Goal: Information Seeking & Learning: Learn about a topic

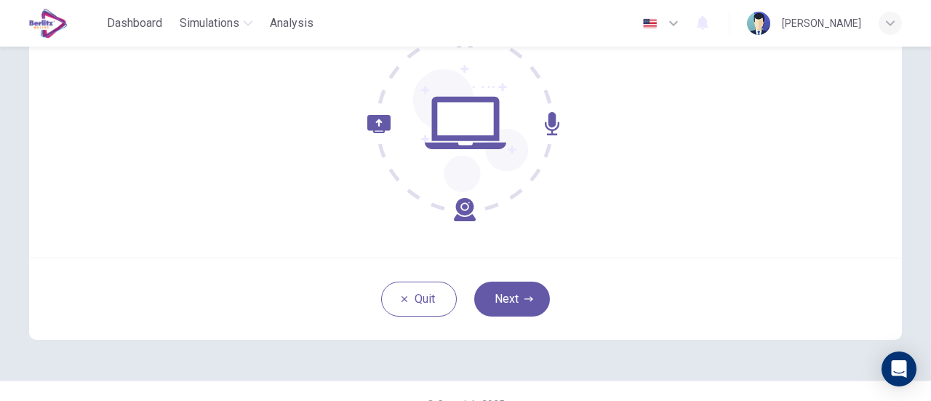
scroll to position [180, 0]
click at [526, 300] on icon "button" at bounding box center [528, 298] width 9 height 9
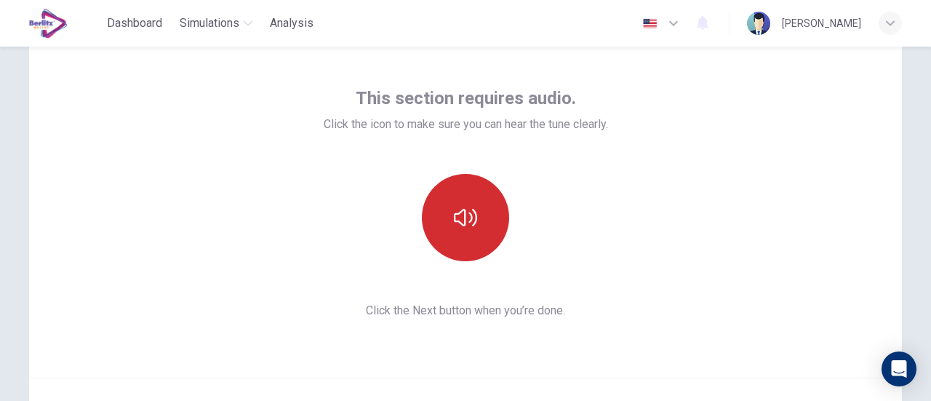
scroll to position [58, 0]
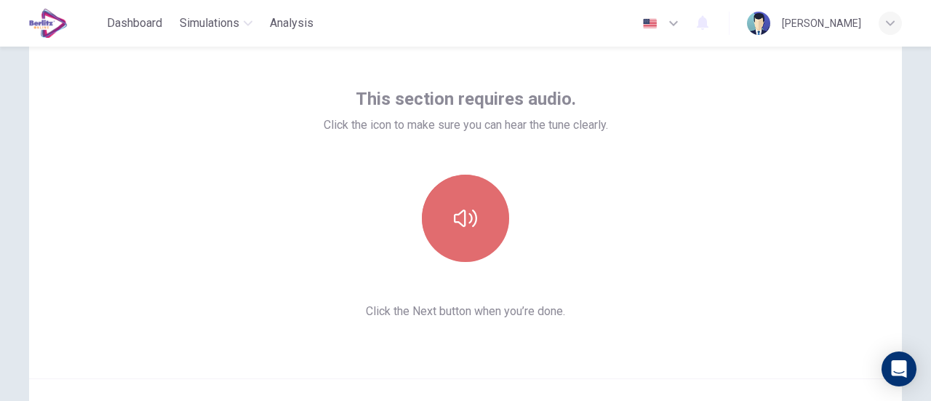
click at [457, 212] on icon "button" at bounding box center [465, 217] width 23 height 17
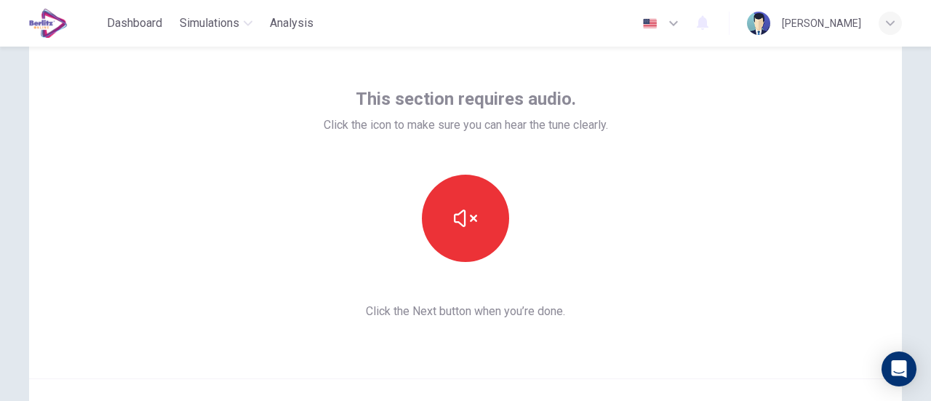
click at [577, 252] on div at bounding box center [466, 218] width 284 height 87
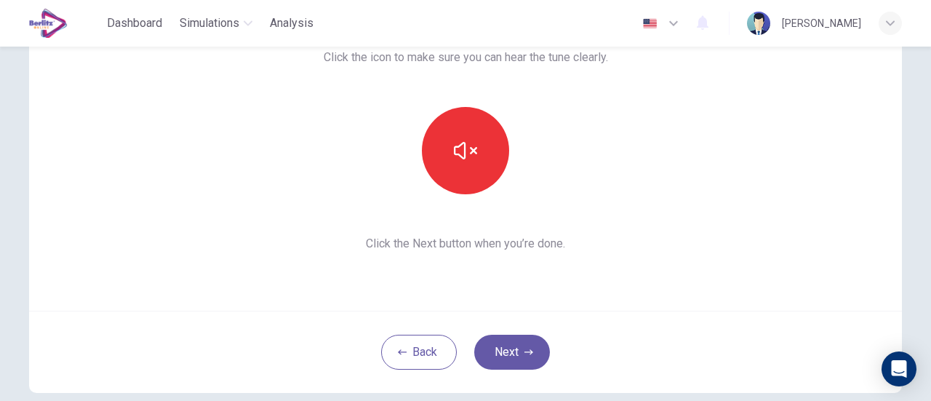
scroll to position [128, 0]
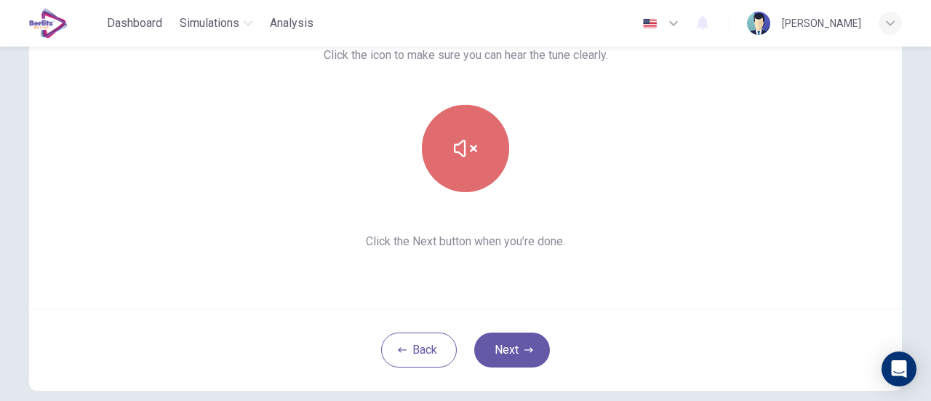
click at [465, 159] on icon "button" at bounding box center [465, 148] width 23 height 23
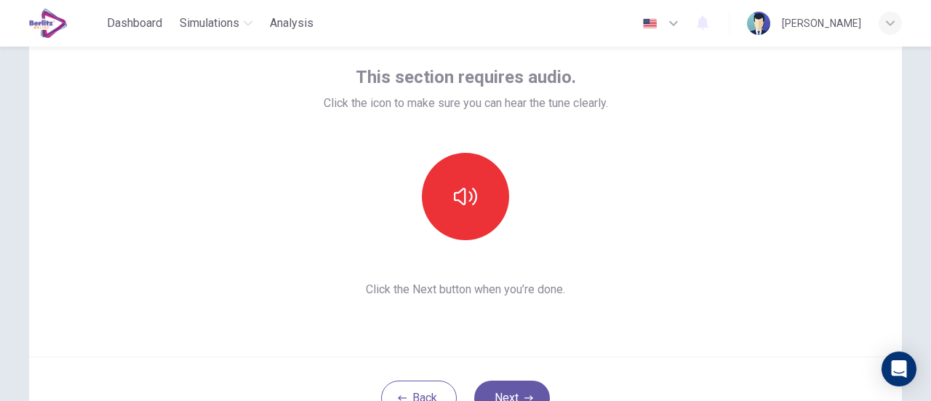
scroll to position [81, 0]
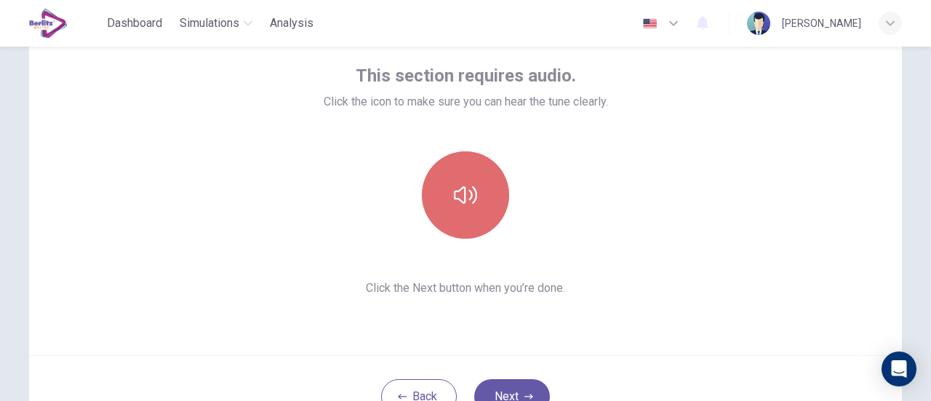
click at [462, 191] on icon "button" at bounding box center [465, 194] width 23 height 23
click at [432, 196] on button "button" at bounding box center [465, 194] width 87 height 87
click at [473, 229] on button "button" at bounding box center [465, 194] width 87 height 87
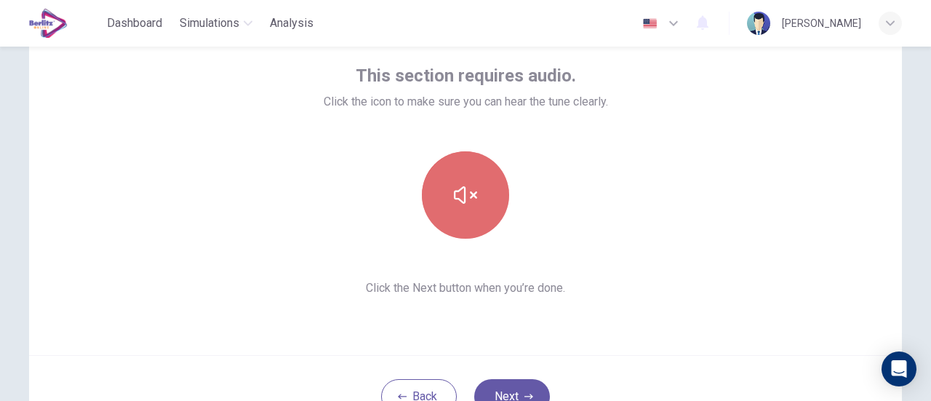
click at [473, 229] on button "button" at bounding box center [465, 194] width 87 height 87
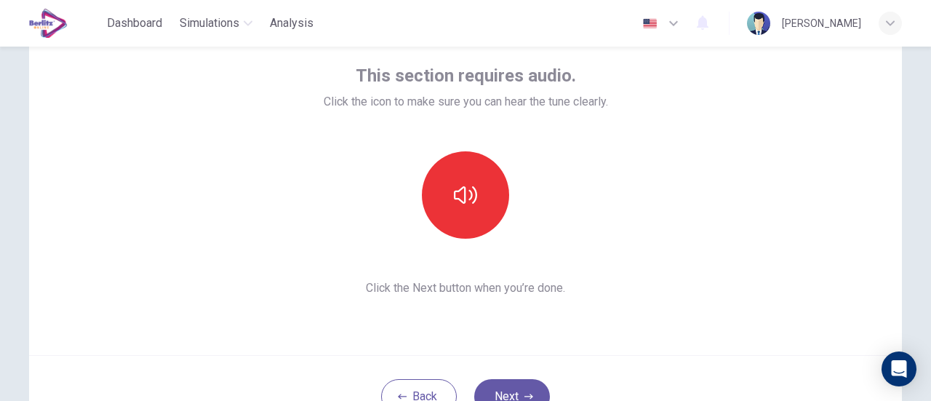
drag, startPoint x: 340, startPoint y: 2, endPoint x: 398, endPoint y: 263, distance: 267.4
click at [398, 263] on div "This section requires audio. Click the icon to make sure you can hear the tune …" at bounding box center [466, 180] width 284 height 233
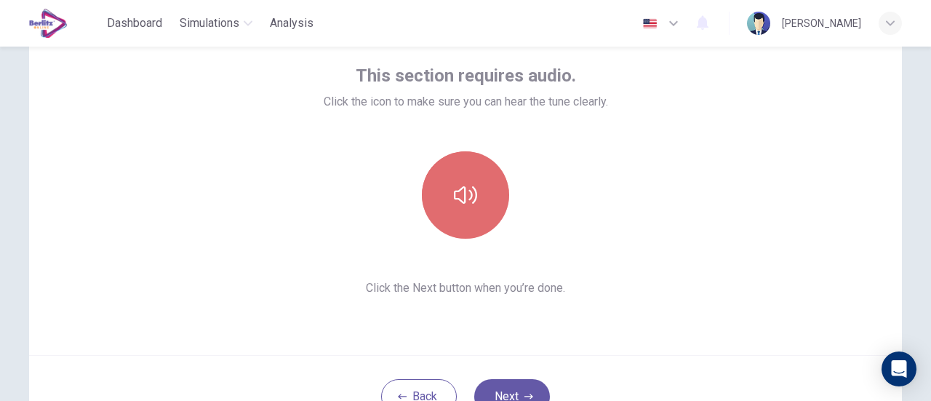
click at [476, 194] on button "button" at bounding box center [465, 194] width 87 height 87
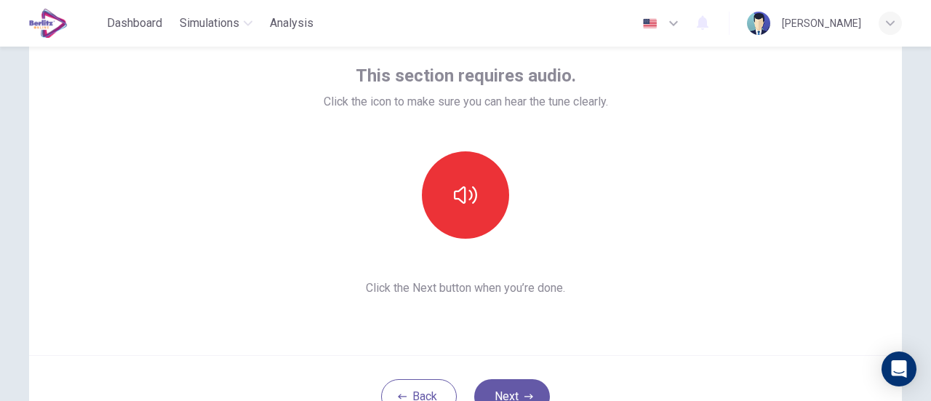
click at [593, 303] on div "This section requires audio. Click the icon to make sure you can hear the tune …" at bounding box center [465, 180] width 873 height 349
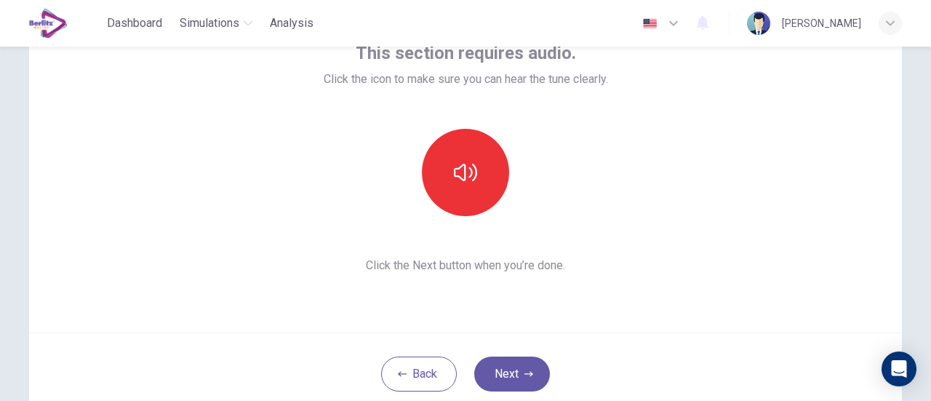
scroll to position [140, 0]
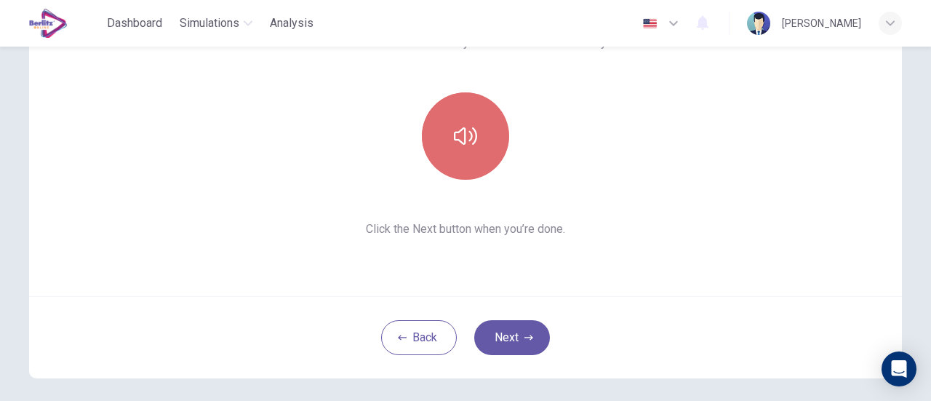
click at [449, 166] on button "button" at bounding box center [465, 135] width 87 height 87
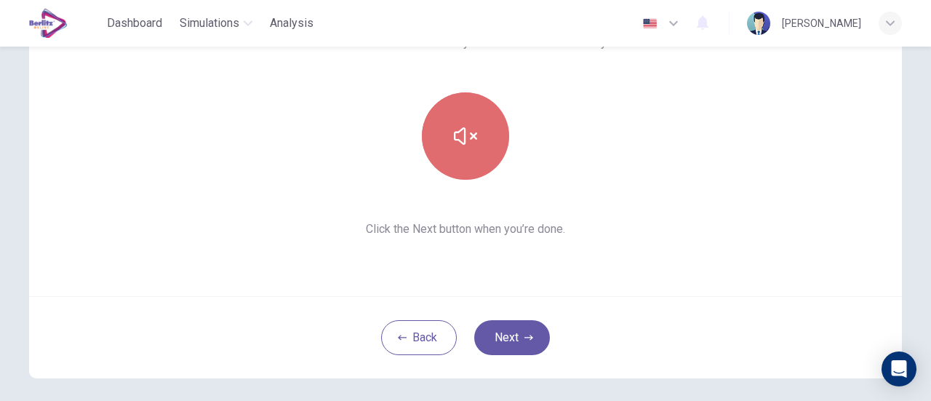
click at [449, 166] on button "button" at bounding box center [465, 135] width 87 height 87
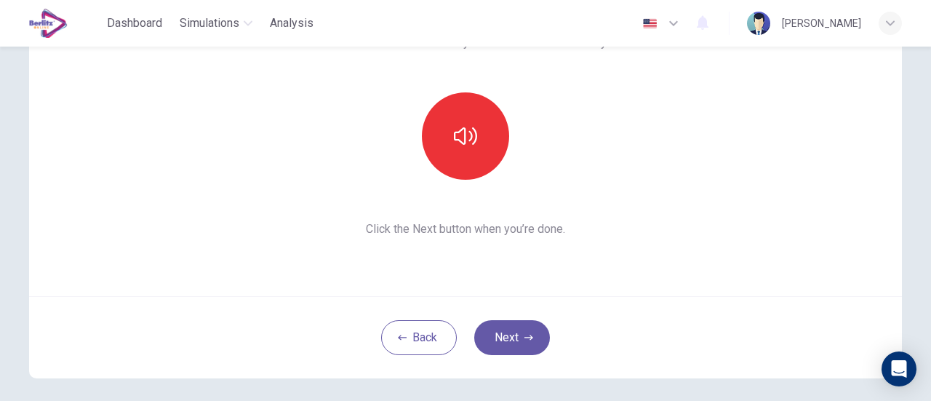
click at [617, 163] on div "This section requires audio. Click the icon to make sure you can hear the tune …" at bounding box center [465, 121] width 873 height 349
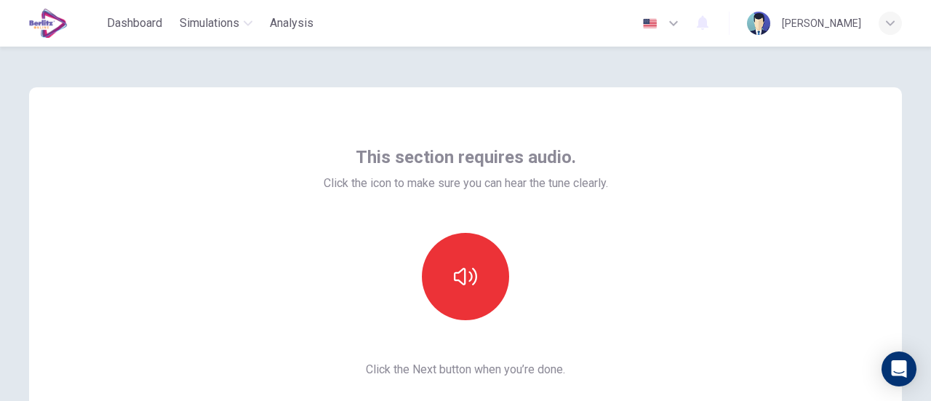
scroll to position [204, 0]
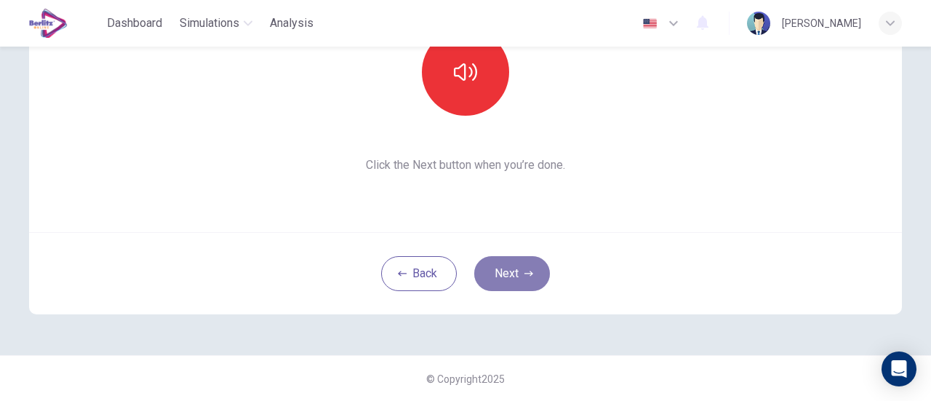
click at [526, 270] on icon "button" at bounding box center [528, 273] width 9 height 9
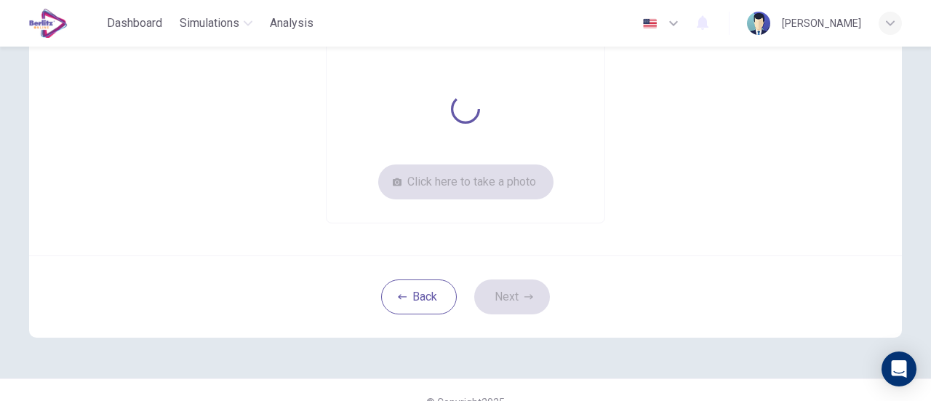
scroll to position [121, 0]
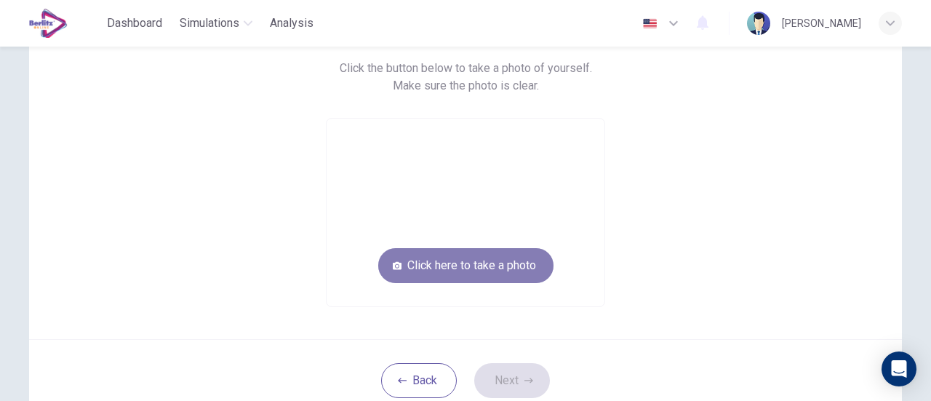
click at [500, 263] on button "Click here to take a photo" at bounding box center [465, 265] width 175 height 35
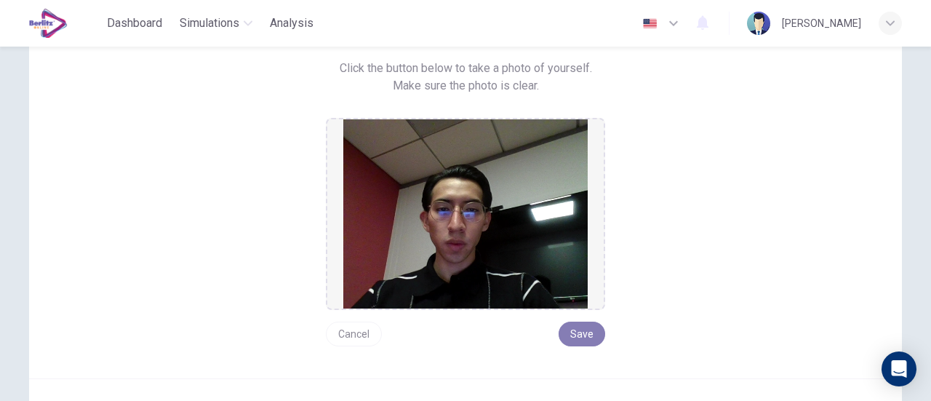
click at [570, 334] on button "Save" at bounding box center [581, 333] width 47 height 25
click at [590, 336] on button "Save" at bounding box center [581, 333] width 47 height 25
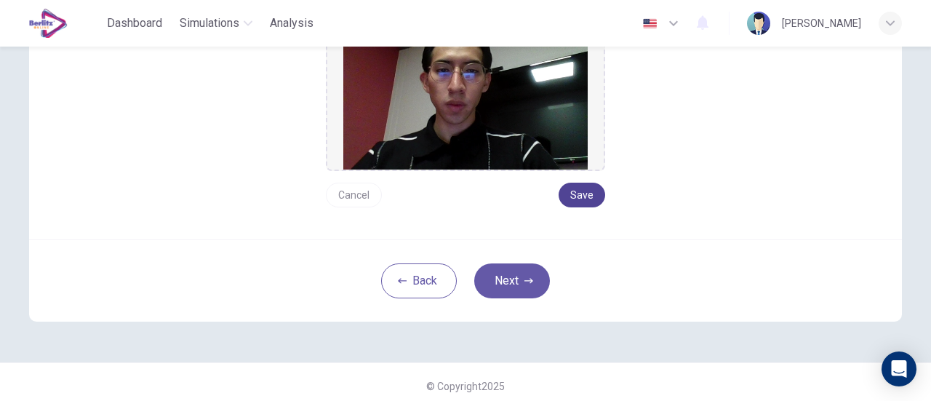
scroll to position [259, 0]
click at [574, 189] on button "Save" at bounding box center [581, 195] width 47 height 25
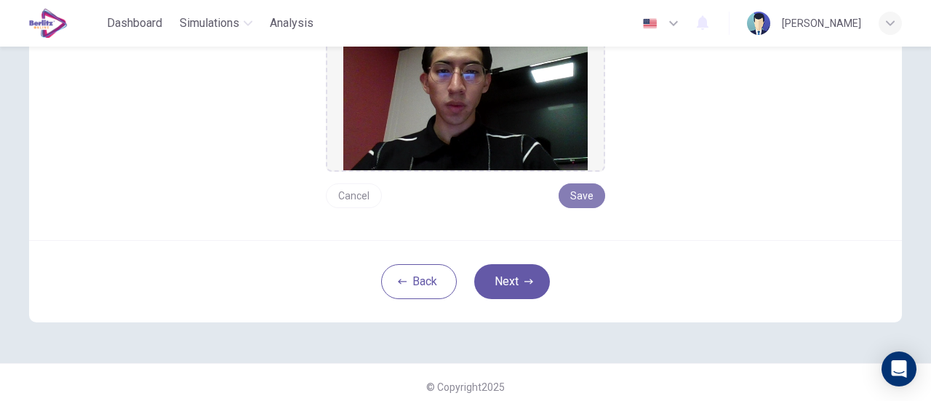
click at [574, 189] on button "Save" at bounding box center [581, 195] width 47 height 25
click at [516, 276] on button "Next" at bounding box center [512, 281] width 76 height 35
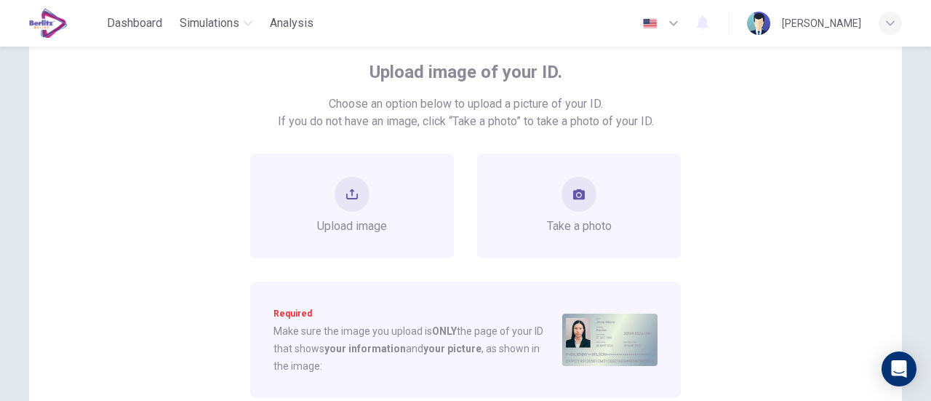
scroll to position [84, 0]
click at [624, 217] on div "Take a photo" at bounding box center [579, 206] width 204 height 105
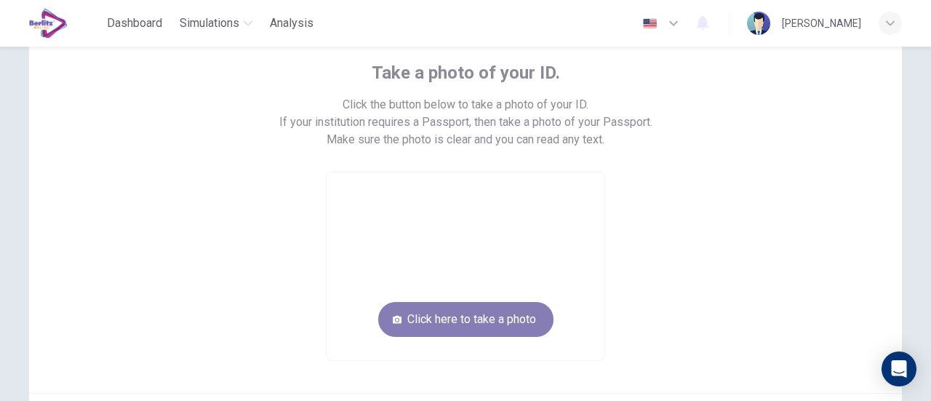
click at [463, 317] on button "Click here to take a photo" at bounding box center [465, 319] width 175 height 35
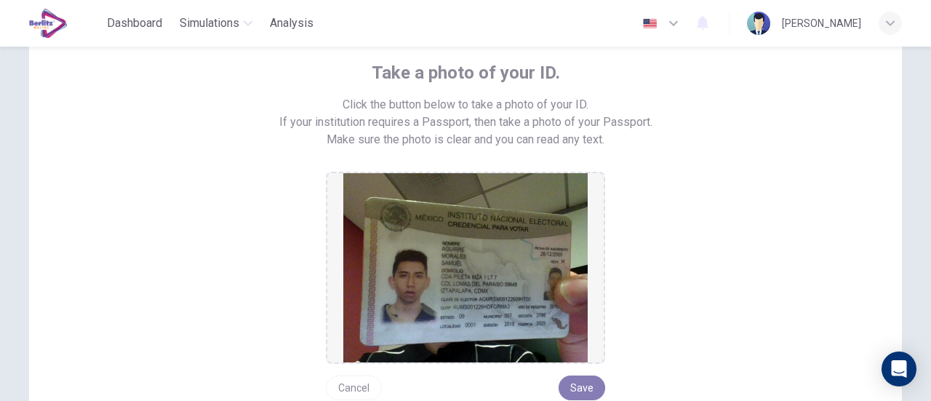
click at [573, 382] on button "Save" at bounding box center [581, 387] width 47 height 25
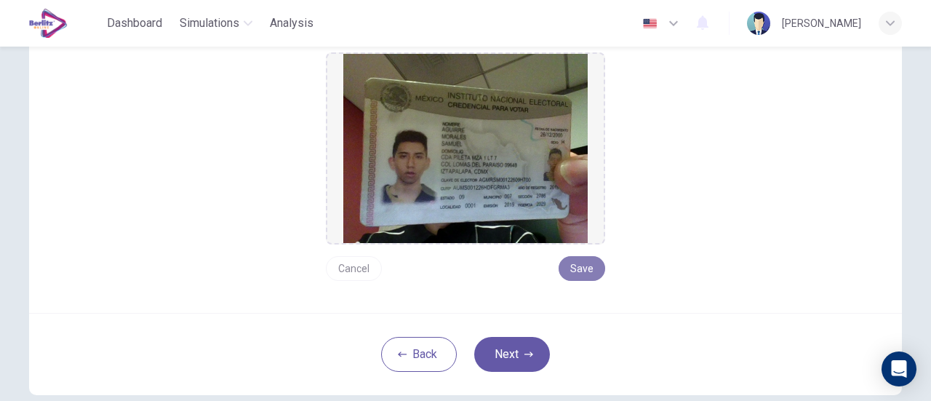
click at [579, 270] on button "Save" at bounding box center [581, 268] width 47 height 25
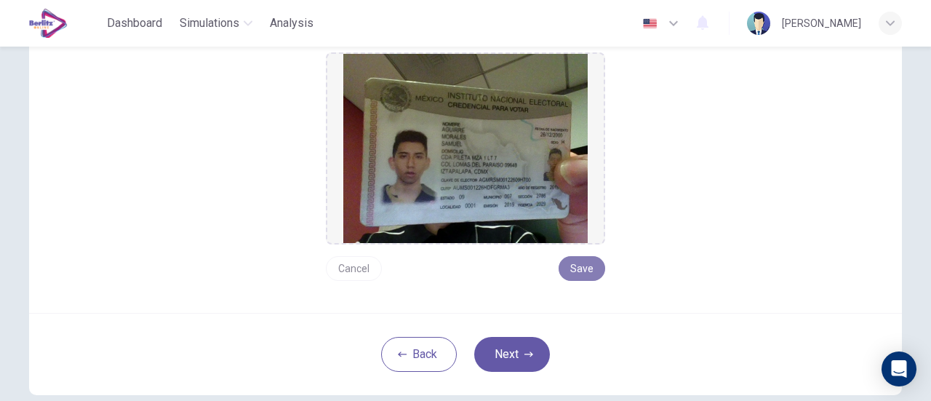
click at [579, 270] on button "Save" at bounding box center [581, 268] width 47 height 25
click at [504, 356] on button "Next" at bounding box center [512, 354] width 76 height 35
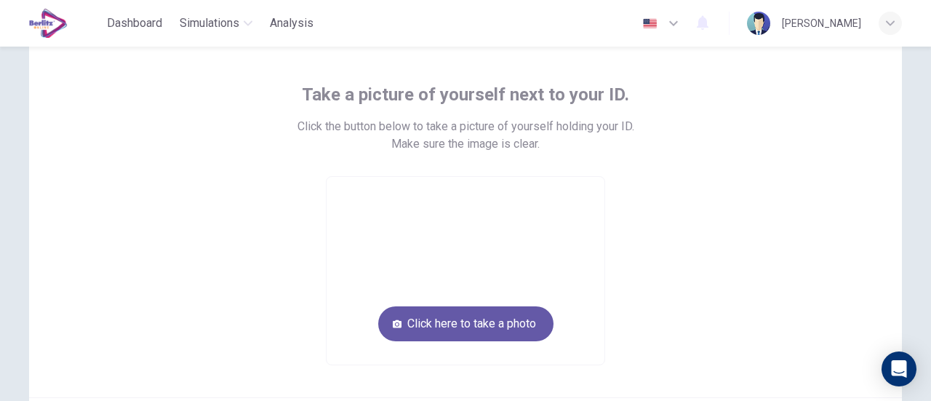
scroll to position [62, 0]
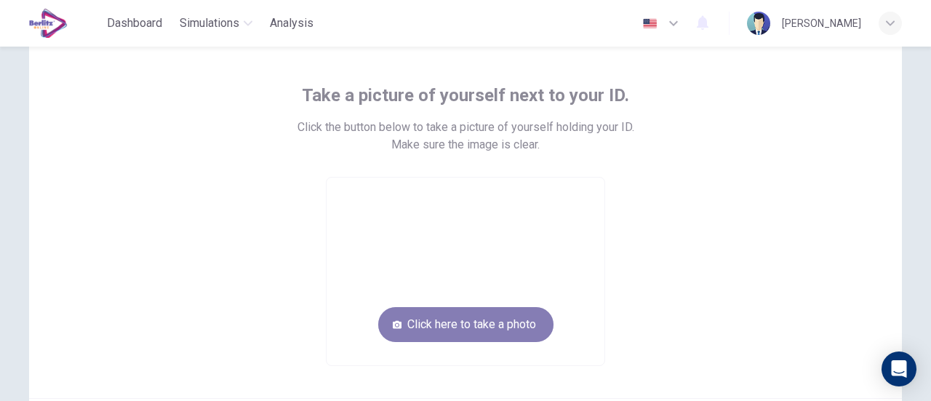
click at [534, 324] on button "Click here to take a photo" at bounding box center [465, 324] width 175 height 35
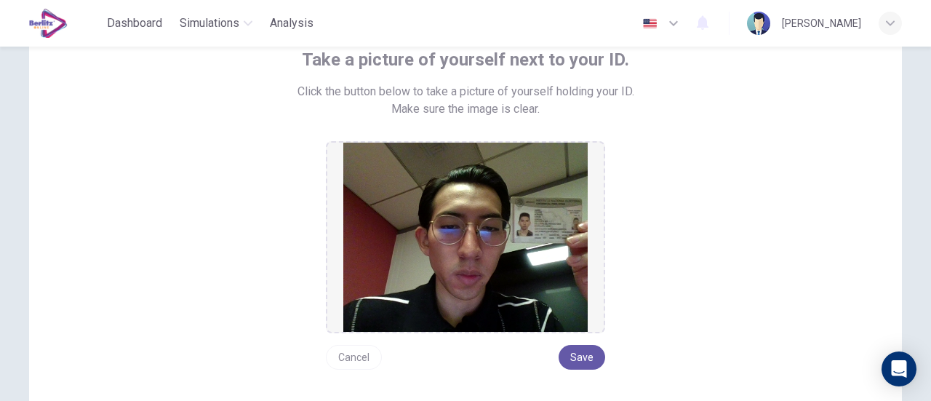
scroll to position [98, 0]
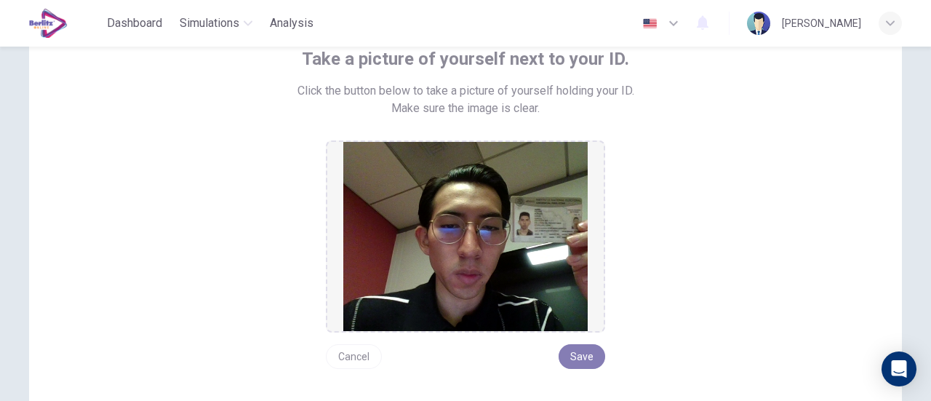
click at [587, 357] on button "Save" at bounding box center [581, 356] width 47 height 25
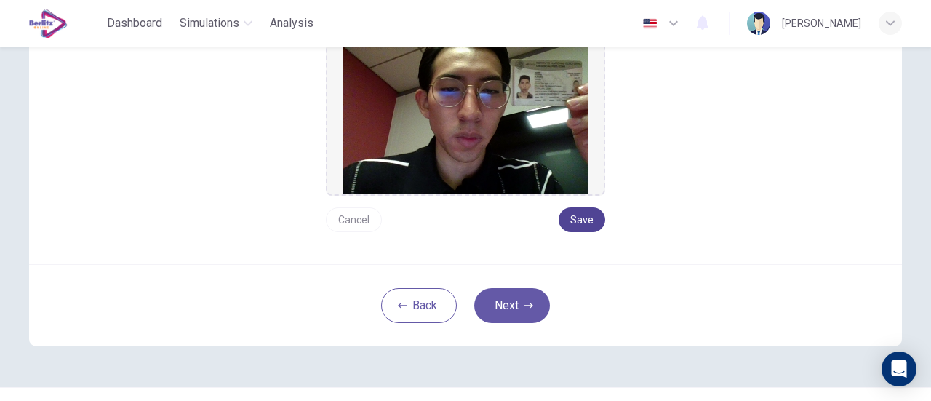
scroll to position [245, 0]
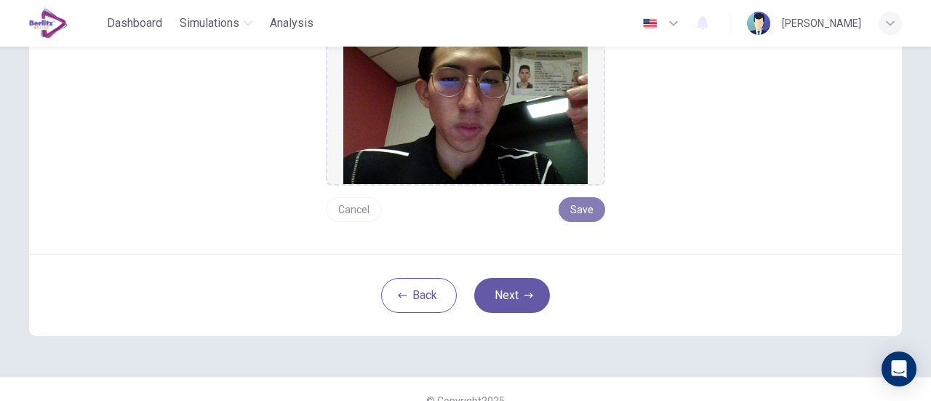
click at [566, 213] on button "Save" at bounding box center [581, 209] width 47 height 25
click at [519, 286] on button "Next" at bounding box center [512, 295] width 76 height 35
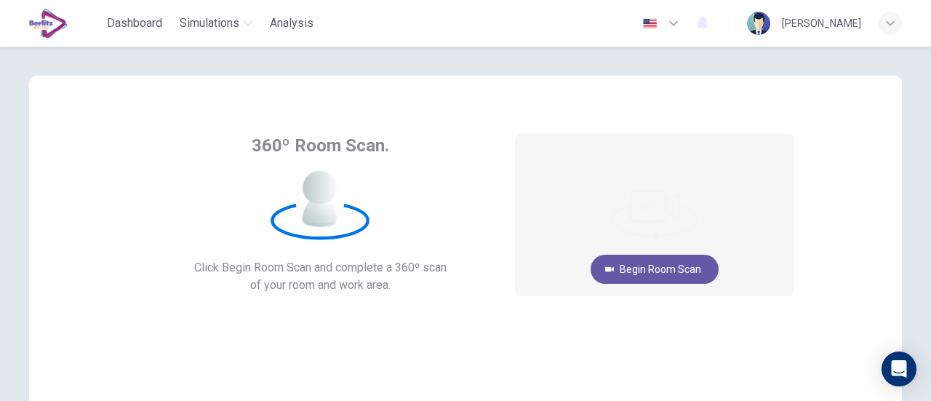
scroll to position [11, 0]
click at [663, 278] on button "Begin Room Scan" at bounding box center [654, 269] width 128 height 29
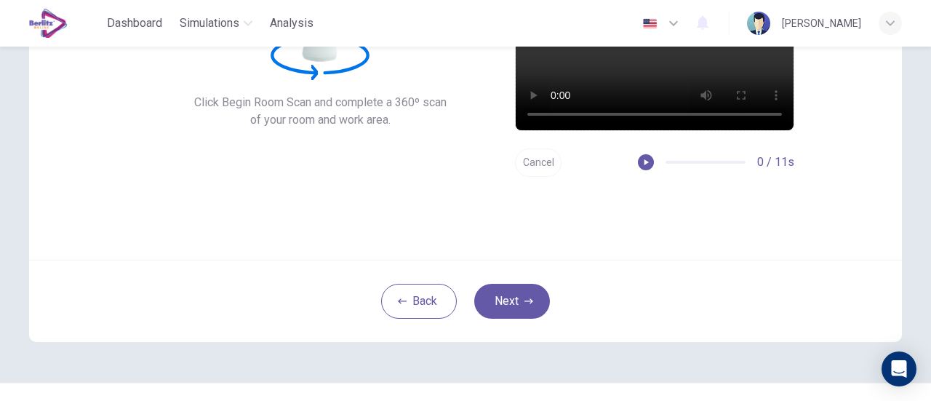
scroll to position [204, 0]
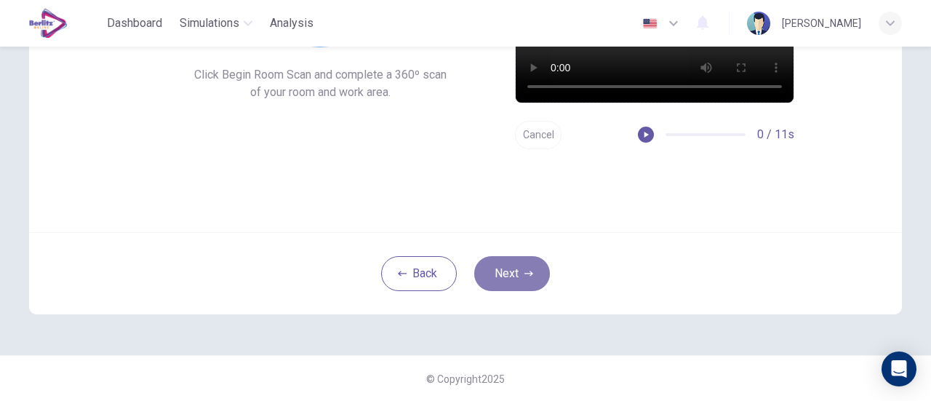
click at [508, 264] on button "Next" at bounding box center [512, 273] width 76 height 35
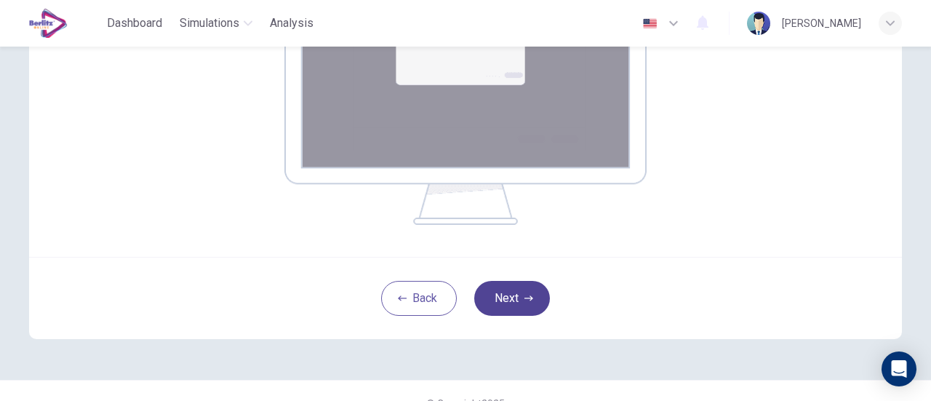
scroll to position [354, 0]
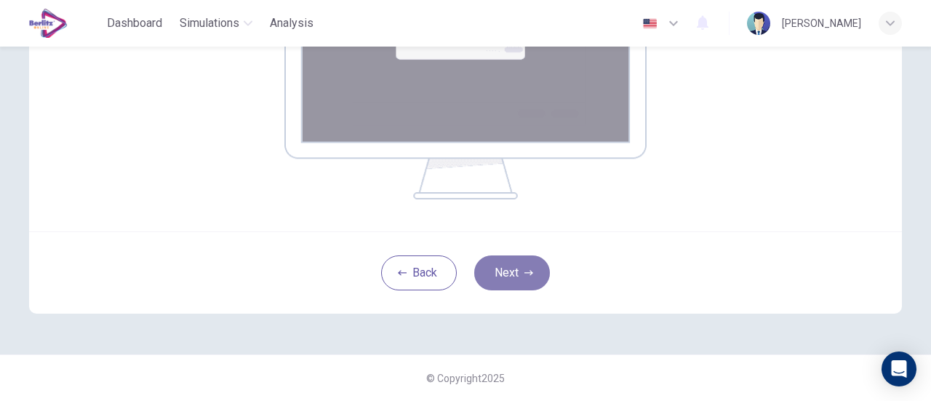
click at [508, 284] on button "Next" at bounding box center [512, 272] width 76 height 35
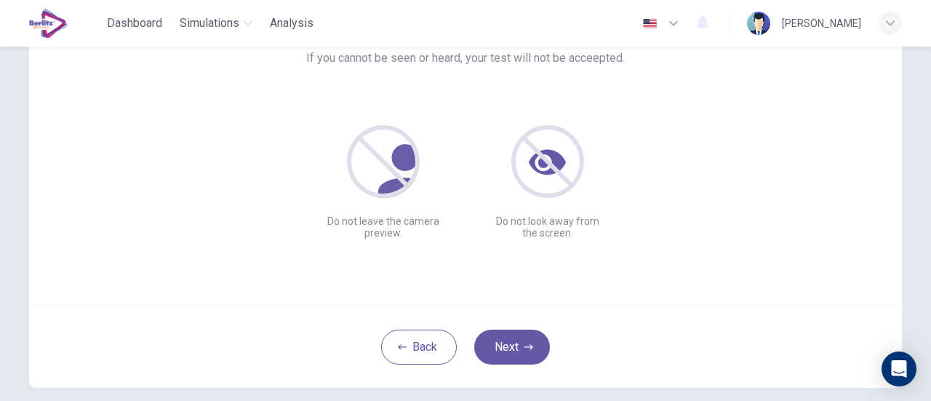
scroll to position [124, 0]
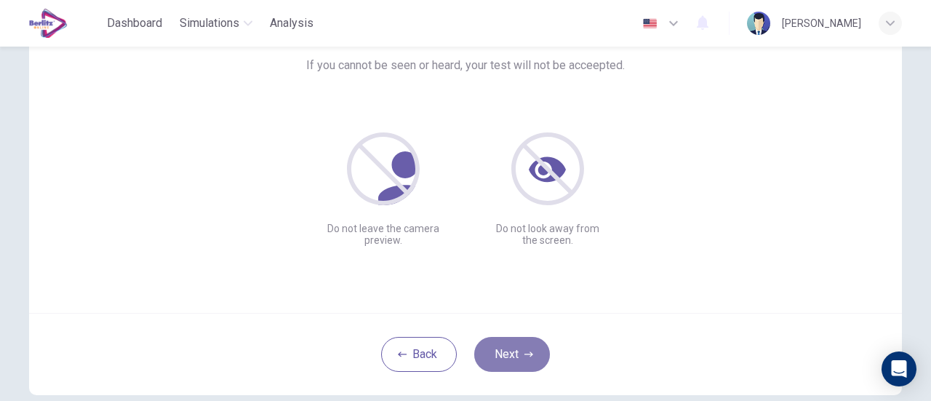
click at [508, 358] on button "Next" at bounding box center [512, 354] width 76 height 35
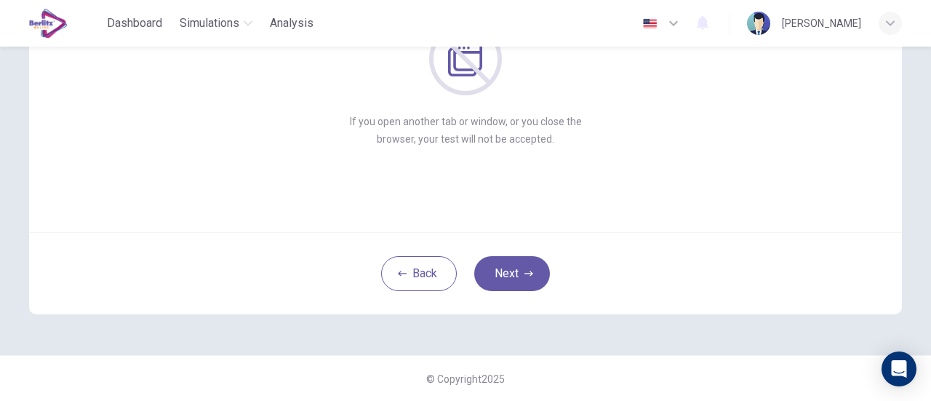
scroll to position [202, 0]
click at [499, 278] on button "Next" at bounding box center [512, 275] width 76 height 35
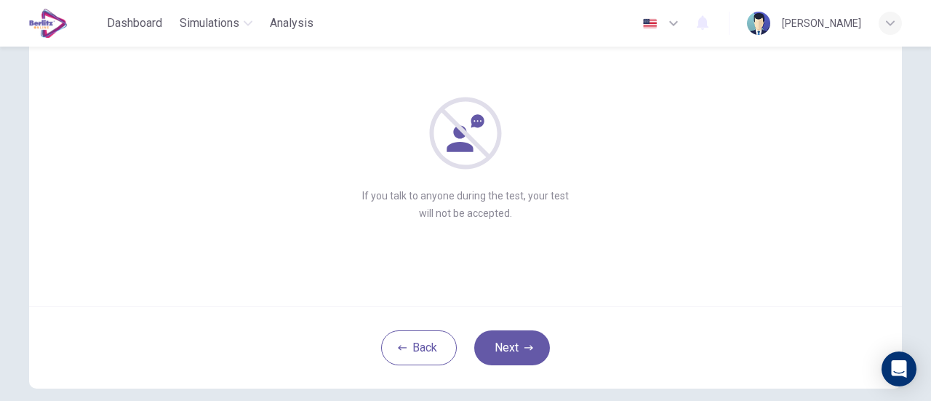
scroll to position [129, 0]
click at [505, 334] on button "Next" at bounding box center [512, 348] width 76 height 35
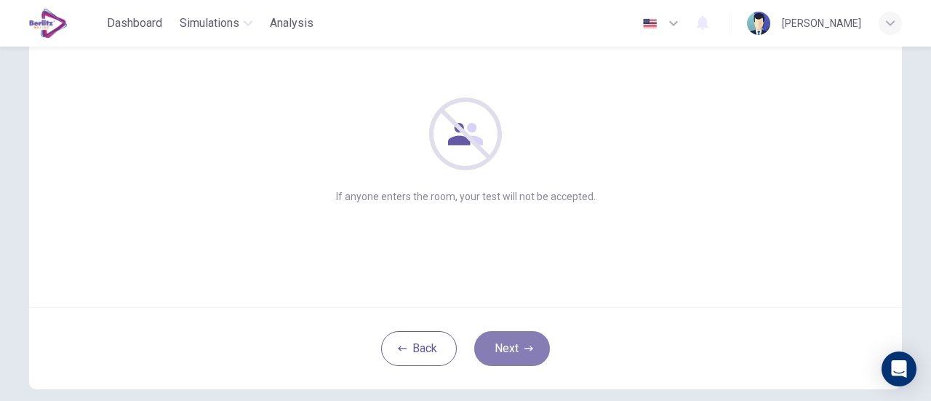
click at [512, 347] on button "Next" at bounding box center [512, 348] width 76 height 35
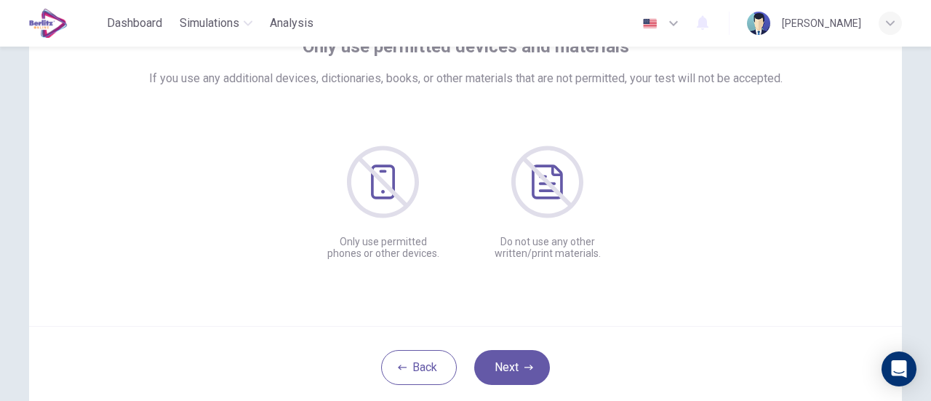
scroll to position [111, 0]
click at [537, 363] on button "Next" at bounding box center [512, 366] width 76 height 35
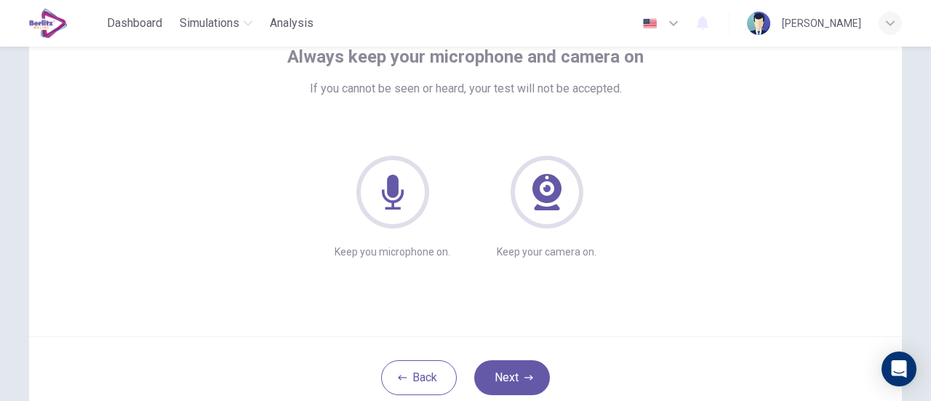
scroll to position [100, 0]
click at [519, 361] on button "Next" at bounding box center [512, 378] width 76 height 35
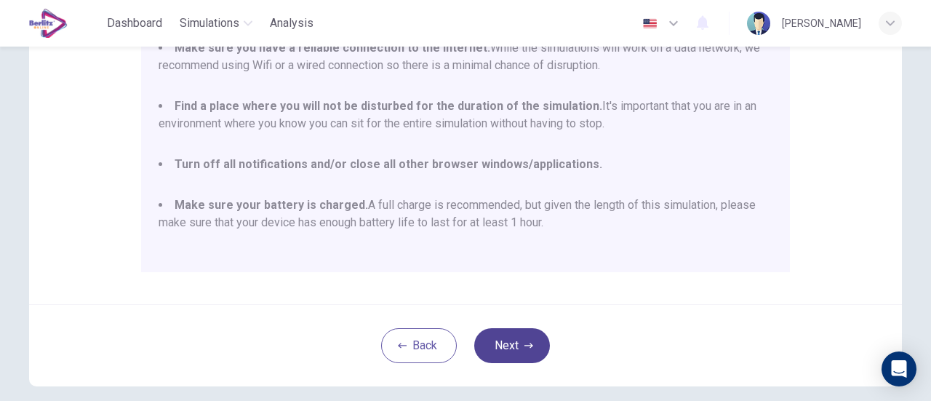
scroll to position [361, 0]
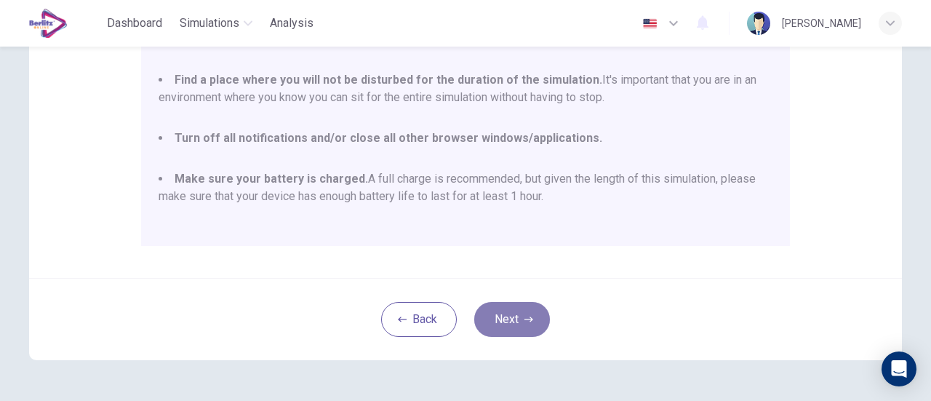
click at [520, 327] on button "Next" at bounding box center [512, 319] width 76 height 35
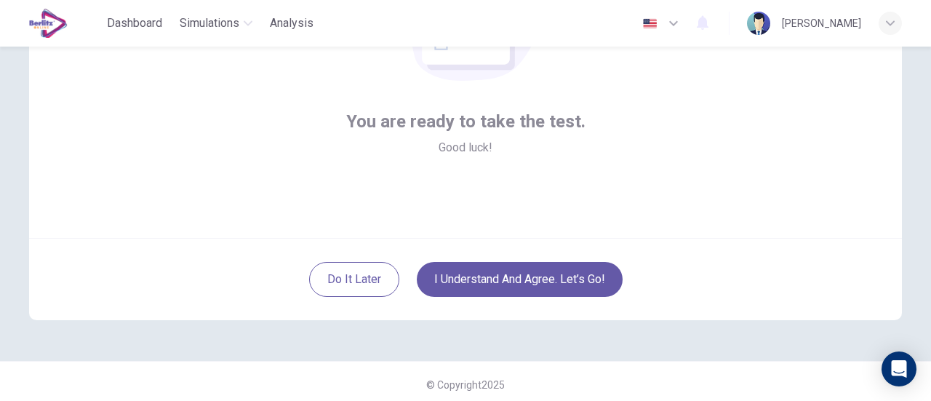
scroll to position [204, 0]
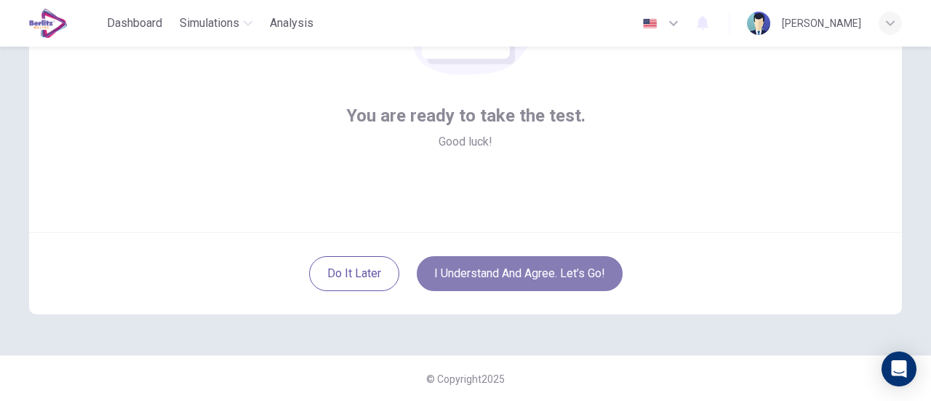
click at [565, 260] on button "I understand and agree. Let’s go!" at bounding box center [520, 273] width 206 height 35
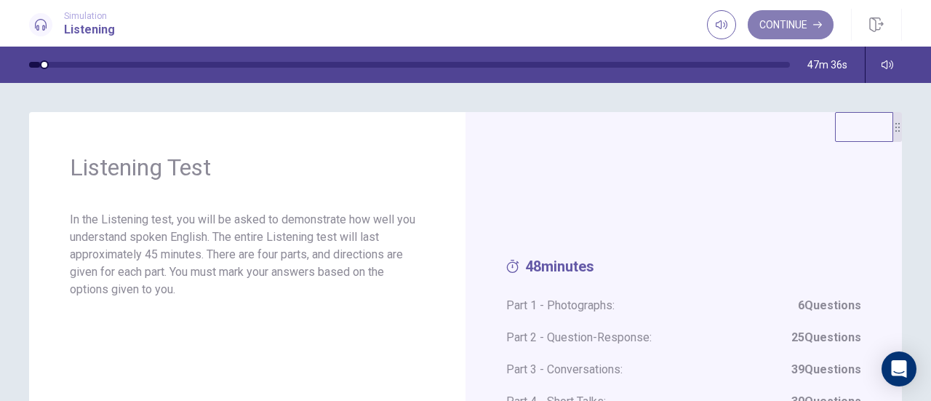
click at [798, 25] on button "Continue" at bounding box center [790, 24] width 86 height 29
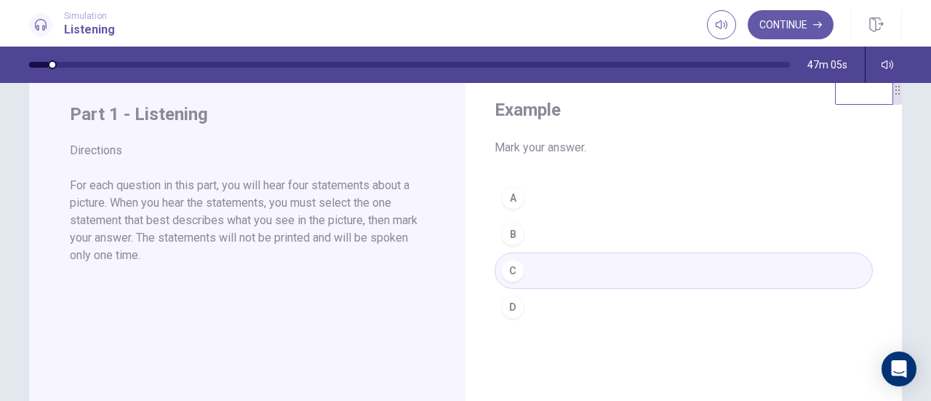
scroll to position [21, 0]
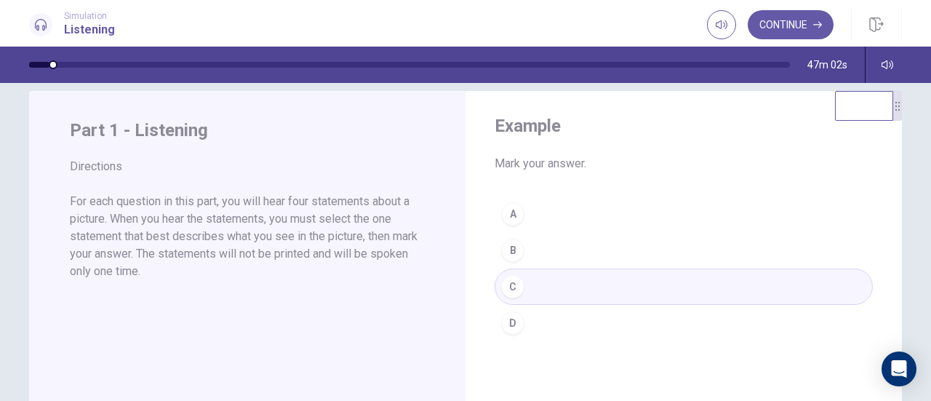
click at [298, 250] on p "For each question in this part, you will hear four statements about a picture. …" at bounding box center [247, 236] width 355 height 87
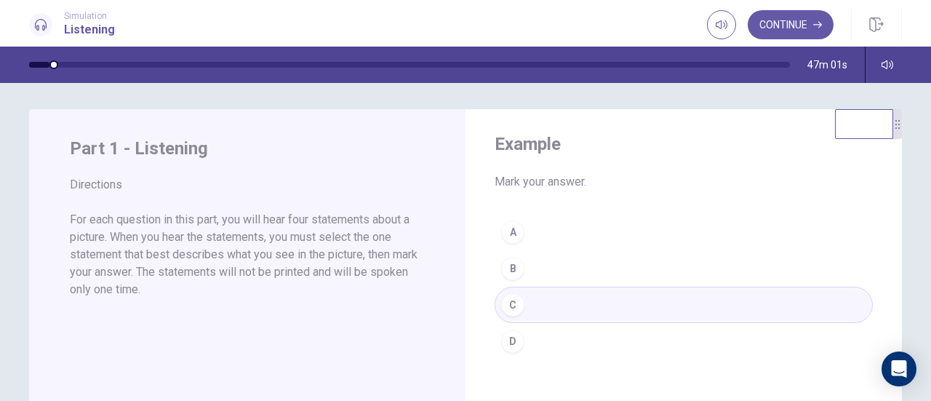
scroll to position [0, 0]
click at [713, 310] on div "A B C D" at bounding box center [683, 289] width 378 height 145
click at [288, 274] on p "For each question in this part, you will hear four statements about a picture. …" at bounding box center [247, 257] width 355 height 87
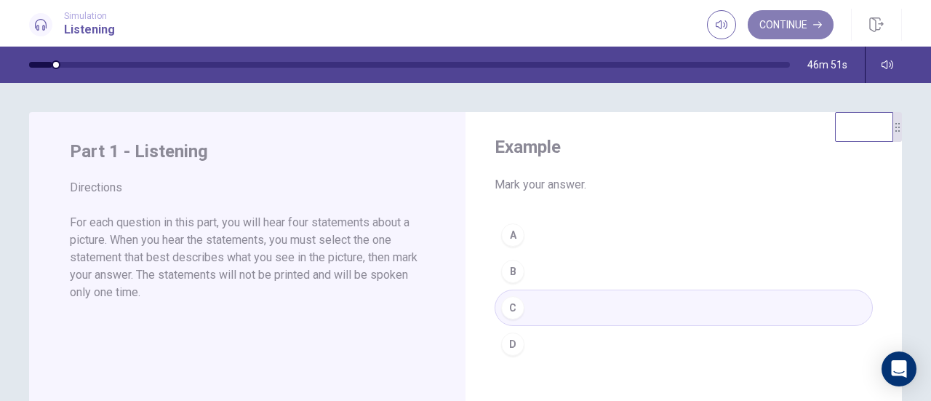
click at [814, 17] on button "Continue" at bounding box center [790, 24] width 86 height 29
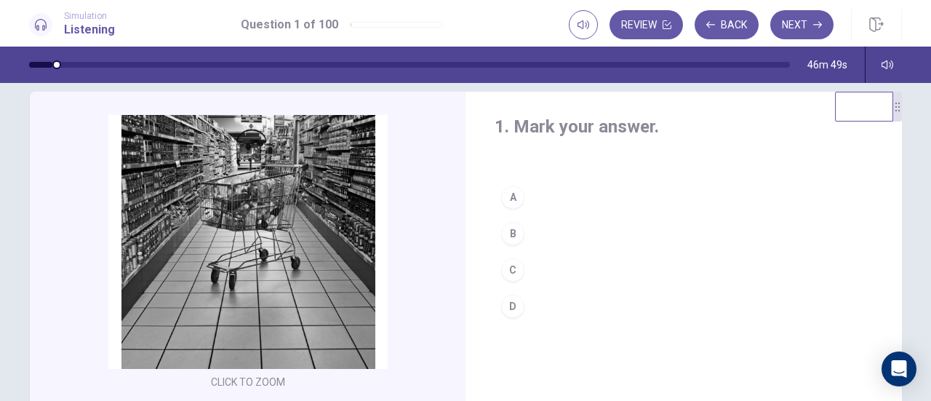
scroll to position [28, 0]
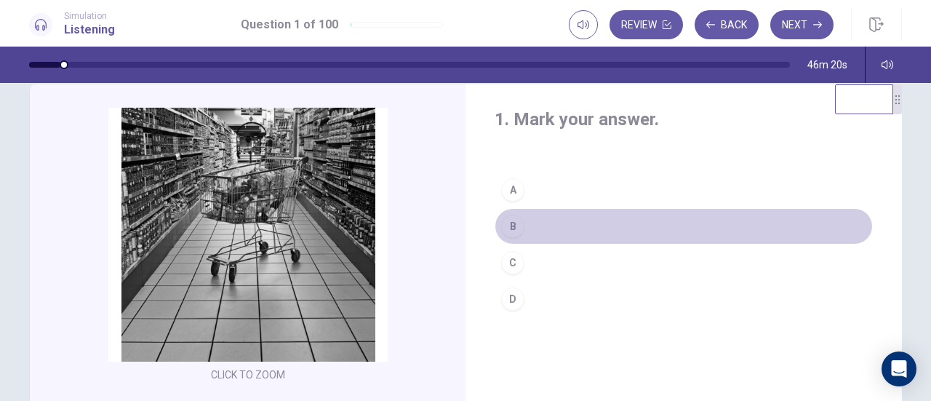
click at [513, 219] on div "B" at bounding box center [512, 225] width 23 height 23
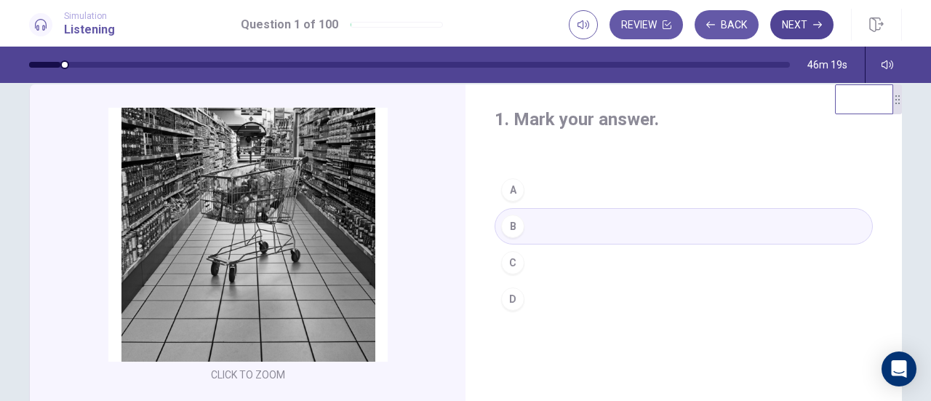
click at [809, 29] on button "Next" at bounding box center [801, 24] width 63 height 29
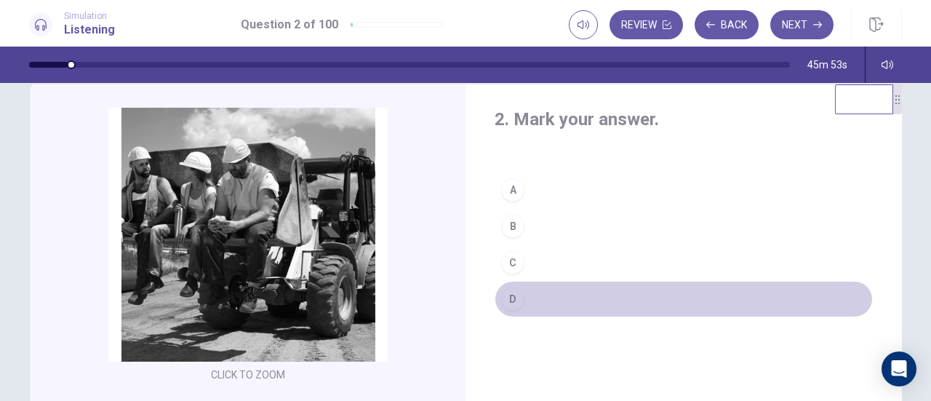
click at [501, 300] on div "D" at bounding box center [512, 298] width 23 height 23
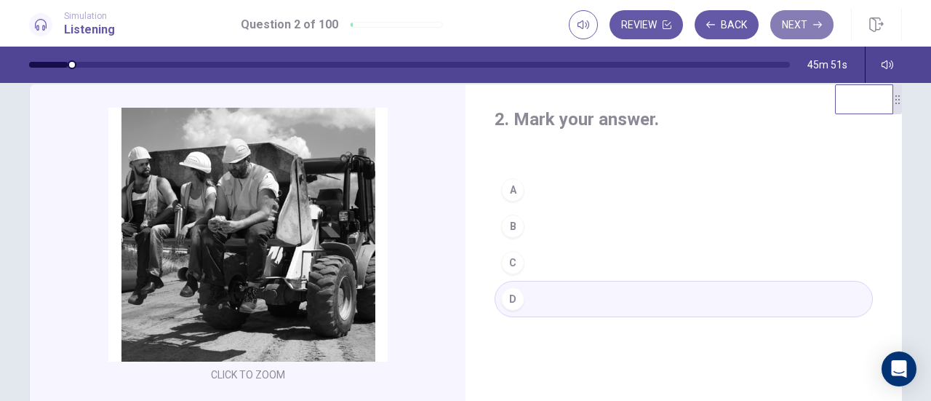
click at [804, 28] on button "Next" at bounding box center [801, 24] width 63 height 29
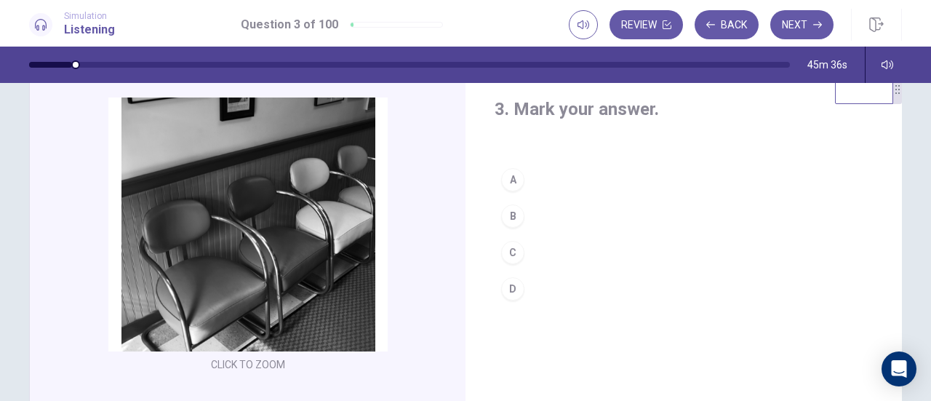
scroll to position [39, 0]
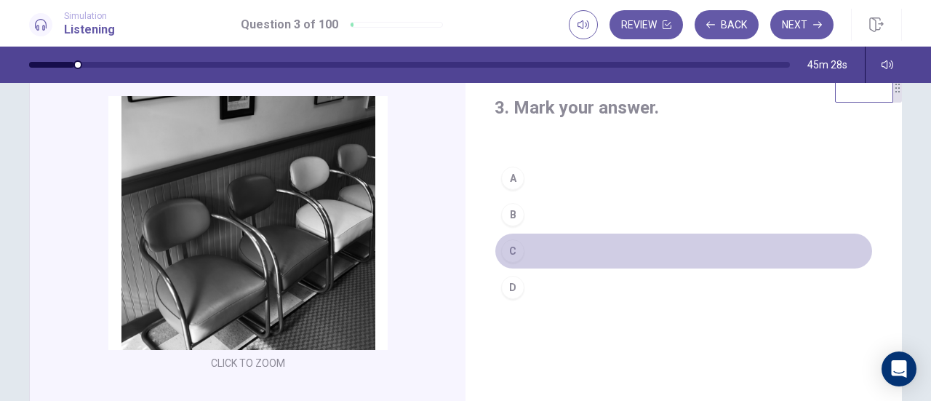
click at [512, 245] on div "C" at bounding box center [512, 250] width 23 height 23
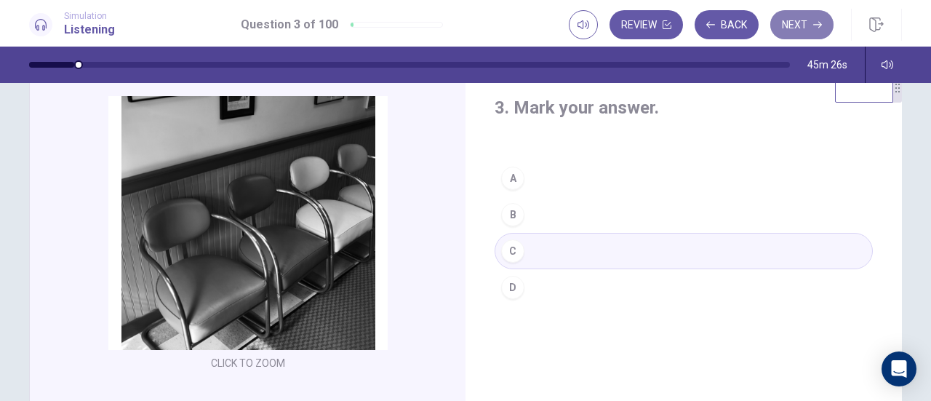
click at [800, 20] on button "Next" at bounding box center [801, 24] width 63 height 29
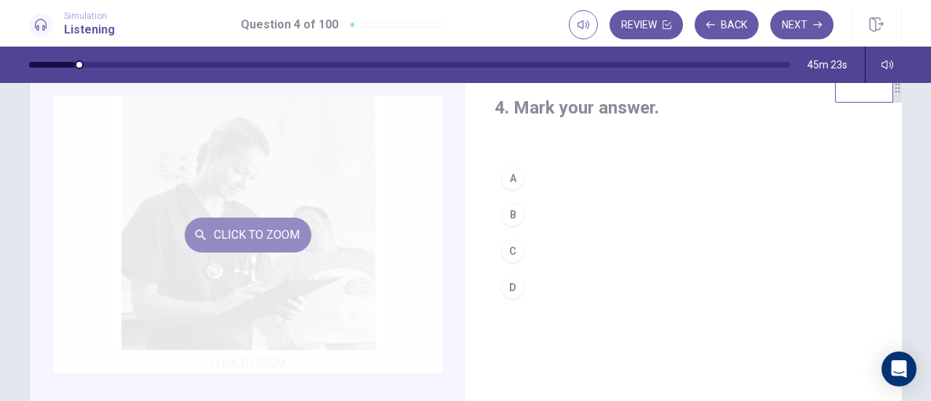
click at [246, 230] on button "Click to Zoom" at bounding box center [248, 234] width 127 height 35
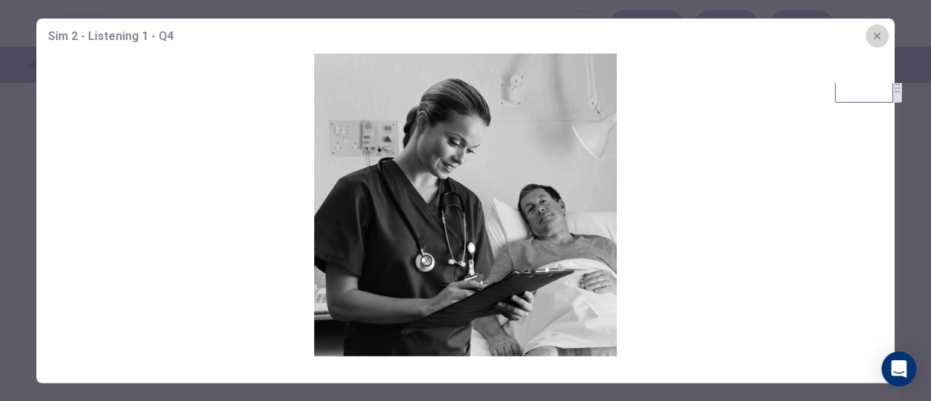
click at [877, 36] on icon "button" at bounding box center [876, 35] width 7 height 7
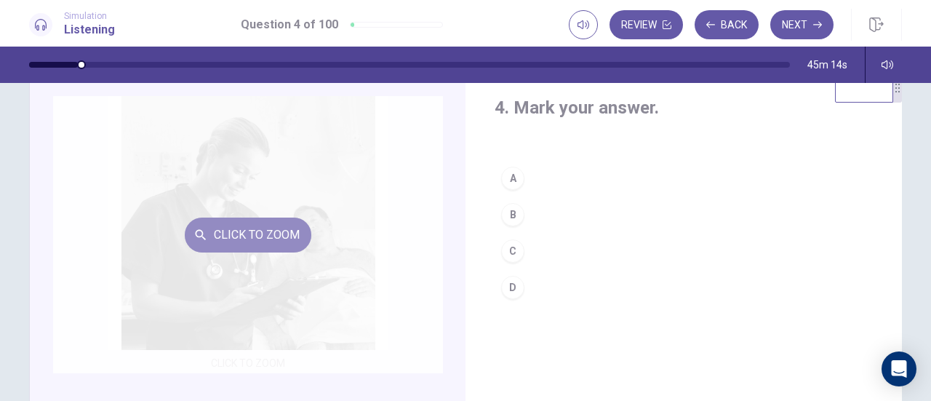
click at [299, 245] on button "Click to Zoom" at bounding box center [248, 234] width 127 height 35
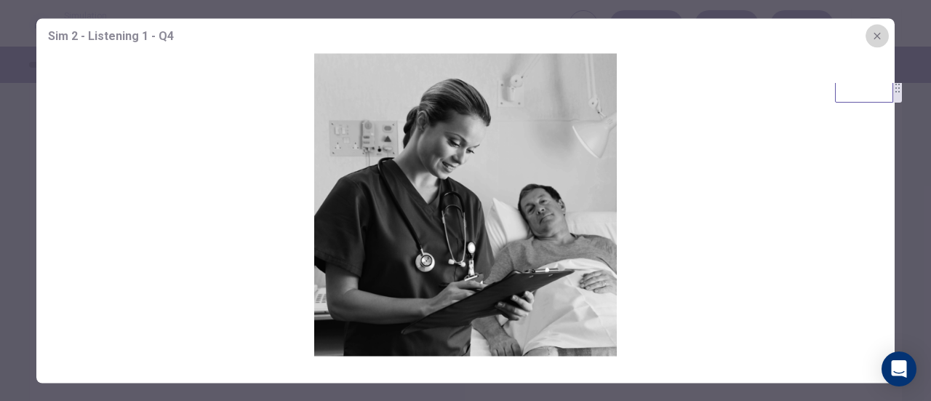
click at [881, 36] on icon "button" at bounding box center [877, 36] width 12 height 12
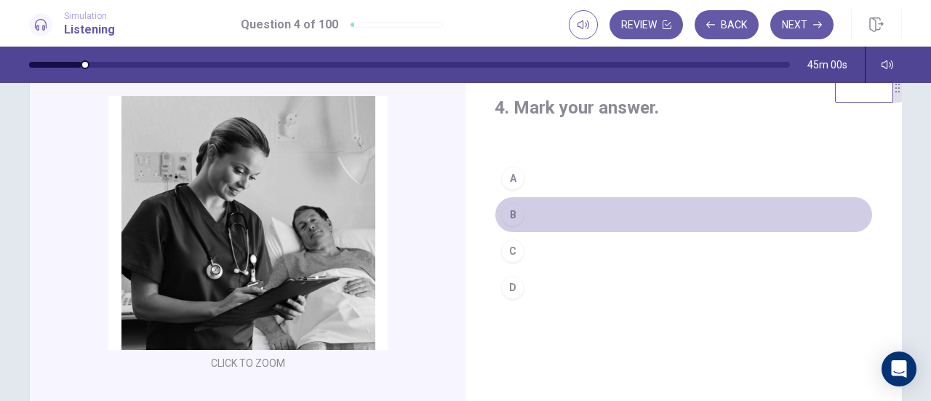
click at [508, 220] on div "B" at bounding box center [512, 214] width 23 height 23
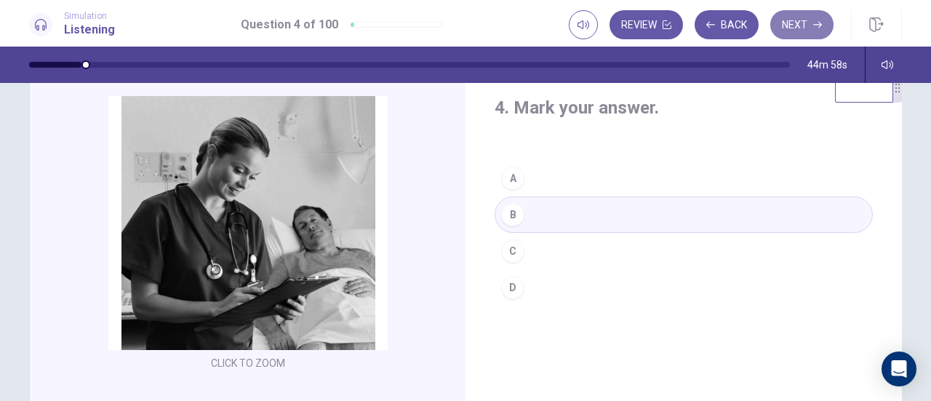
click at [800, 24] on button "Next" at bounding box center [801, 24] width 63 height 29
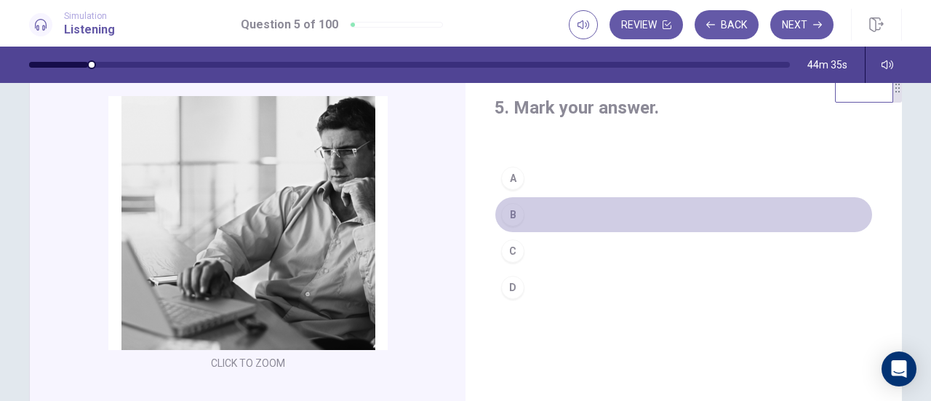
click at [508, 218] on div "B" at bounding box center [512, 214] width 23 height 23
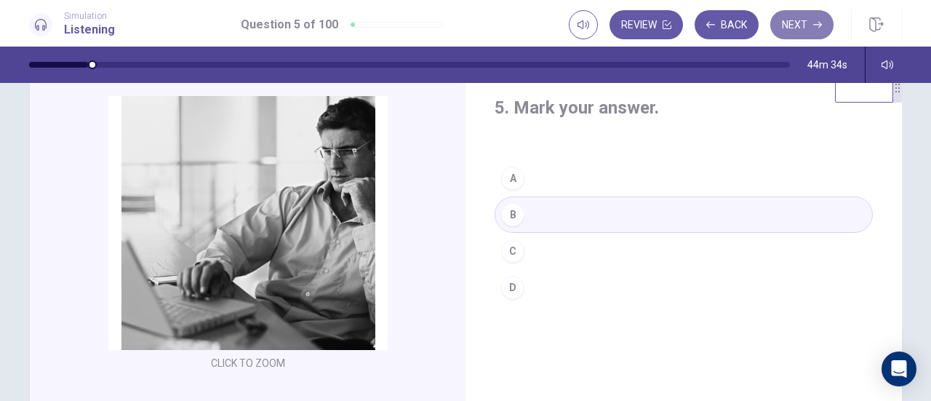
click at [800, 33] on button "Next" at bounding box center [801, 24] width 63 height 29
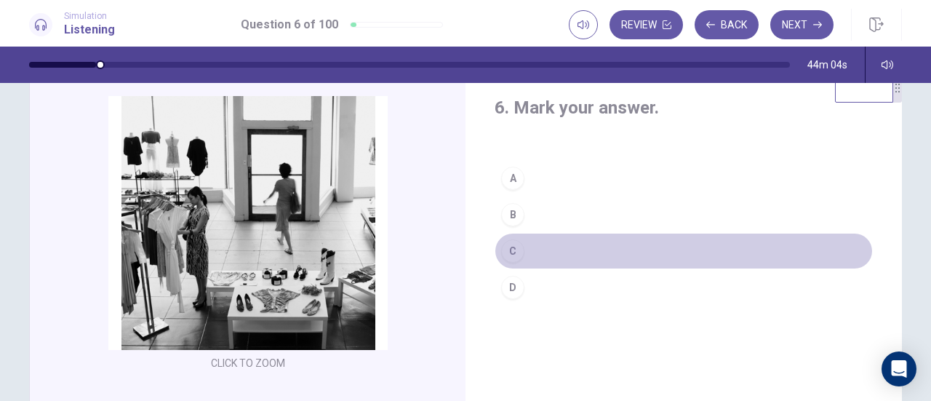
click at [501, 246] on div "C" at bounding box center [512, 250] width 23 height 23
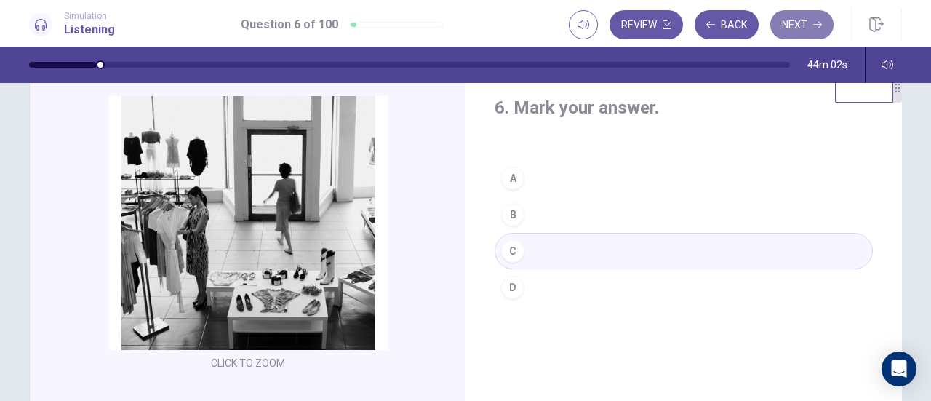
click at [811, 28] on button "Next" at bounding box center [801, 24] width 63 height 29
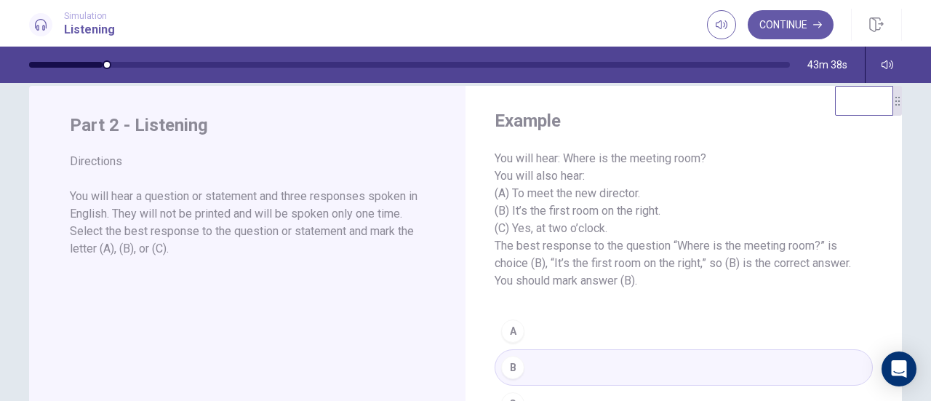
scroll to position [23, 0]
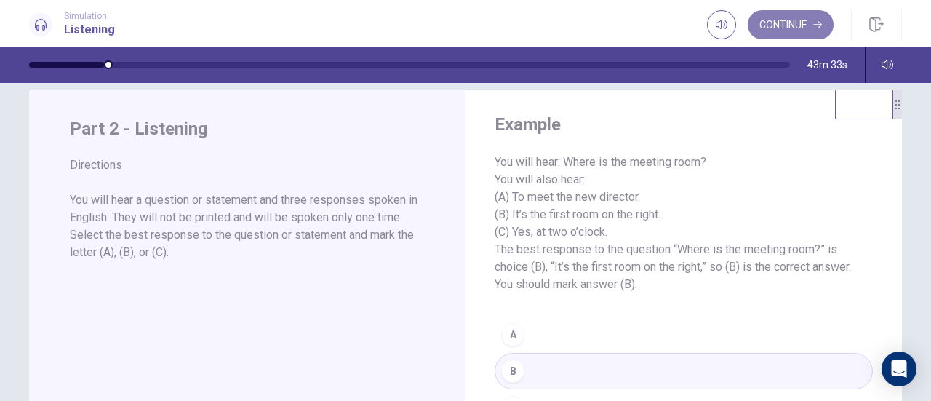
click at [801, 28] on button "Continue" at bounding box center [790, 24] width 86 height 29
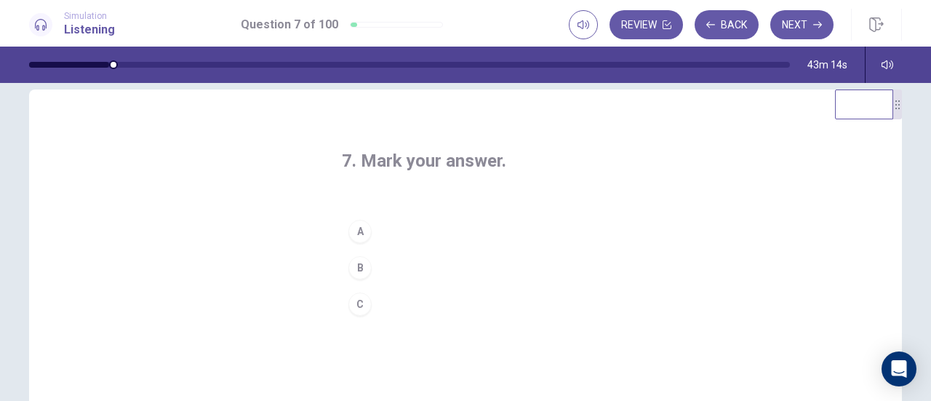
click at [354, 226] on div "A" at bounding box center [359, 231] width 23 height 23
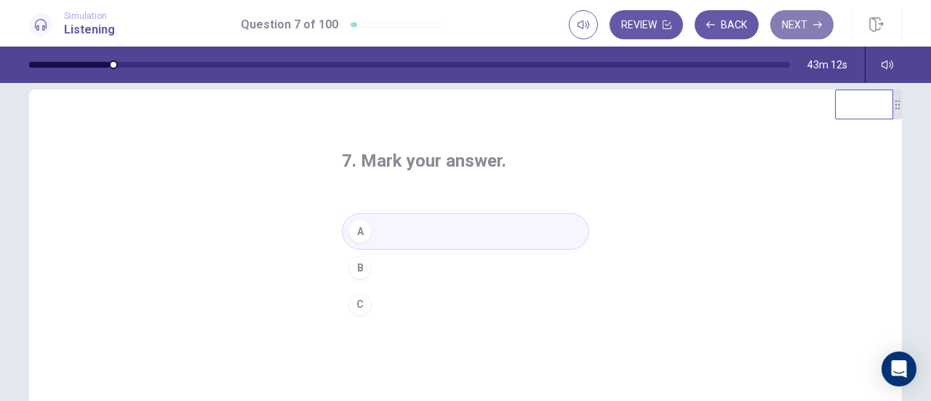
click at [803, 34] on button "Next" at bounding box center [801, 24] width 63 height 29
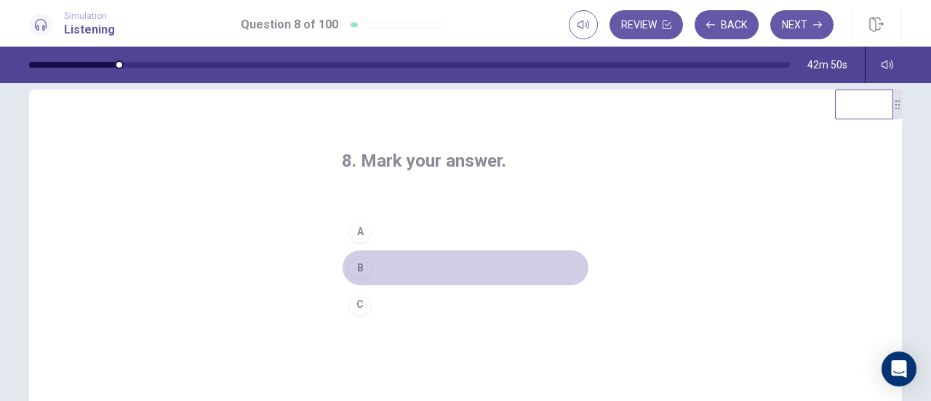
click at [358, 265] on div "B" at bounding box center [359, 267] width 23 height 23
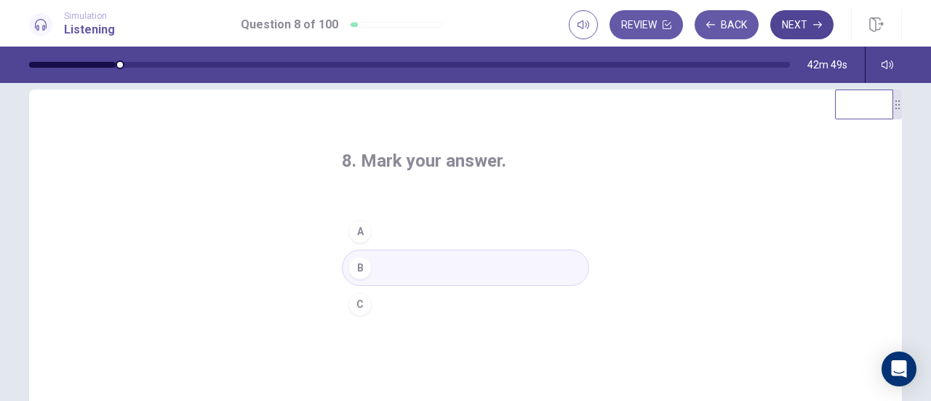
click at [811, 27] on button "Next" at bounding box center [801, 24] width 63 height 29
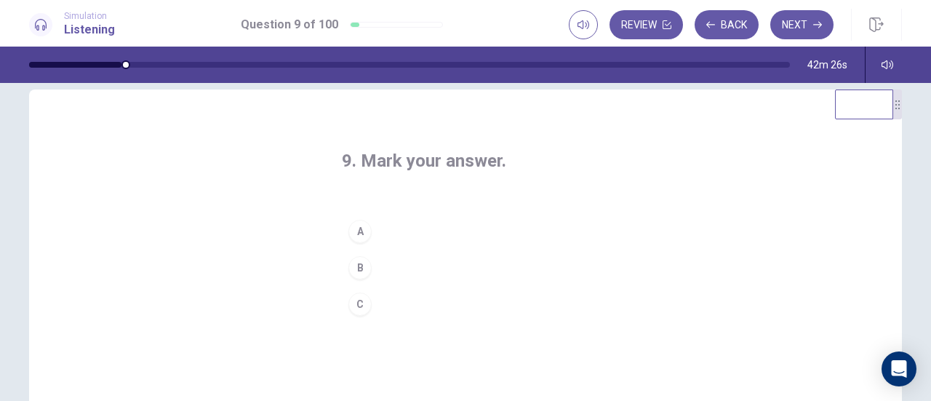
click at [359, 228] on div "A" at bounding box center [359, 231] width 23 height 23
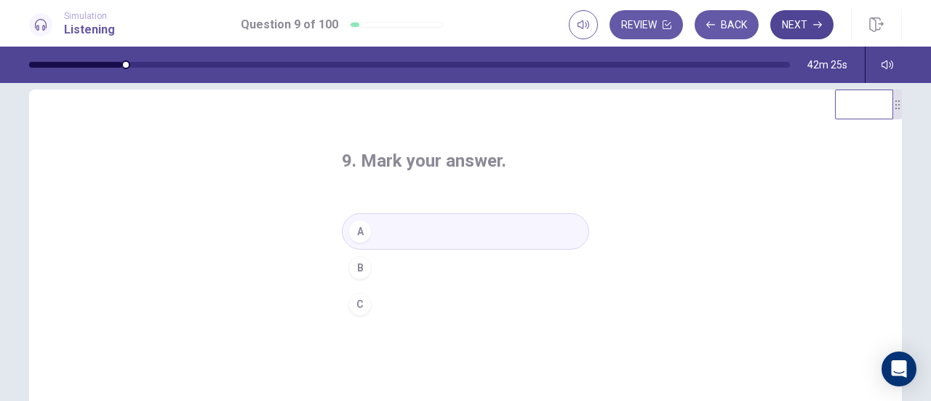
click at [811, 14] on button "Next" at bounding box center [801, 24] width 63 height 29
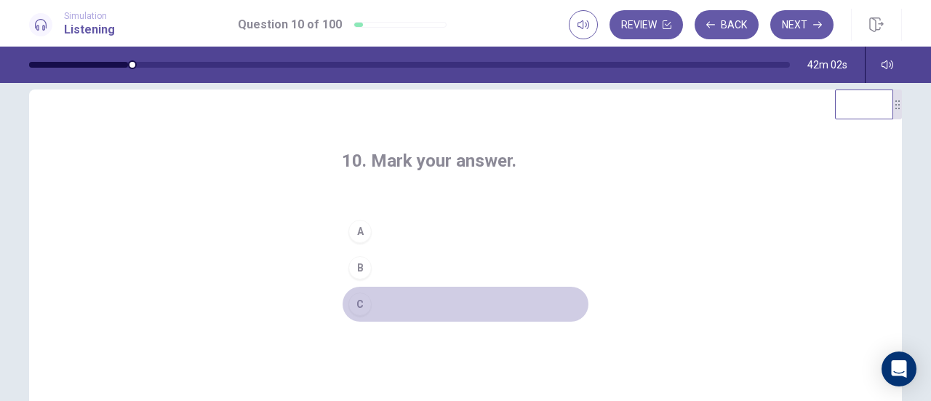
click at [352, 296] on div "C" at bounding box center [359, 303] width 23 height 23
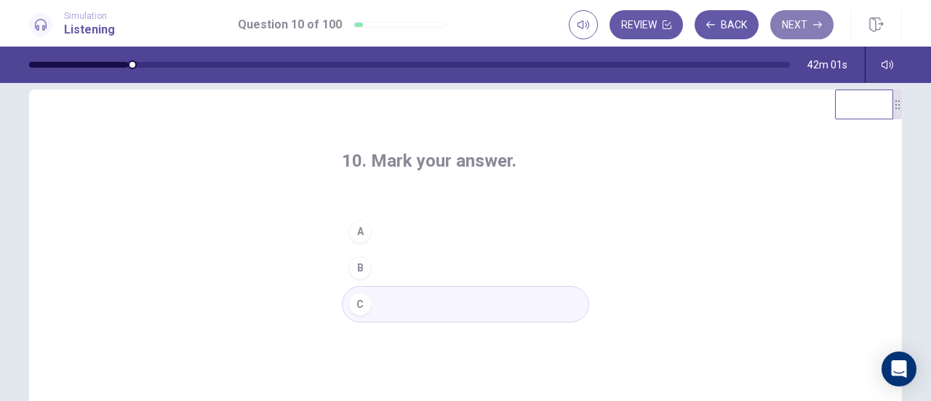
click at [810, 22] on button "Next" at bounding box center [801, 24] width 63 height 29
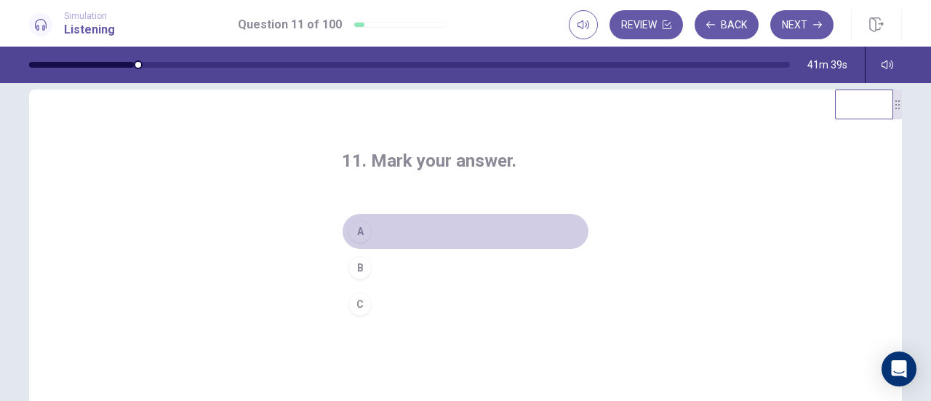
click at [374, 222] on button "A" at bounding box center [465, 231] width 247 height 36
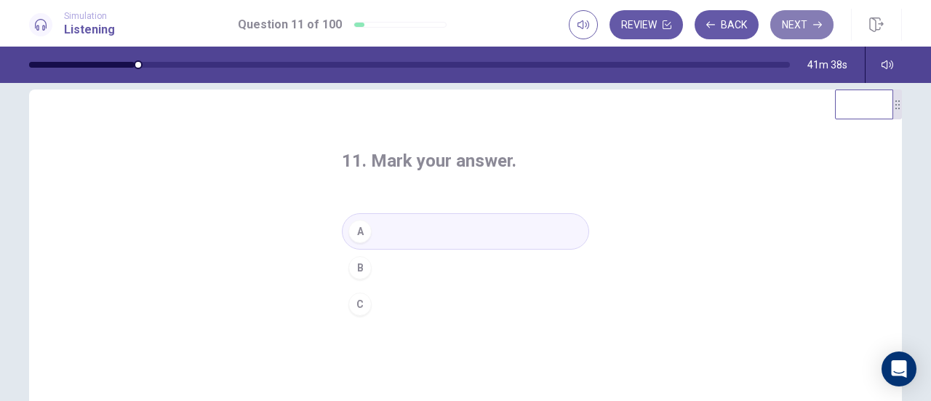
click at [816, 13] on button "Next" at bounding box center [801, 24] width 63 height 29
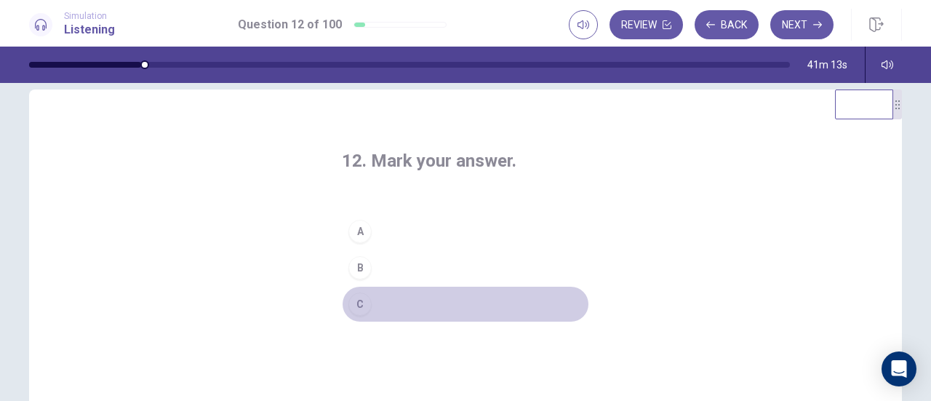
click at [416, 303] on button "C" at bounding box center [465, 304] width 247 height 36
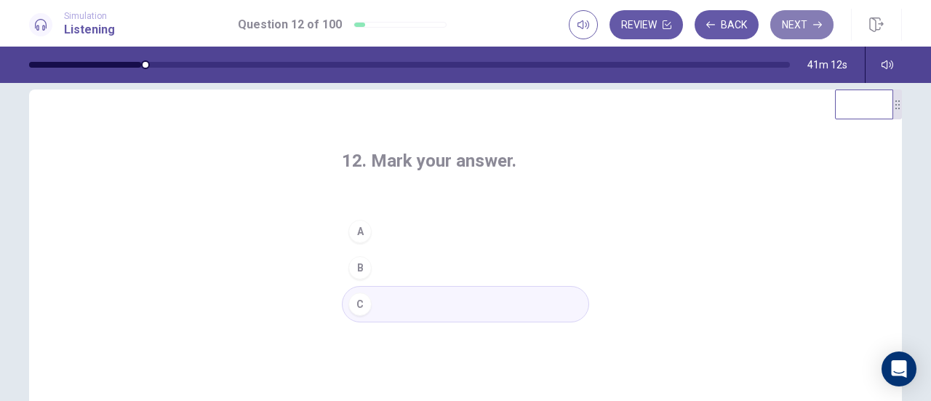
click at [809, 33] on button "Next" at bounding box center [801, 24] width 63 height 29
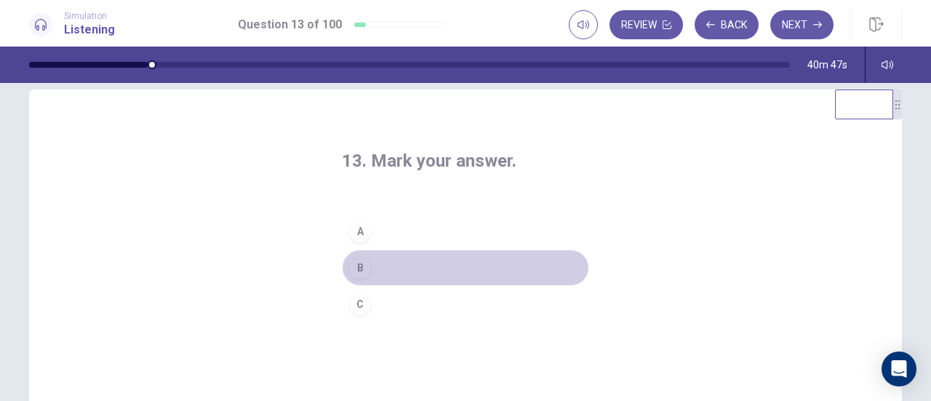
click at [369, 270] on button "B" at bounding box center [465, 267] width 247 height 36
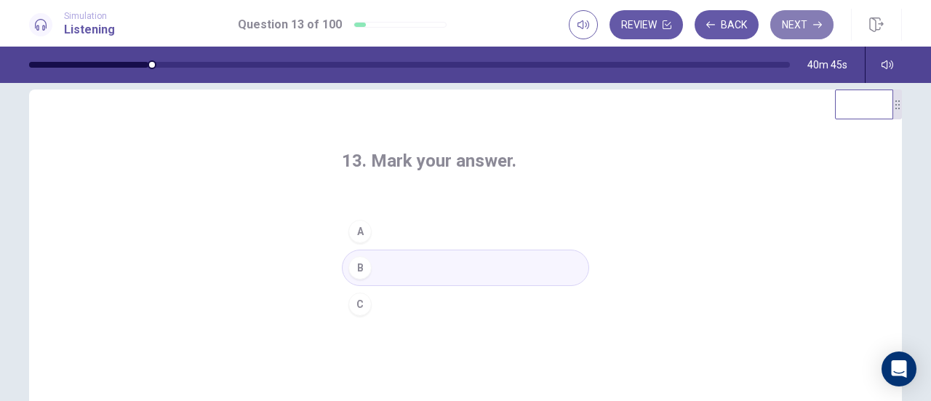
click at [813, 31] on button "Next" at bounding box center [801, 24] width 63 height 29
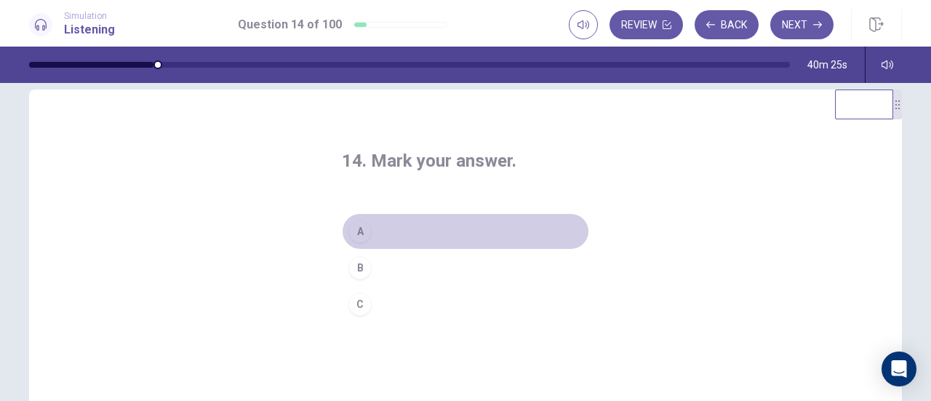
click at [359, 235] on div "A" at bounding box center [359, 231] width 23 height 23
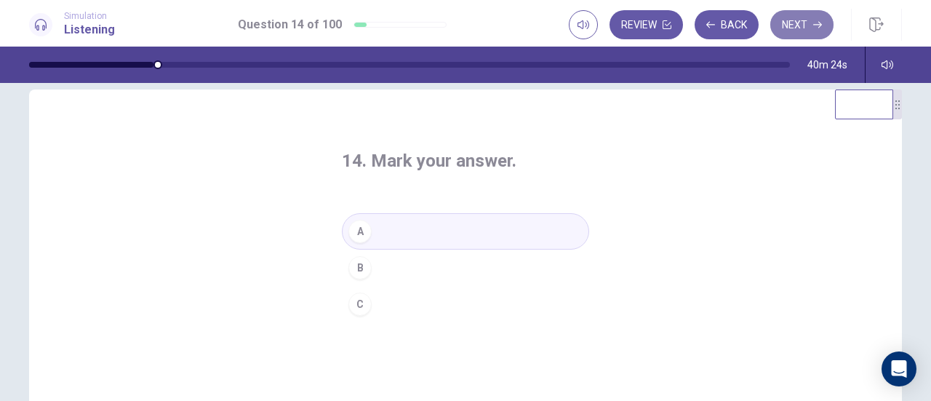
click at [810, 23] on button "Next" at bounding box center [801, 24] width 63 height 29
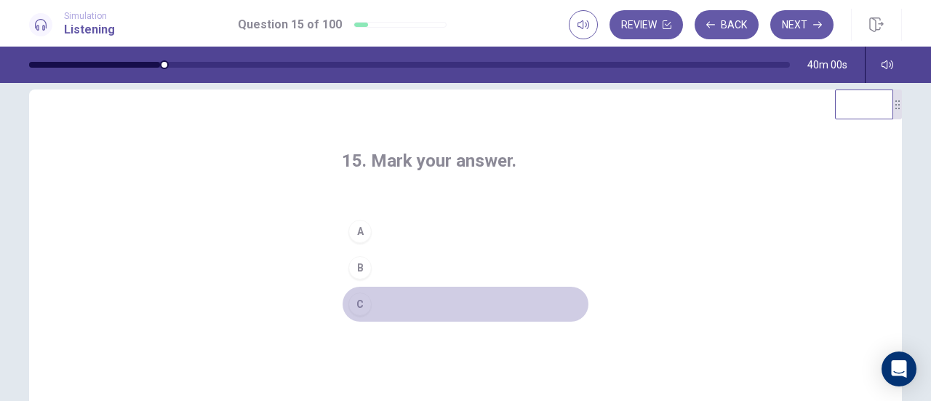
click at [371, 308] on button "C" at bounding box center [465, 304] width 247 height 36
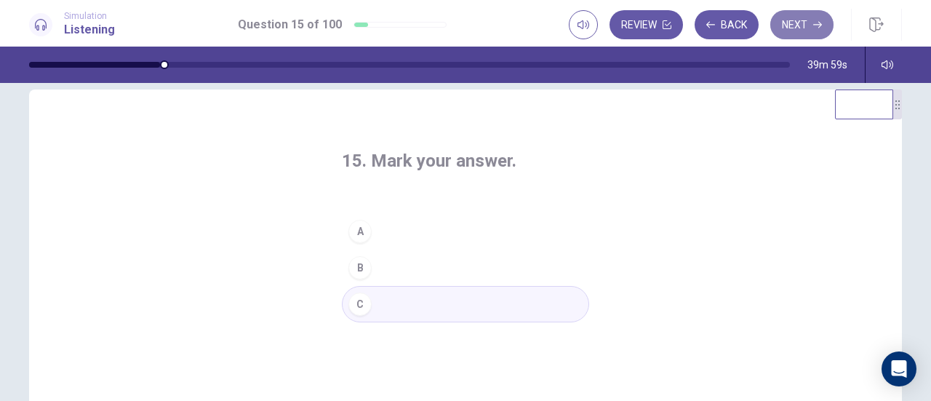
click at [816, 23] on icon "button" at bounding box center [817, 24] width 9 height 9
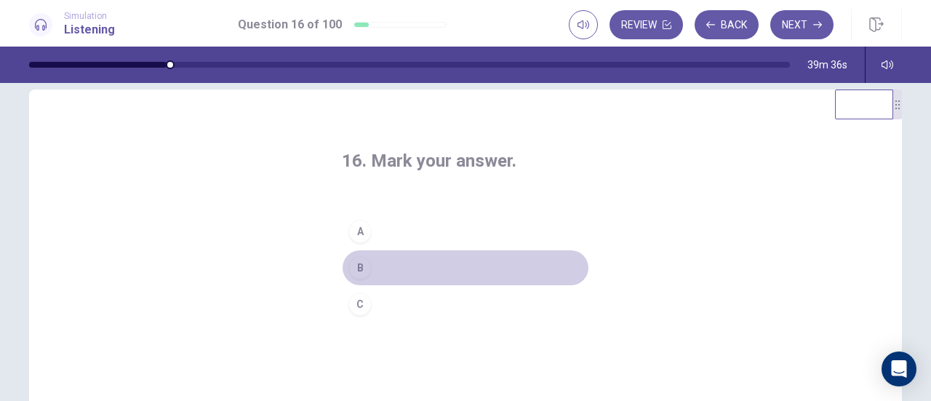
click at [349, 267] on div "B" at bounding box center [359, 267] width 23 height 23
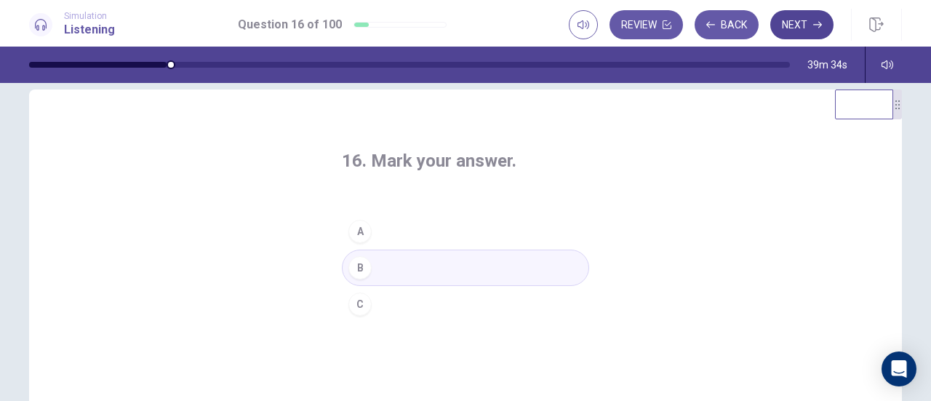
click at [816, 17] on button "Next" at bounding box center [801, 24] width 63 height 29
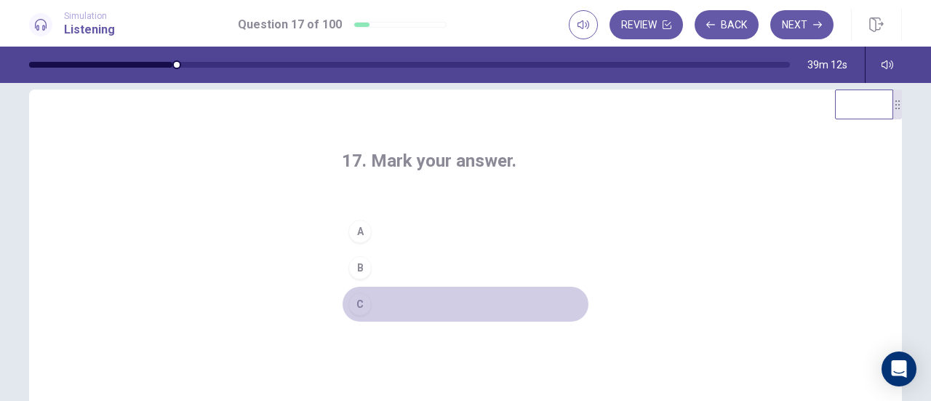
click at [391, 300] on button "C" at bounding box center [465, 304] width 247 height 36
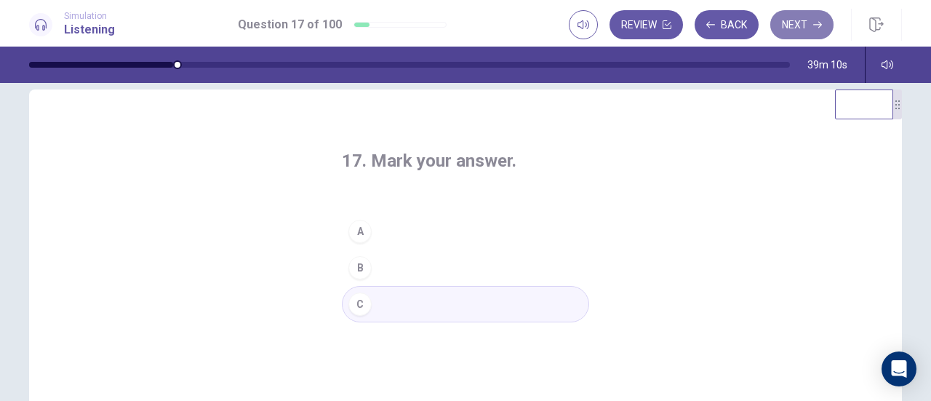
click at [787, 37] on button "Next" at bounding box center [801, 24] width 63 height 29
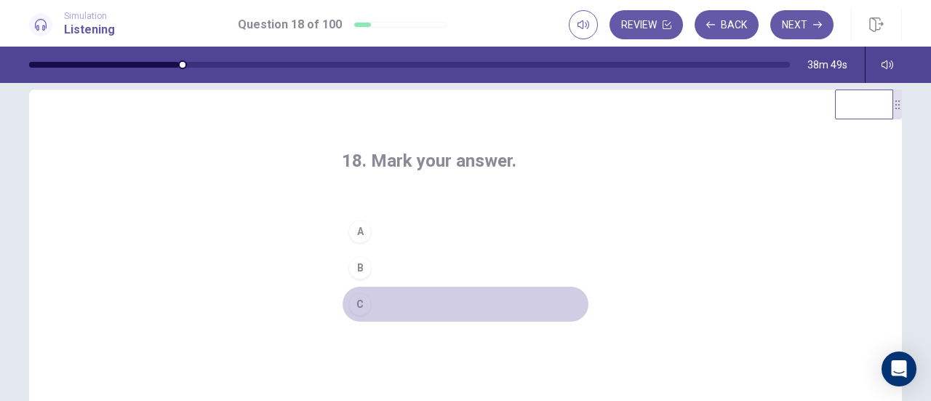
click at [355, 303] on div "C" at bounding box center [359, 303] width 23 height 23
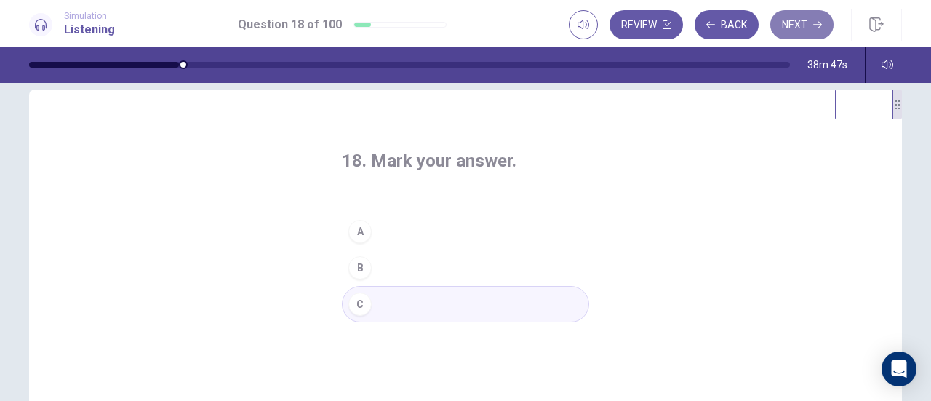
click at [813, 19] on button "Next" at bounding box center [801, 24] width 63 height 29
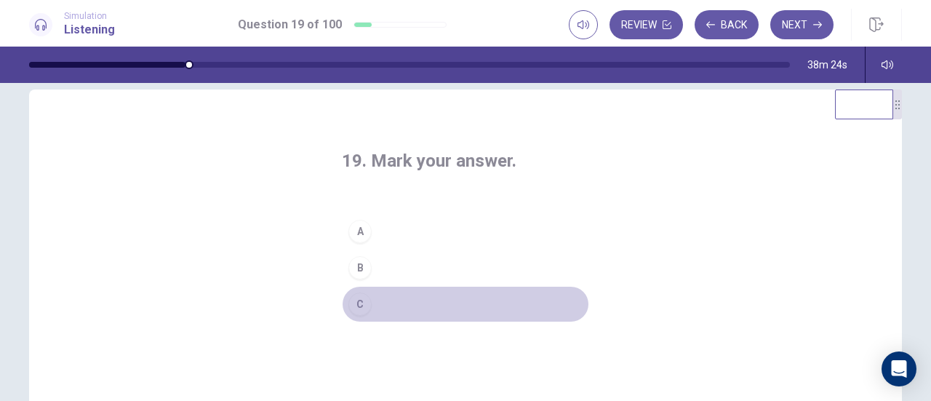
click at [356, 302] on div "C" at bounding box center [359, 303] width 23 height 23
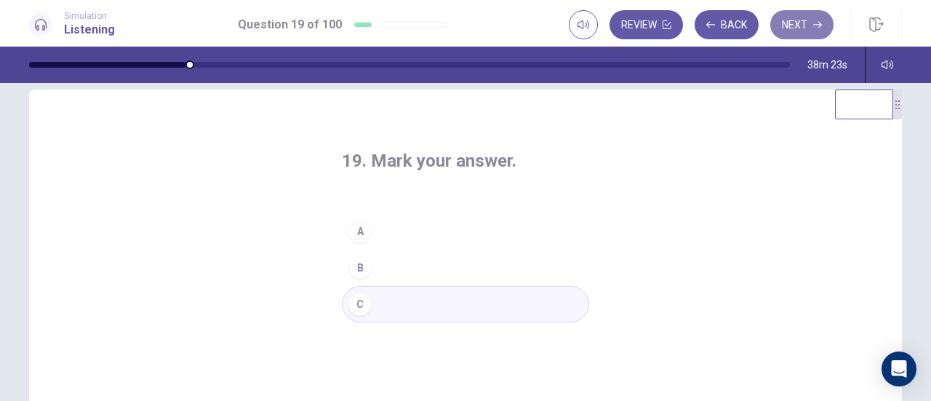
click at [799, 15] on button "Next" at bounding box center [801, 24] width 63 height 29
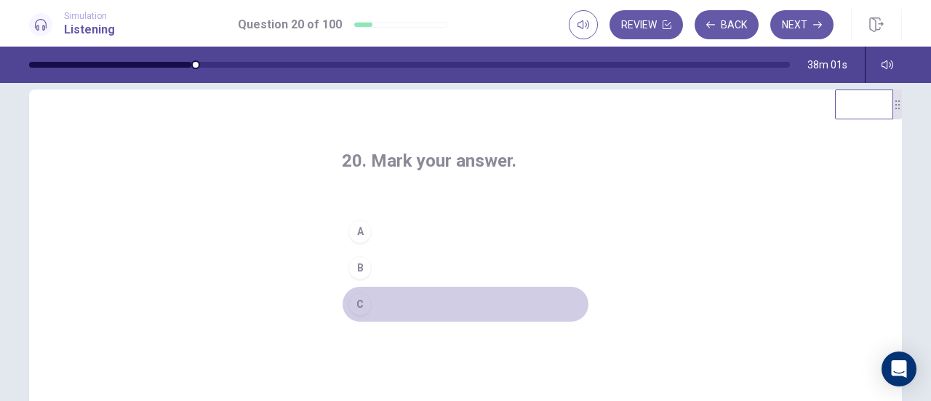
click at [355, 309] on div "C" at bounding box center [359, 303] width 23 height 23
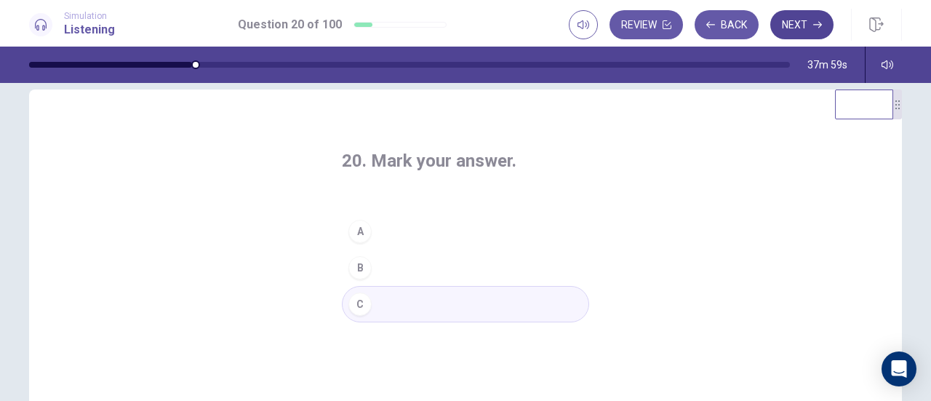
click at [818, 17] on button "Next" at bounding box center [801, 24] width 63 height 29
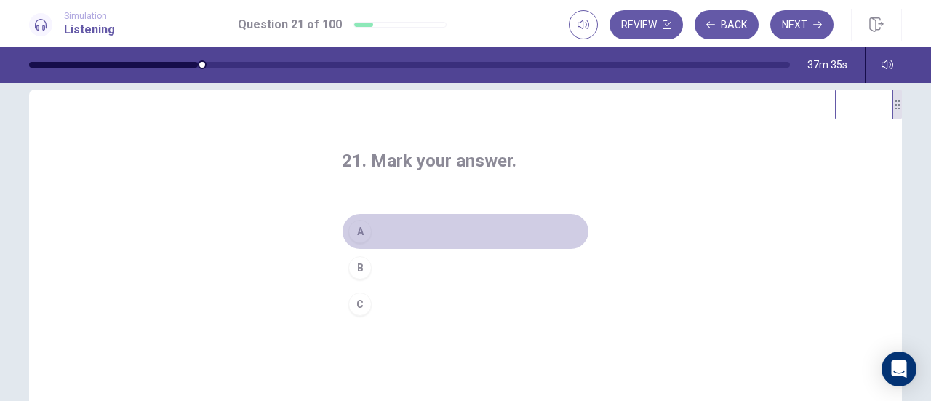
click at [353, 232] on div "A" at bounding box center [359, 231] width 23 height 23
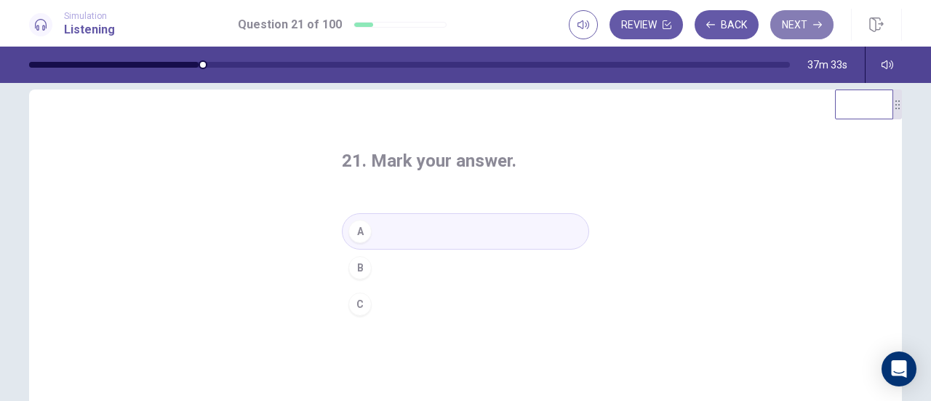
click at [790, 15] on button "Next" at bounding box center [801, 24] width 63 height 29
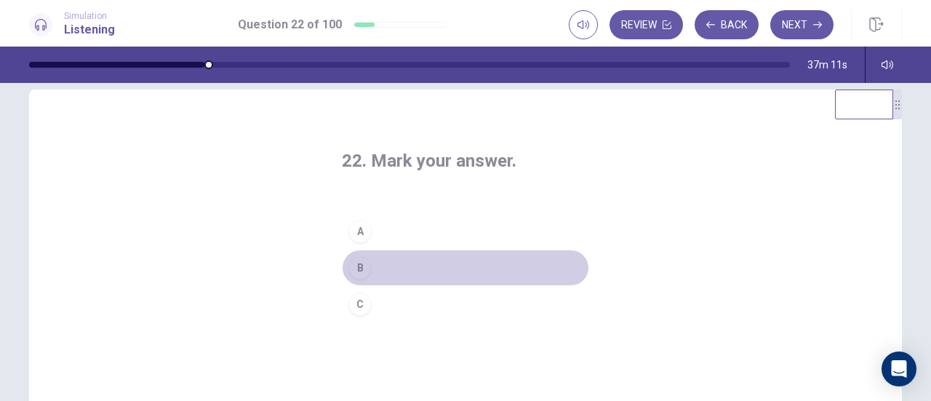
click at [366, 261] on div "B" at bounding box center [359, 267] width 23 height 23
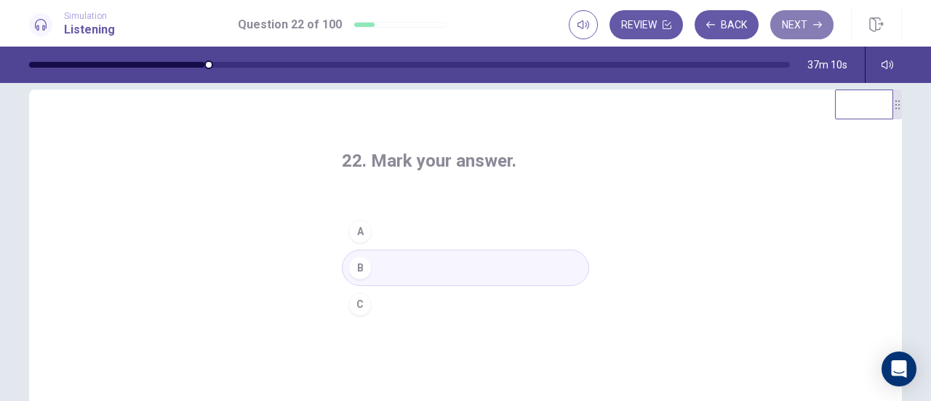
click at [817, 38] on button "Next" at bounding box center [801, 24] width 63 height 29
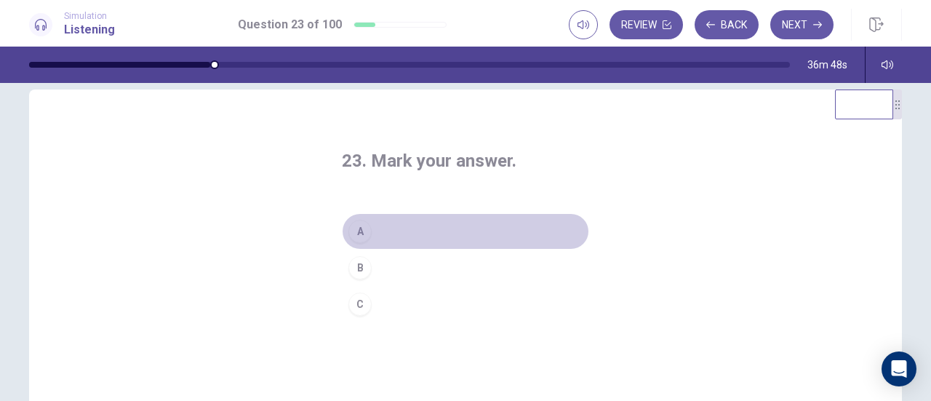
click at [362, 226] on div "A" at bounding box center [359, 231] width 23 height 23
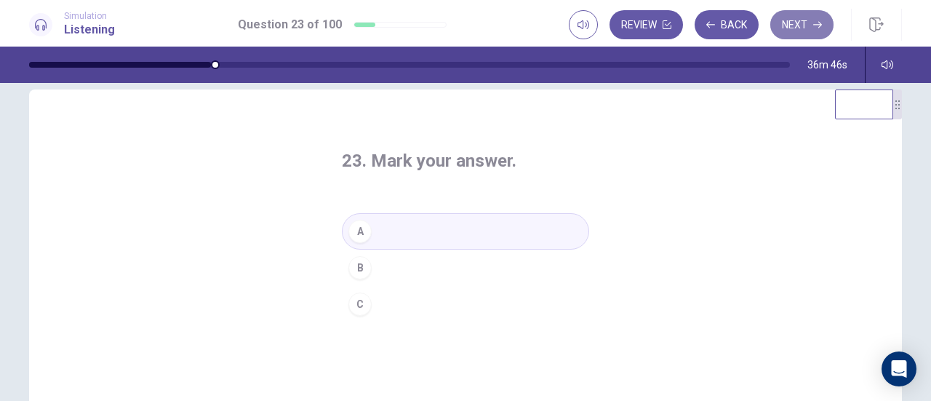
click at [818, 20] on icon "button" at bounding box center [817, 24] width 9 height 9
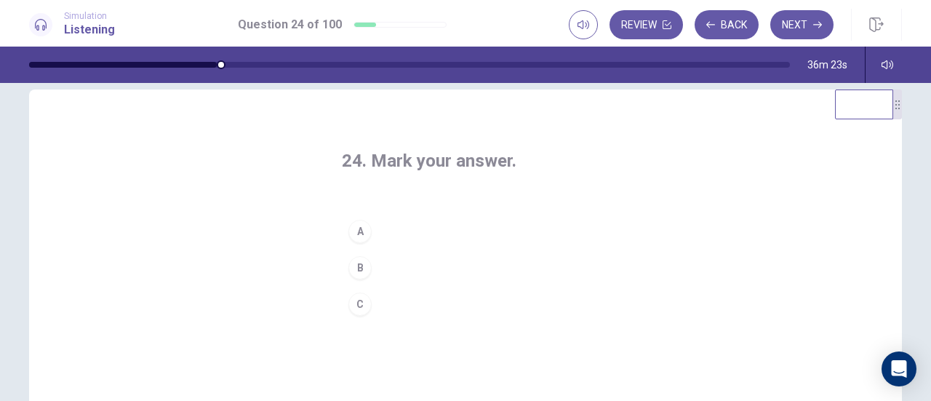
click at [358, 306] on div "C" at bounding box center [359, 303] width 23 height 23
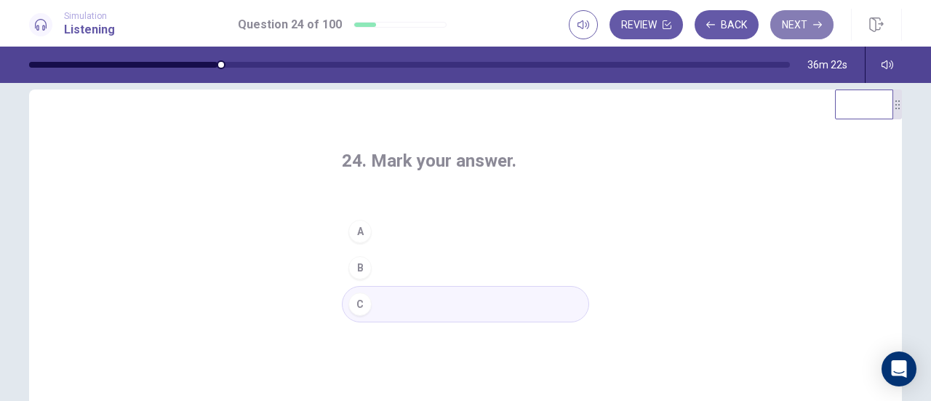
click at [798, 23] on button "Next" at bounding box center [801, 24] width 63 height 29
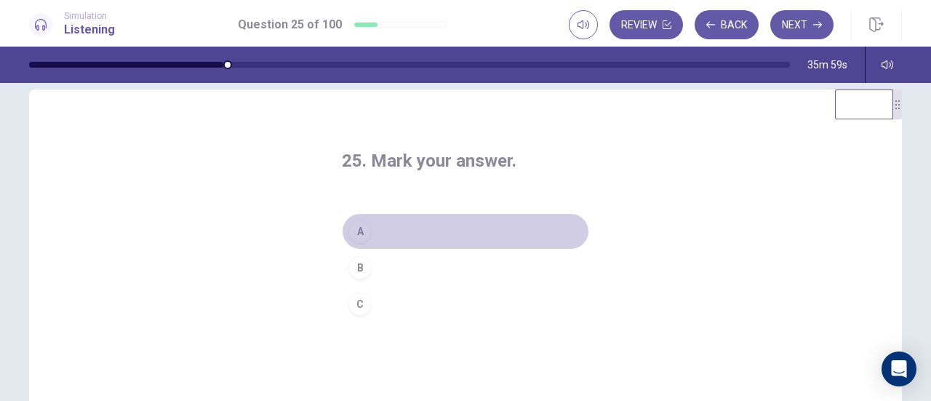
click at [374, 230] on button "A" at bounding box center [465, 231] width 247 height 36
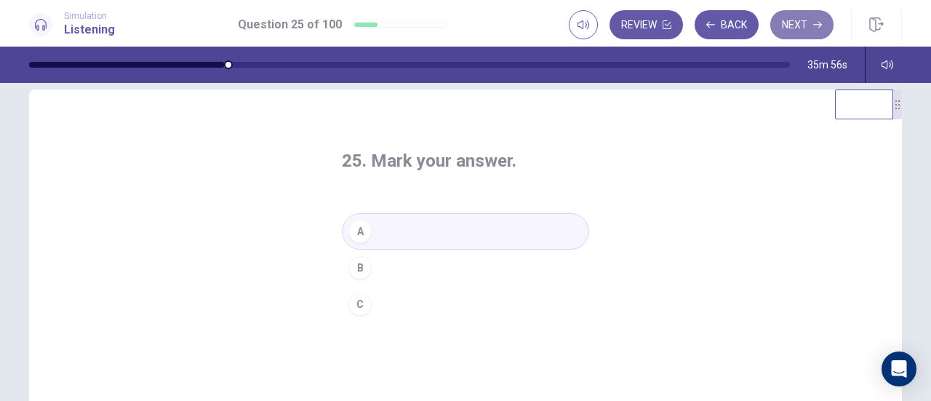
click at [805, 34] on button "Next" at bounding box center [801, 24] width 63 height 29
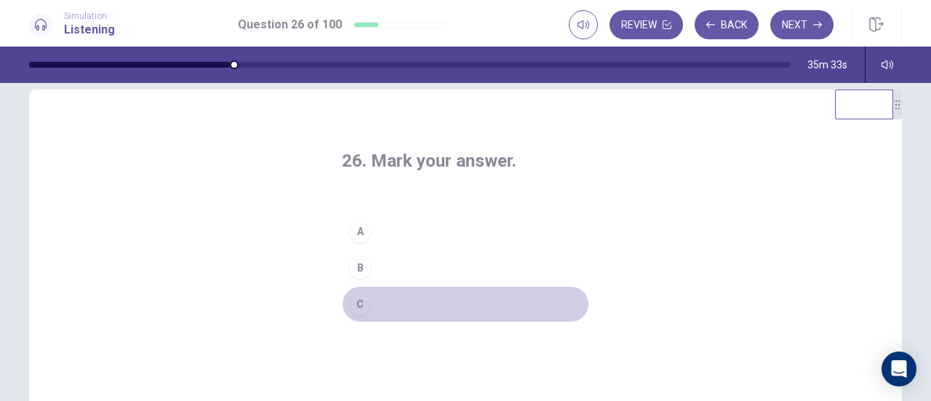
click at [366, 308] on button "C" at bounding box center [465, 304] width 247 height 36
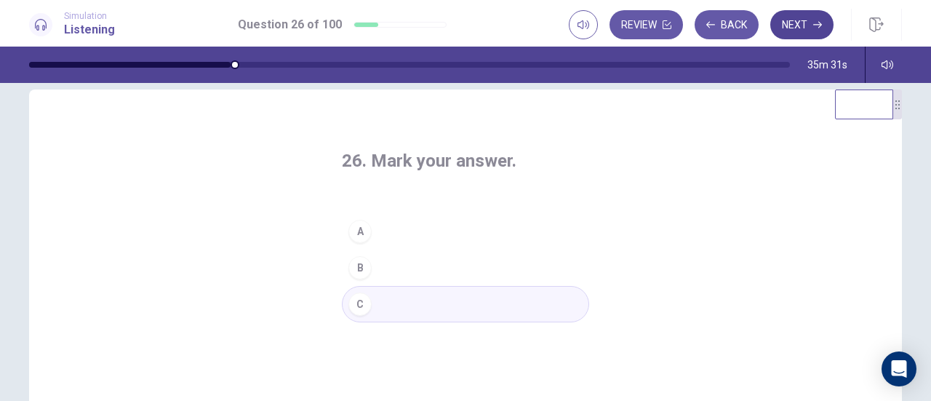
click at [790, 27] on button "Next" at bounding box center [801, 24] width 63 height 29
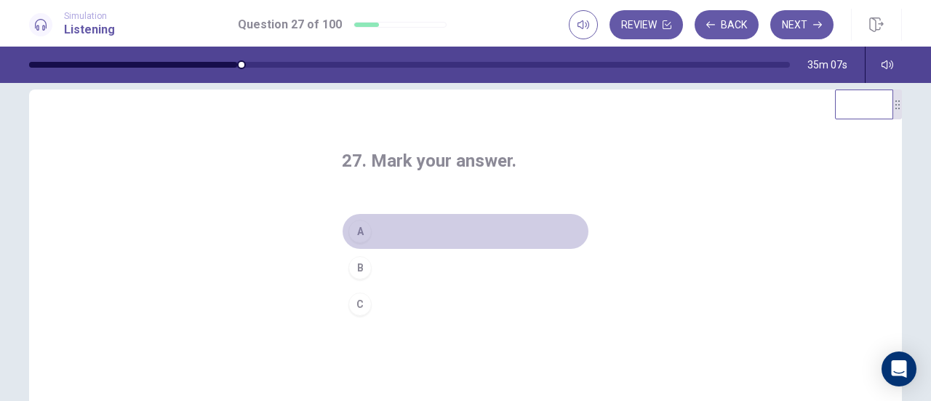
click at [364, 239] on div "A" at bounding box center [359, 231] width 23 height 23
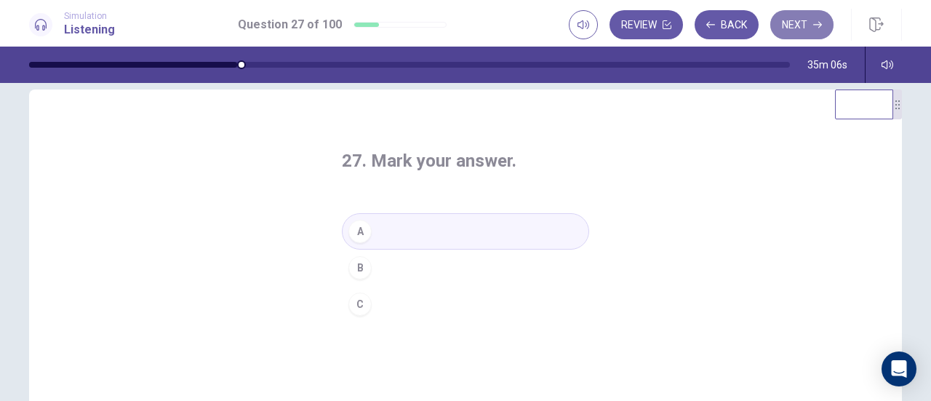
click at [809, 26] on button "Next" at bounding box center [801, 24] width 63 height 29
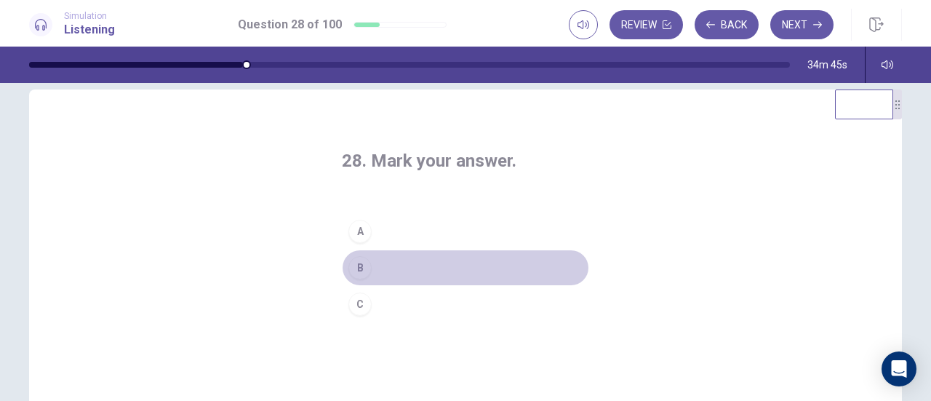
click at [342, 263] on button "B" at bounding box center [465, 267] width 247 height 36
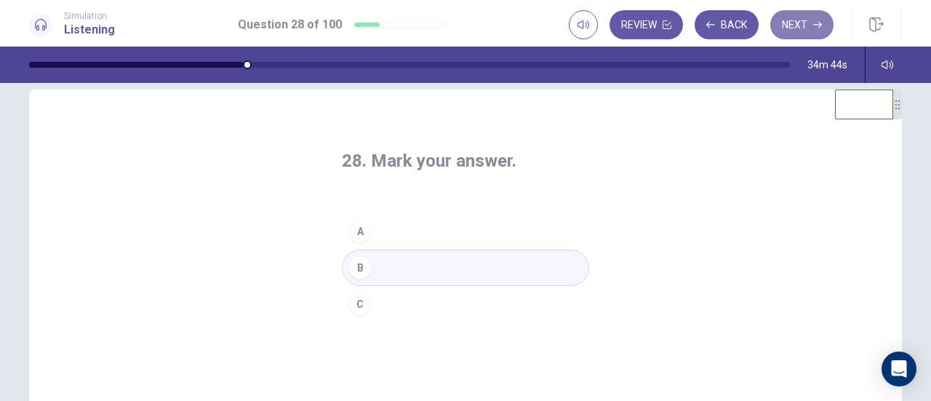
click at [807, 35] on button "Next" at bounding box center [801, 24] width 63 height 29
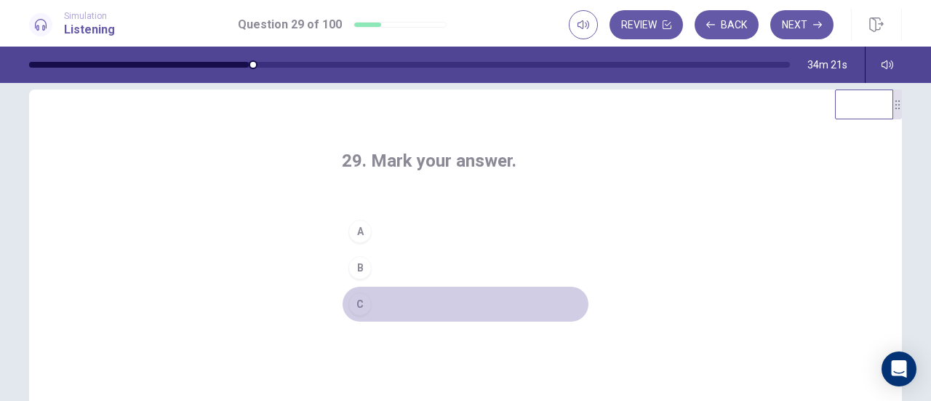
click at [348, 293] on button "C" at bounding box center [465, 304] width 247 height 36
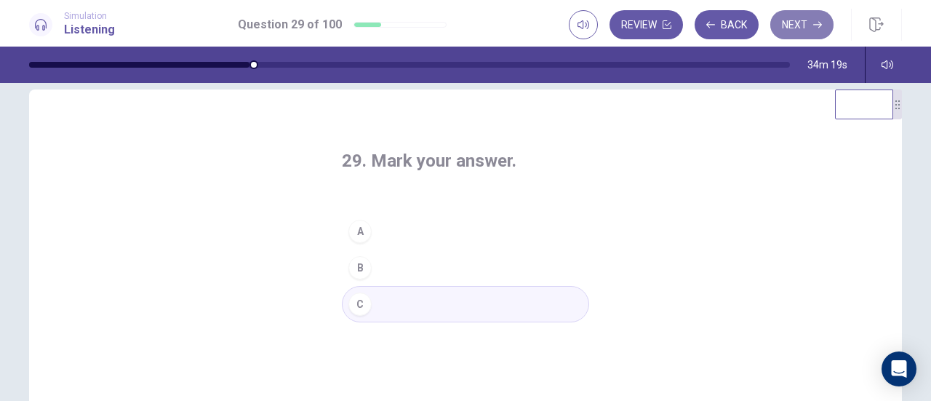
click at [806, 31] on button "Next" at bounding box center [801, 24] width 63 height 29
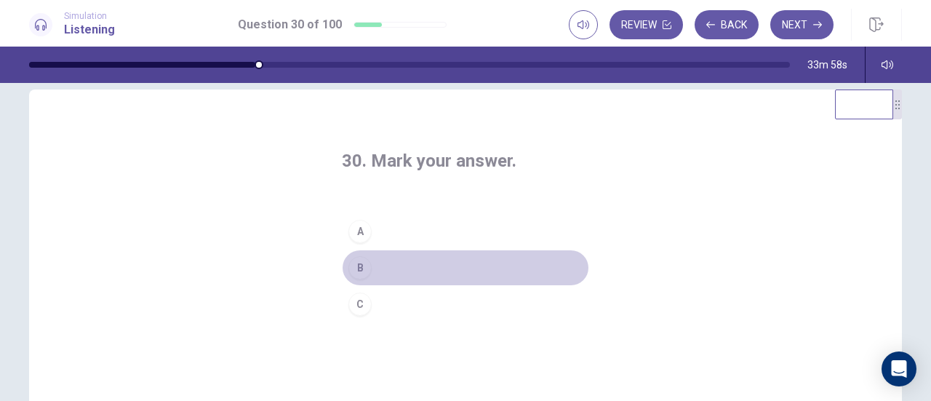
click at [356, 264] on div "B" at bounding box center [359, 267] width 23 height 23
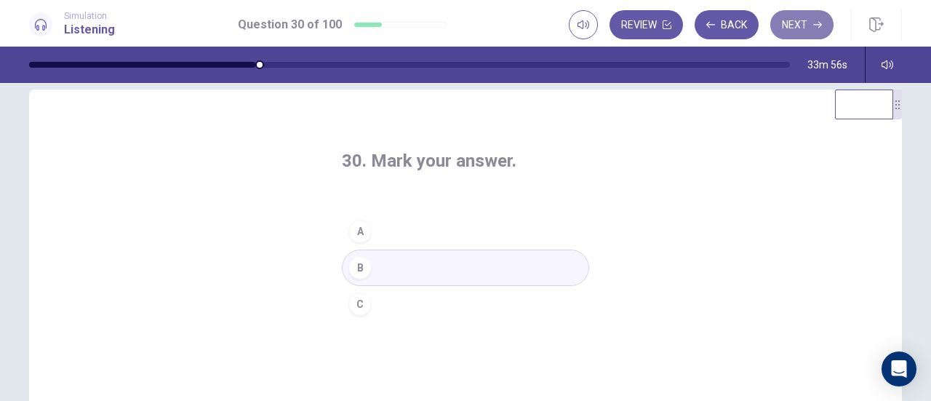
click at [820, 25] on icon "button" at bounding box center [817, 25] width 9 height 7
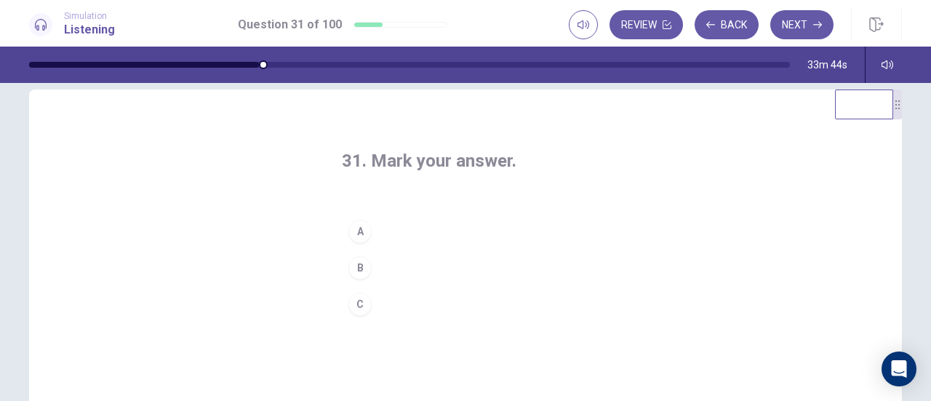
click at [641, 303] on div "31. Mark your answer. A B C" at bounding box center [465, 341] width 873 height 505
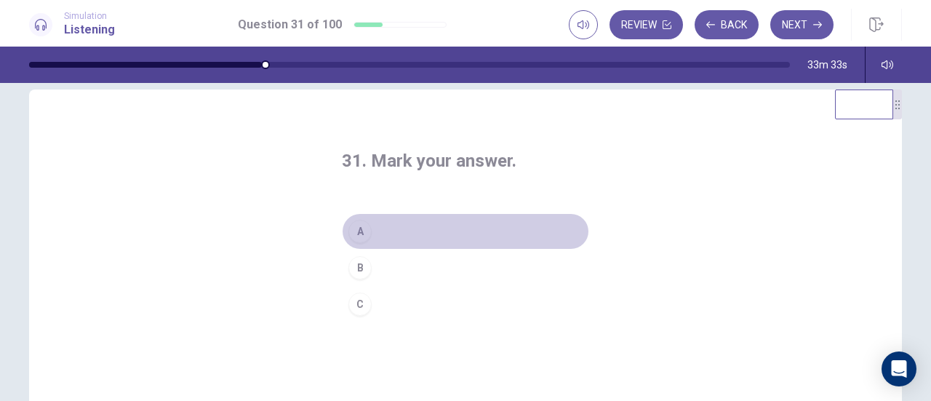
click at [362, 226] on div "A" at bounding box center [359, 231] width 23 height 23
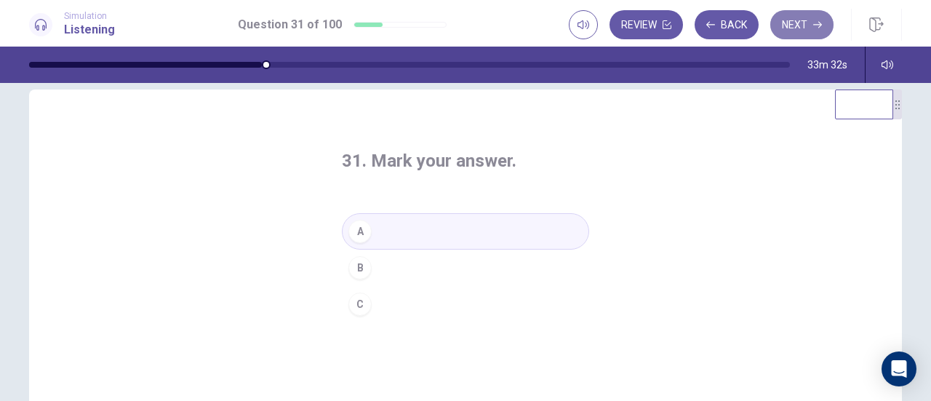
click at [803, 14] on button "Next" at bounding box center [801, 24] width 63 height 29
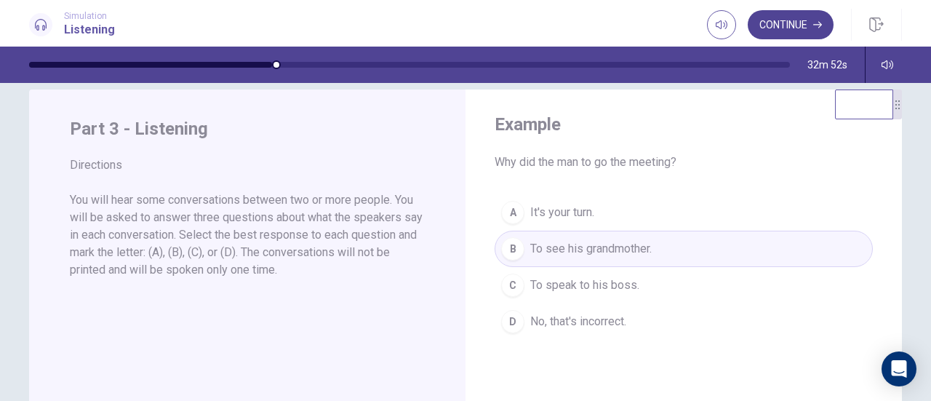
click at [797, 25] on button "Continue" at bounding box center [790, 24] width 86 height 29
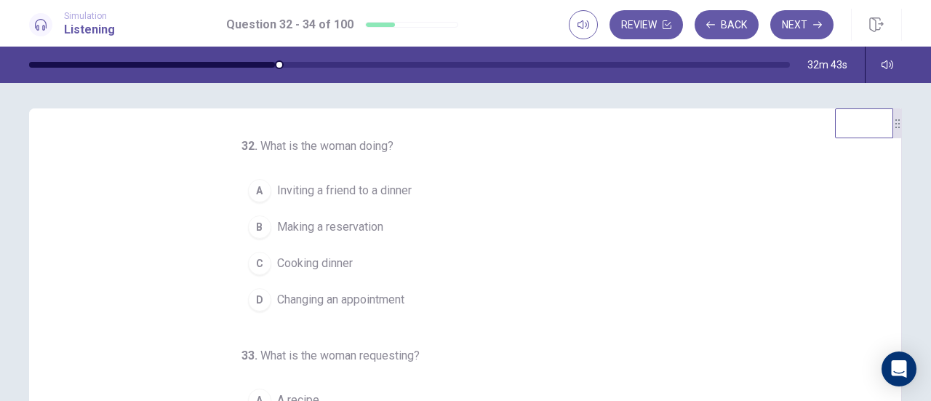
scroll to position [3, 0]
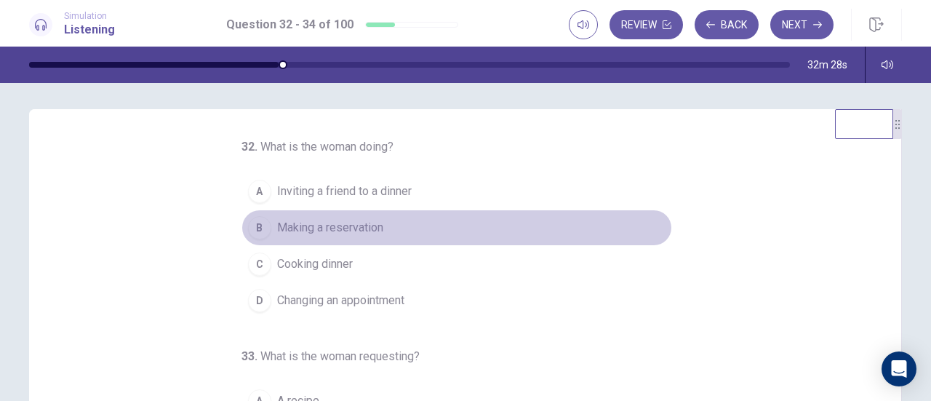
click at [364, 235] on span "Making a reservation" at bounding box center [330, 227] width 106 height 17
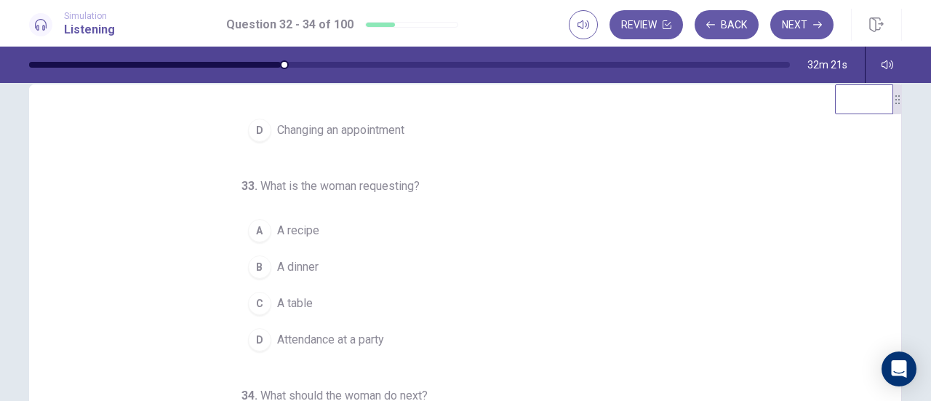
scroll to position [41, 0]
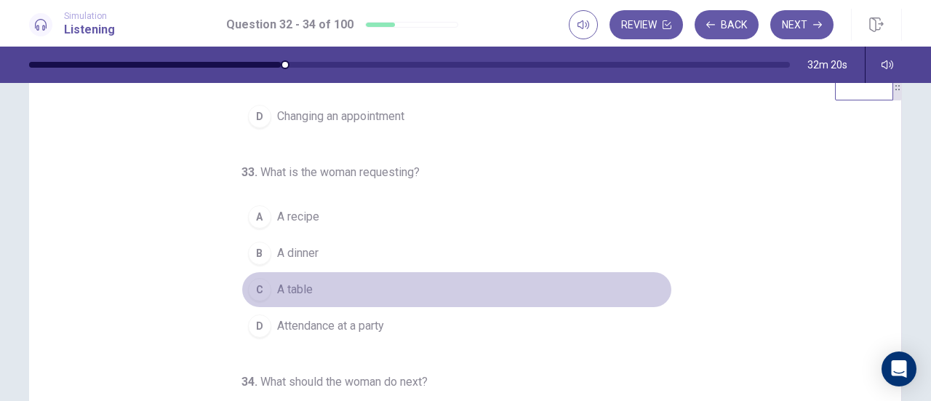
click at [283, 292] on span "A table" at bounding box center [295, 289] width 36 height 17
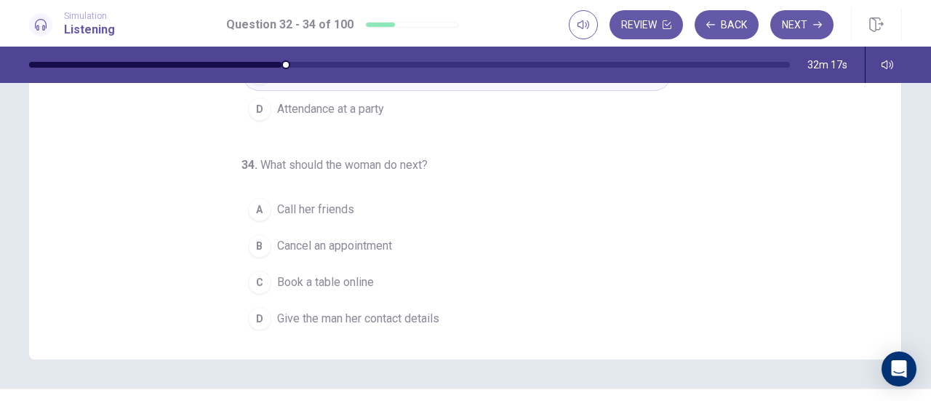
scroll to position [260, 0]
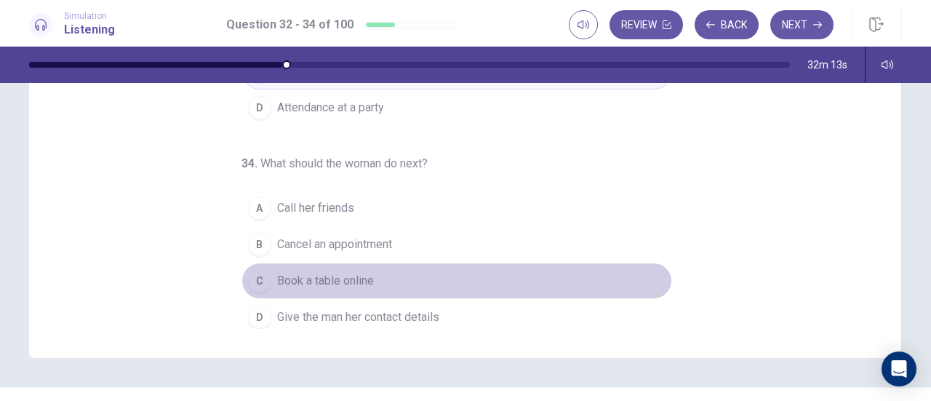
click at [311, 281] on span "Book a table online" at bounding box center [325, 280] width 97 height 17
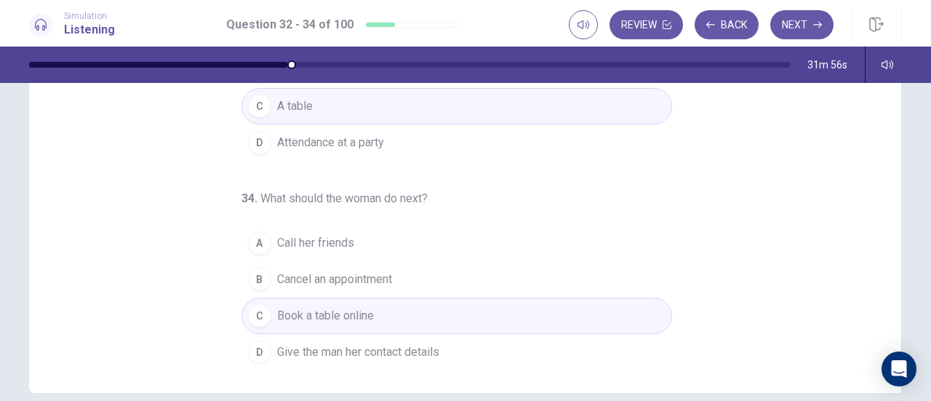
scroll to position [292, 0]
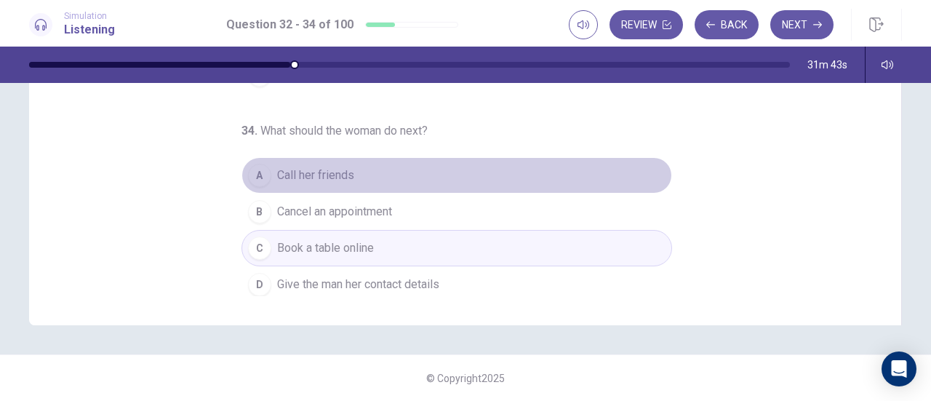
click at [385, 169] on button "A Call her friends" at bounding box center [456, 175] width 430 height 36
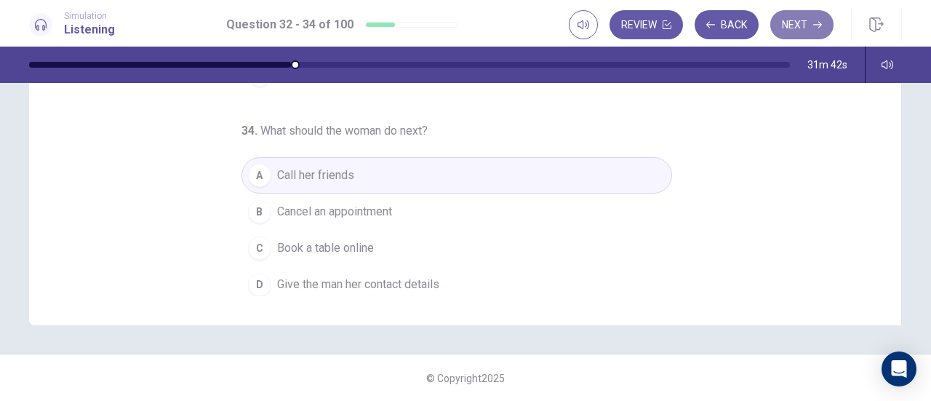
click at [813, 24] on icon "button" at bounding box center [817, 24] width 9 height 9
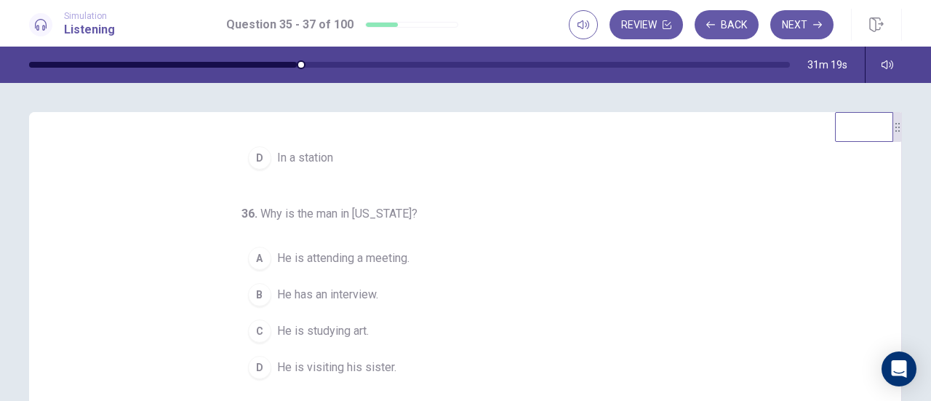
scroll to position [0, 0]
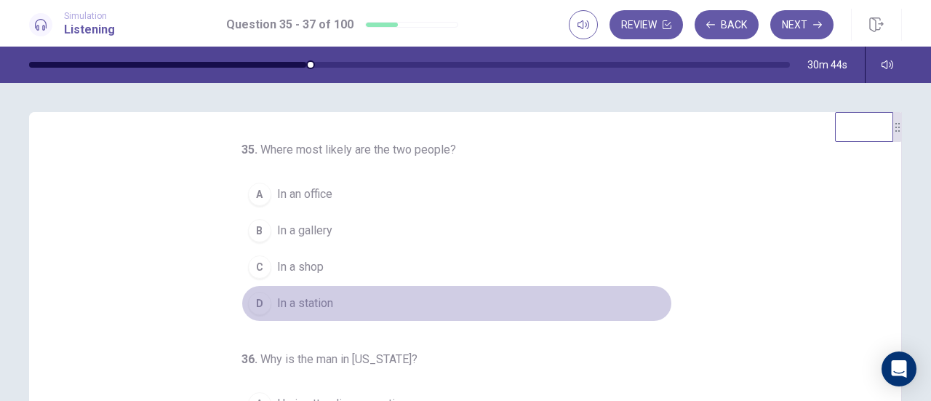
click at [255, 304] on div "D" at bounding box center [259, 303] width 23 height 23
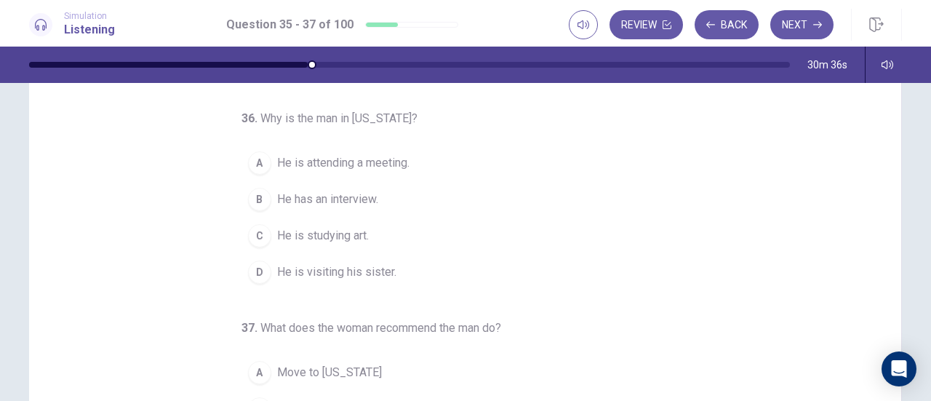
scroll to position [96, 0]
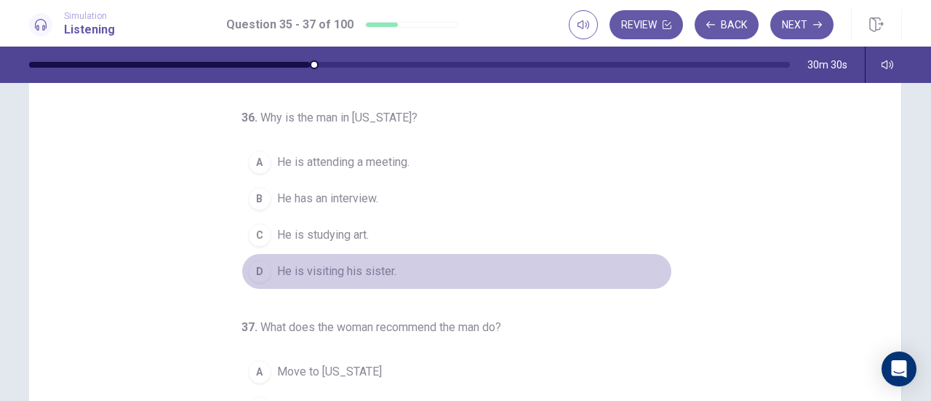
click at [333, 269] on span "He is visiting his sister." at bounding box center [336, 270] width 119 height 17
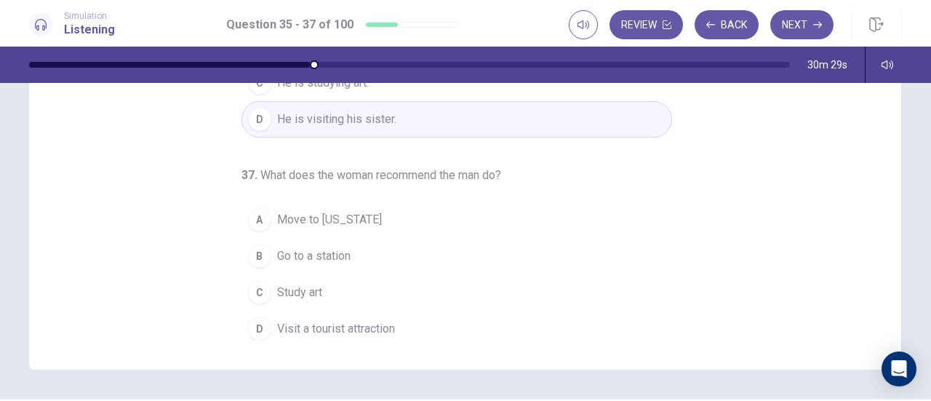
scroll to position [262, 0]
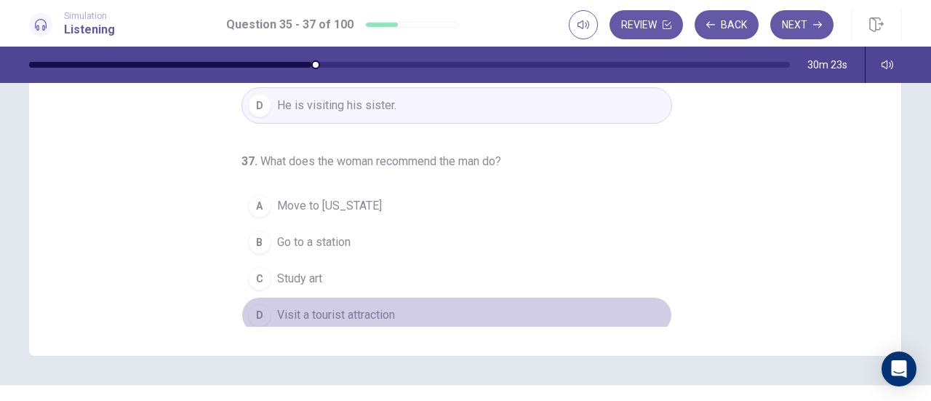
click at [321, 306] on span "Visit a tourist attraction" at bounding box center [336, 314] width 118 height 17
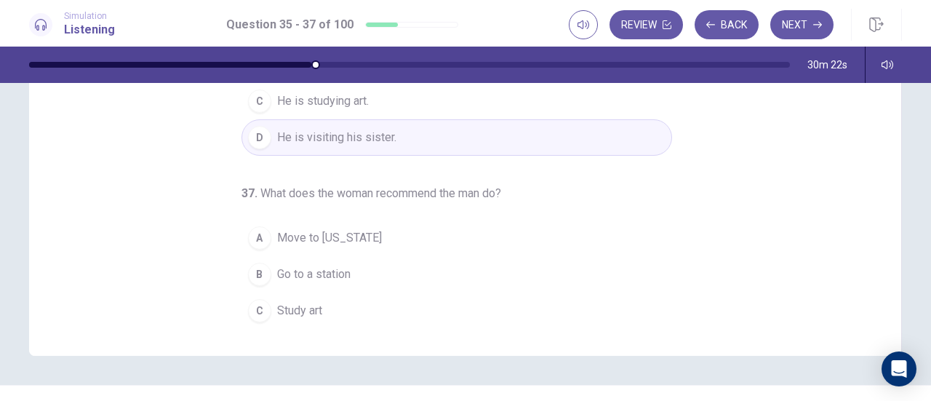
scroll to position [145, 0]
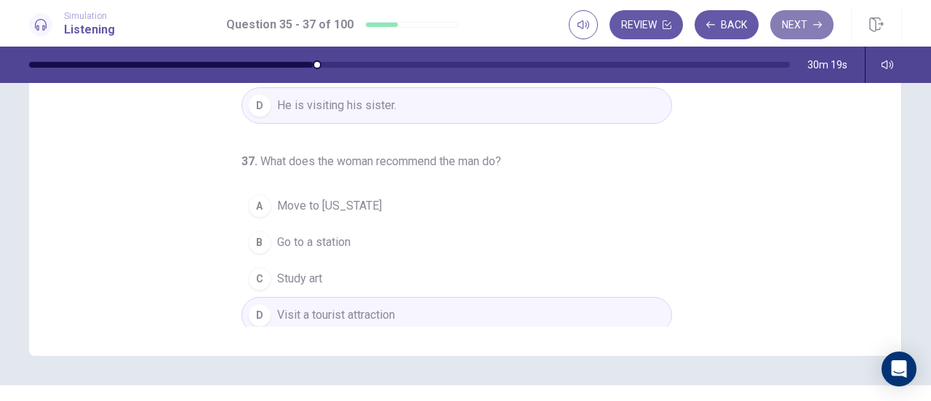
click at [807, 27] on button "Next" at bounding box center [801, 24] width 63 height 29
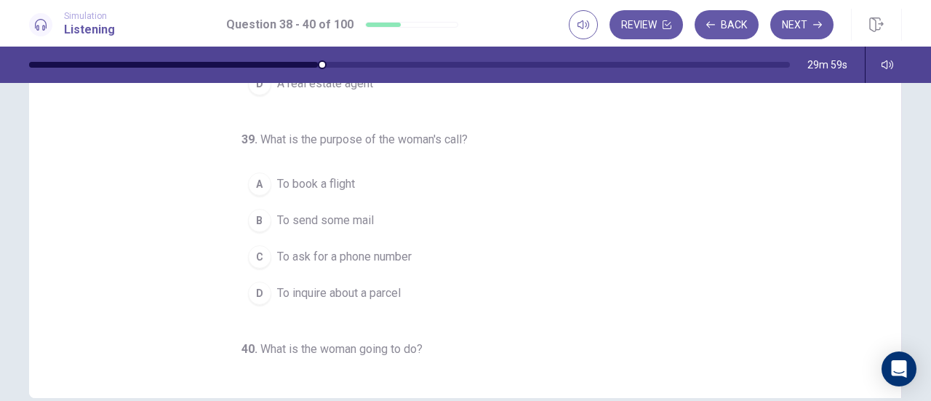
scroll to position [0, 0]
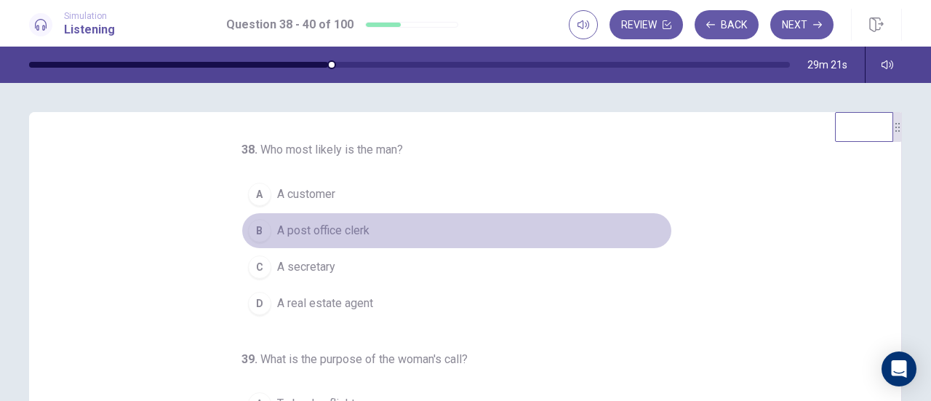
click at [339, 228] on span "A post office clerk" at bounding box center [323, 230] width 92 height 17
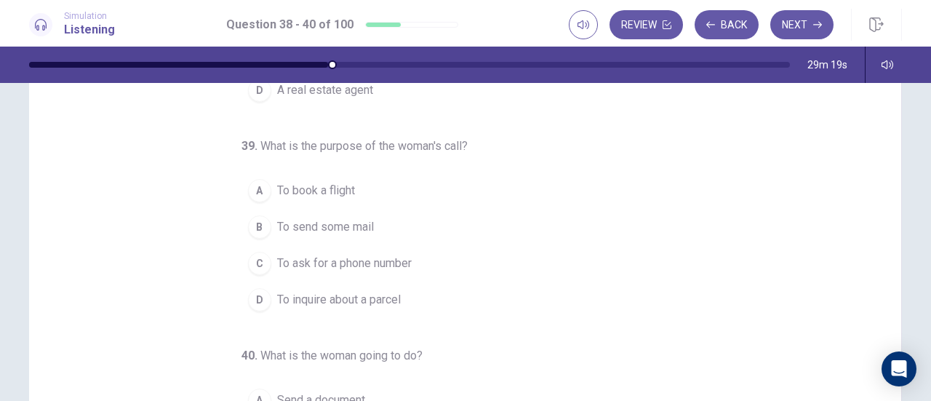
scroll to position [68, 0]
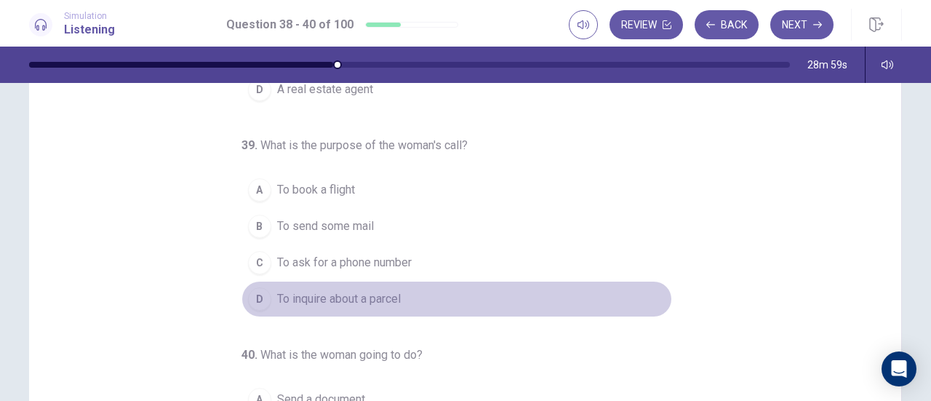
click at [342, 301] on span "To inquire about a parcel" at bounding box center [339, 298] width 124 height 17
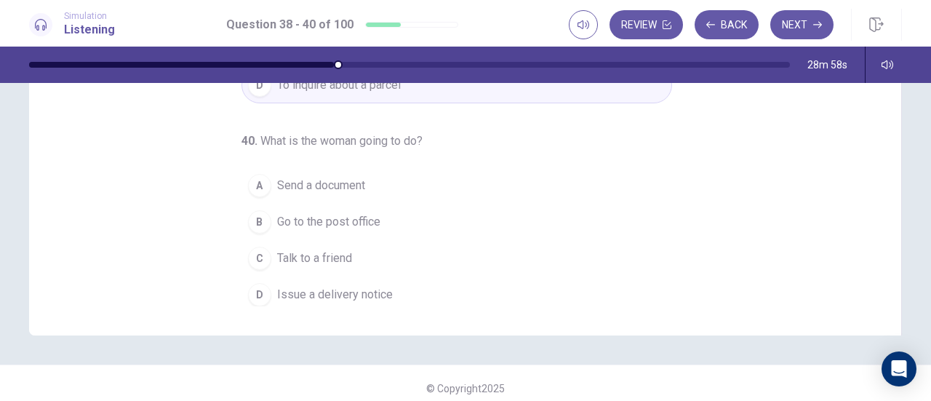
scroll to position [283, 0]
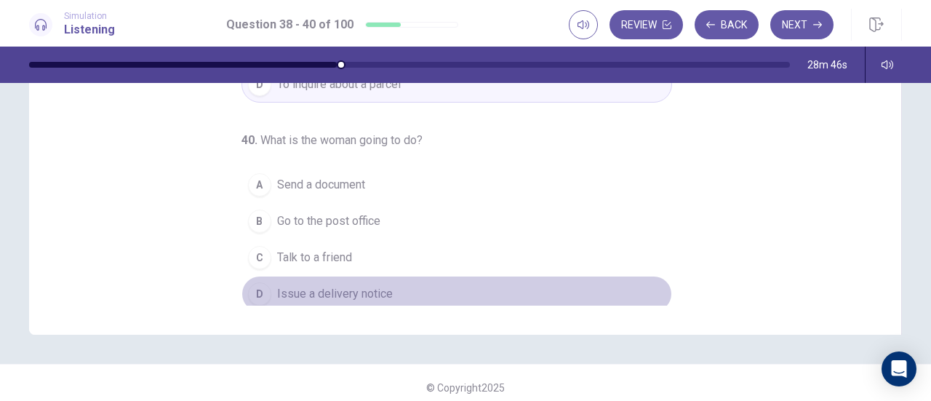
click at [330, 286] on span "Issue a delivery notice" at bounding box center [335, 293] width 116 height 17
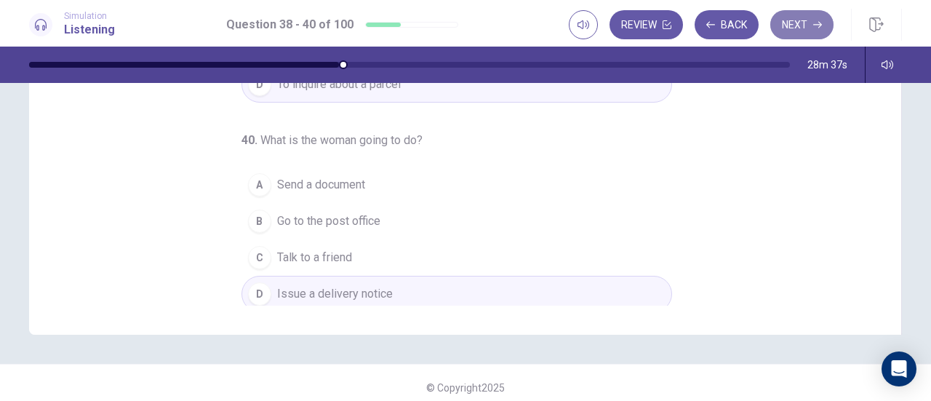
click at [801, 29] on button "Next" at bounding box center [801, 24] width 63 height 29
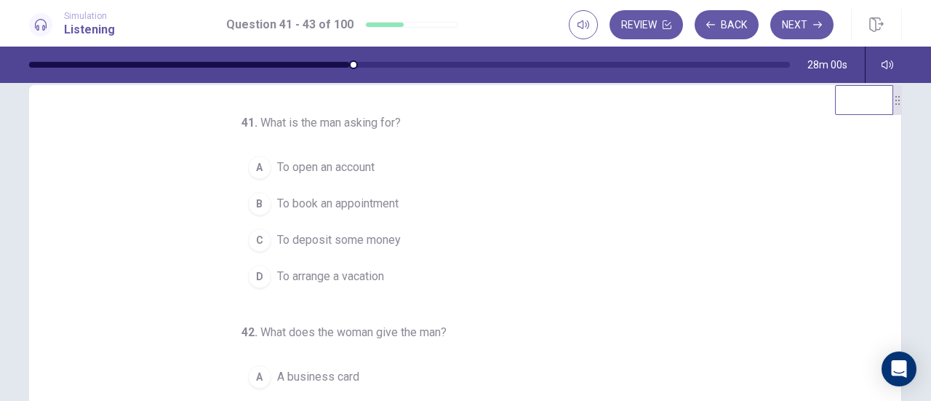
scroll to position [0, 0]
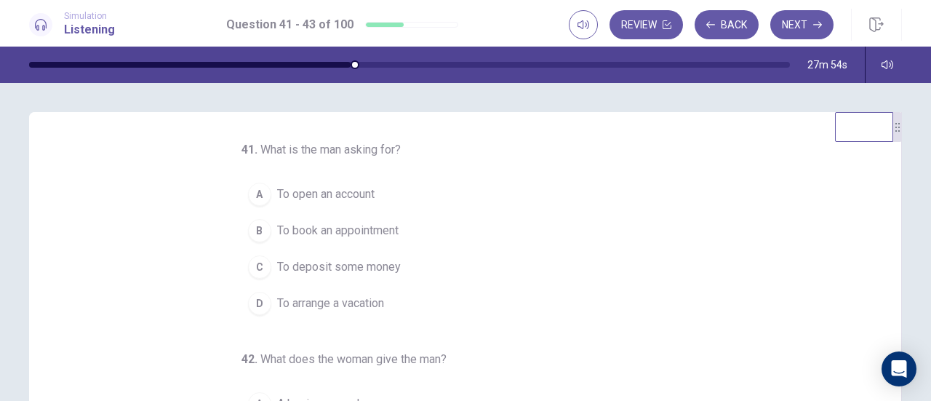
click at [348, 191] on span "To open an account" at bounding box center [325, 193] width 97 height 17
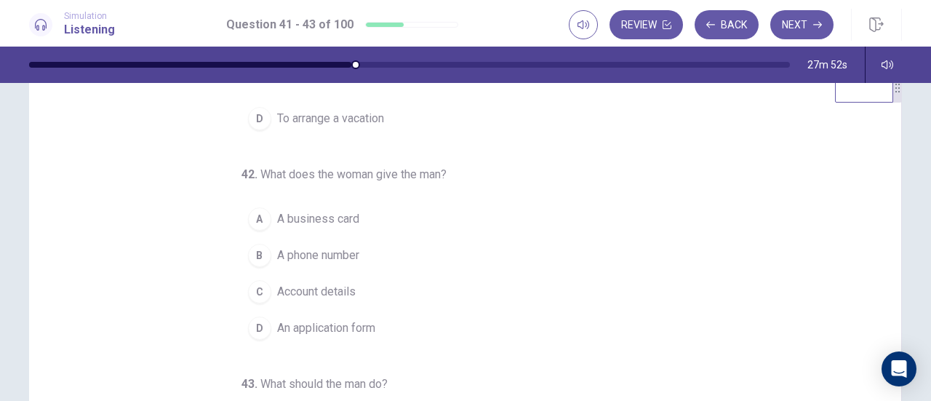
scroll to position [76, 0]
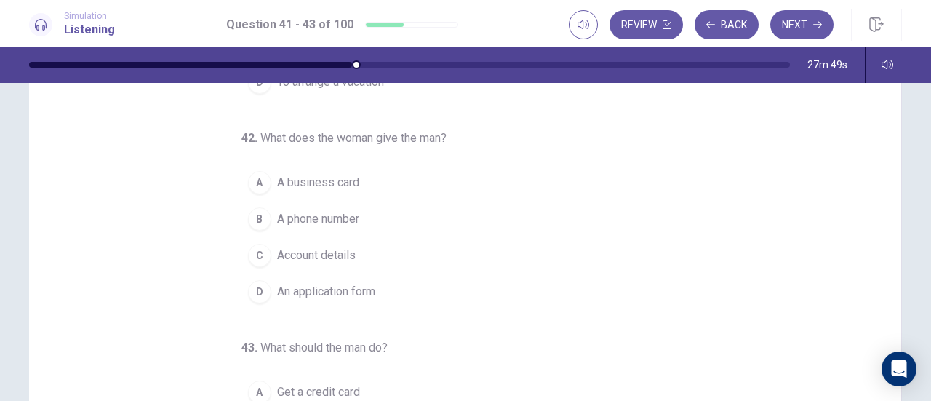
click at [305, 289] on span "An application form" at bounding box center [326, 291] width 98 height 17
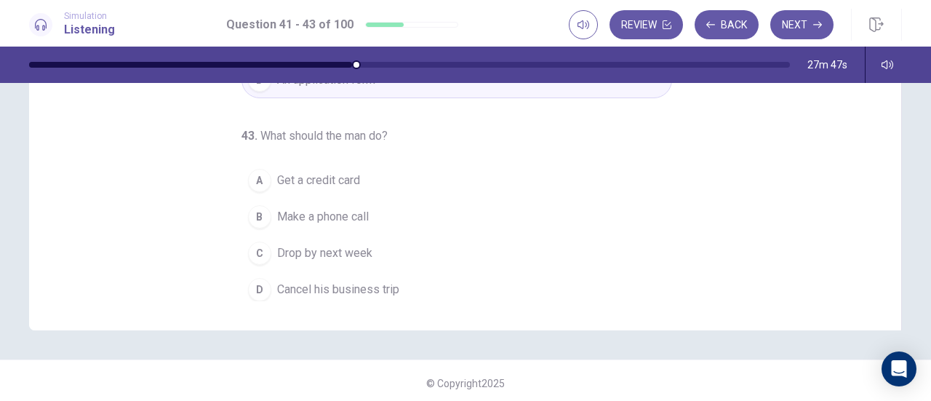
scroll to position [292, 0]
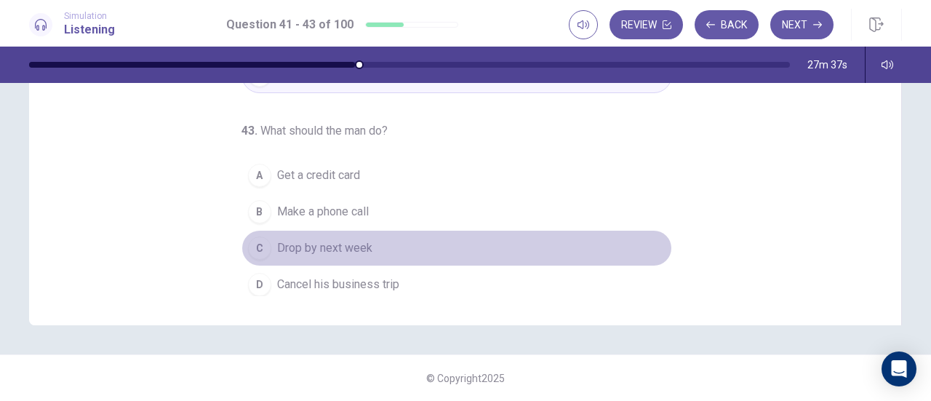
click at [340, 239] on span "Drop by next week" at bounding box center [324, 247] width 95 height 17
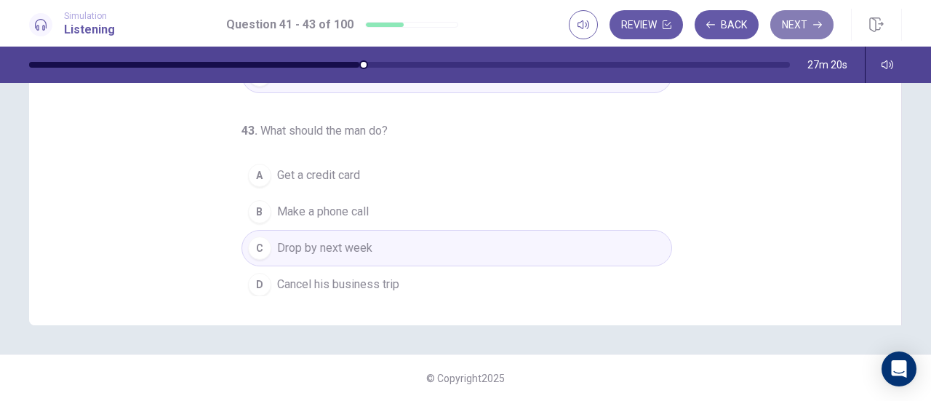
click at [804, 30] on button "Next" at bounding box center [801, 24] width 63 height 29
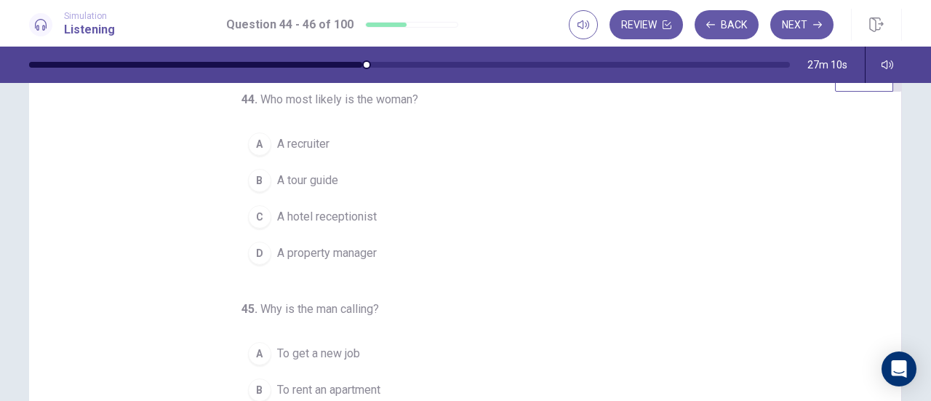
scroll to position [0, 0]
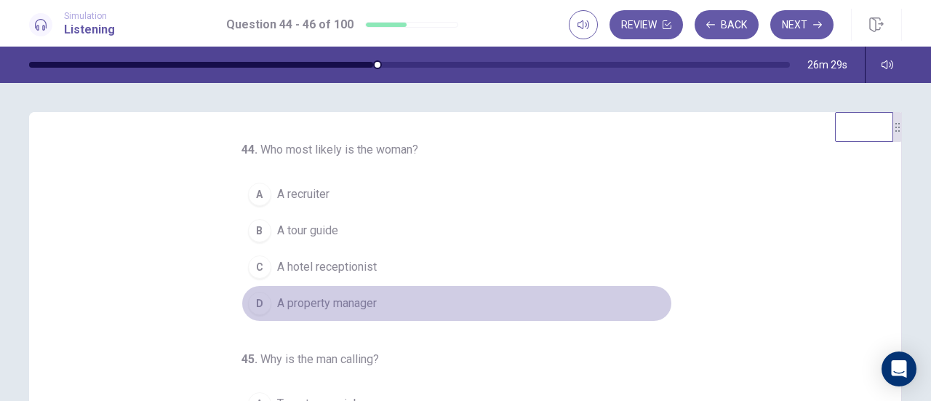
click at [364, 315] on button "D A property manager" at bounding box center [456, 303] width 430 height 36
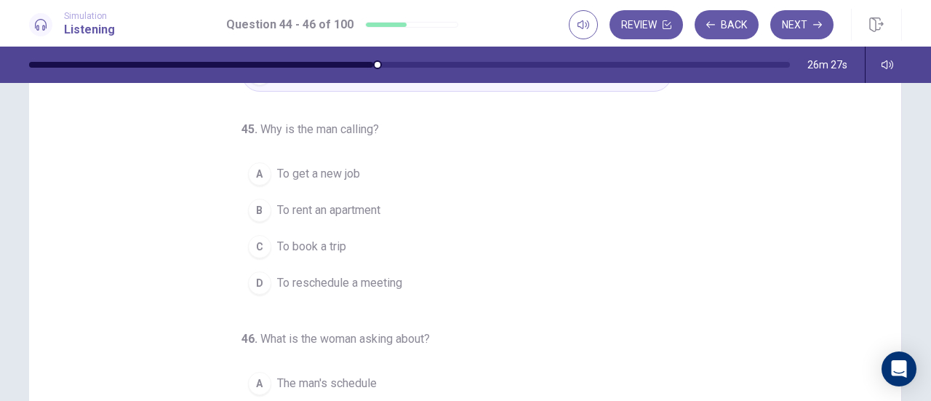
scroll to position [87, 0]
click at [361, 207] on span "To rent an apartment" at bounding box center [328, 206] width 103 height 17
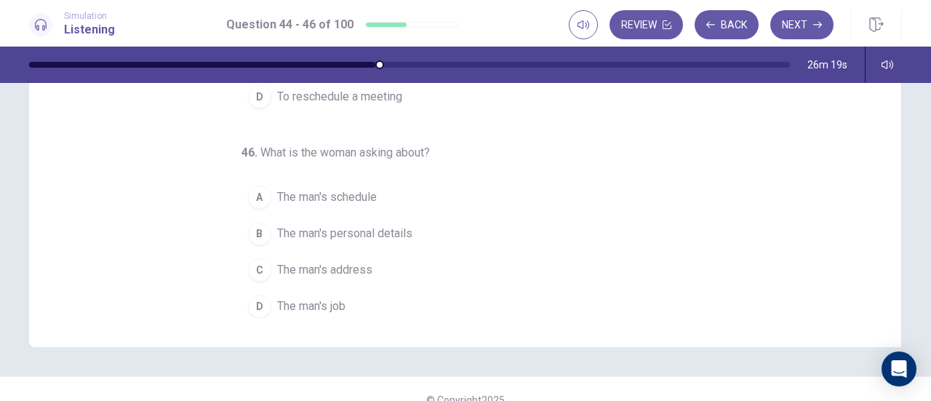
scroll to position [271, 0]
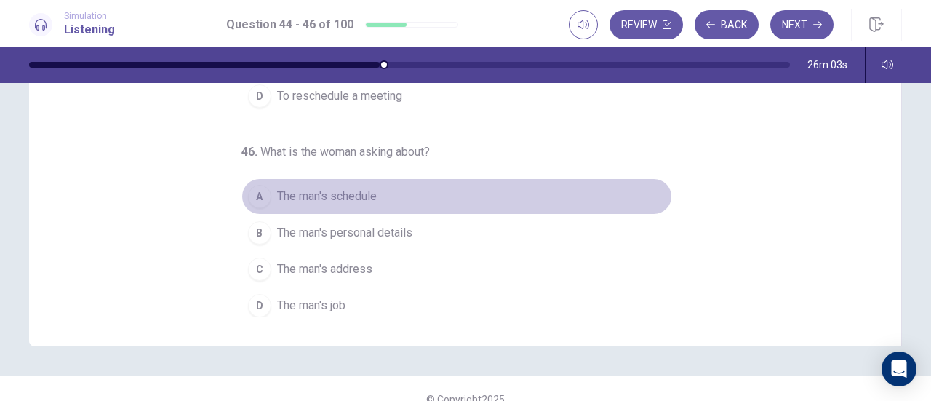
click at [368, 194] on span "The man's schedule" at bounding box center [327, 196] width 100 height 17
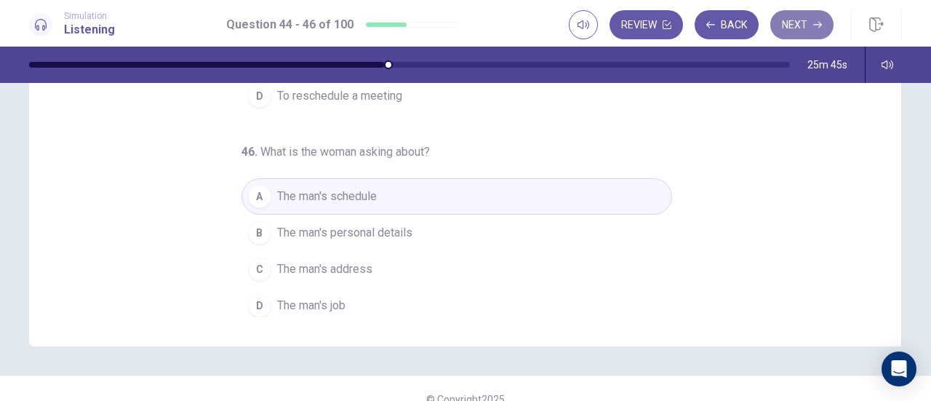
click at [809, 18] on button "Next" at bounding box center [801, 24] width 63 height 29
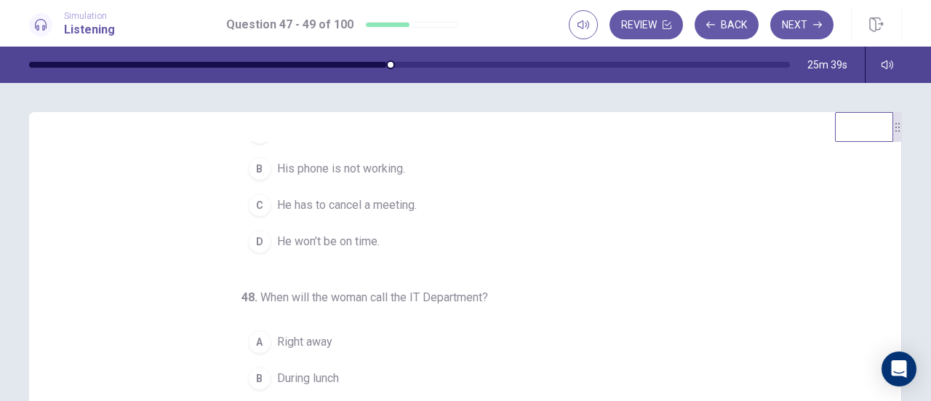
scroll to position [0, 0]
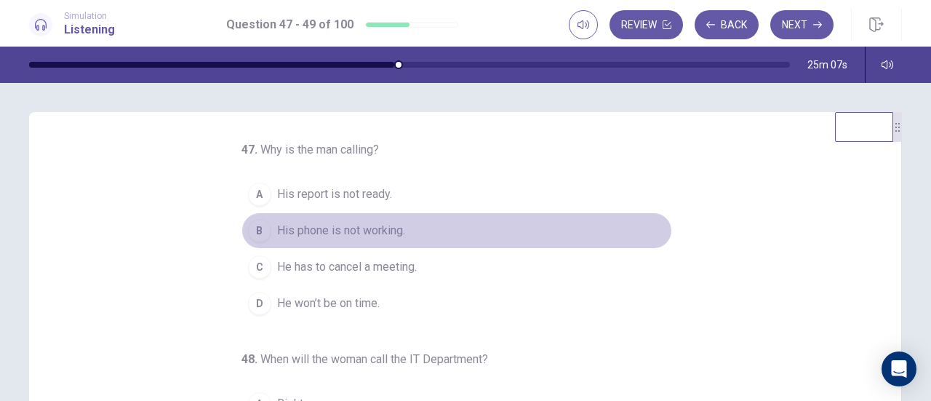
click at [363, 233] on span "His phone is not working." at bounding box center [341, 230] width 128 height 17
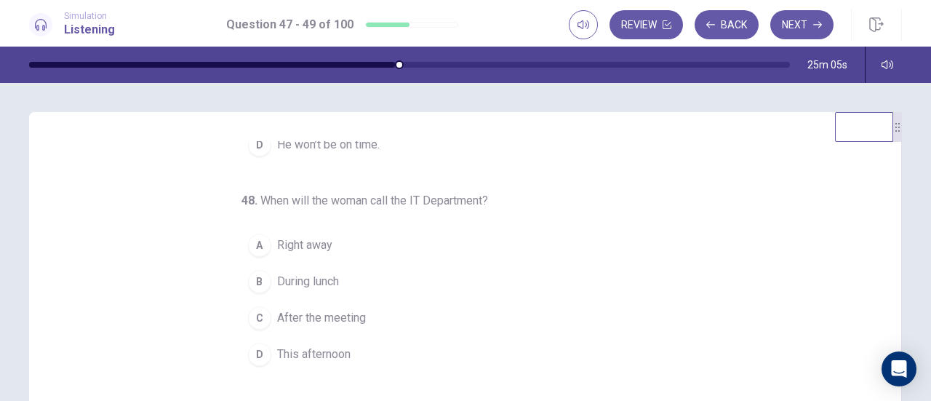
scroll to position [163, 0]
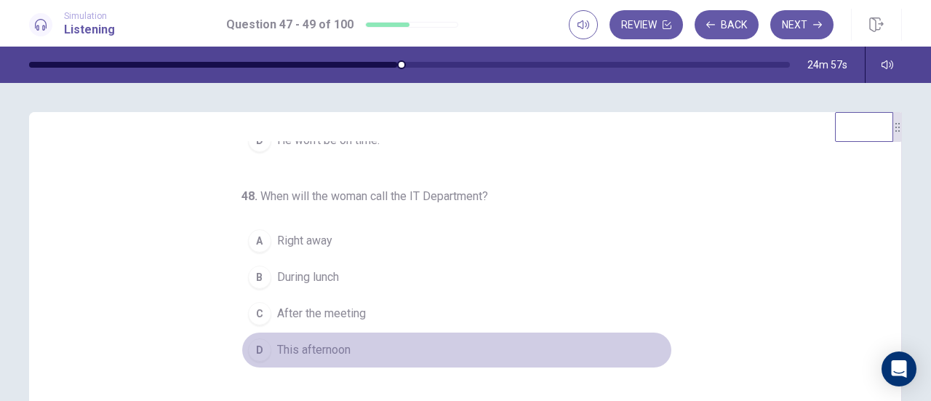
click at [277, 341] on span "This afternoon" at bounding box center [313, 349] width 73 height 17
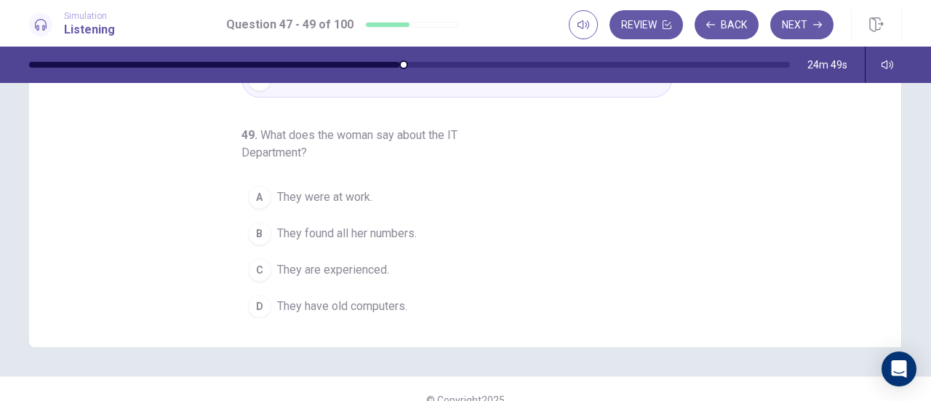
scroll to position [271, 0]
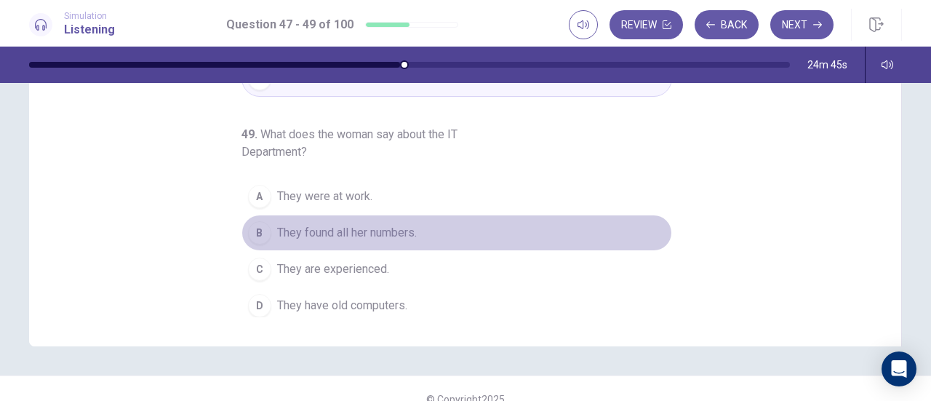
click at [340, 216] on button "B They found all her numbers." at bounding box center [456, 232] width 430 height 36
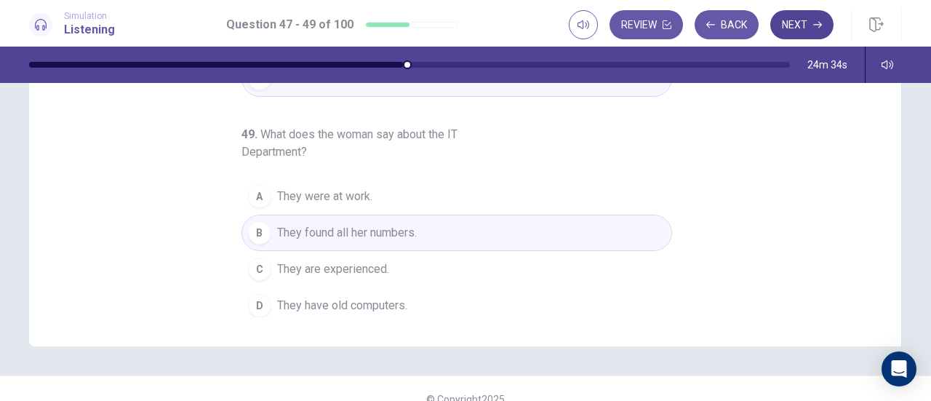
click at [790, 24] on button "Next" at bounding box center [801, 24] width 63 height 29
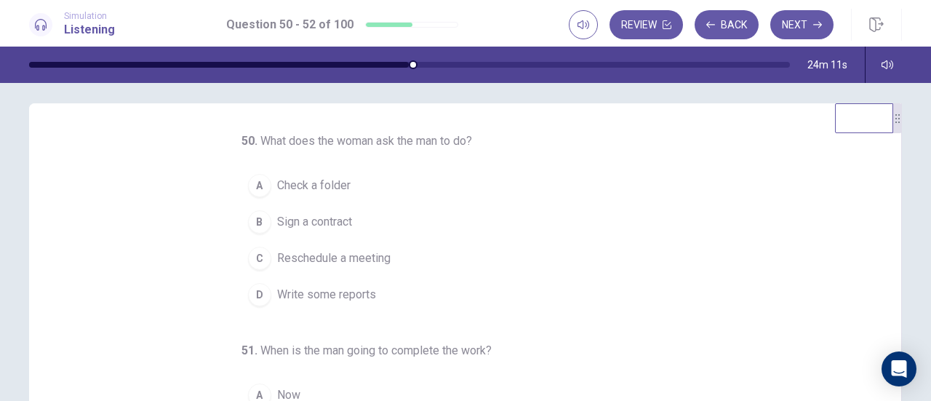
scroll to position [0, 0]
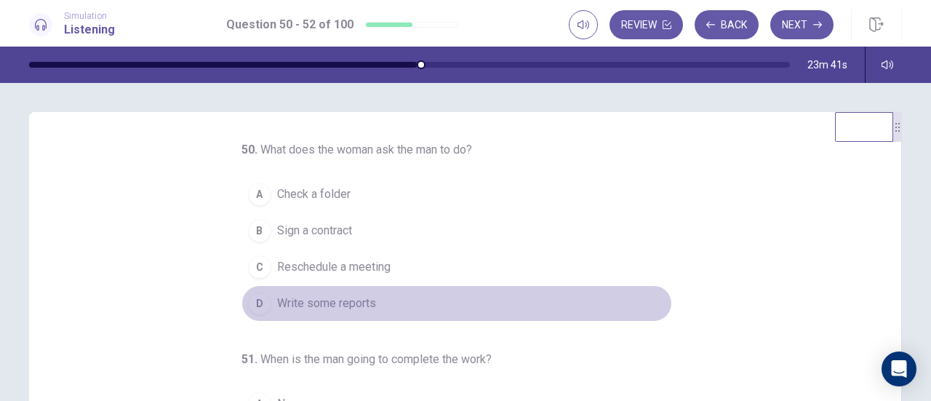
click at [350, 299] on span "Write some reports" at bounding box center [326, 302] width 99 height 17
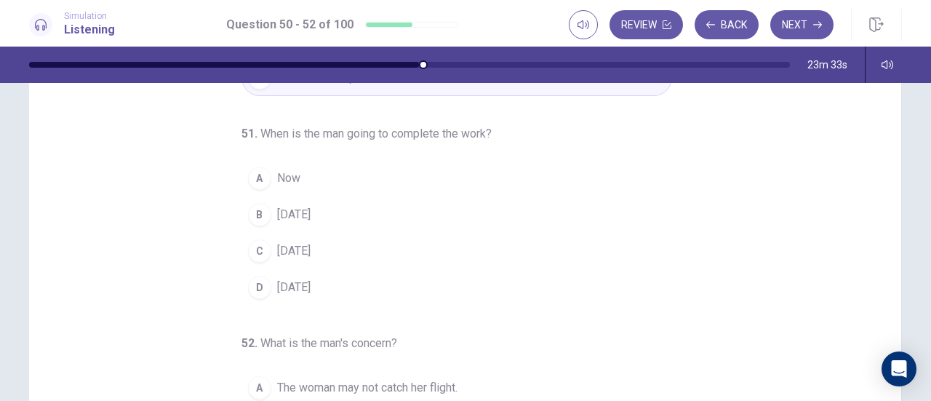
scroll to position [82, 0]
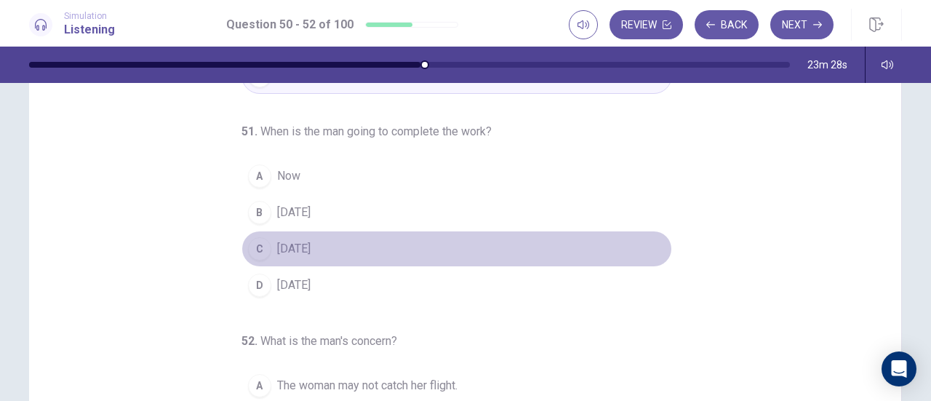
click at [310, 251] on span "[DATE]" at bounding box center [293, 248] width 33 height 17
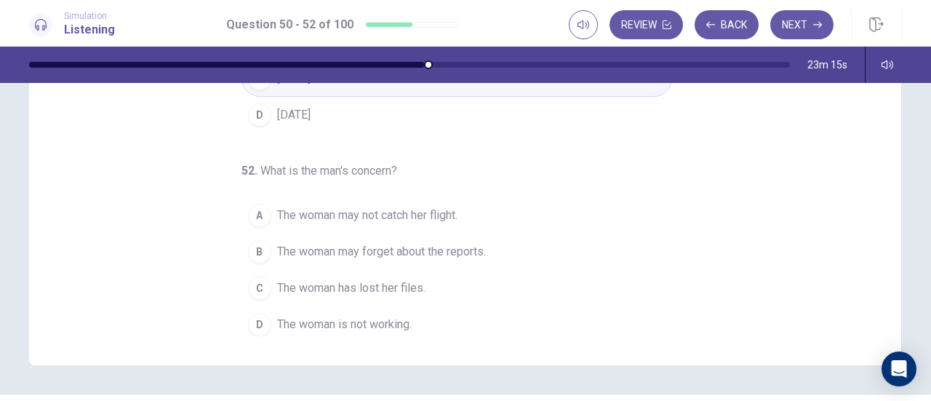
scroll to position [253, 0]
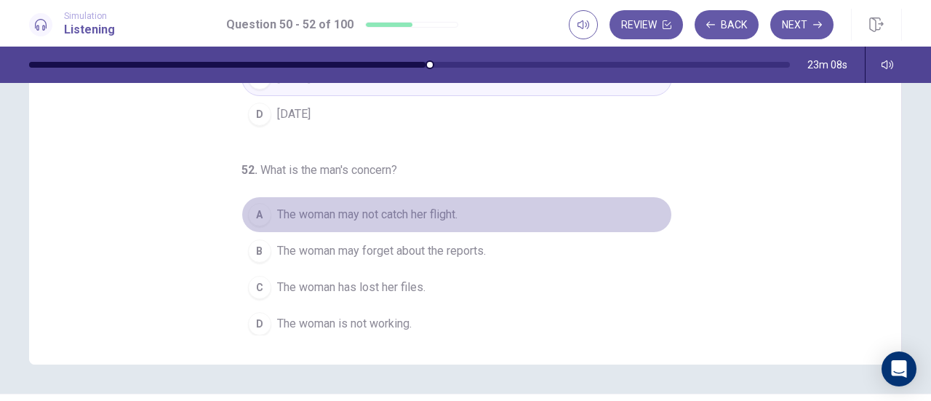
click at [393, 217] on span "The woman may not catch her flight." at bounding box center [367, 214] width 180 height 17
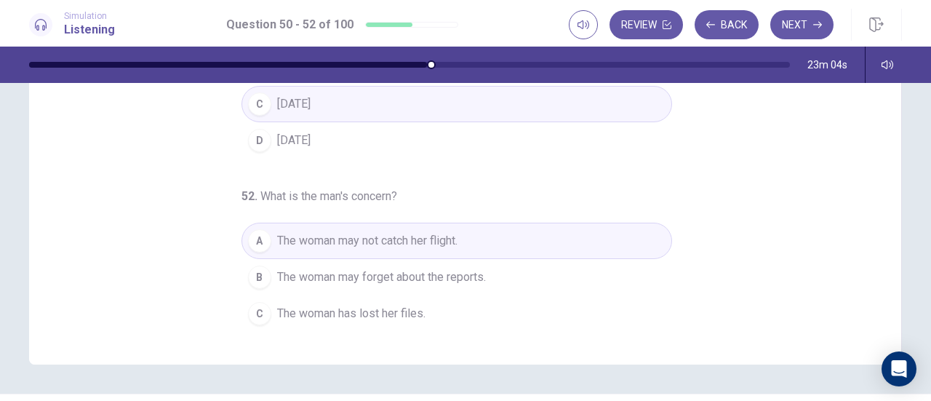
scroll to position [145, 0]
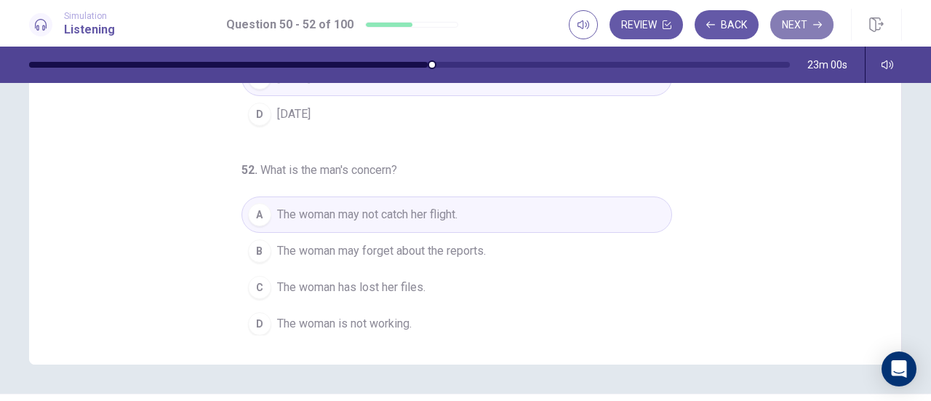
click at [792, 24] on button "Next" at bounding box center [801, 24] width 63 height 29
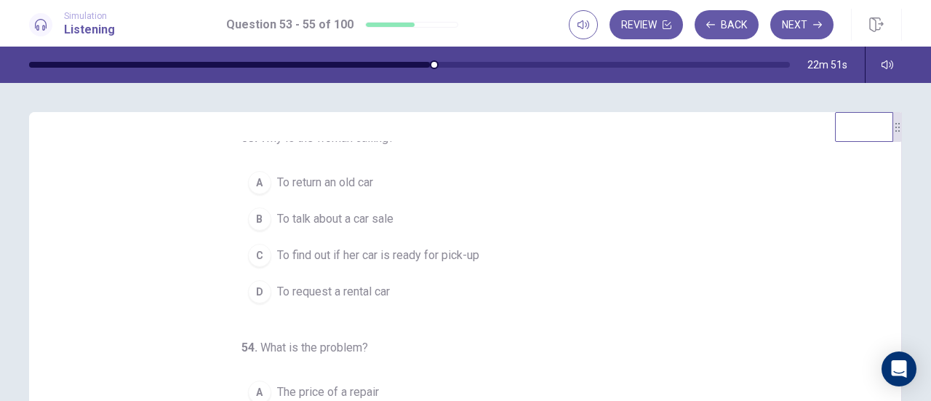
scroll to position [0, 0]
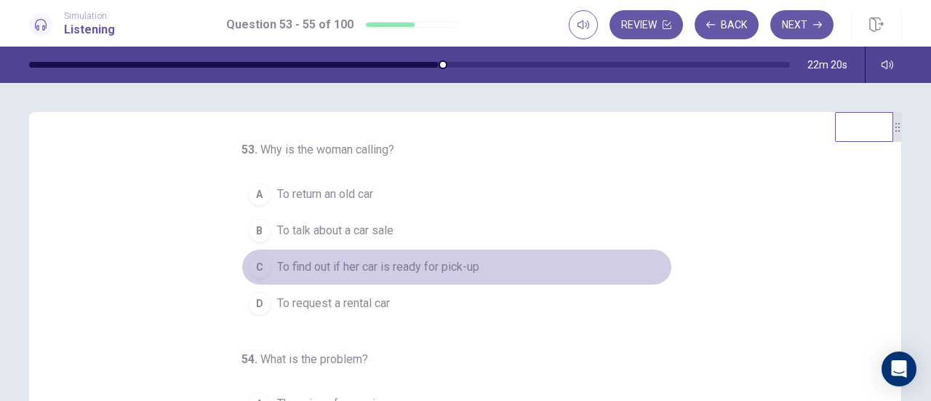
click at [441, 258] on span "To find out if her car is ready for pick-up" at bounding box center [378, 266] width 202 height 17
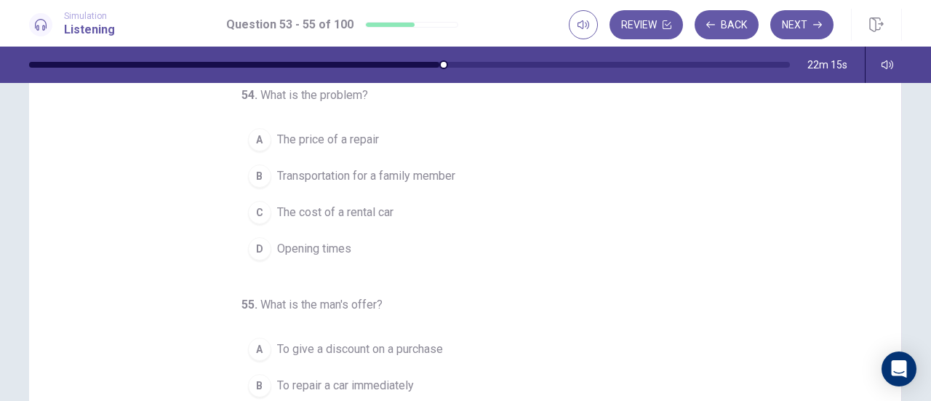
scroll to position [120, 0]
click at [406, 169] on span "Transportation for a family member" at bounding box center [366, 174] width 178 height 17
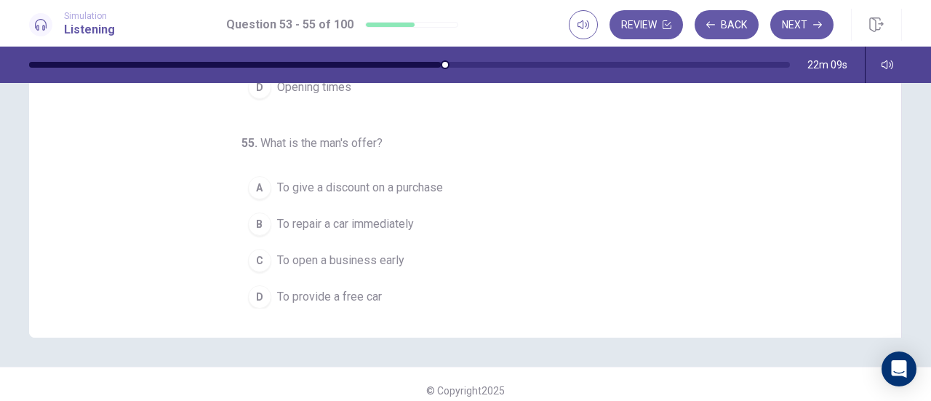
scroll to position [286, 0]
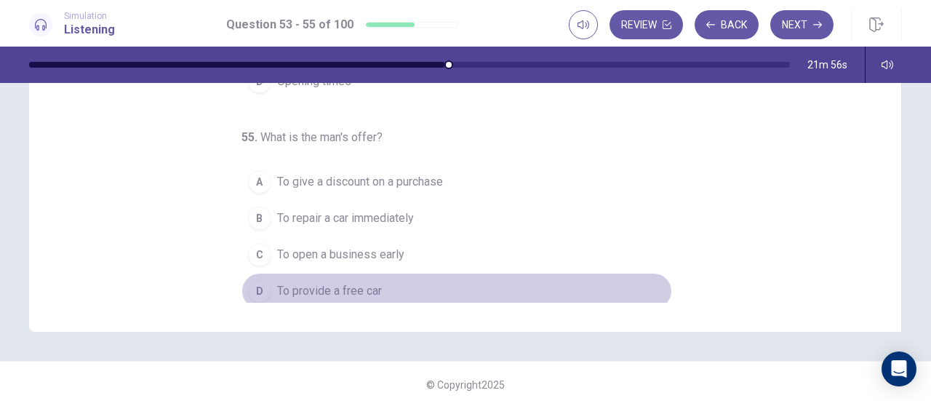
click at [336, 289] on span "To provide a free car" at bounding box center [329, 290] width 105 height 17
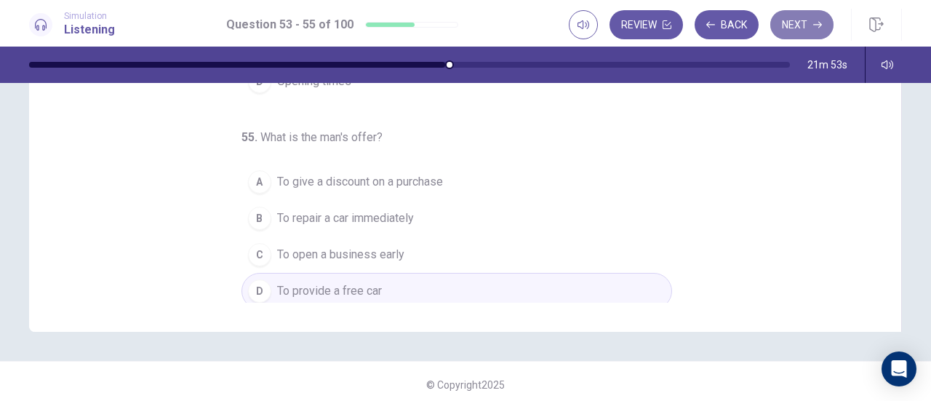
click at [787, 31] on button "Next" at bounding box center [801, 24] width 63 height 29
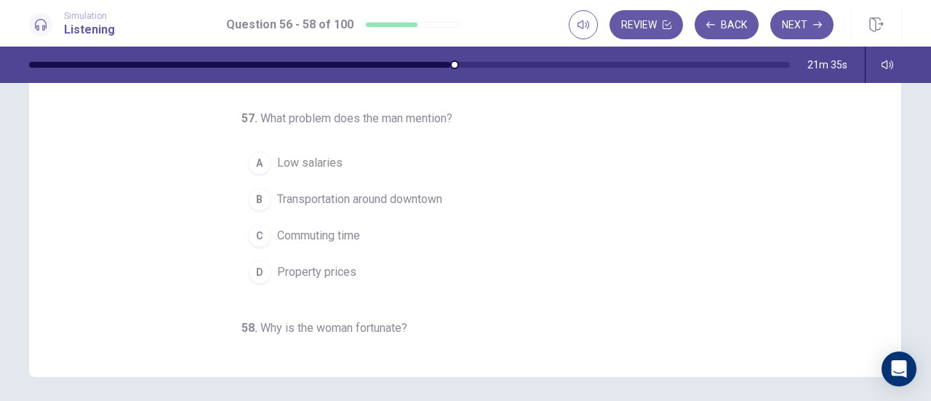
scroll to position [0, 0]
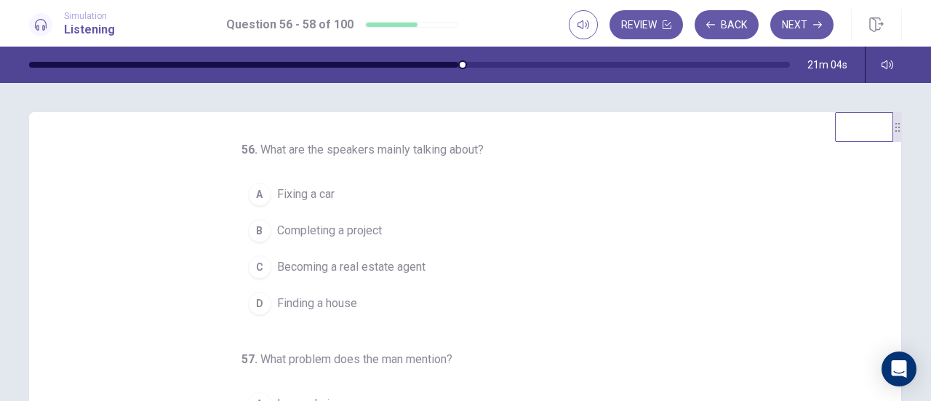
click at [313, 305] on span "Finding a house" at bounding box center [317, 302] width 80 height 17
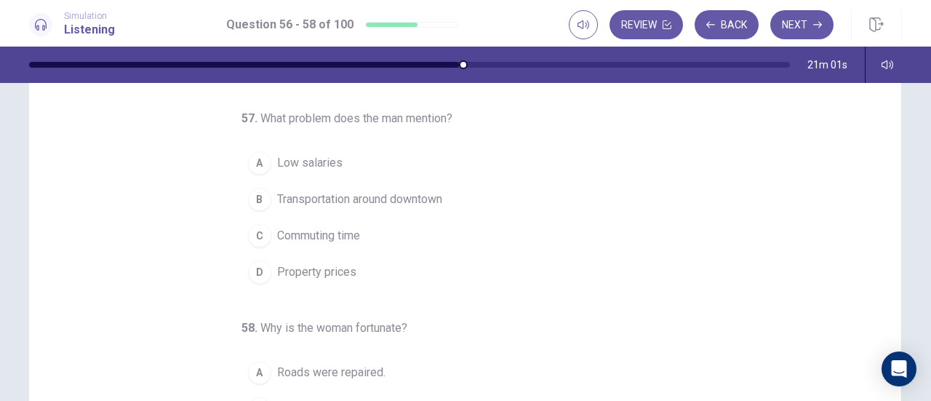
scroll to position [98, 0]
click at [324, 264] on span "Property prices" at bounding box center [316, 268] width 79 height 17
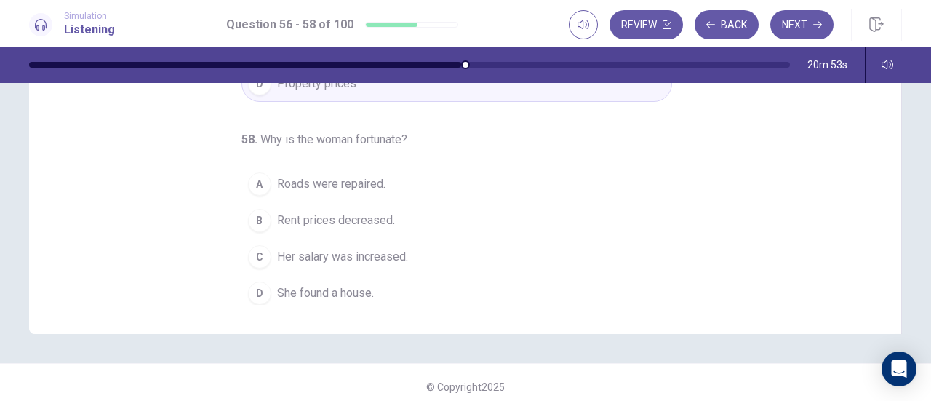
scroll to position [284, 0]
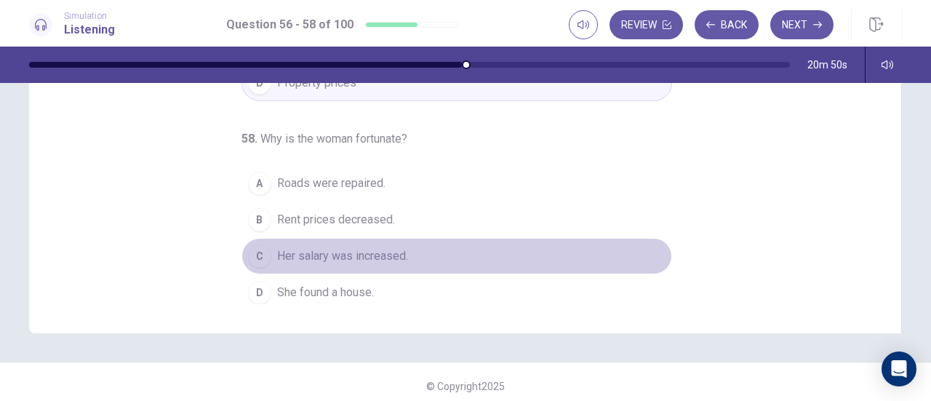
click at [324, 264] on button "C Her salary was increased." at bounding box center [456, 256] width 430 height 36
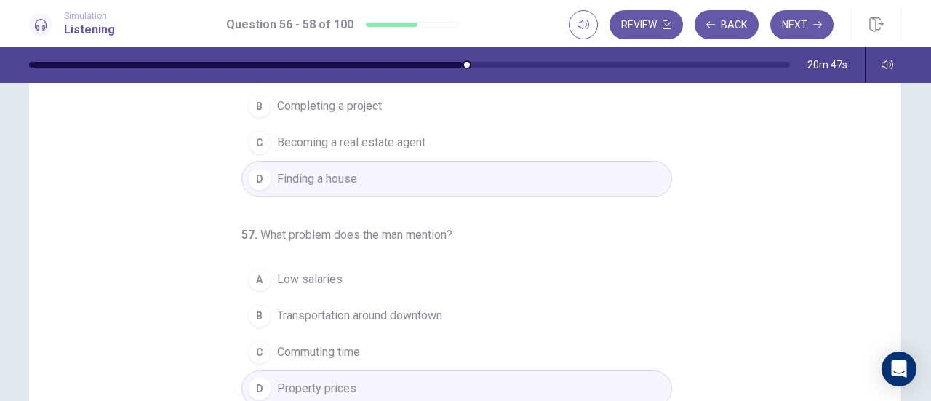
scroll to position [89, 0]
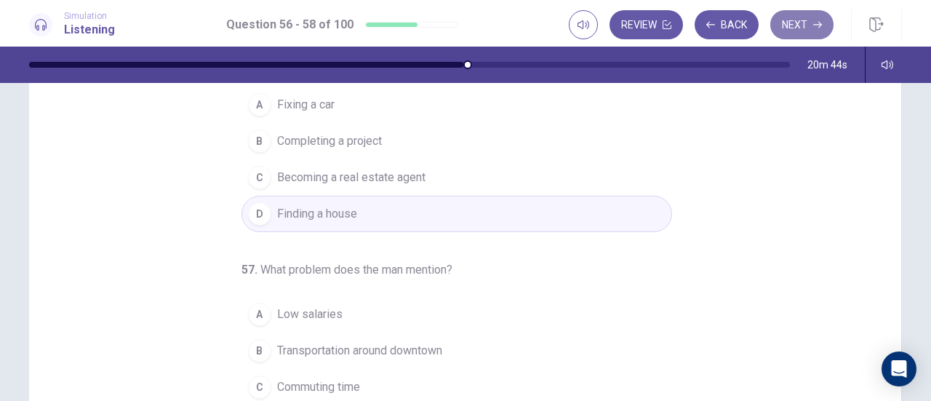
click at [811, 28] on button "Next" at bounding box center [801, 24] width 63 height 29
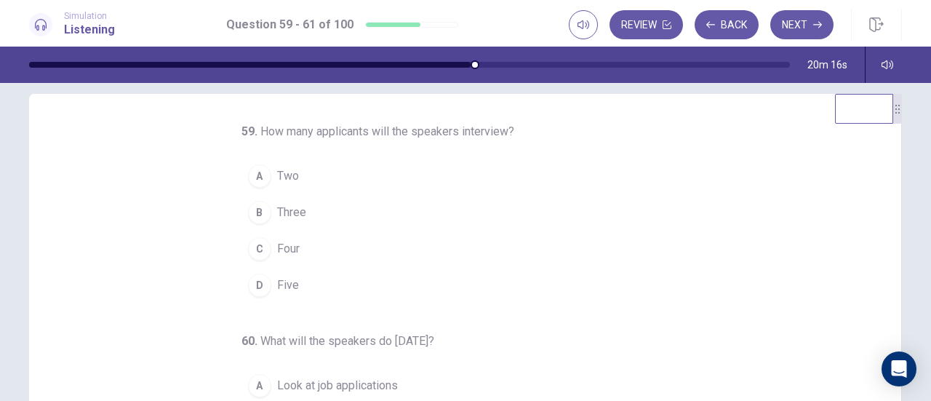
scroll to position [0, 0]
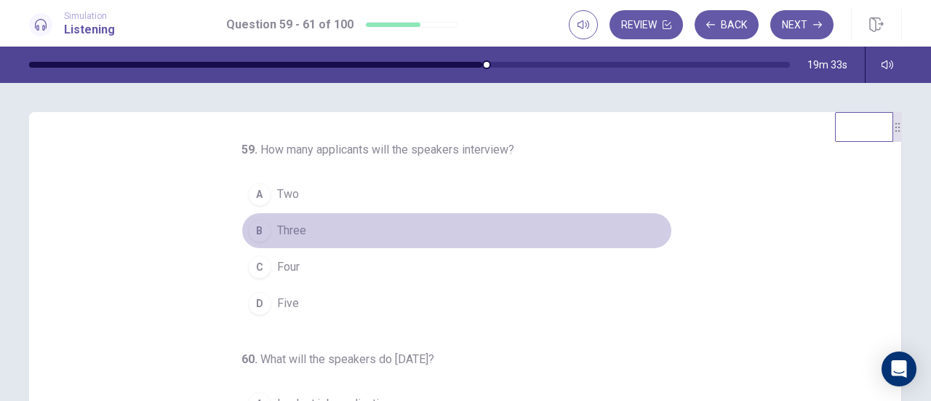
click at [257, 223] on div "B" at bounding box center [259, 230] width 23 height 23
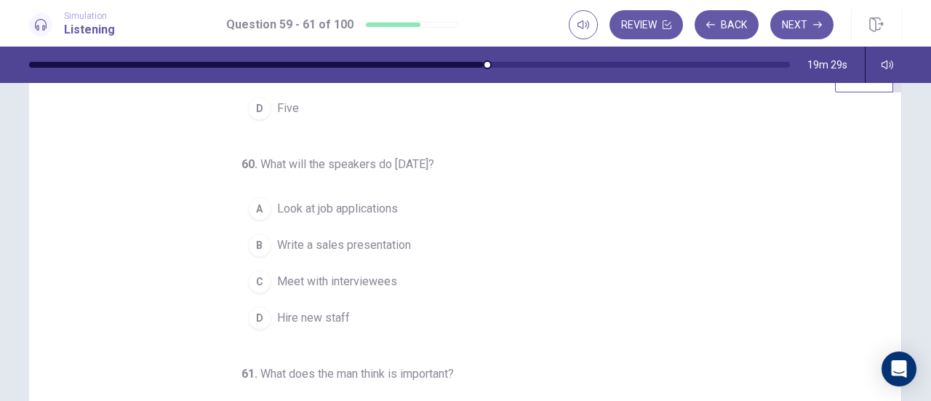
scroll to position [50, 0]
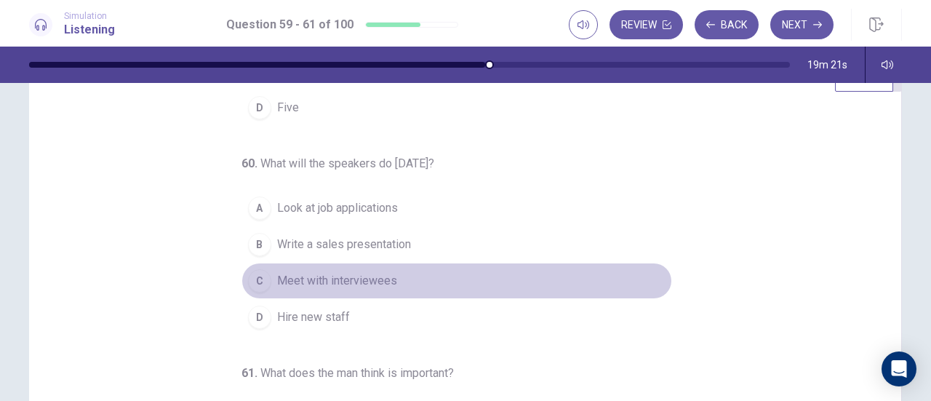
click at [312, 283] on span "Meet with interviewees" at bounding box center [337, 280] width 120 height 17
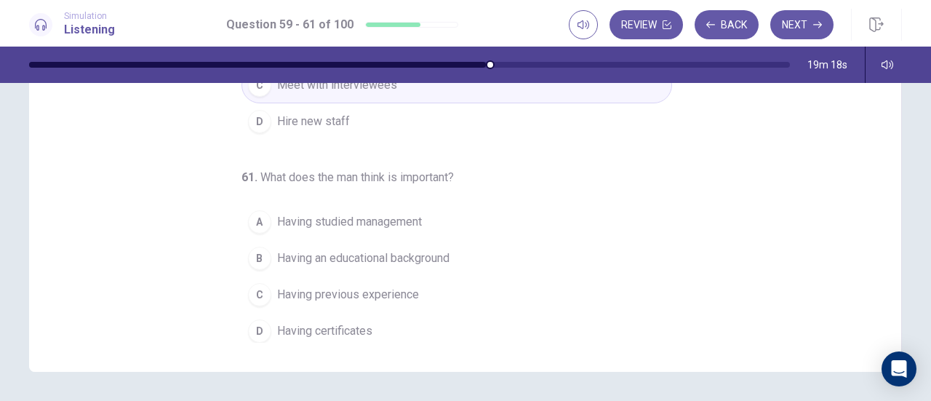
scroll to position [249, 0]
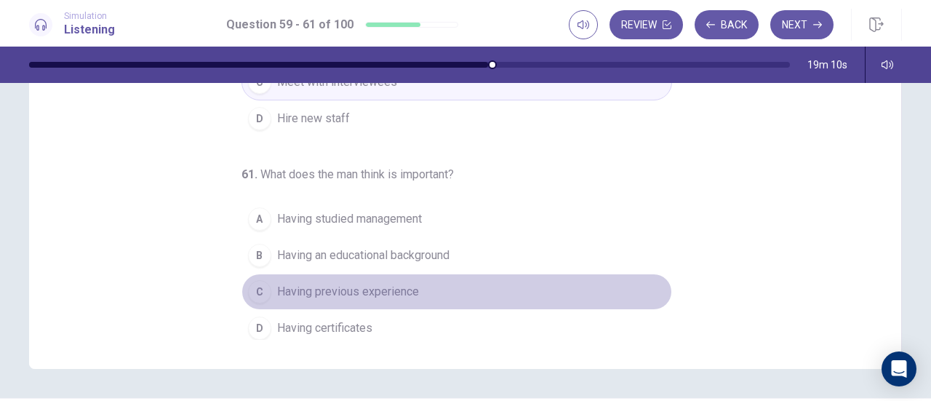
click at [373, 290] on span "Having previous experience" at bounding box center [348, 291] width 142 height 17
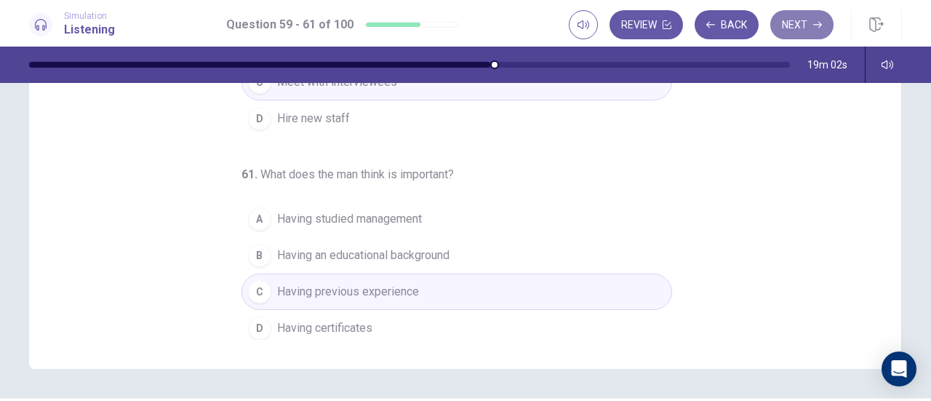
click at [793, 23] on button "Next" at bounding box center [801, 24] width 63 height 29
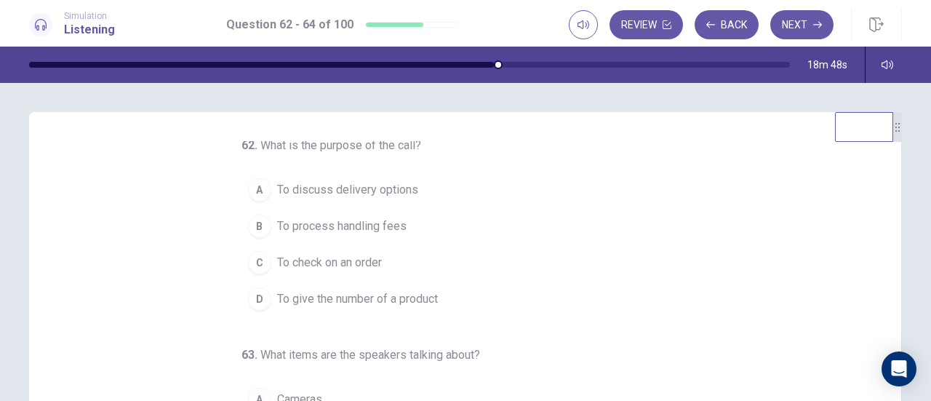
scroll to position [0, 0]
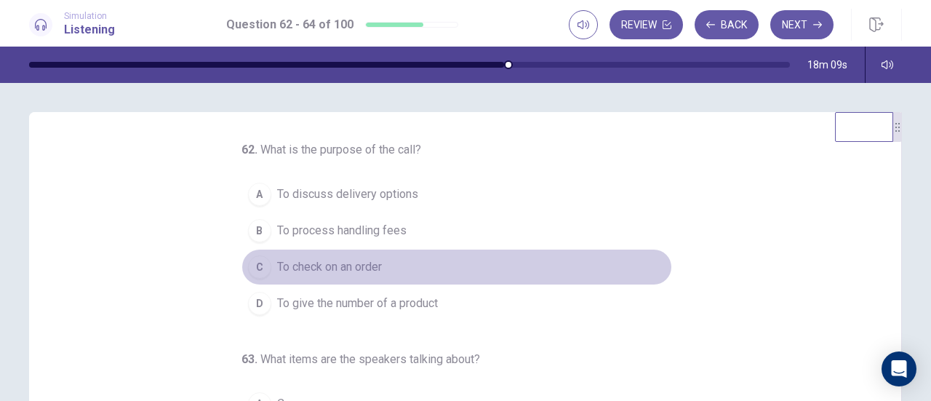
click at [347, 275] on button "C To check on an order" at bounding box center [456, 267] width 430 height 36
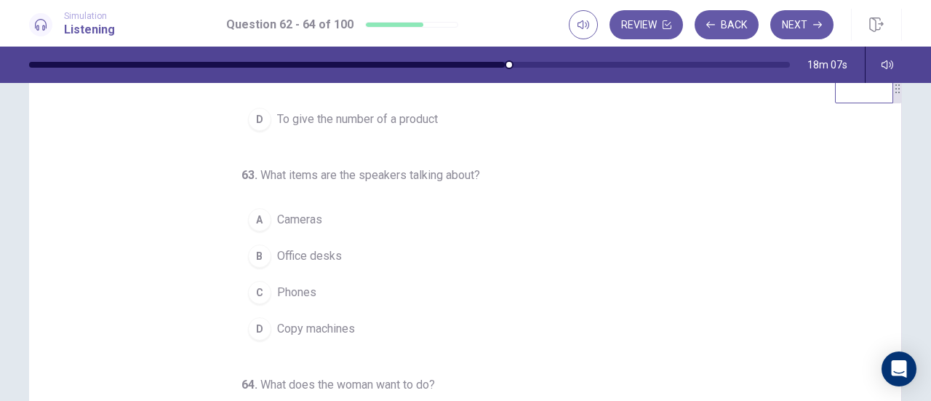
scroll to position [41, 0]
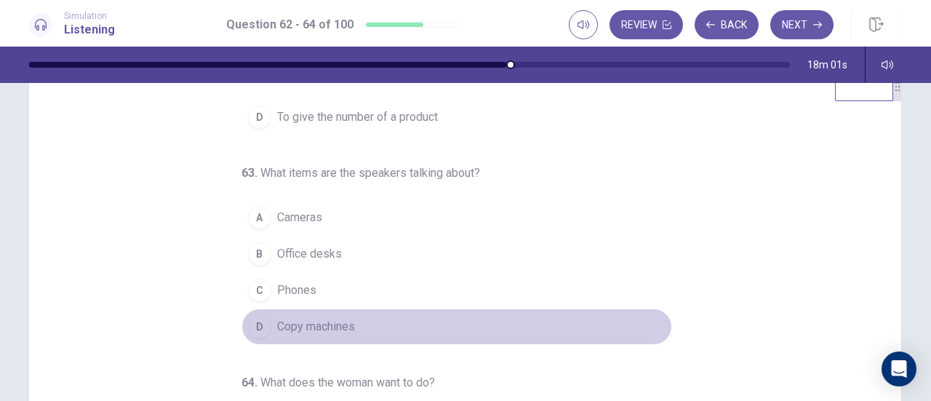
click at [288, 326] on span "Copy machines" at bounding box center [316, 326] width 78 height 17
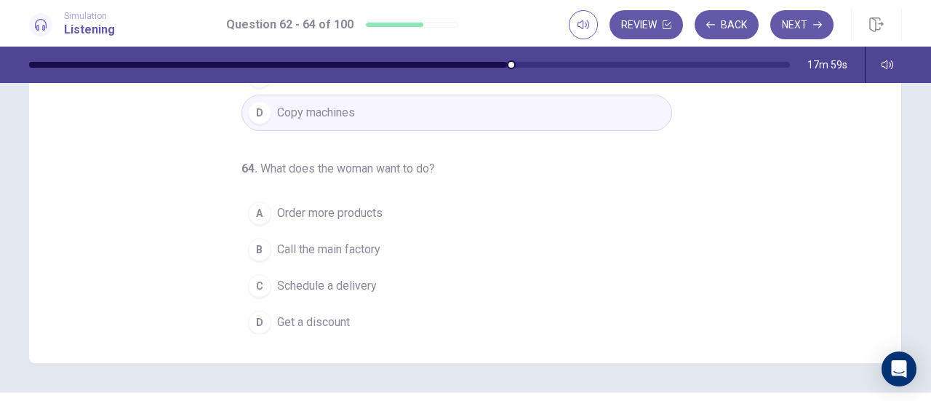
scroll to position [255, 0]
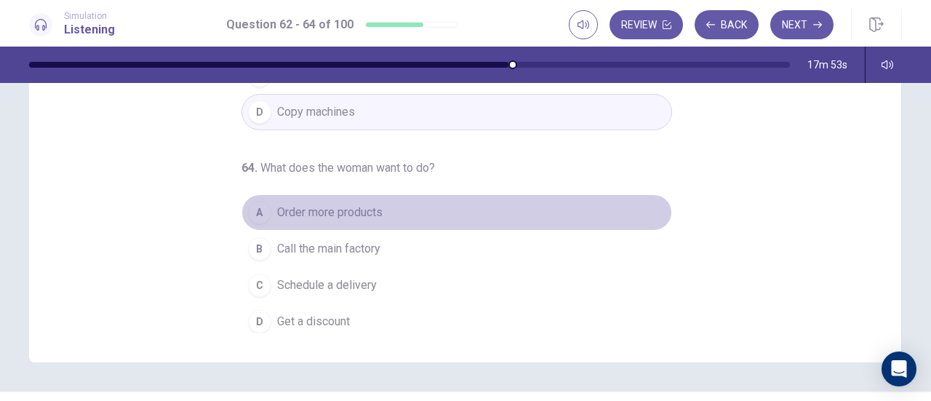
click at [342, 211] on span "Order more products" at bounding box center [329, 212] width 105 height 17
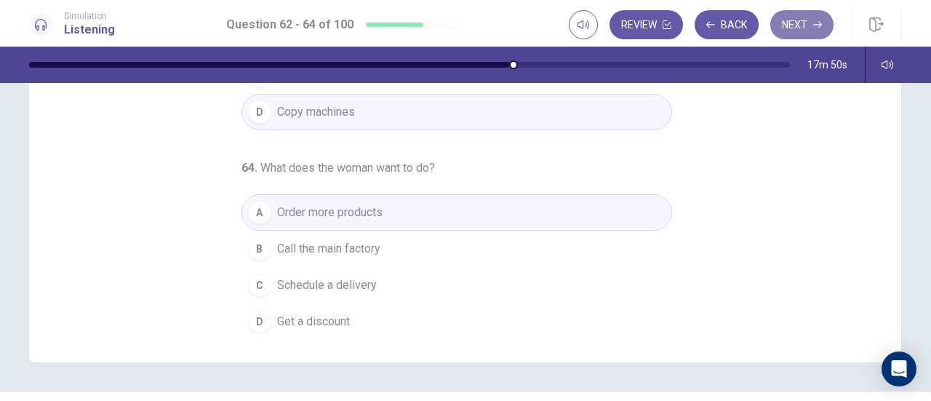
click at [783, 33] on button "Next" at bounding box center [801, 24] width 63 height 29
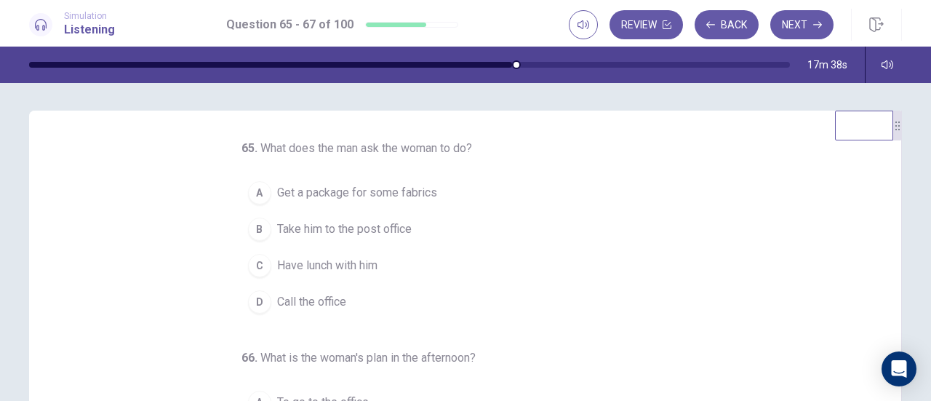
scroll to position [0, 0]
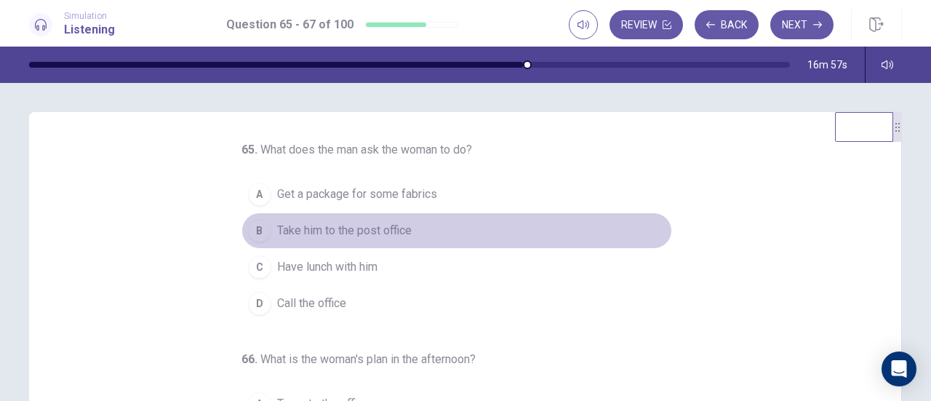
click at [401, 237] on span "Take him to the post office" at bounding box center [344, 230] width 135 height 17
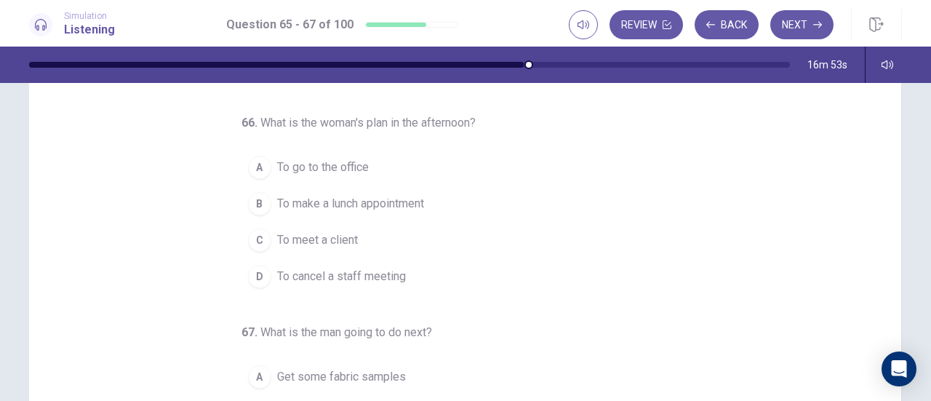
scroll to position [92, 0]
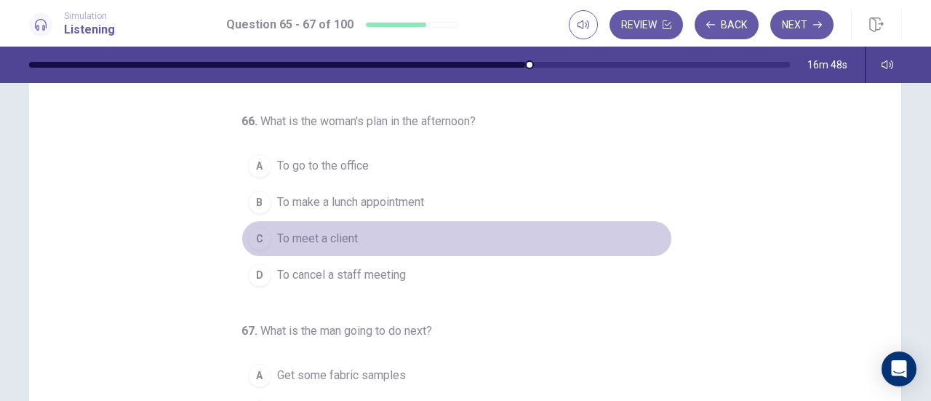
click at [332, 244] on button "C To meet a client" at bounding box center [456, 238] width 430 height 36
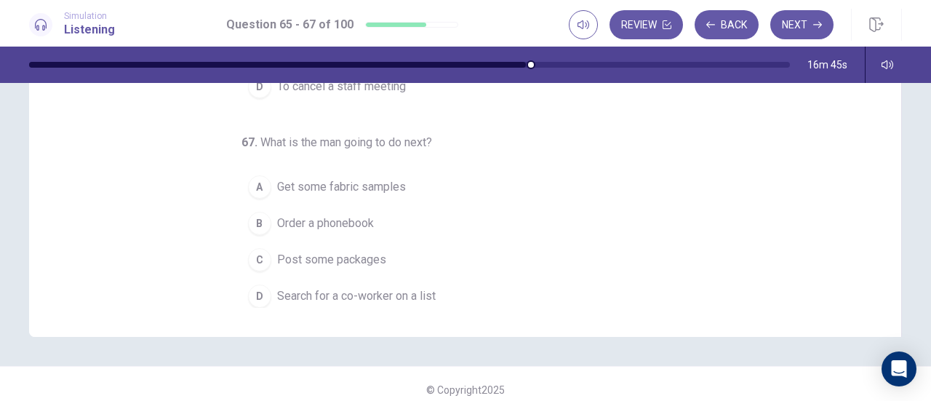
scroll to position [281, 0]
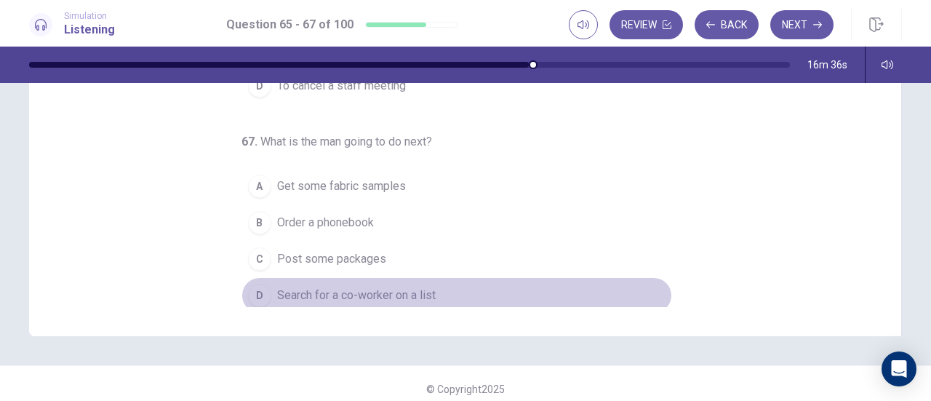
click at [363, 294] on span "Search for a co-worker on a list" at bounding box center [356, 294] width 159 height 17
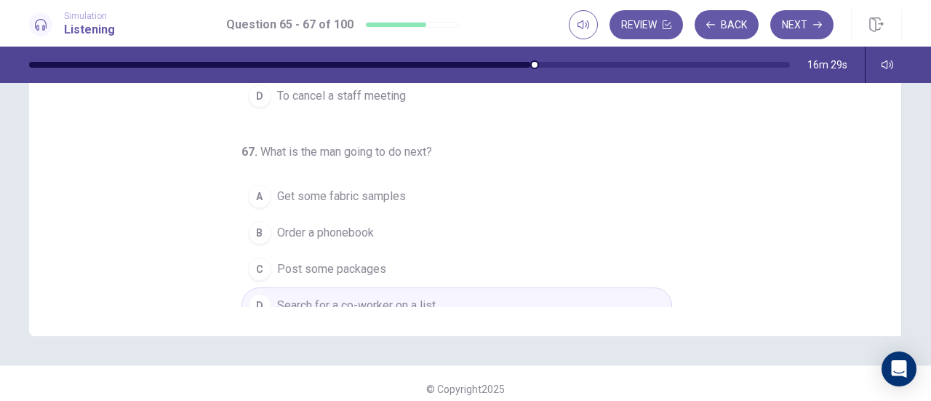
scroll to position [135, 0]
click at [810, 28] on button "Next" at bounding box center [801, 24] width 63 height 29
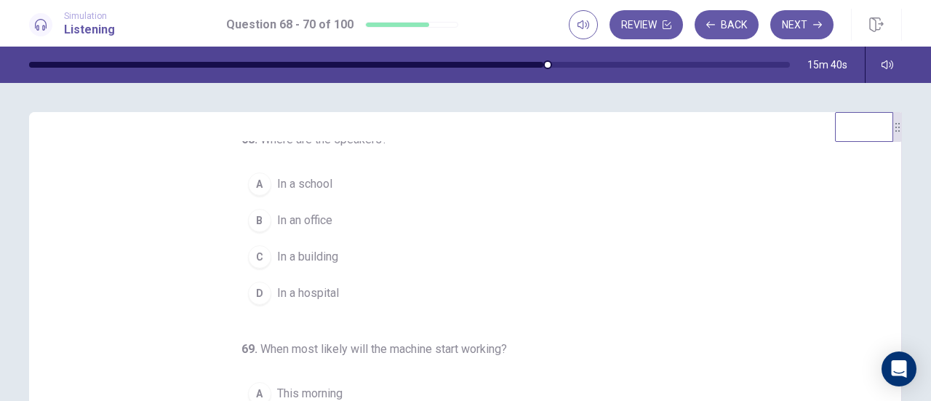
scroll to position [9, 0]
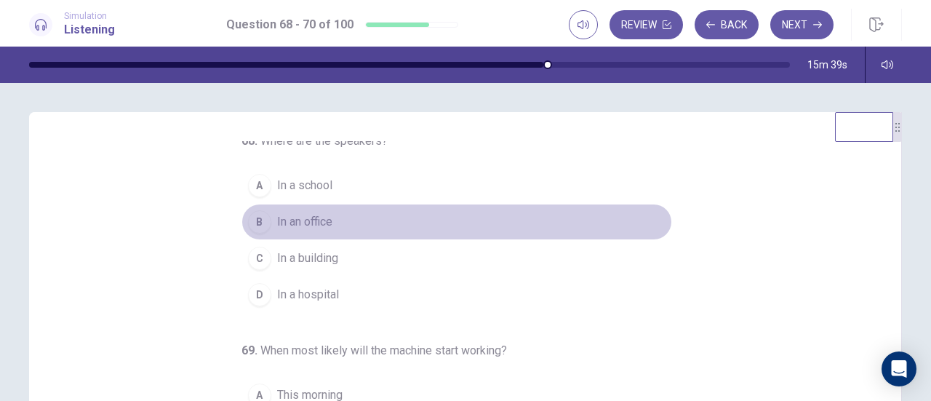
click at [310, 214] on span "In an office" at bounding box center [304, 221] width 55 height 17
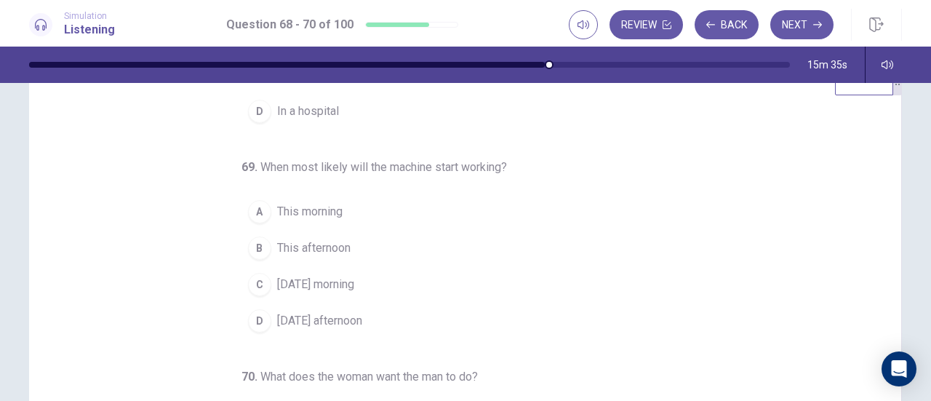
scroll to position [49, 0]
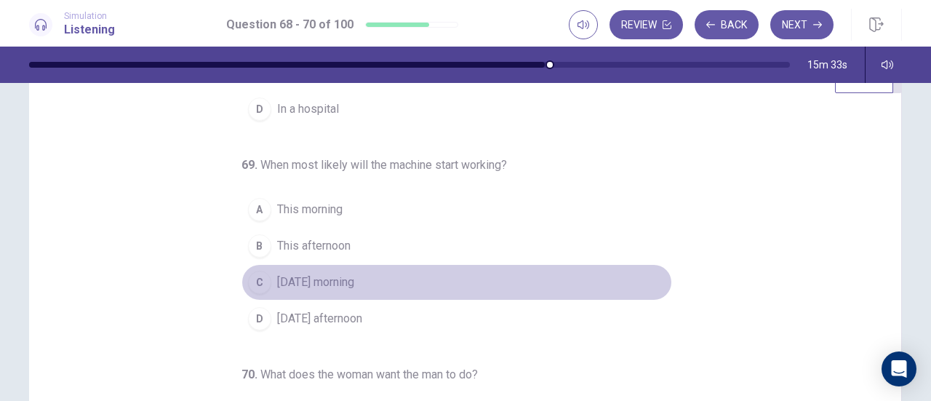
click at [301, 283] on span "[DATE] morning" at bounding box center [315, 281] width 77 height 17
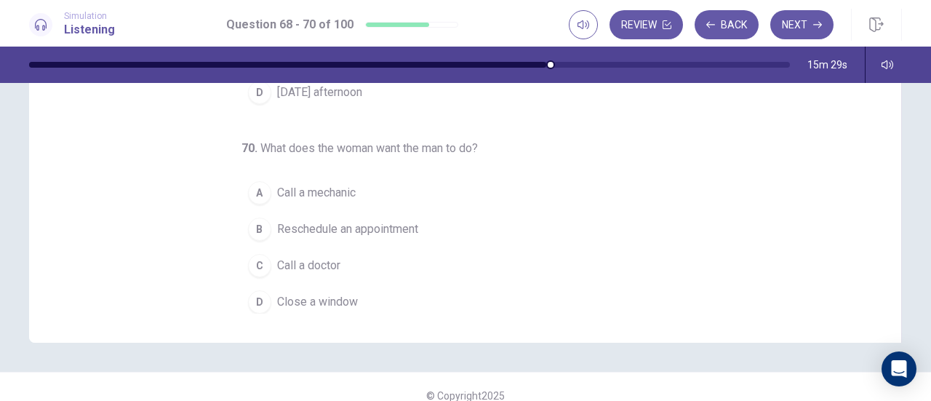
scroll to position [276, 0]
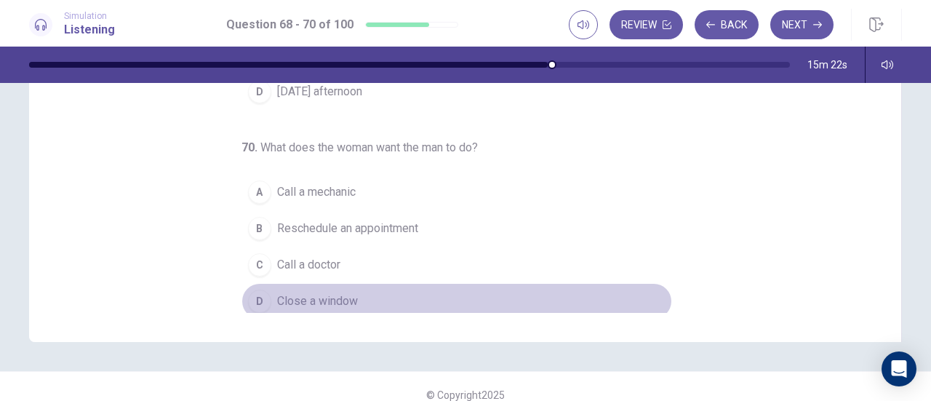
click at [340, 292] on span "Close a window" at bounding box center [317, 300] width 81 height 17
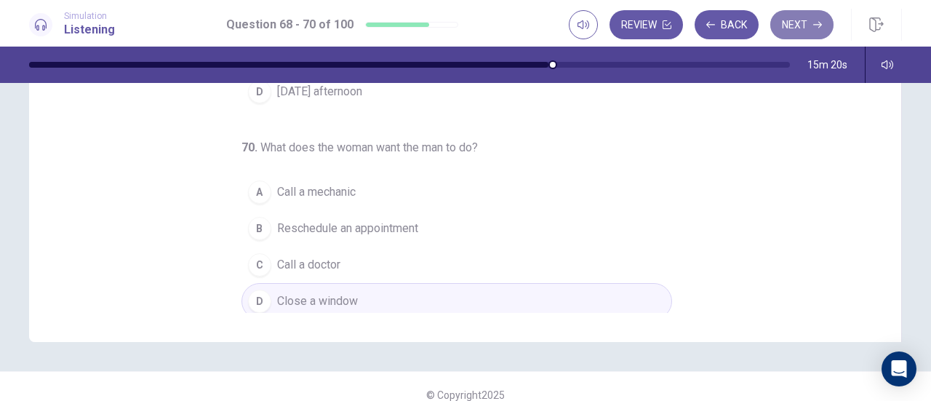
click at [818, 34] on button "Next" at bounding box center [801, 24] width 63 height 29
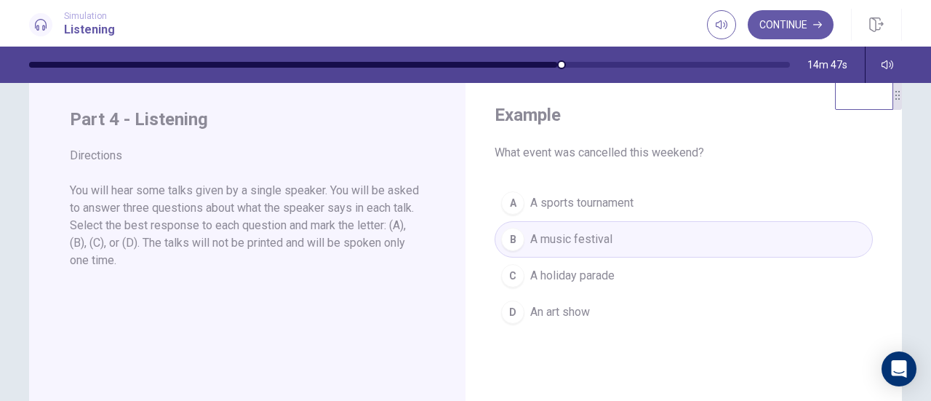
scroll to position [33, 0]
click at [787, 17] on button "Continue" at bounding box center [790, 24] width 86 height 29
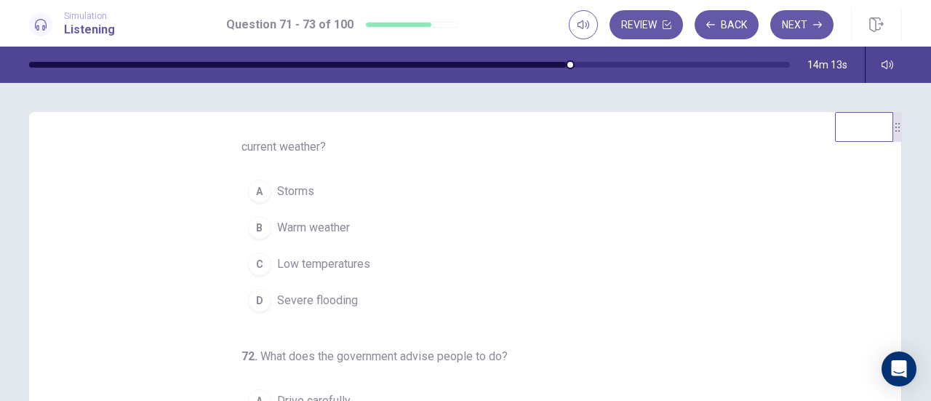
scroll to position [0, 0]
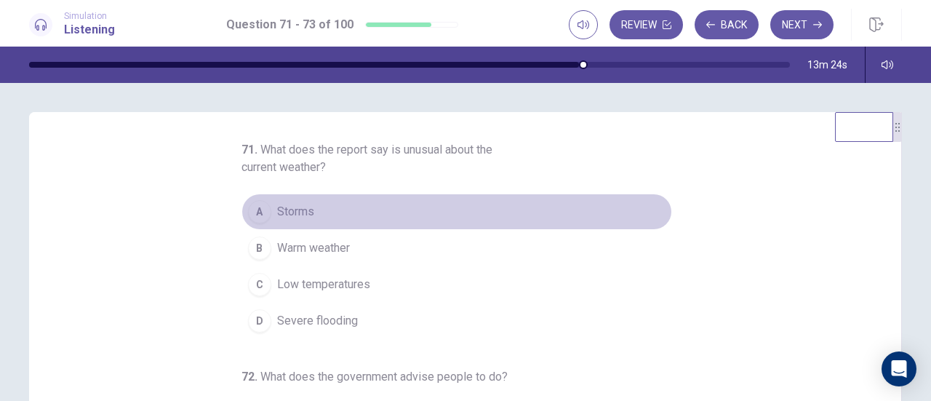
click at [287, 217] on span "Storms" at bounding box center [295, 211] width 37 height 17
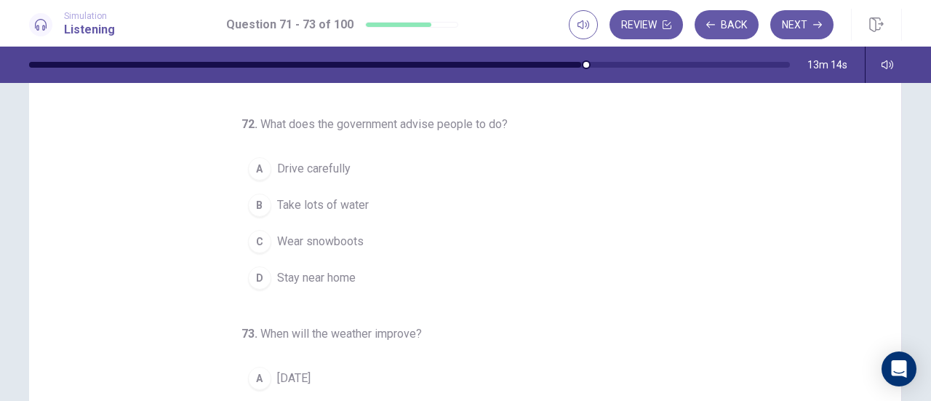
scroll to position [90, 0]
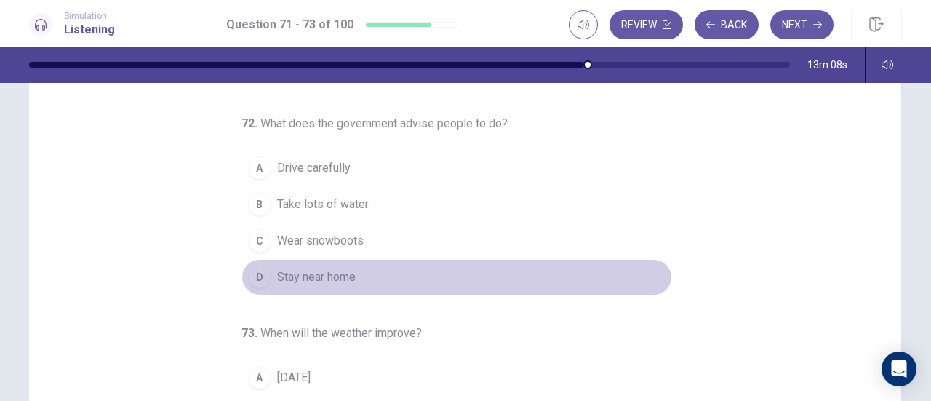
click at [320, 279] on span "Stay near home" at bounding box center [316, 276] width 79 height 17
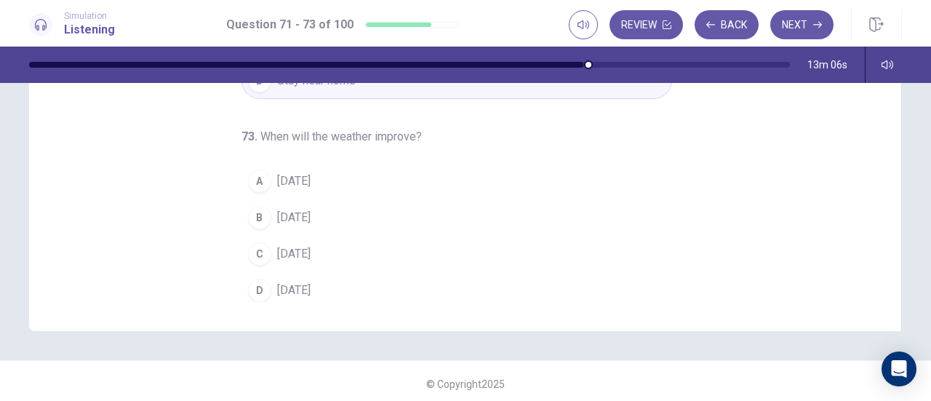
scroll to position [287, 0]
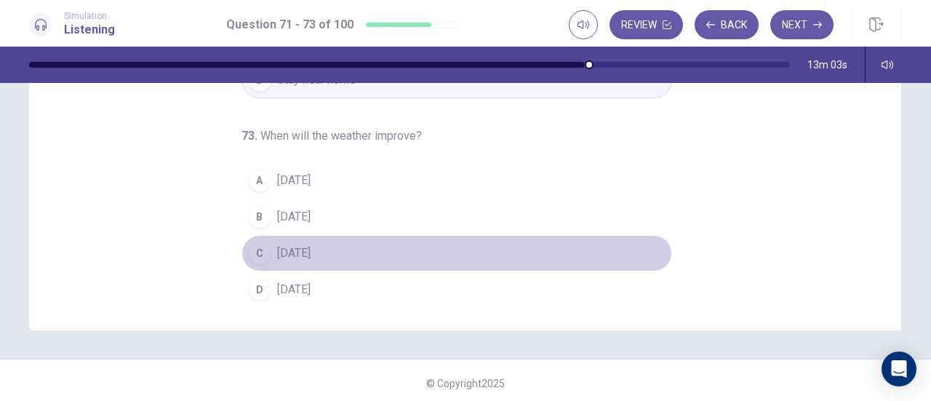
click at [310, 249] on span "[DATE]" at bounding box center [293, 252] width 33 height 17
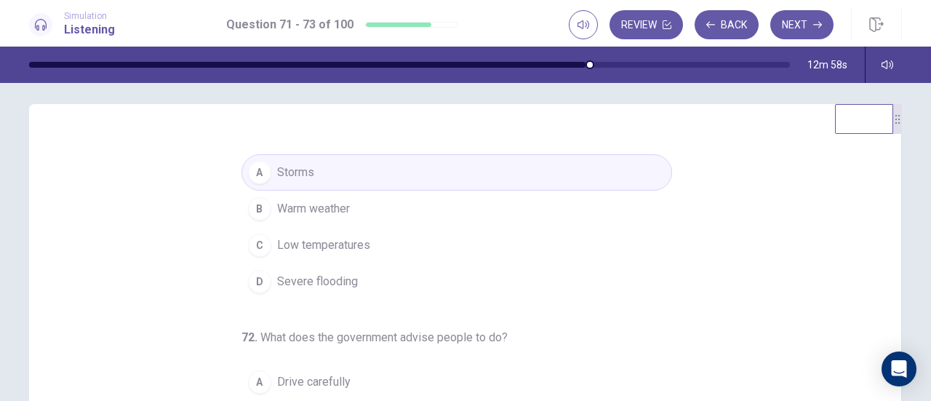
scroll to position [32, 0]
click at [809, 28] on button "Next" at bounding box center [801, 24] width 63 height 29
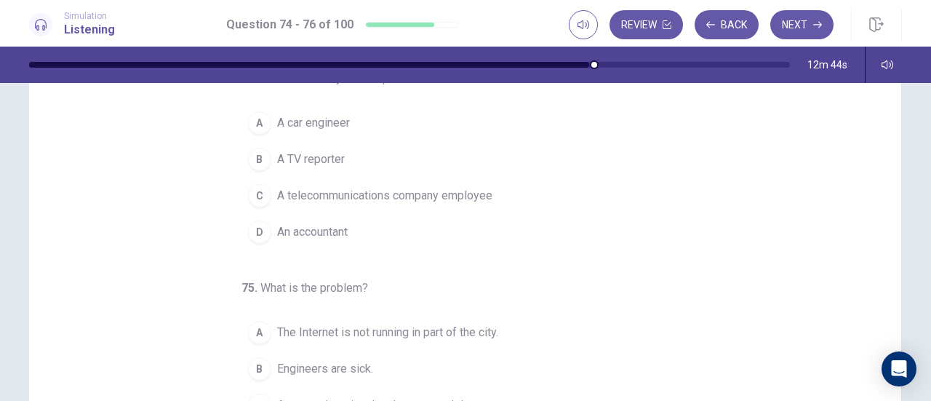
scroll to position [0, 0]
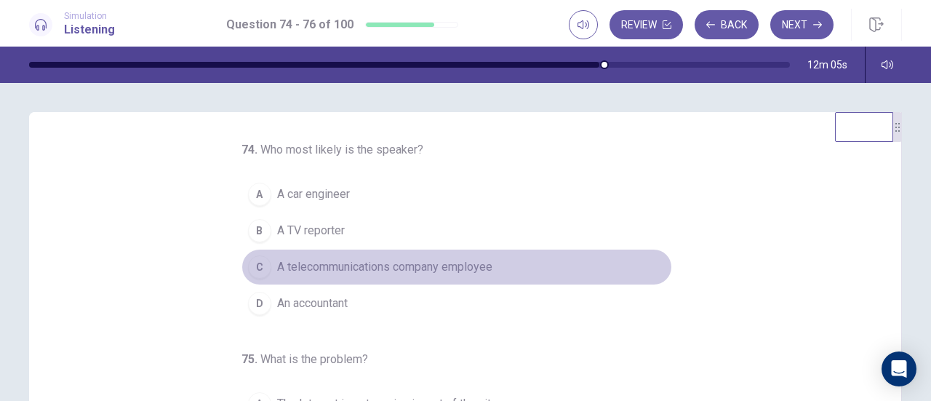
click at [374, 268] on span "A telecommunications company employee" at bounding box center [384, 266] width 215 height 17
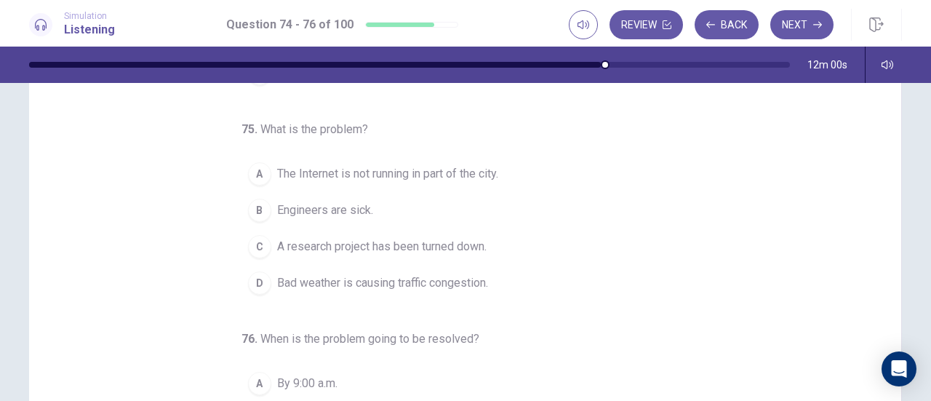
scroll to position [87, 0]
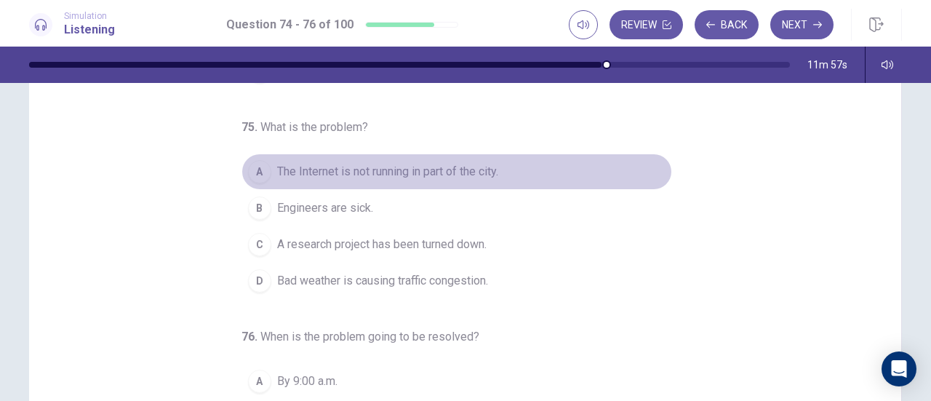
click at [444, 172] on span "The Internet is not running in part of the city." at bounding box center [387, 171] width 221 height 17
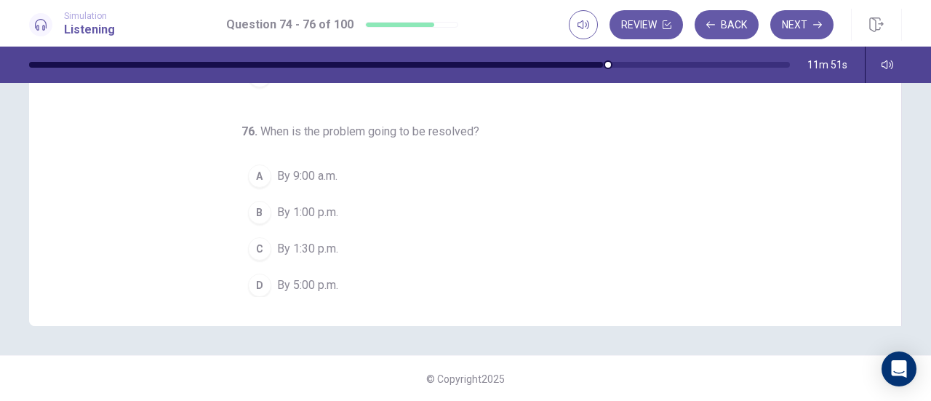
scroll to position [292, 0]
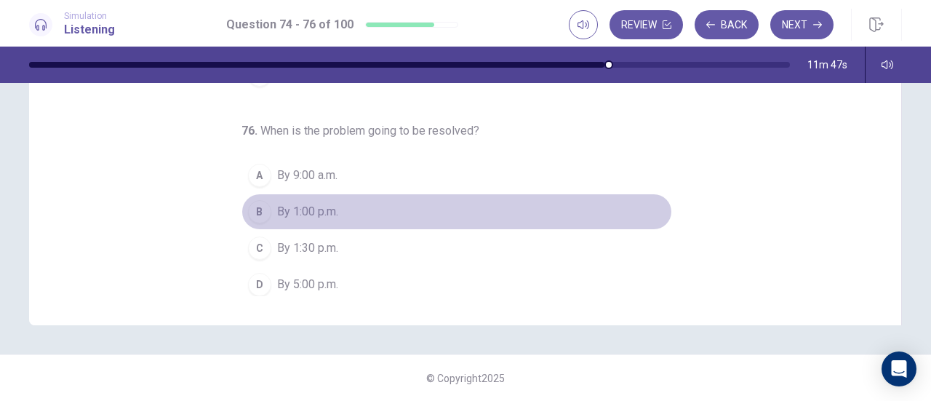
click at [305, 204] on span "By 1:00 p.m." at bounding box center [307, 211] width 61 height 17
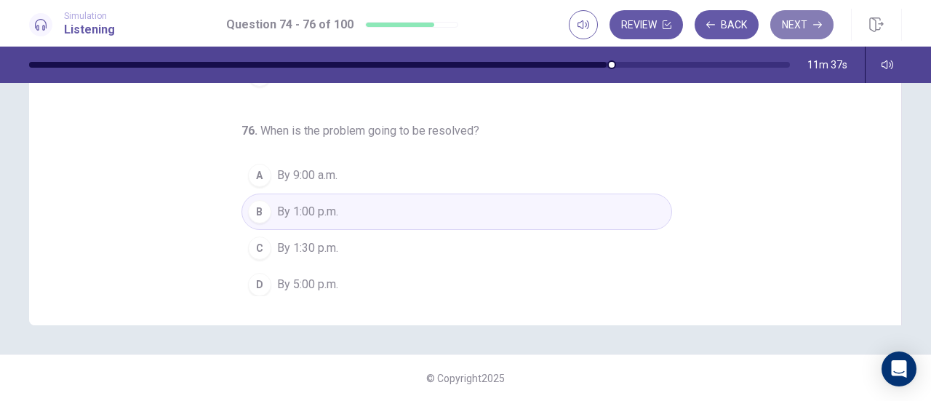
click at [801, 25] on button "Next" at bounding box center [801, 24] width 63 height 29
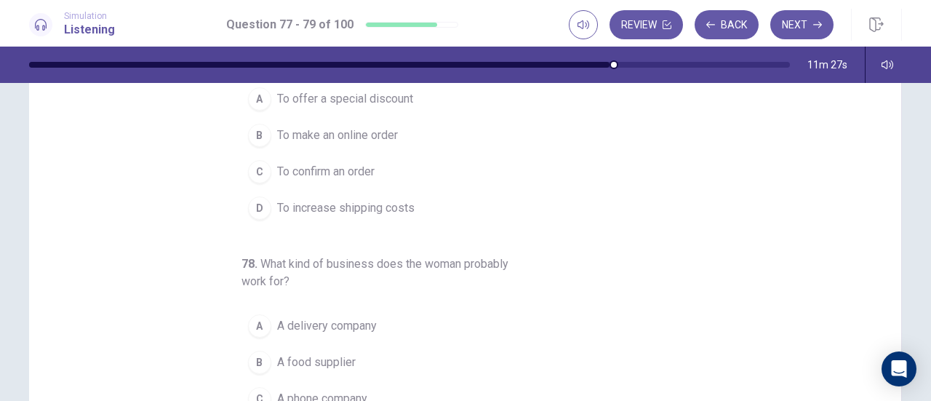
scroll to position [0, 0]
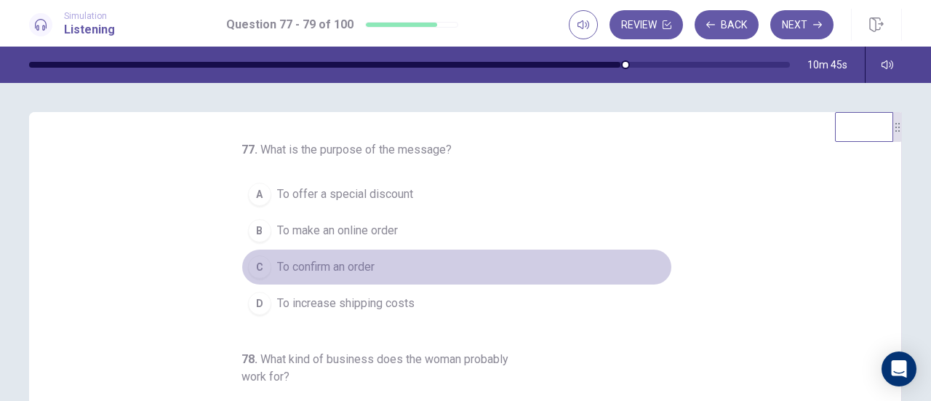
click at [366, 269] on span "To confirm an order" at bounding box center [325, 266] width 97 height 17
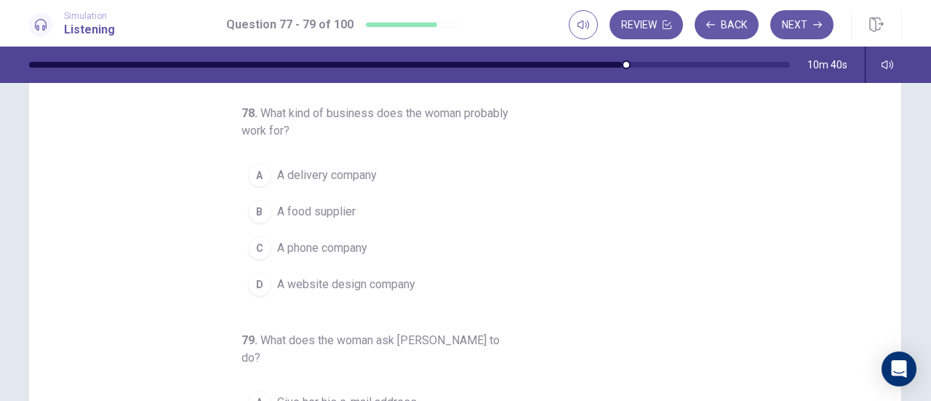
scroll to position [84, 0]
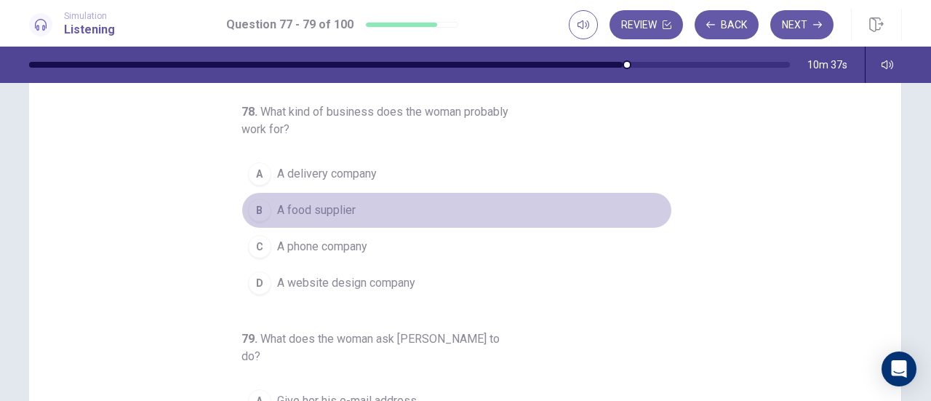
click at [335, 206] on span "A food supplier" at bounding box center [316, 209] width 79 height 17
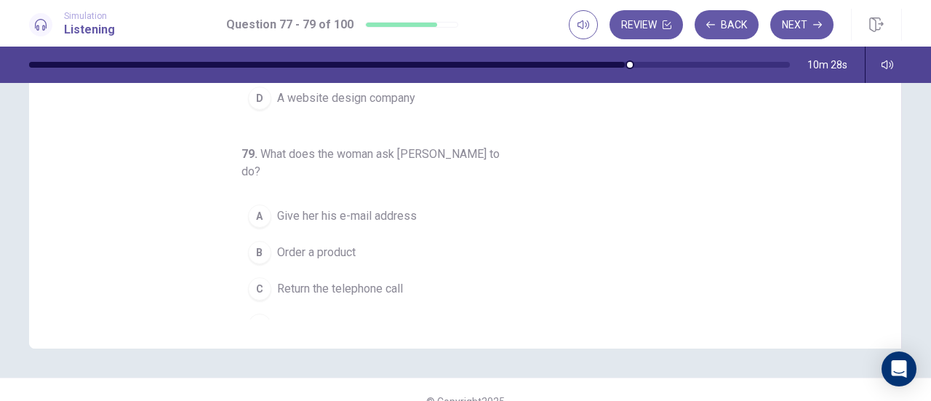
scroll to position [292, 0]
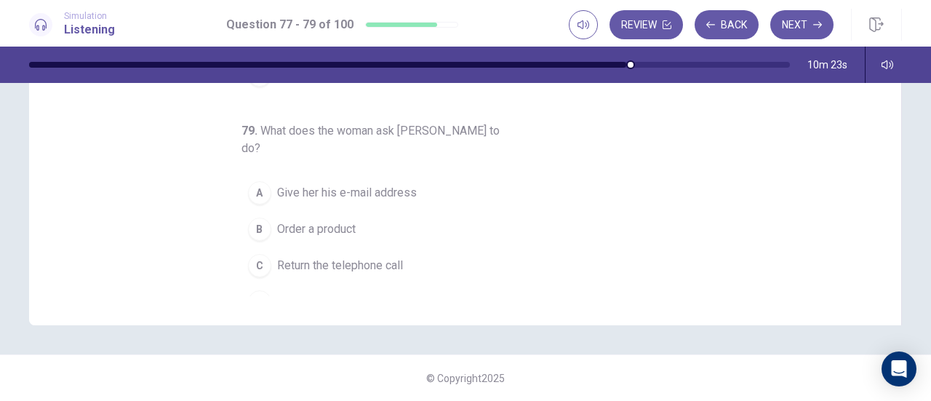
click at [317, 257] on span "Return the telephone call" at bounding box center [340, 265] width 126 height 17
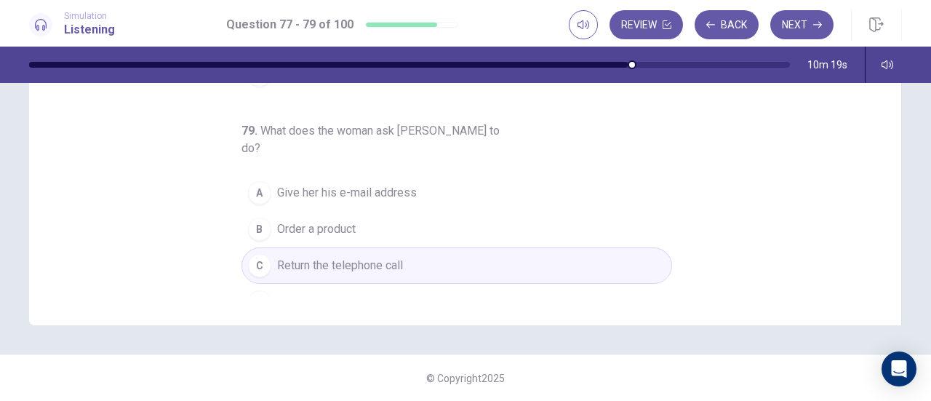
scroll to position [234, 0]
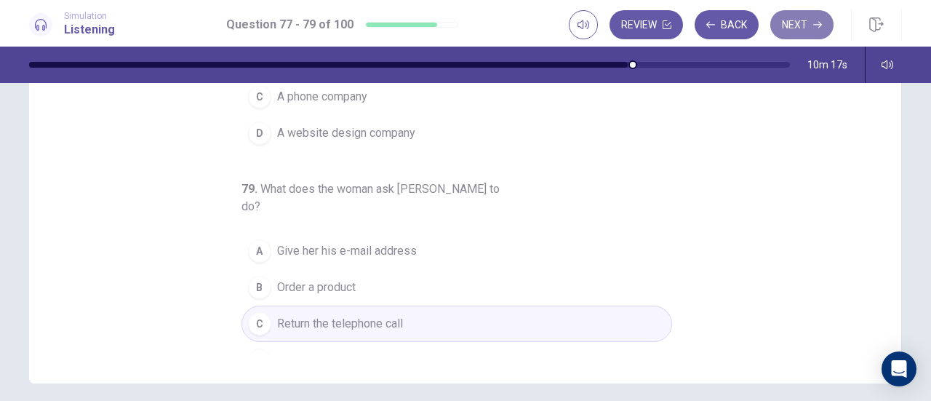
click at [810, 25] on button "Next" at bounding box center [801, 24] width 63 height 29
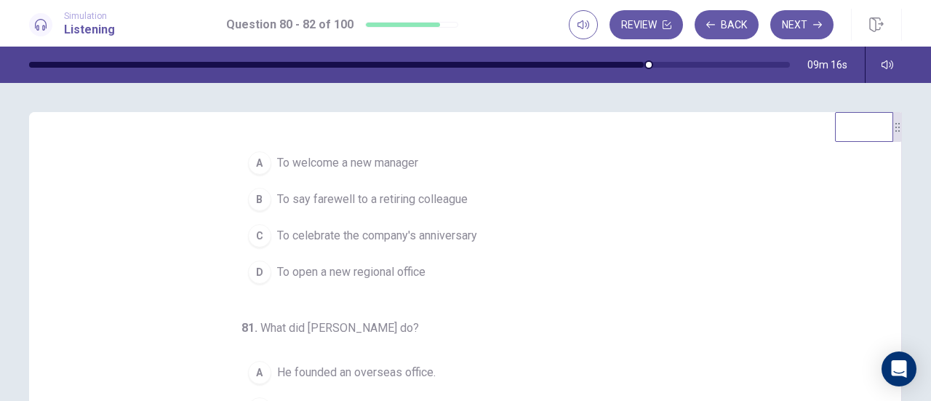
scroll to position [32, 0]
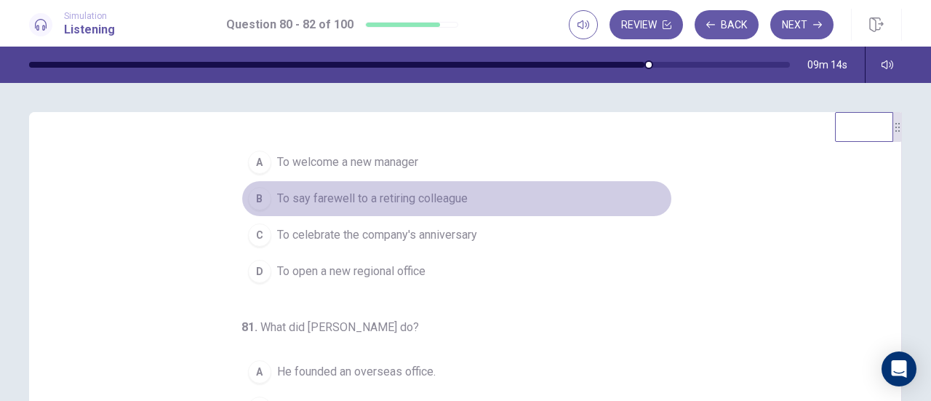
click at [404, 196] on span "To say farewell to a retiring colleague" at bounding box center [372, 198] width 190 height 17
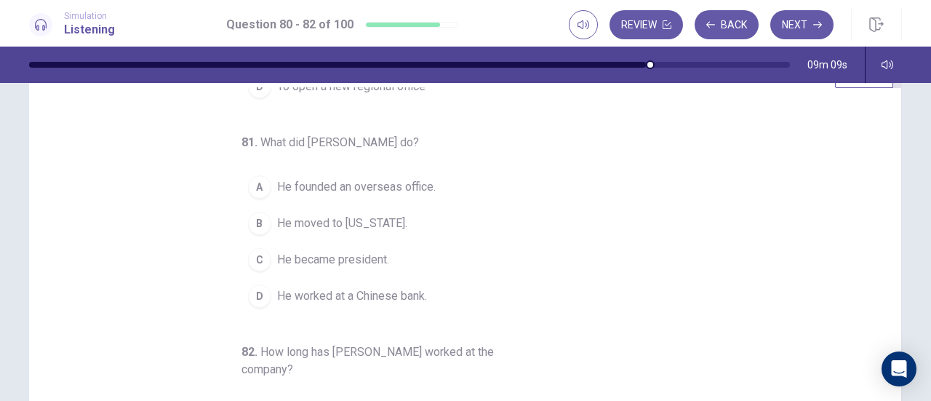
scroll to position [55, 0]
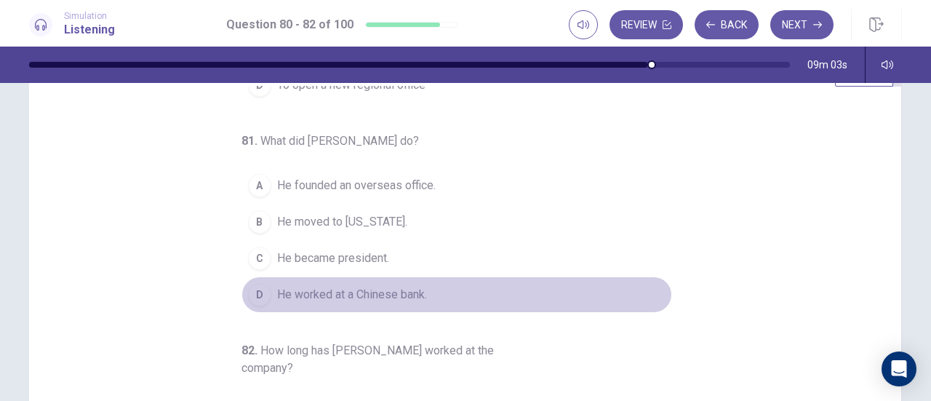
click at [364, 296] on span "He worked at a Chinese bank." at bounding box center [352, 294] width 150 height 17
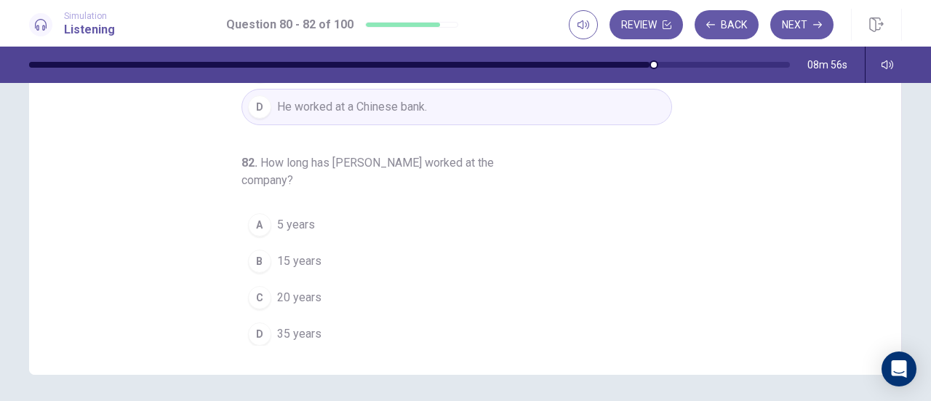
scroll to position [247, 0]
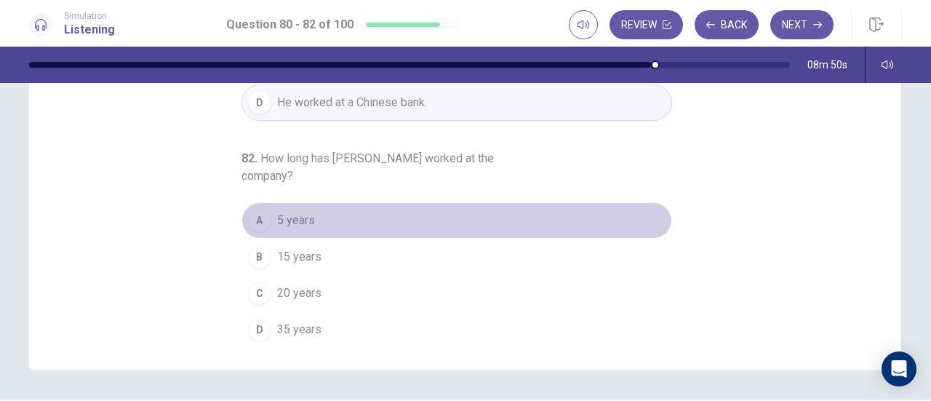
click at [292, 219] on span "5 years" at bounding box center [296, 220] width 38 height 17
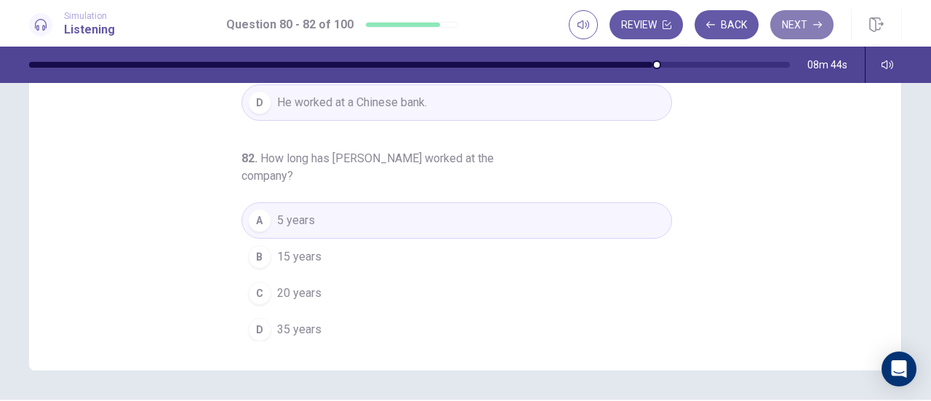
click at [782, 28] on button "Next" at bounding box center [801, 24] width 63 height 29
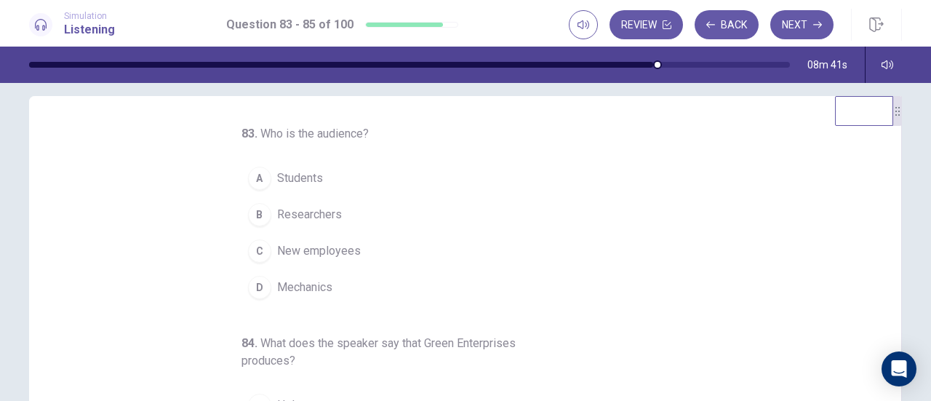
scroll to position [0, 0]
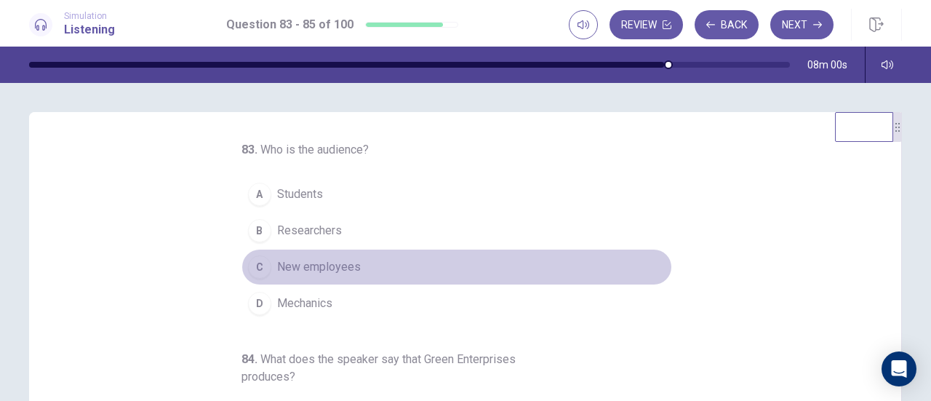
click at [354, 263] on button "C New employees" at bounding box center [456, 267] width 430 height 36
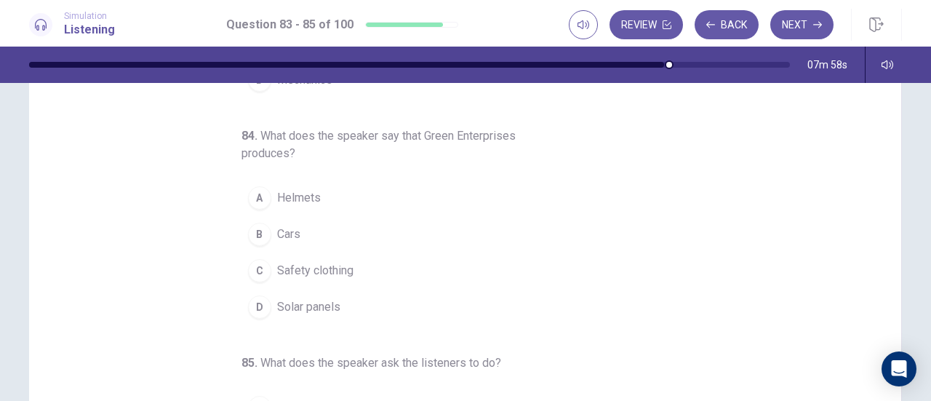
scroll to position [61, 0]
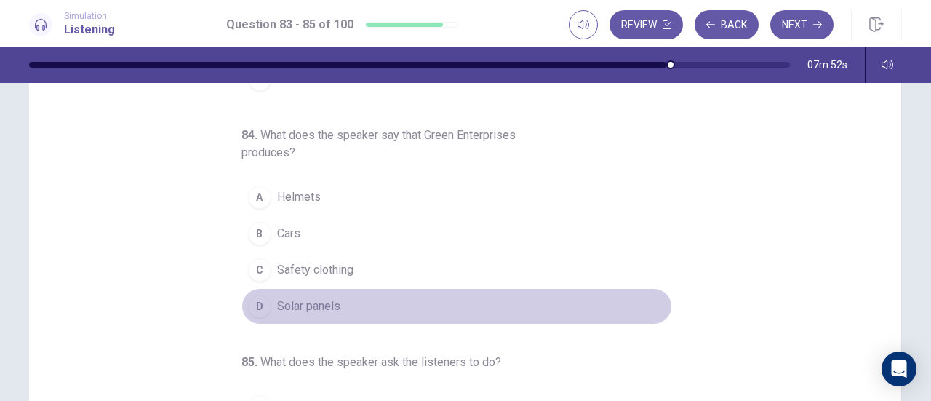
click at [330, 292] on button "D Solar panels" at bounding box center [456, 306] width 430 height 36
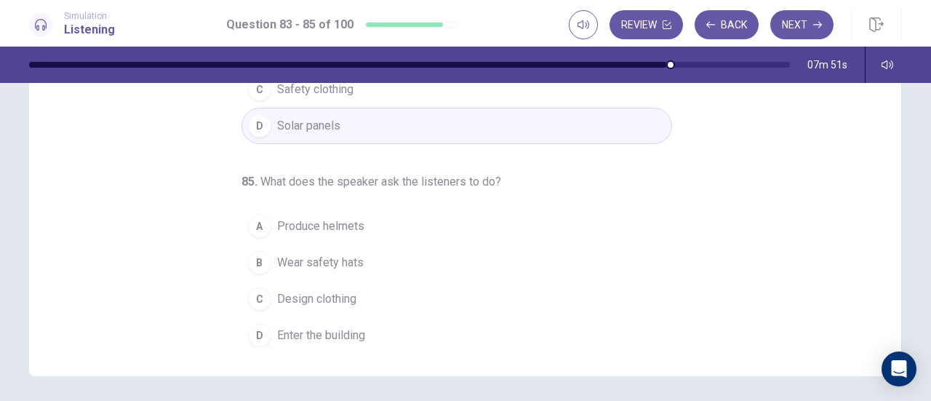
scroll to position [252, 0]
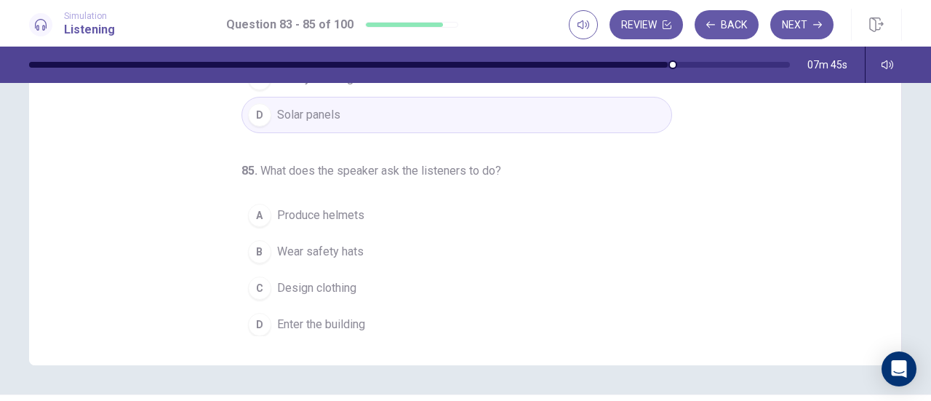
click at [346, 243] on span "Wear safety hats" at bounding box center [320, 251] width 87 height 17
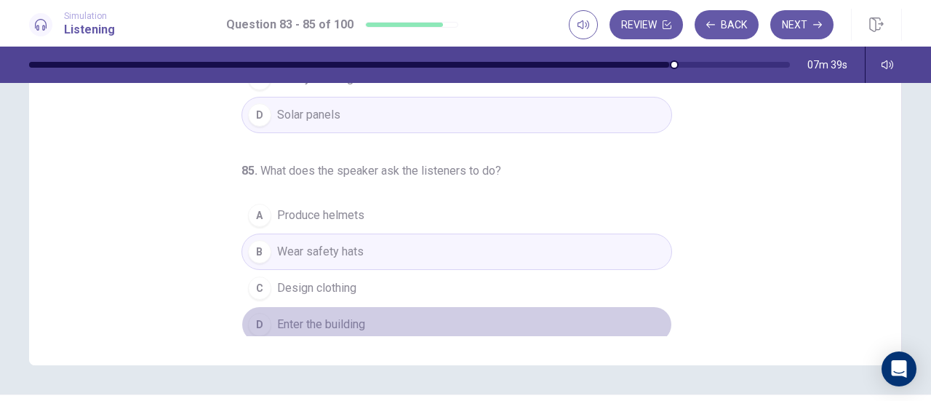
click at [347, 322] on span "Enter the building" at bounding box center [321, 324] width 88 height 17
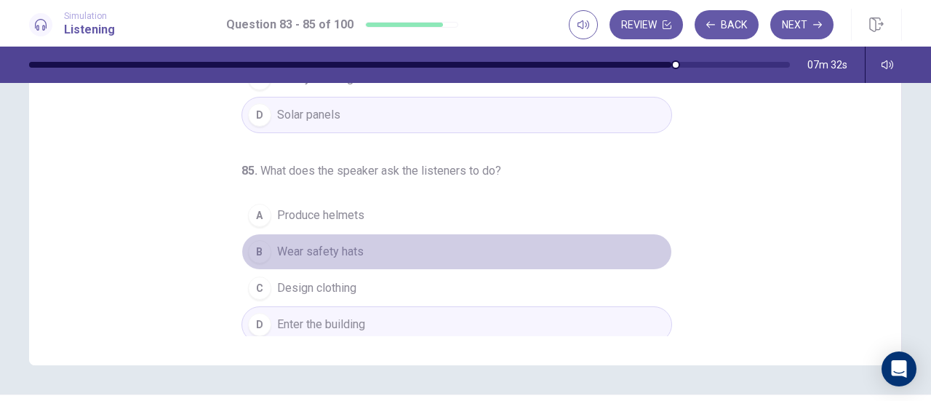
click at [337, 245] on span "Wear safety hats" at bounding box center [320, 251] width 87 height 17
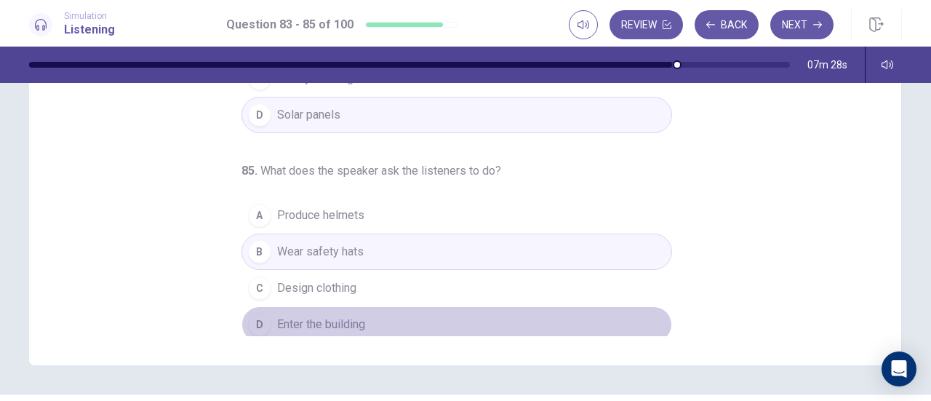
click at [351, 324] on span "Enter the building" at bounding box center [321, 324] width 88 height 17
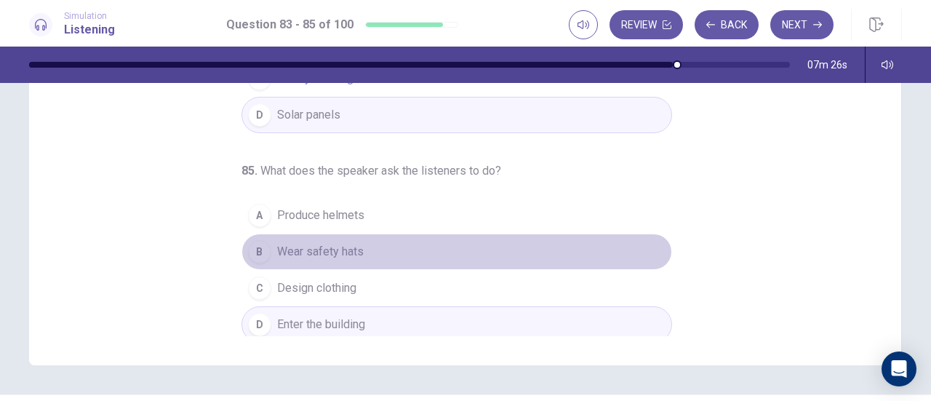
click at [370, 257] on button "B Wear safety hats" at bounding box center [456, 251] width 430 height 36
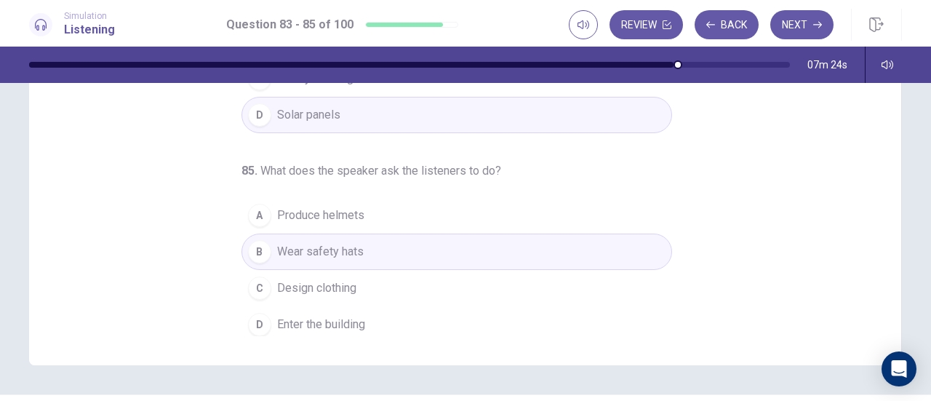
click at [798, 39] on div "Review Back Next" at bounding box center [735, 25] width 333 height 32
click at [800, 15] on button "Next" at bounding box center [801, 24] width 63 height 29
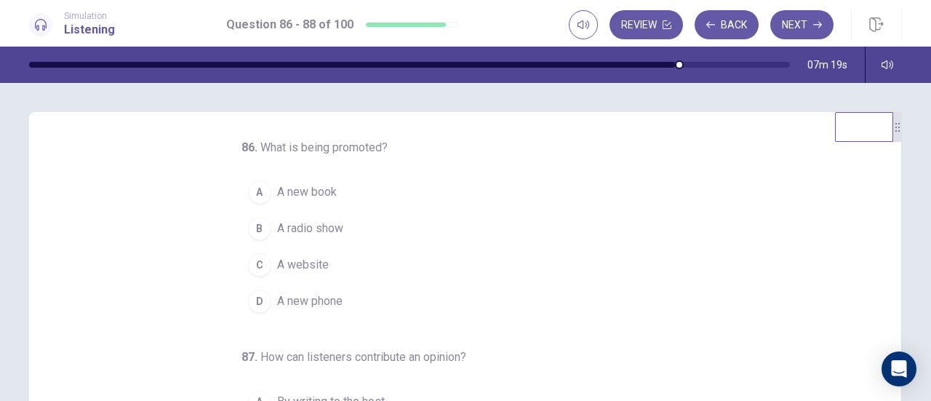
scroll to position [3, 0]
click at [312, 265] on span "A website" at bounding box center [303, 263] width 52 height 17
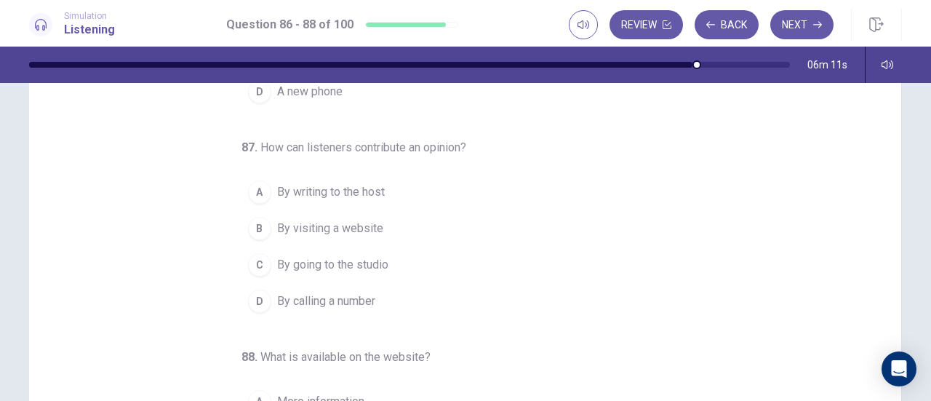
scroll to position [69, 0]
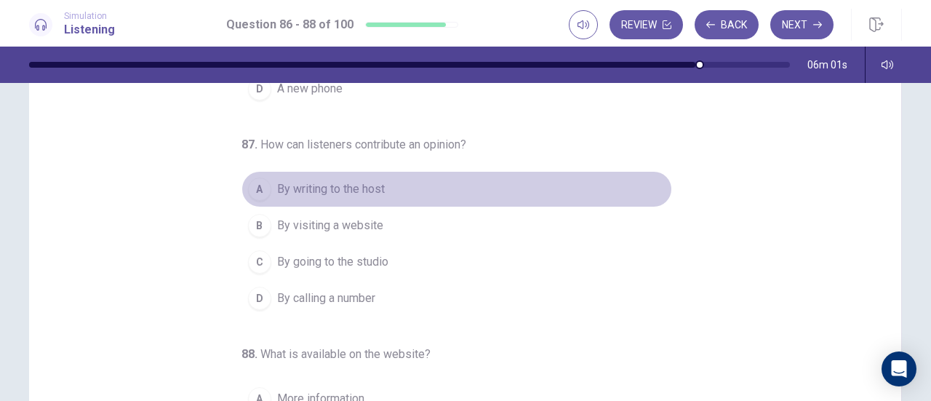
click at [358, 174] on button "A By writing to the host" at bounding box center [456, 189] width 430 height 36
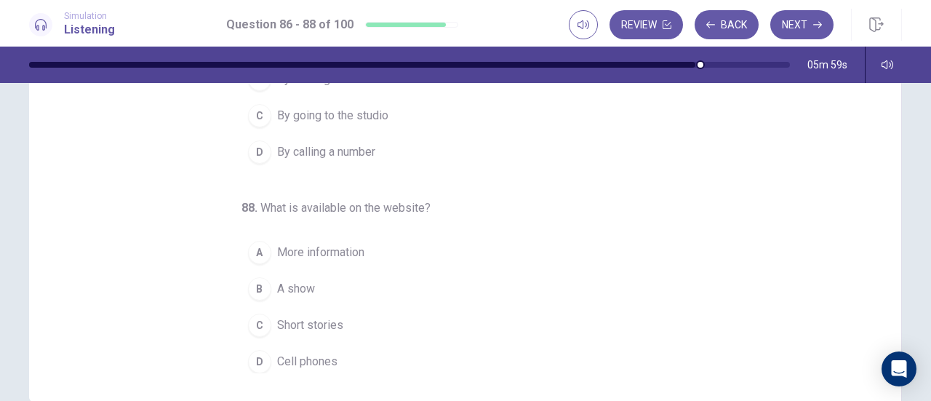
scroll to position [218, 0]
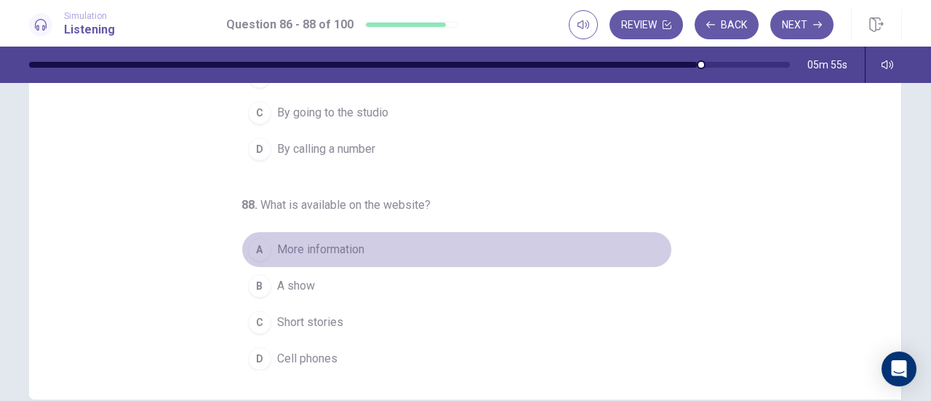
click at [324, 253] on span "More information" at bounding box center [320, 249] width 87 height 17
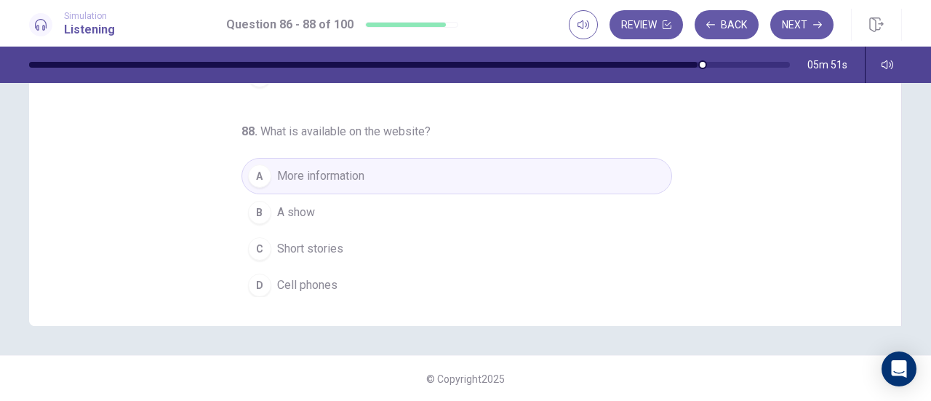
scroll to position [292, 0]
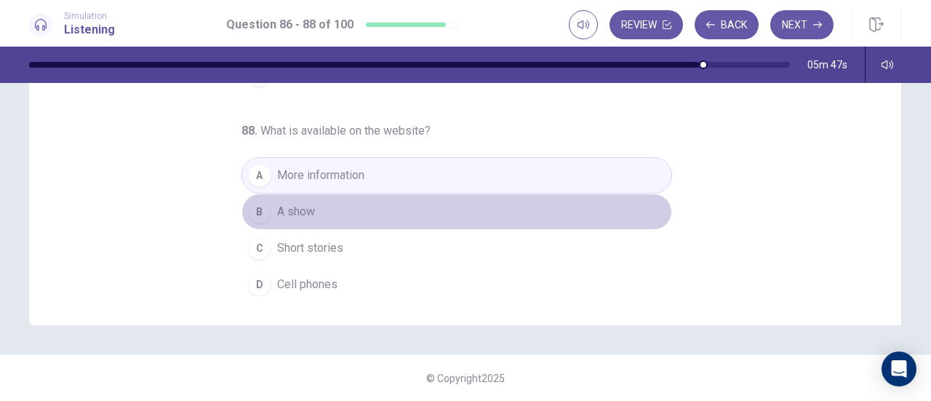
click at [355, 213] on button "B A show" at bounding box center [456, 211] width 430 height 36
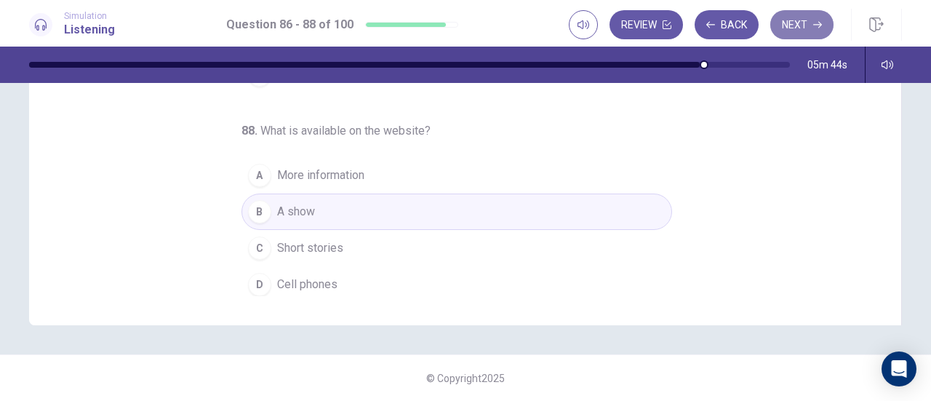
click at [788, 23] on button "Next" at bounding box center [801, 24] width 63 height 29
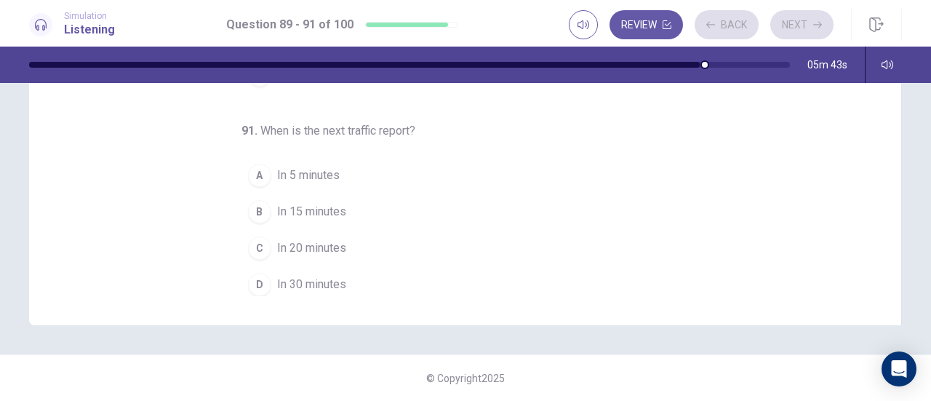
click at [603, 219] on button "B In 15 minutes" at bounding box center [456, 211] width 430 height 36
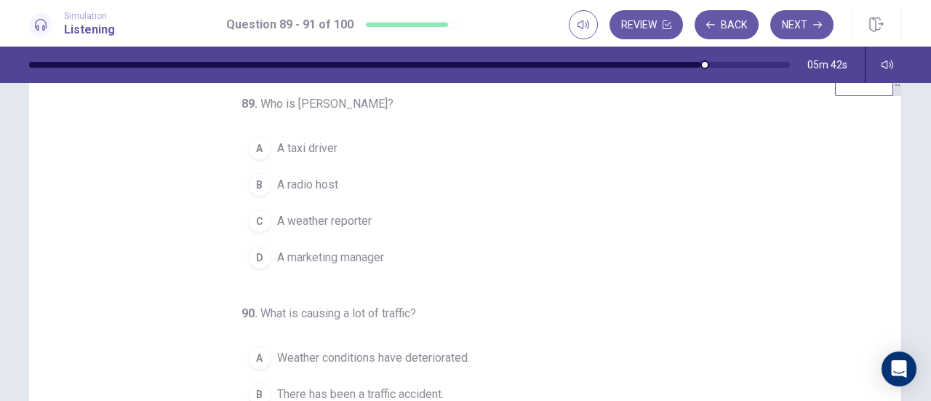
scroll to position [0, 0]
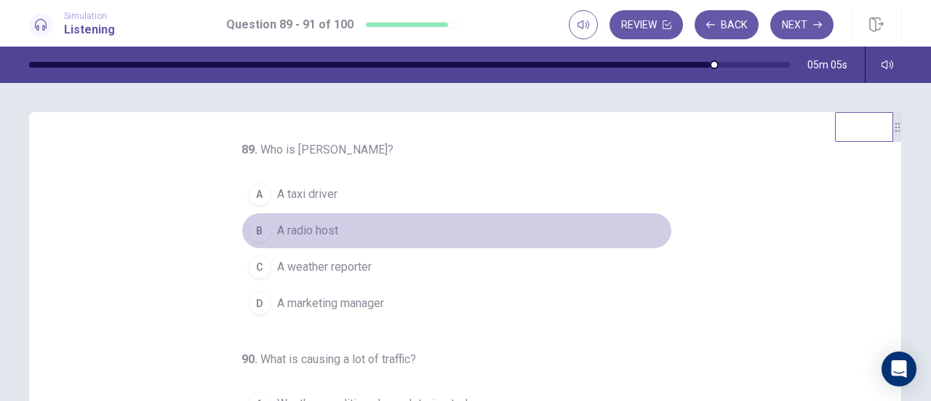
click at [318, 218] on button "B A radio host" at bounding box center [456, 230] width 430 height 36
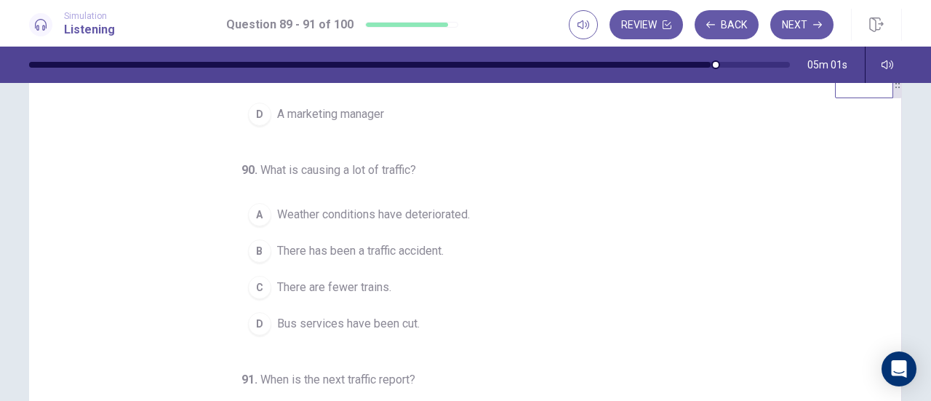
scroll to position [47, 0]
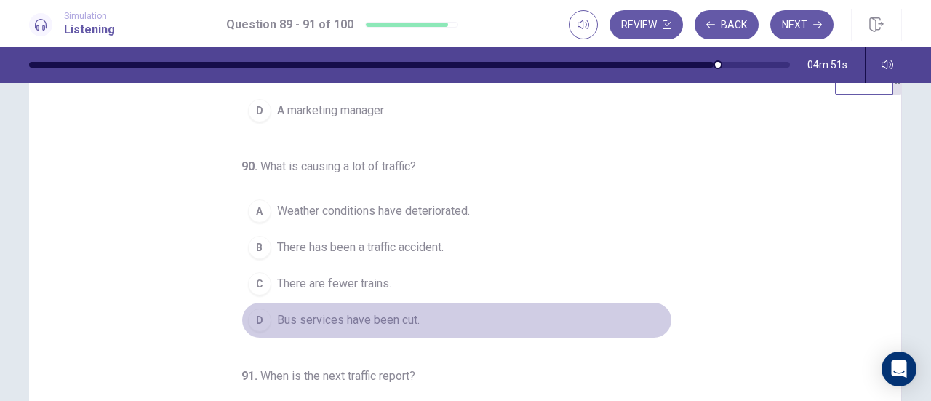
click at [389, 316] on span "Bus services have been cut." at bounding box center [348, 319] width 143 height 17
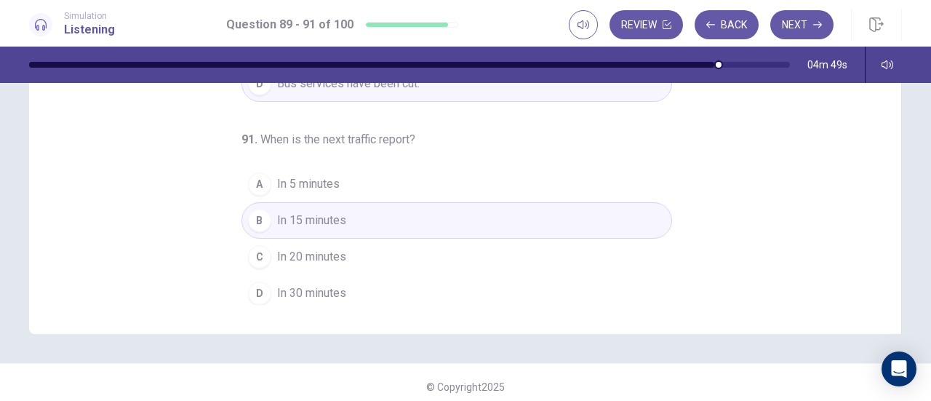
scroll to position [284, 0]
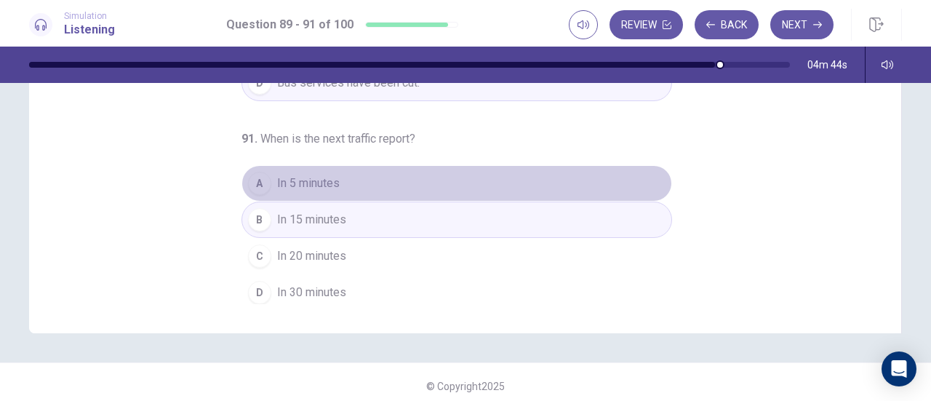
click at [441, 179] on button "A In 5 minutes" at bounding box center [456, 183] width 430 height 36
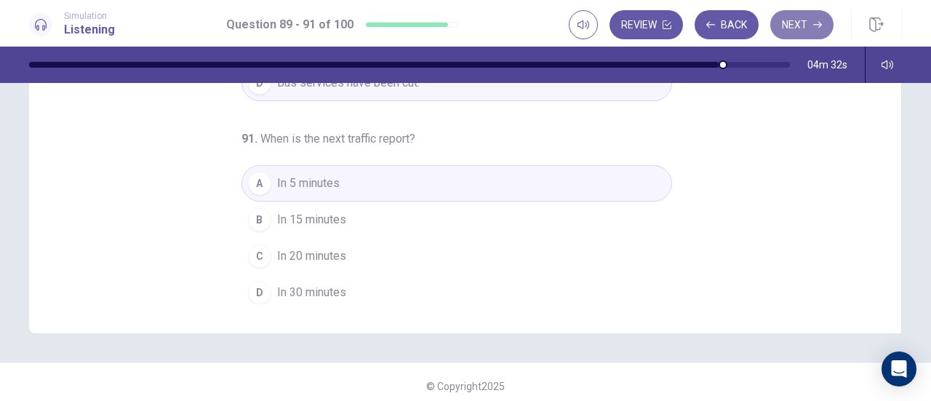
click at [798, 17] on button "Next" at bounding box center [801, 24] width 63 height 29
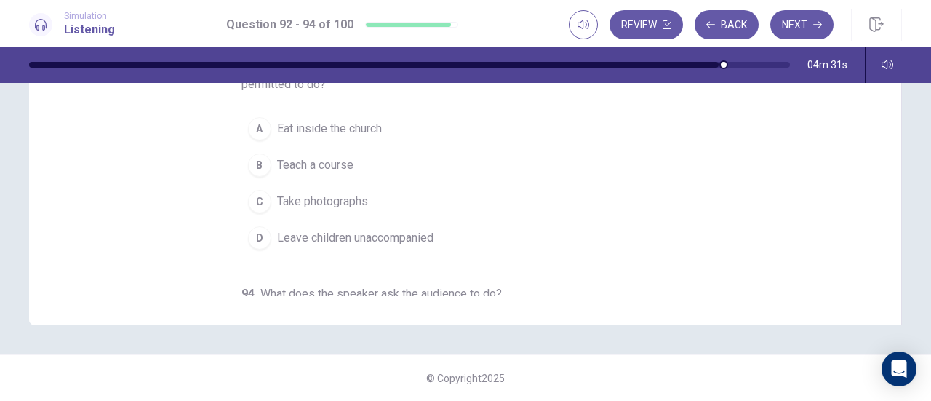
scroll to position [0, 0]
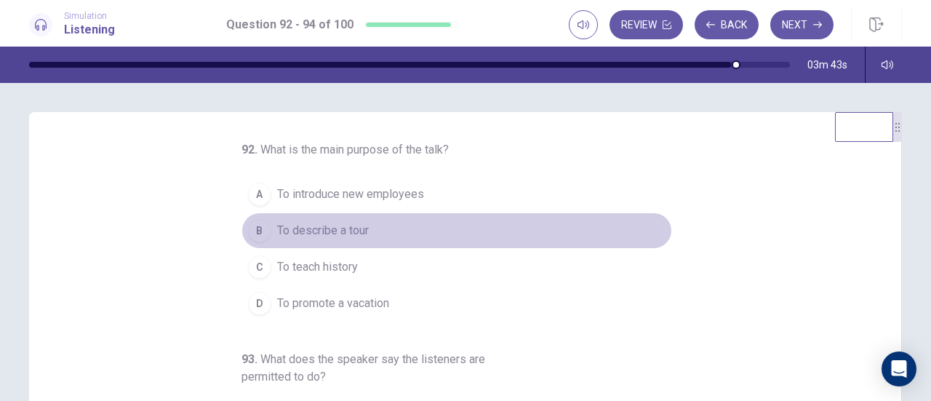
click at [329, 228] on span "To describe a tour" at bounding box center [323, 230] width 92 height 17
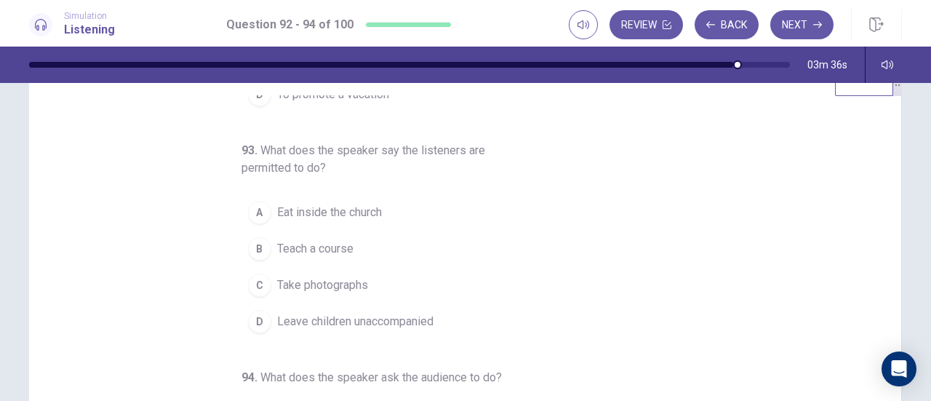
scroll to position [47, 0]
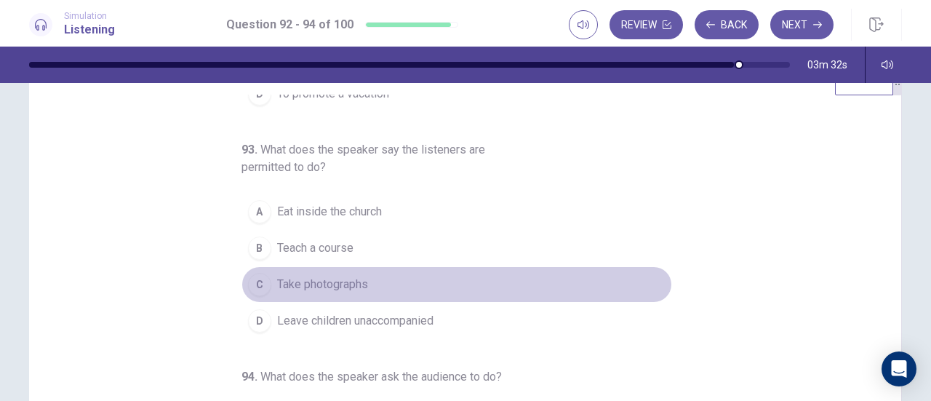
click at [350, 284] on span "Take photographs" at bounding box center [322, 284] width 91 height 17
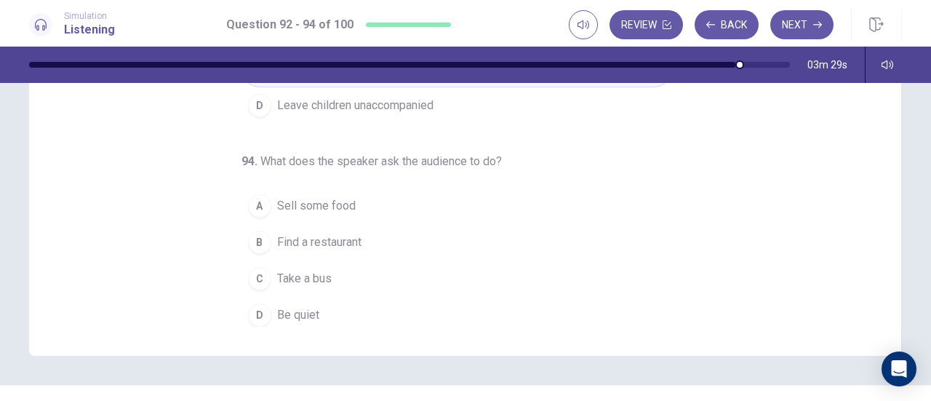
scroll to position [262, 0]
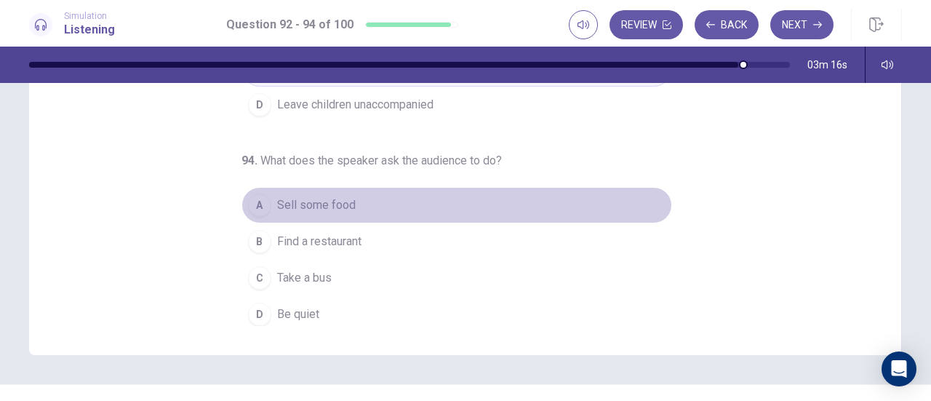
click at [341, 209] on button "A Sell some food" at bounding box center [456, 205] width 430 height 36
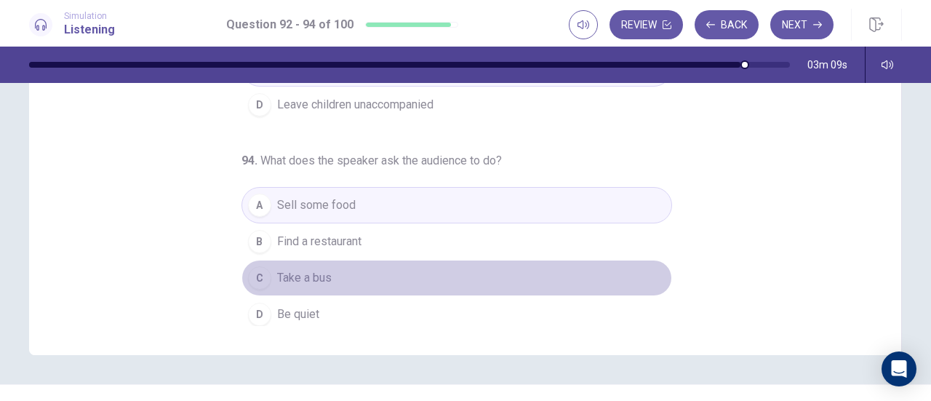
click at [356, 268] on button "C Take a bus" at bounding box center [456, 278] width 430 height 36
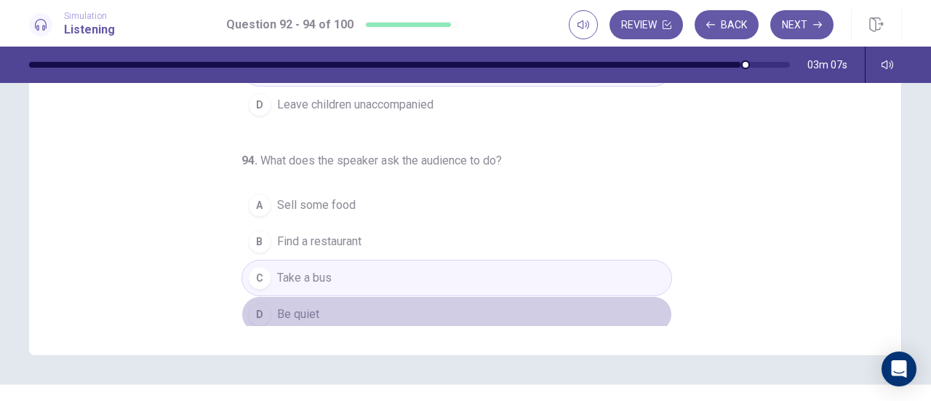
click at [370, 303] on button "D Be quiet" at bounding box center [456, 314] width 430 height 36
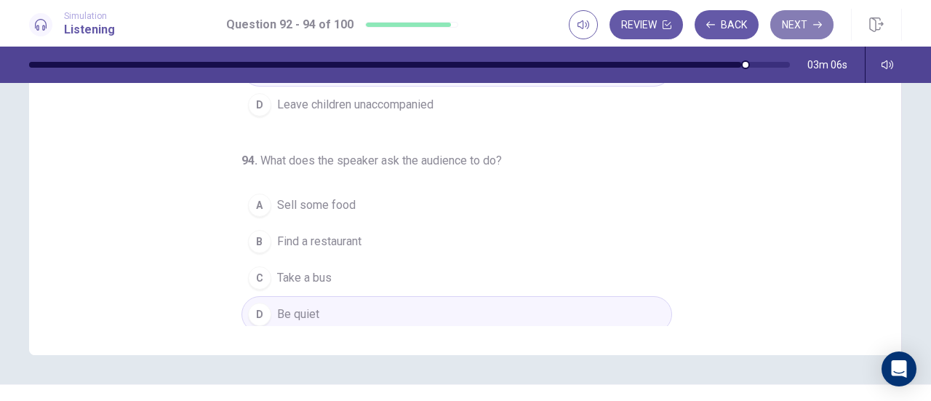
click at [820, 33] on button "Next" at bounding box center [801, 24] width 63 height 29
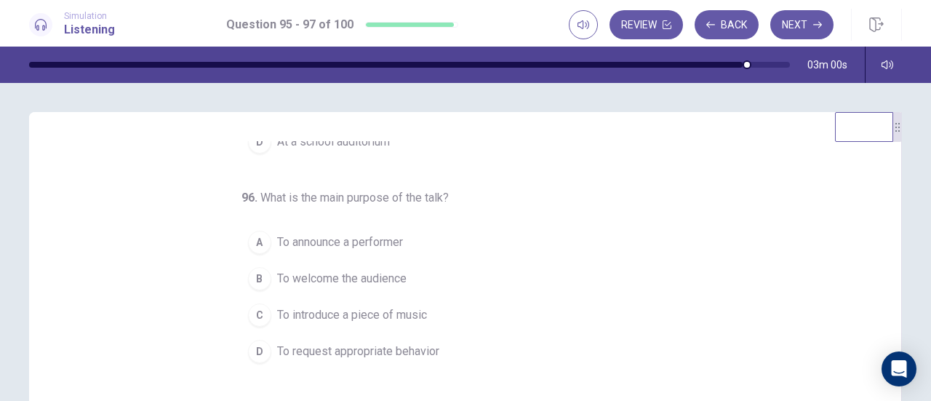
scroll to position [0, 0]
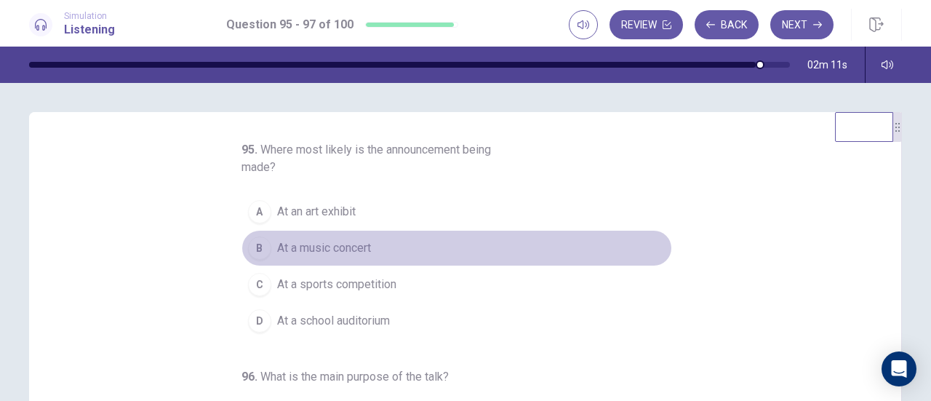
click at [336, 248] on span "At a music concert" at bounding box center [324, 247] width 94 height 17
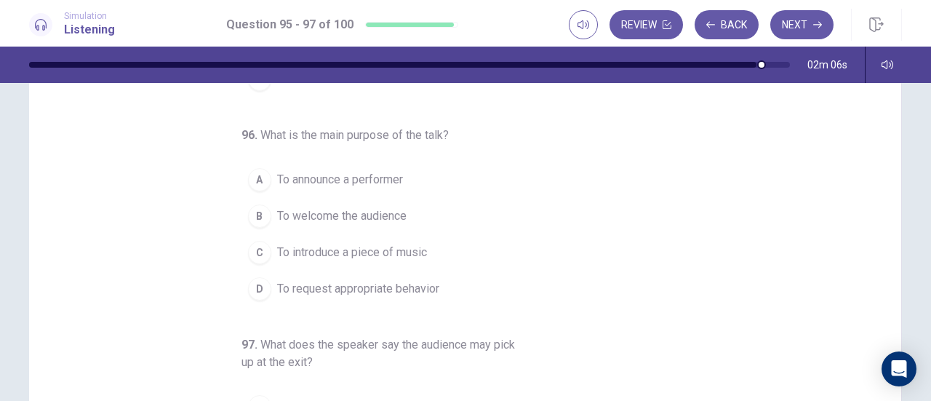
scroll to position [63, 0]
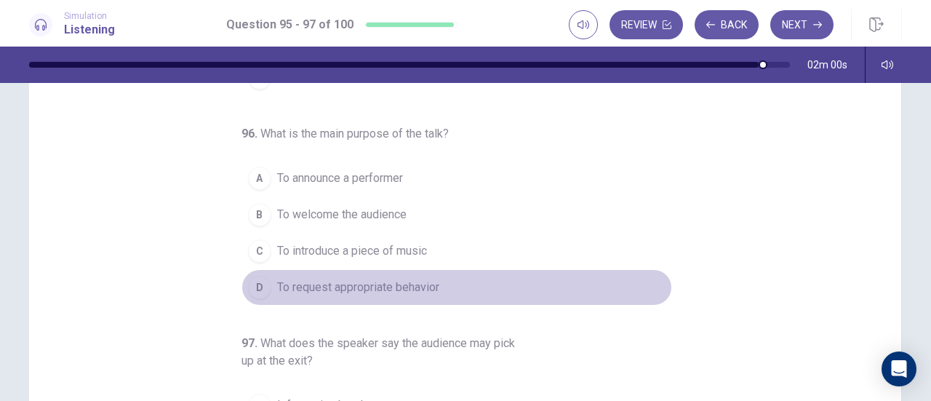
click at [407, 285] on span "To request appropriate behavior" at bounding box center [358, 286] width 162 height 17
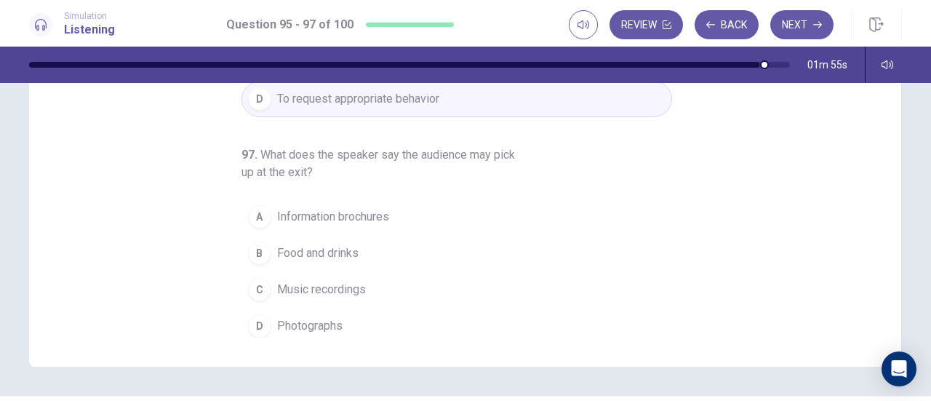
scroll to position [246, 0]
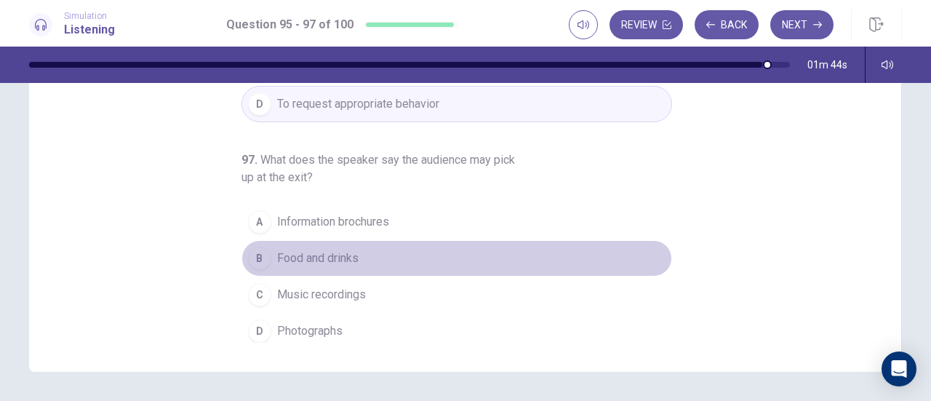
click at [321, 258] on span "Food and drinks" at bounding box center [317, 257] width 81 height 17
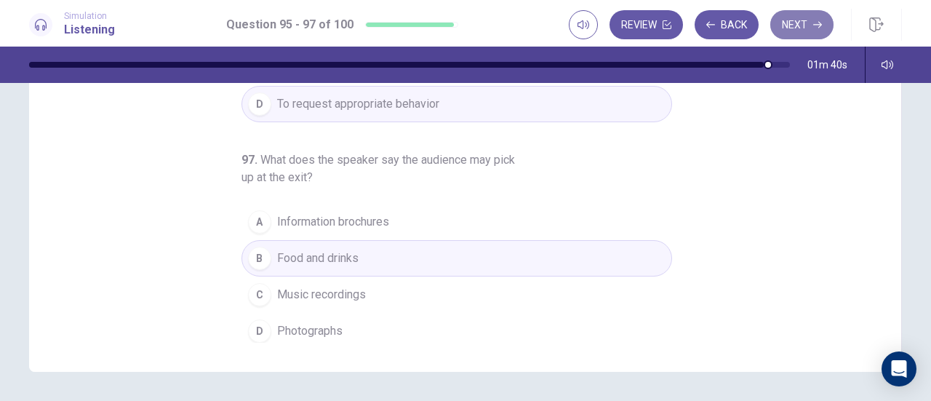
click at [798, 34] on button "Next" at bounding box center [801, 24] width 63 height 29
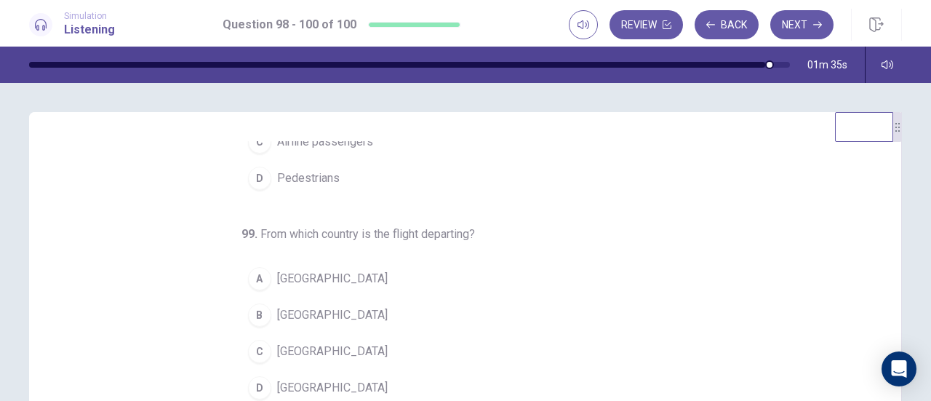
scroll to position [0, 0]
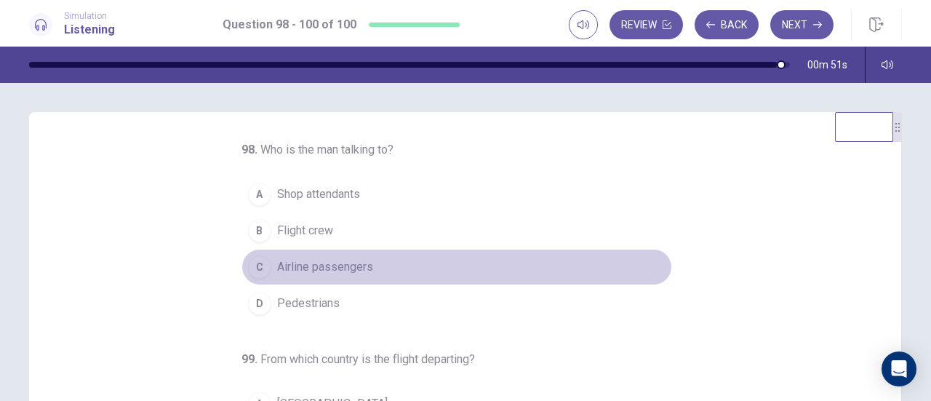
click at [320, 264] on span "Airline passengers" at bounding box center [325, 266] width 96 height 17
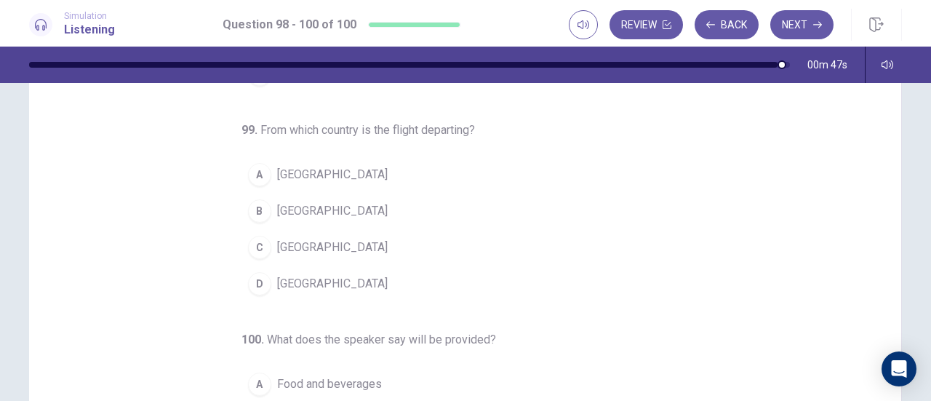
scroll to position [84, 0]
click at [292, 212] on span "[GEOGRAPHIC_DATA]" at bounding box center [332, 209] width 111 height 17
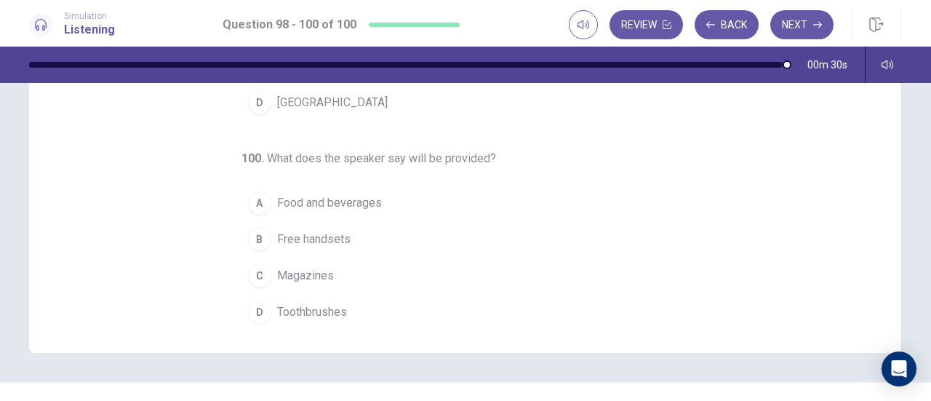
scroll to position [265, 0]
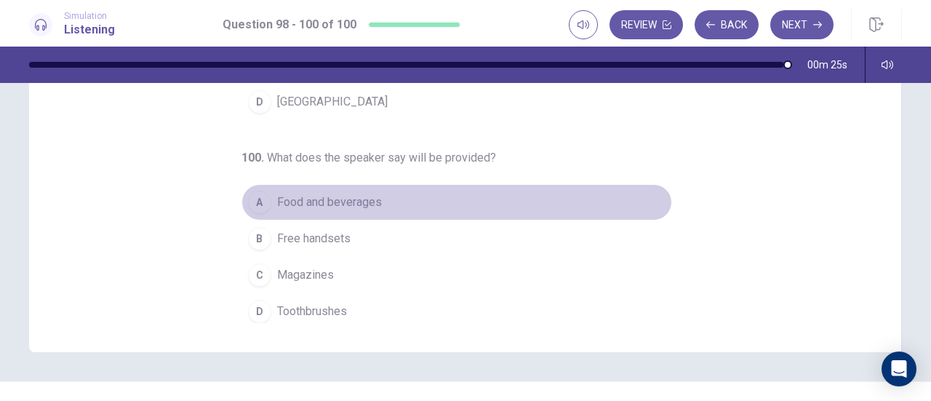
click at [329, 196] on span "Food and beverages" at bounding box center [329, 201] width 105 height 17
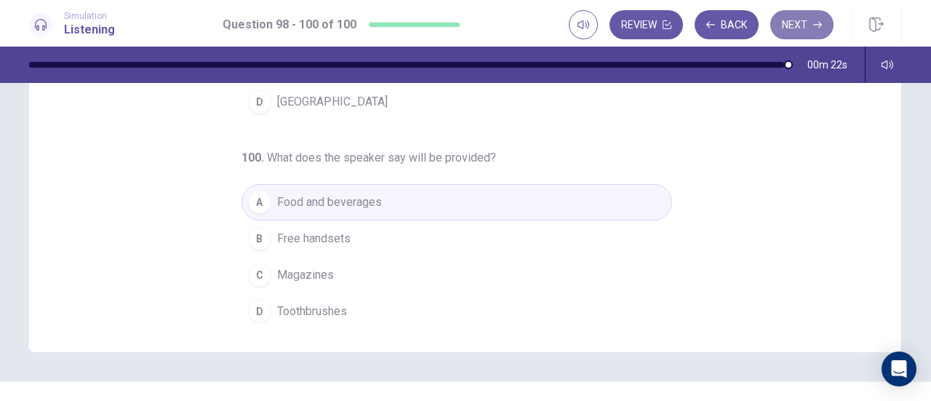
click at [811, 33] on button "Next" at bounding box center [801, 24] width 63 height 29
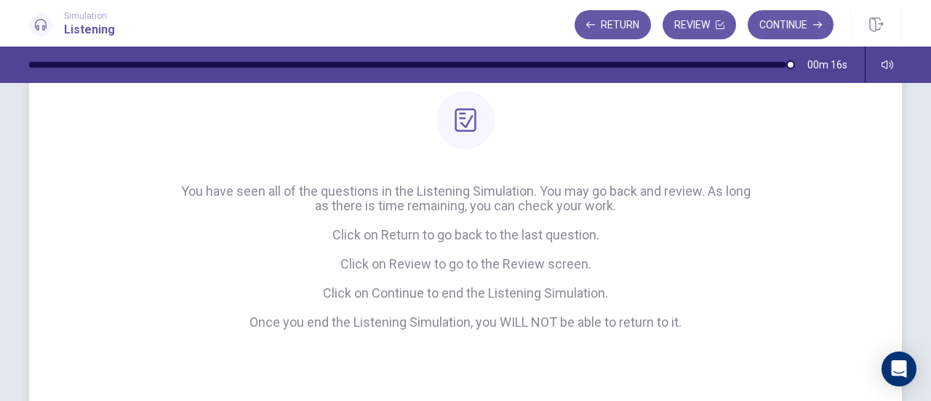
scroll to position [252, 0]
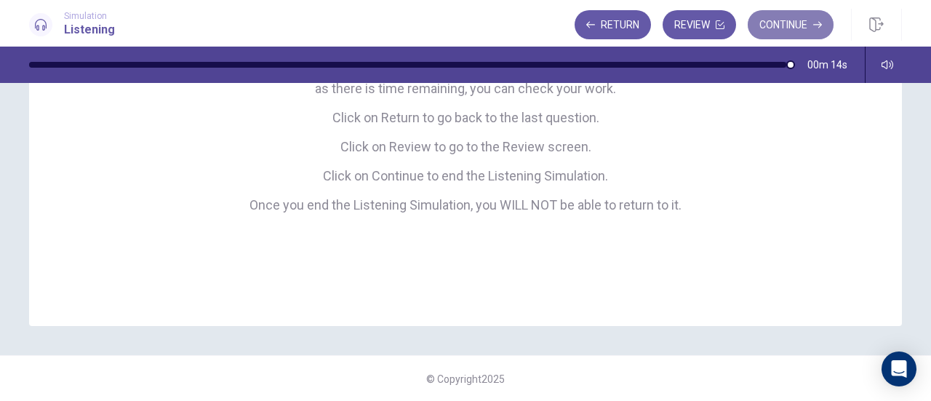
click at [795, 18] on button "Continue" at bounding box center [790, 24] width 86 height 29
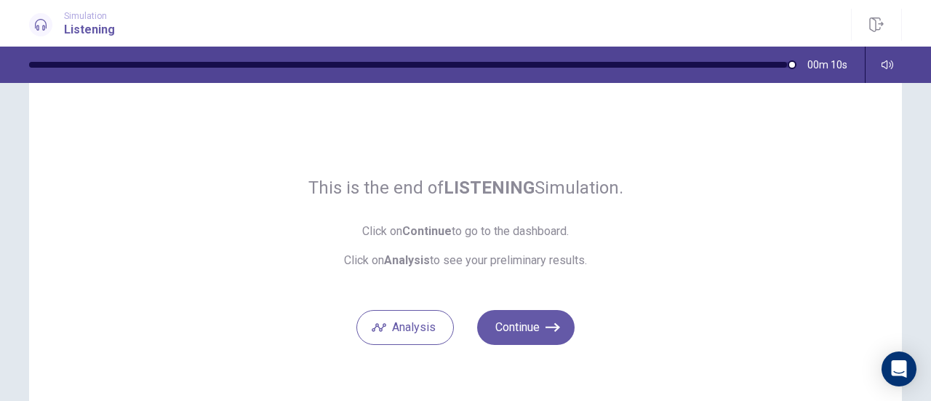
scroll to position [41, 0]
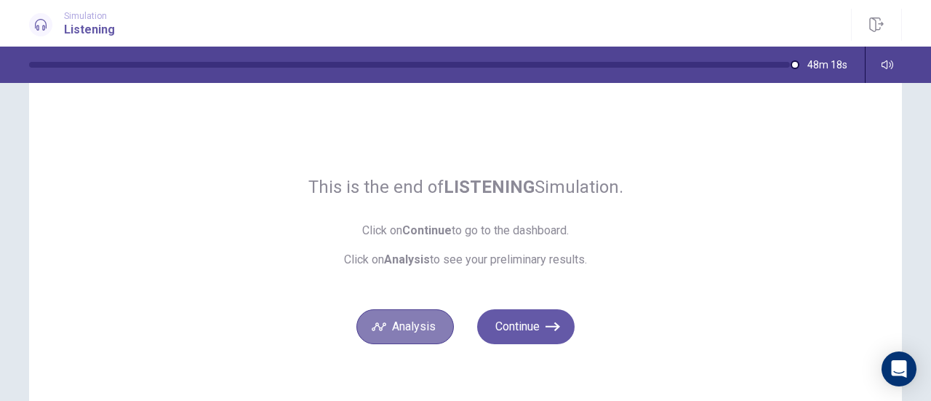
click at [413, 324] on button "Analysis" at bounding box center [404, 326] width 97 height 35
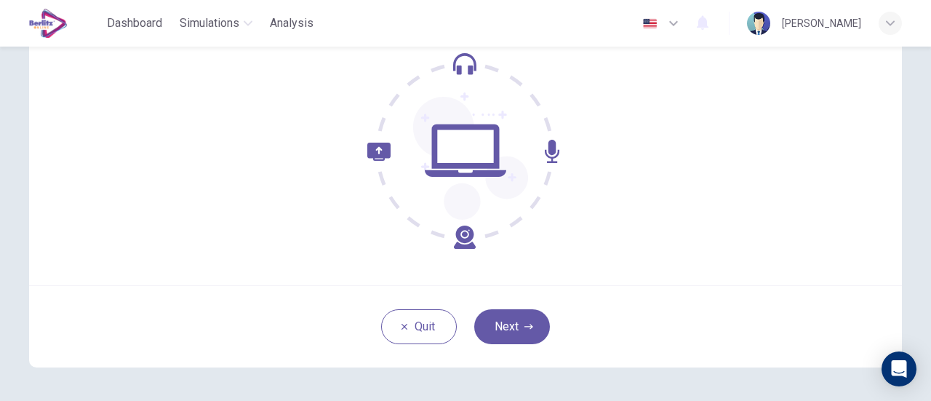
scroll to position [204, 0]
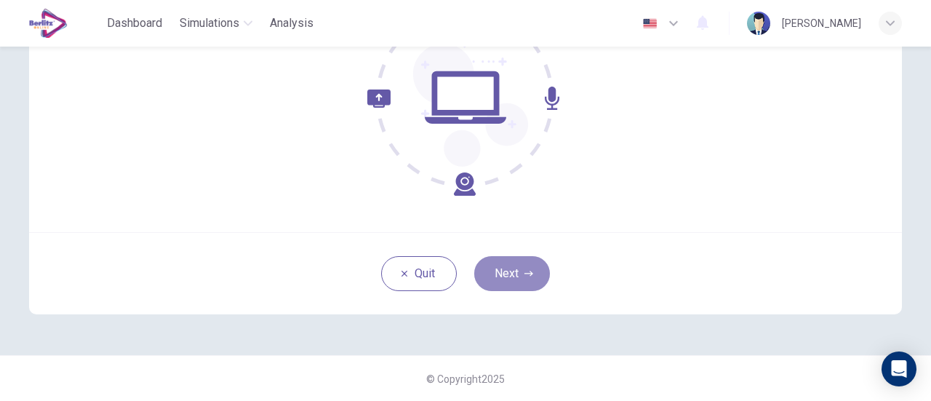
click at [524, 265] on button "Next" at bounding box center [512, 273] width 76 height 35
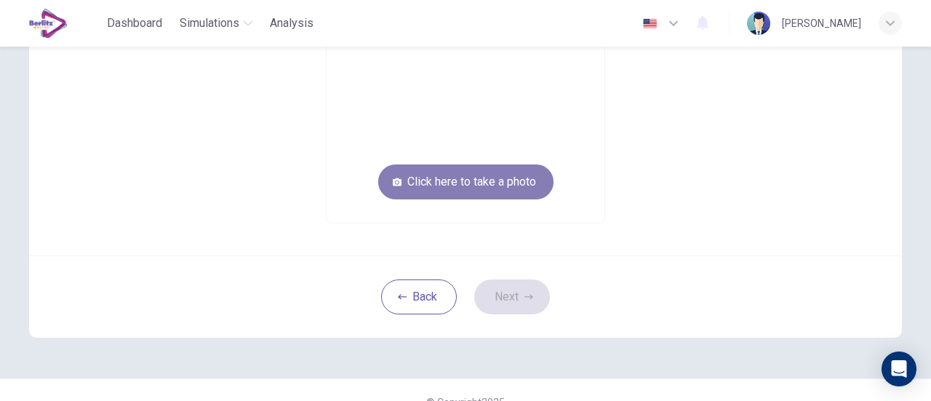
click at [486, 194] on button "Click here to take a photo" at bounding box center [465, 181] width 175 height 35
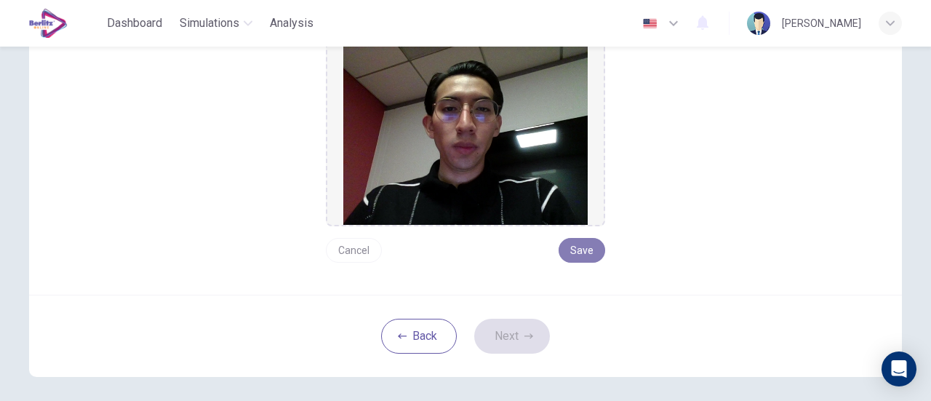
click at [562, 249] on button "Save" at bounding box center [581, 250] width 47 height 25
click at [570, 256] on button "Save" at bounding box center [581, 250] width 47 height 25
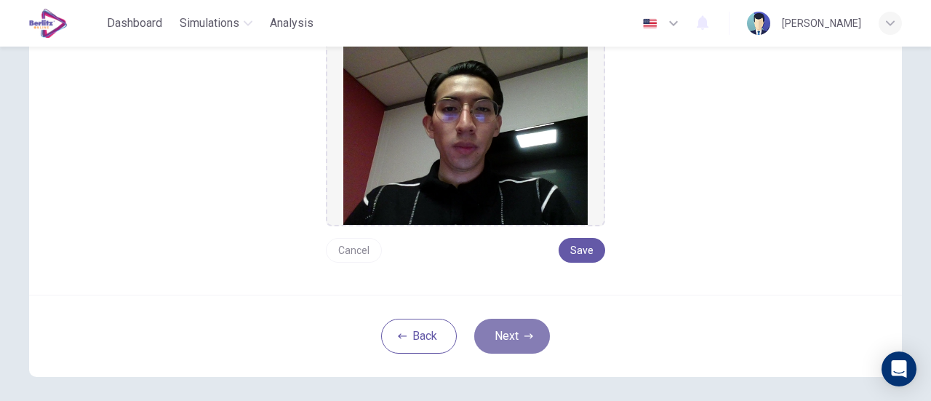
click at [512, 324] on button "Next" at bounding box center [512, 335] width 76 height 35
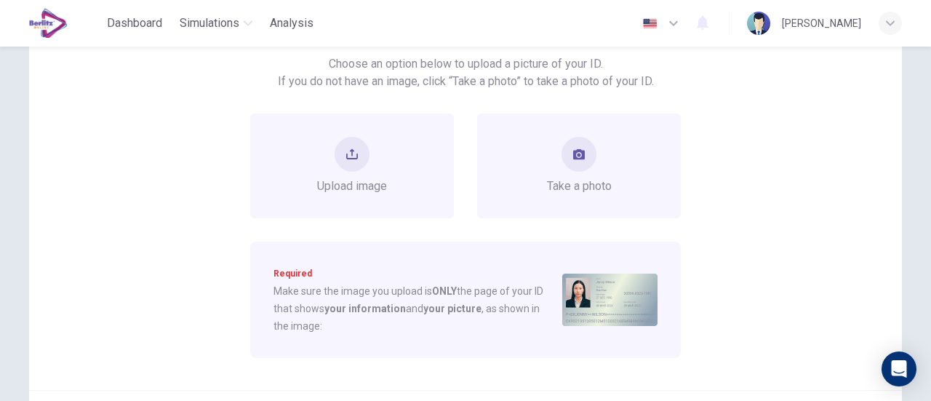
scroll to position [122, 0]
click at [566, 187] on span "Take a photo" at bounding box center [579, 188] width 65 height 17
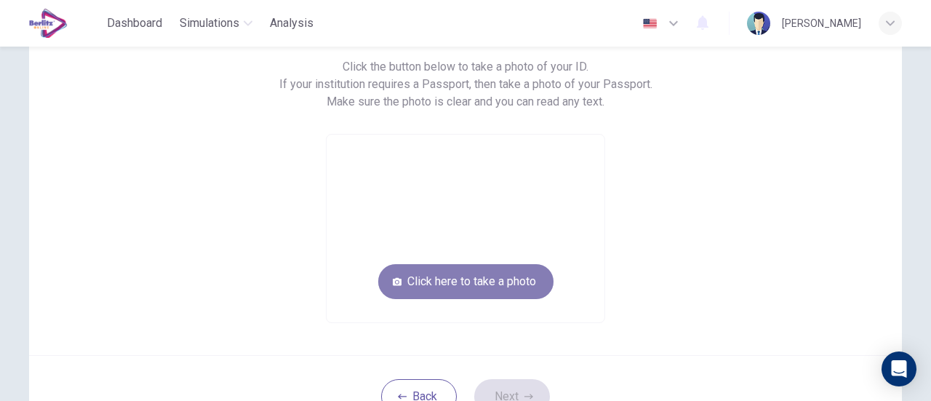
click at [499, 274] on button "Click here to take a photo" at bounding box center [465, 281] width 175 height 35
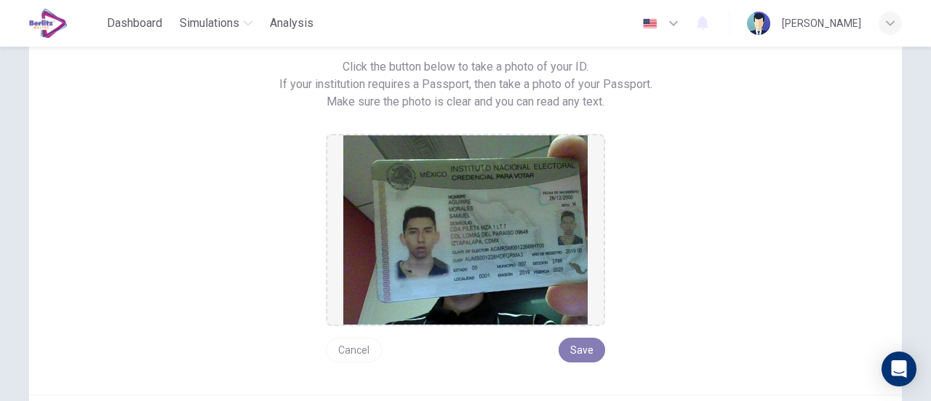
click at [570, 346] on button "Save" at bounding box center [581, 349] width 47 height 25
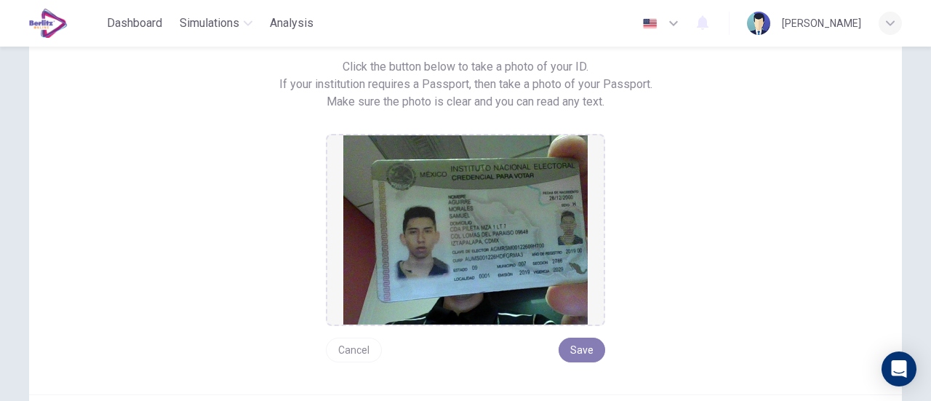
click at [570, 346] on button "Save" at bounding box center [581, 349] width 47 height 25
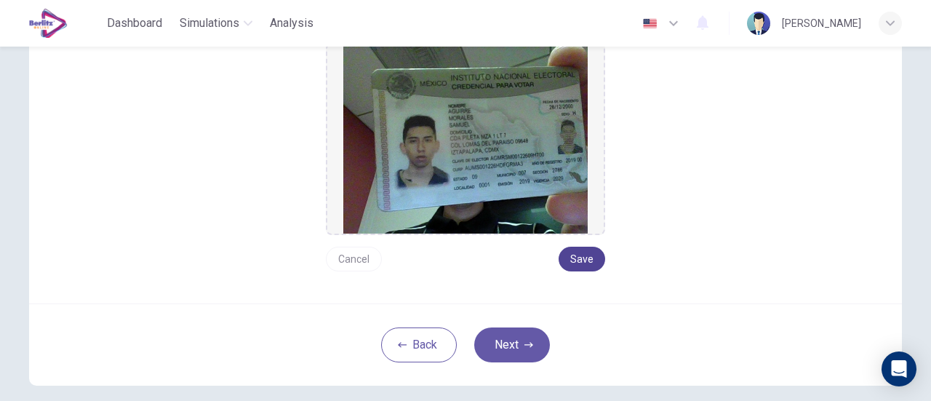
scroll to position [214, 0]
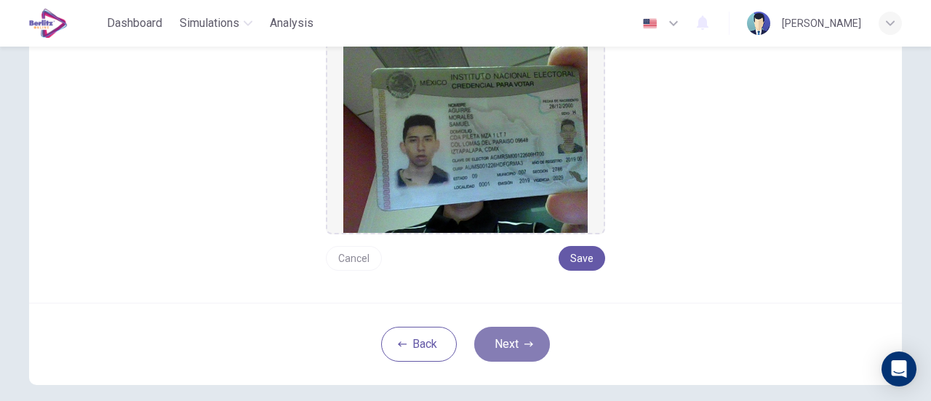
click at [528, 340] on icon "button" at bounding box center [528, 344] width 9 height 9
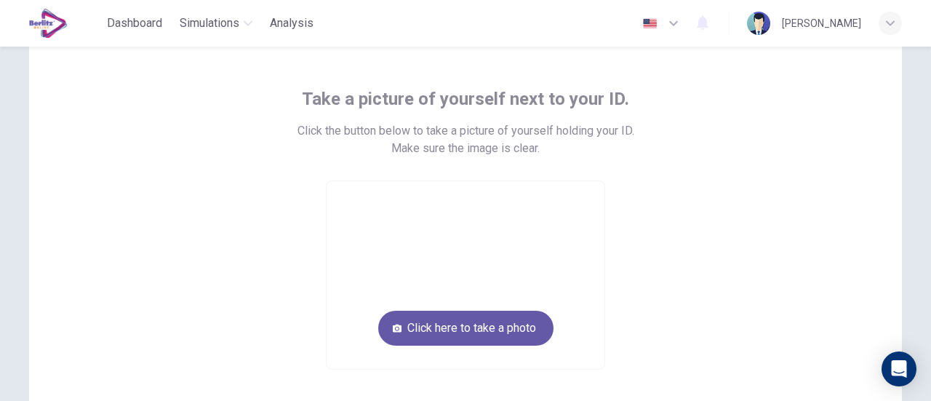
scroll to position [59, 0]
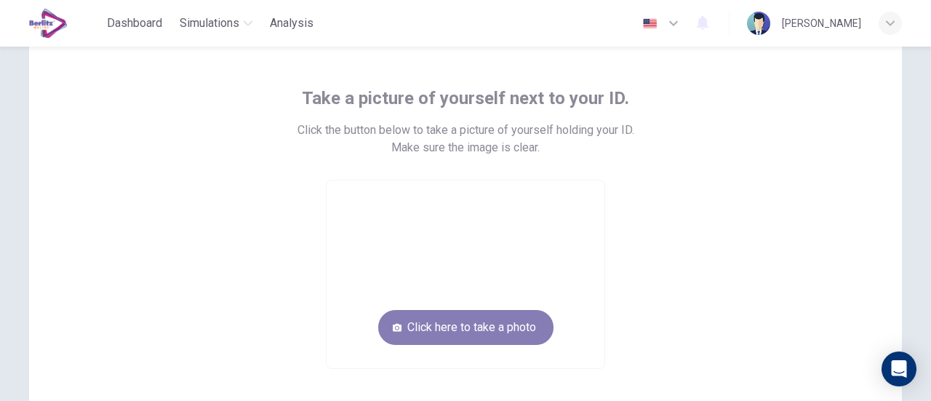
click at [484, 328] on button "Click here to take a photo" at bounding box center [465, 327] width 175 height 35
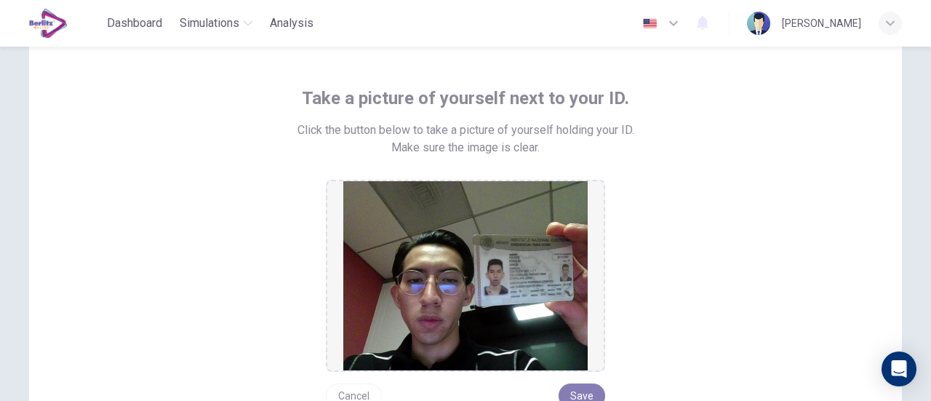
click at [574, 387] on button "Save" at bounding box center [581, 395] width 47 height 25
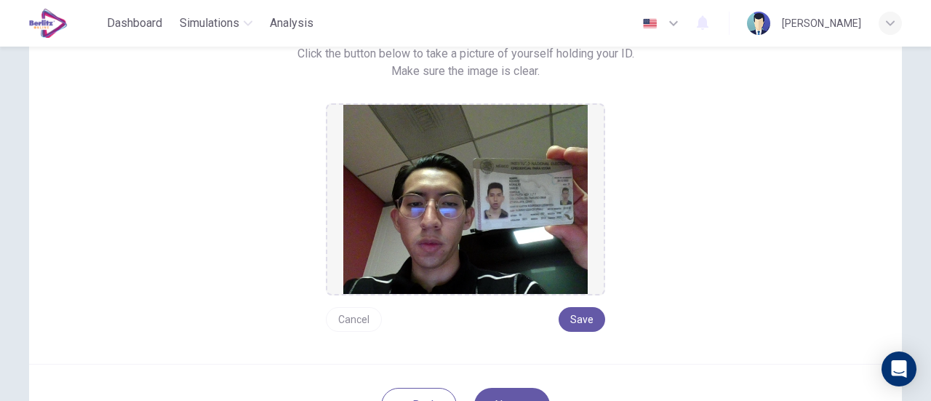
scroll to position [136, 0]
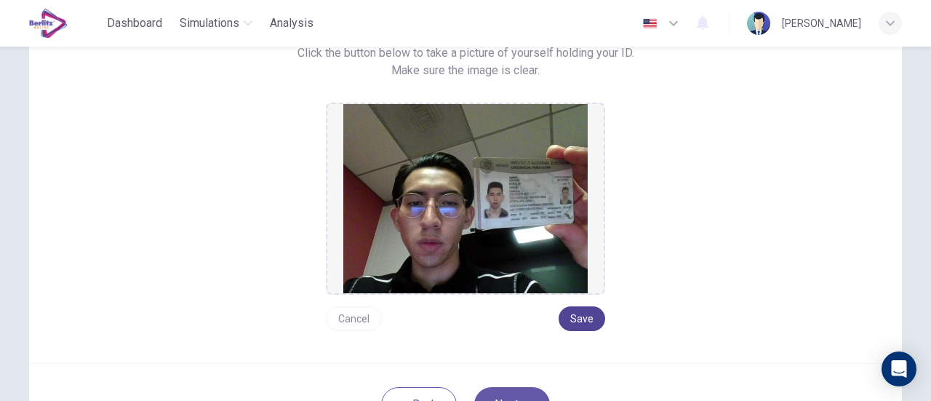
click at [585, 316] on button "Save" at bounding box center [581, 318] width 47 height 25
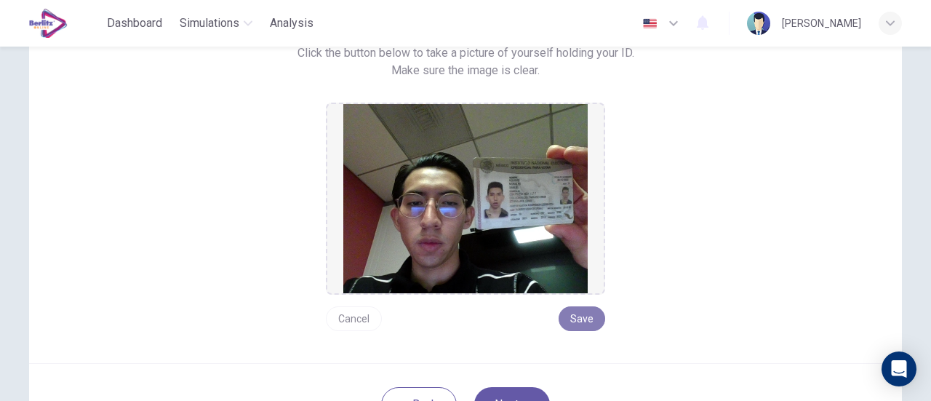
click at [585, 316] on button "Save" at bounding box center [581, 318] width 47 height 25
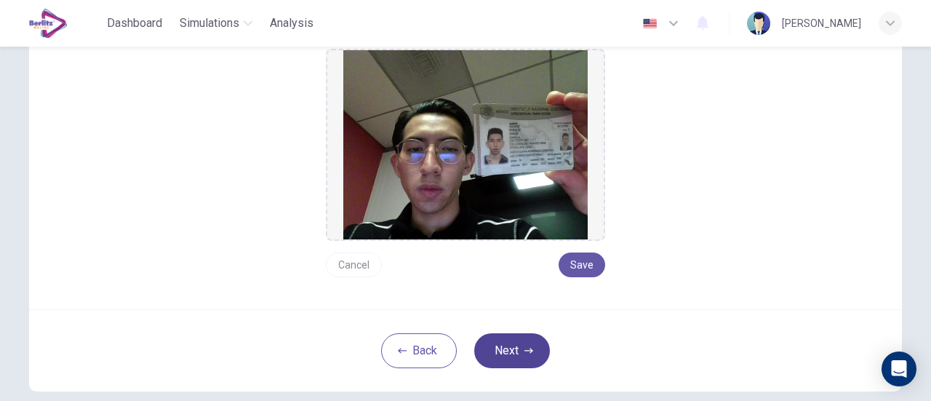
scroll to position [190, 0]
click at [487, 350] on button "Next" at bounding box center [512, 350] width 76 height 35
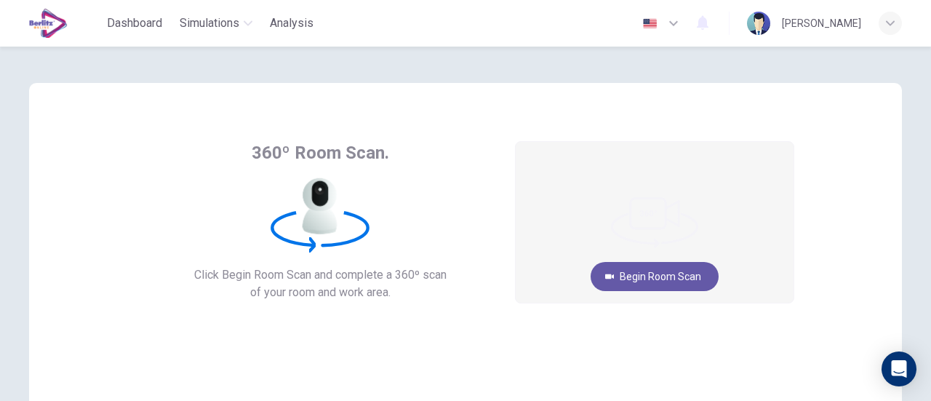
scroll to position [1, 0]
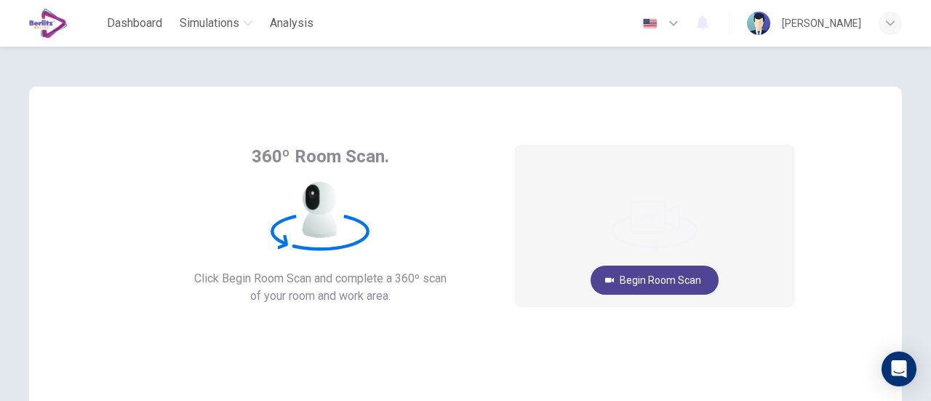
click at [663, 281] on button "Begin Room Scan" at bounding box center [654, 279] width 128 height 29
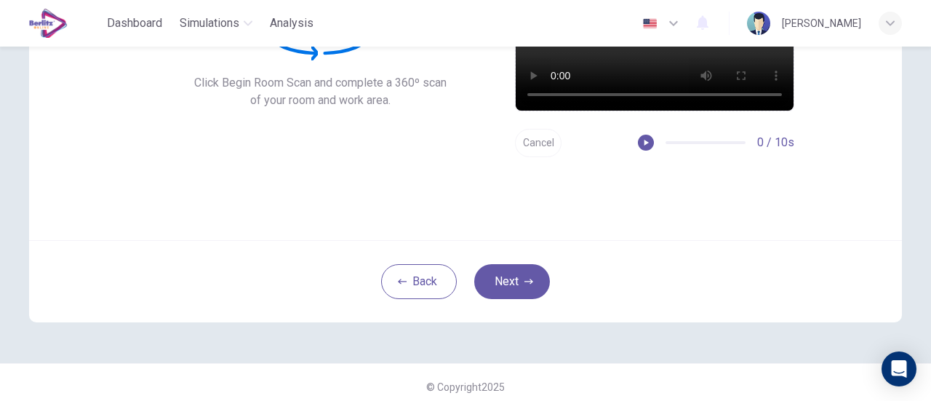
scroll to position [204, 0]
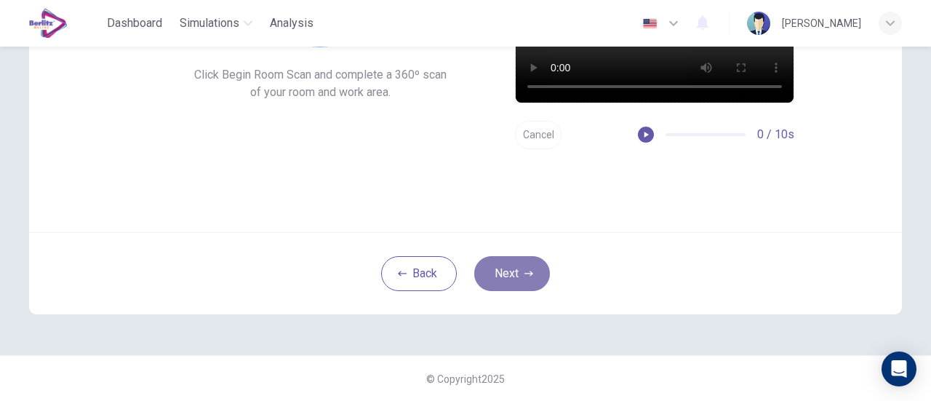
click at [516, 273] on button "Next" at bounding box center [512, 273] width 76 height 35
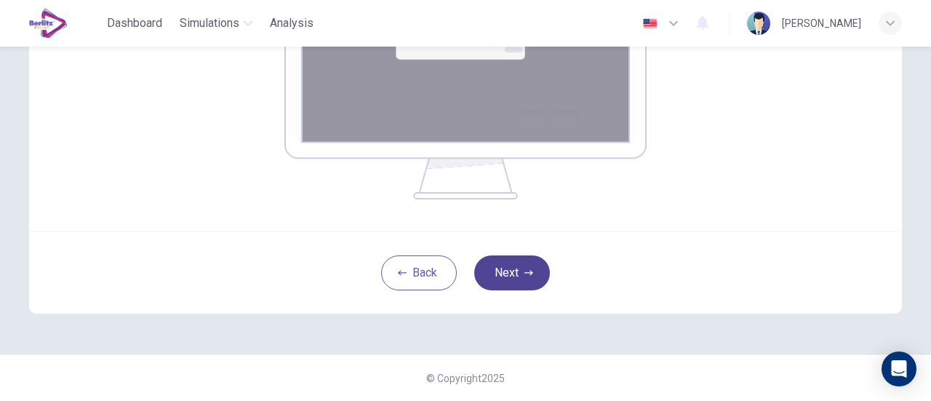
scroll to position [353, 0]
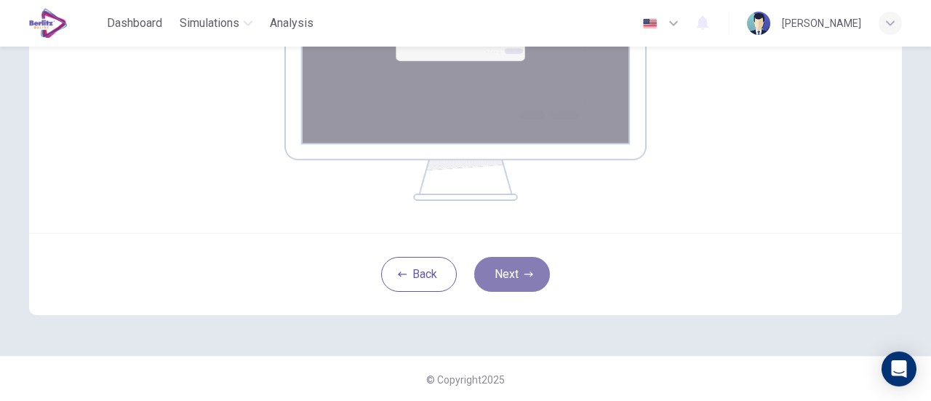
click at [516, 273] on button "Next" at bounding box center [512, 274] width 76 height 35
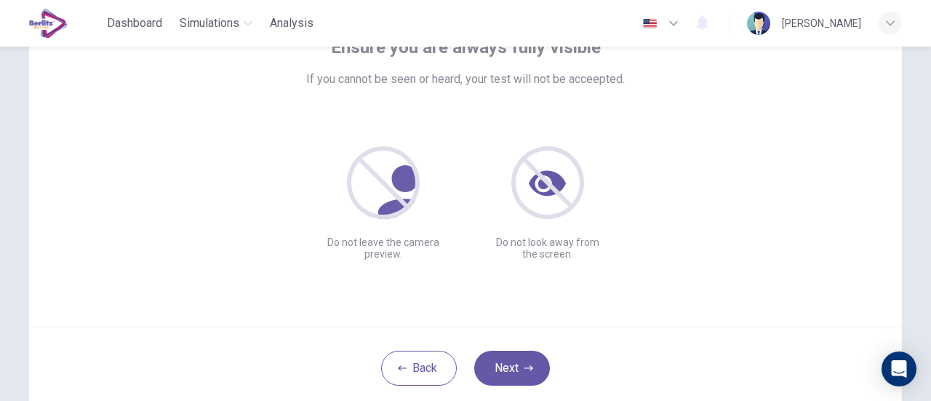
scroll to position [111, 0]
click at [513, 370] on button "Next" at bounding box center [512, 367] width 76 height 35
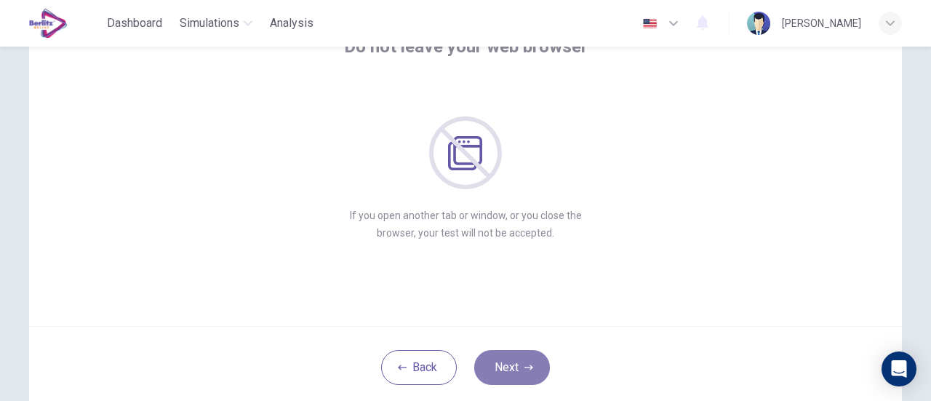
click at [506, 361] on button "Next" at bounding box center [512, 367] width 76 height 35
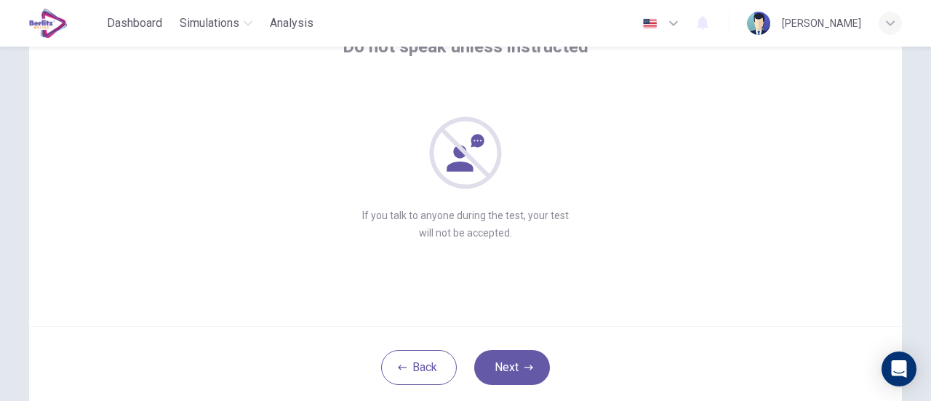
scroll to position [111, 0]
click at [506, 361] on button "Next" at bounding box center [512, 366] width 76 height 35
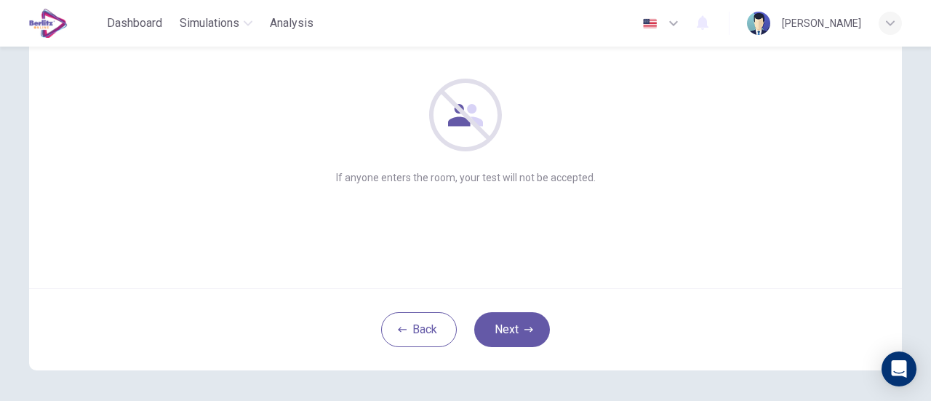
scroll to position [150, 0]
click at [500, 323] on button "Next" at bounding box center [512, 327] width 76 height 35
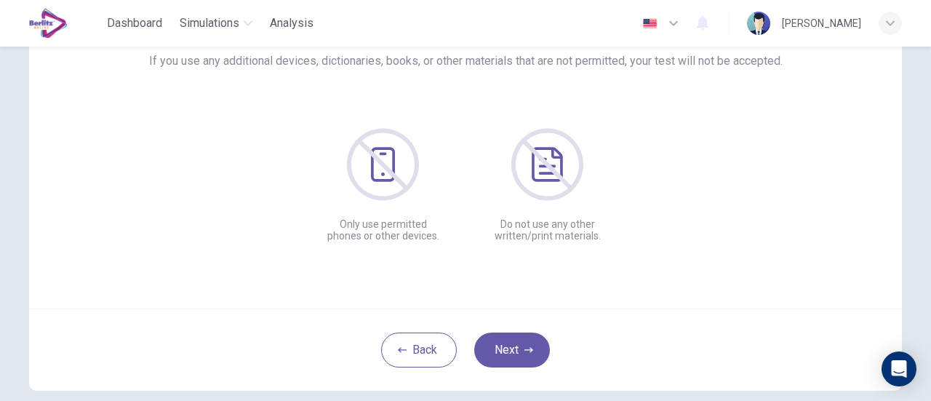
scroll to position [130, 0]
click at [502, 350] on button "Next" at bounding box center [512, 347] width 76 height 35
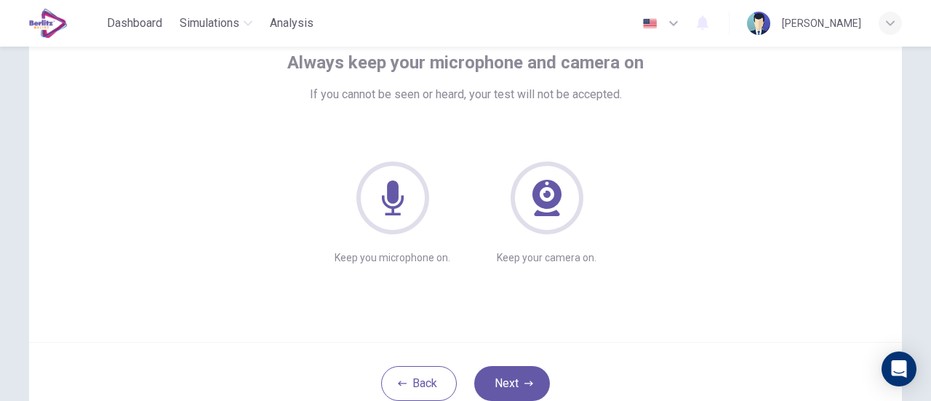
scroll to position [94, 0]
click at [510, 385] on button "Next" at bounding box center [512, 383] width 76 height 35
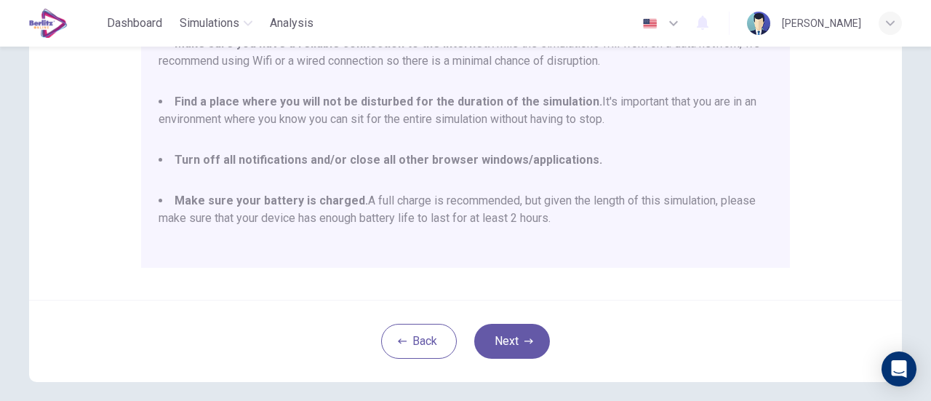
scroll to position [340, 0]
click at [503, 338] on button "Next" at bounding box center [512, 340] width 76 height 35
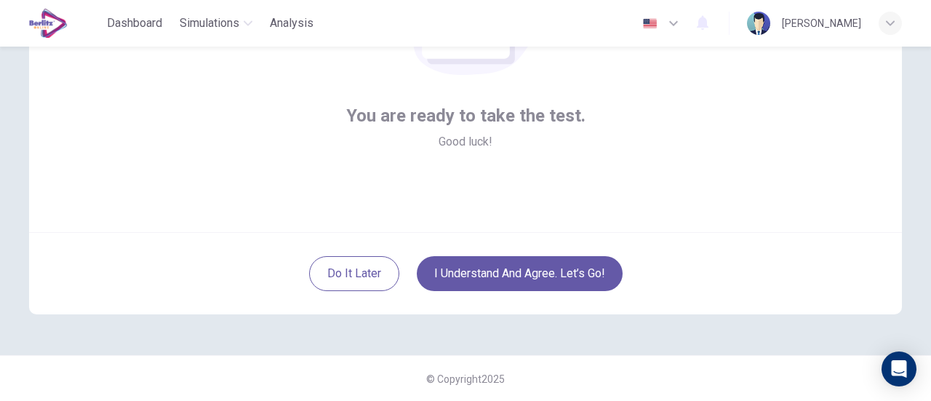
scroll to position [204, 0]
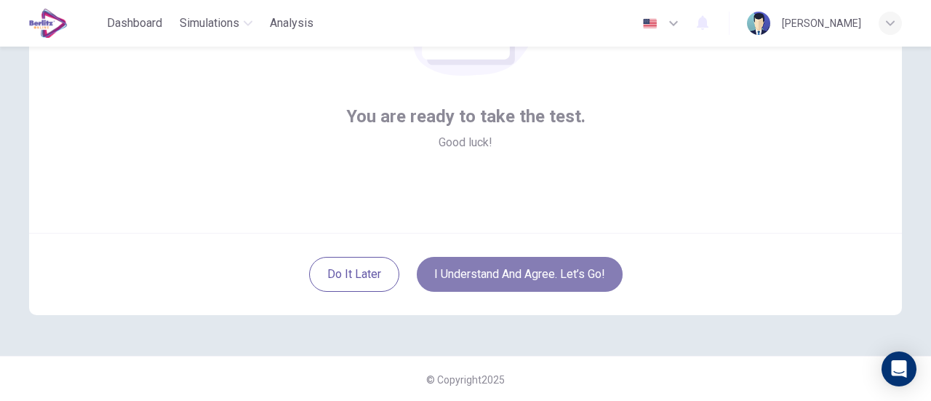
click at [507, 271] on button "I understand and agree. Let’s go!" at bounding box center [520, 274] width 206 height 35
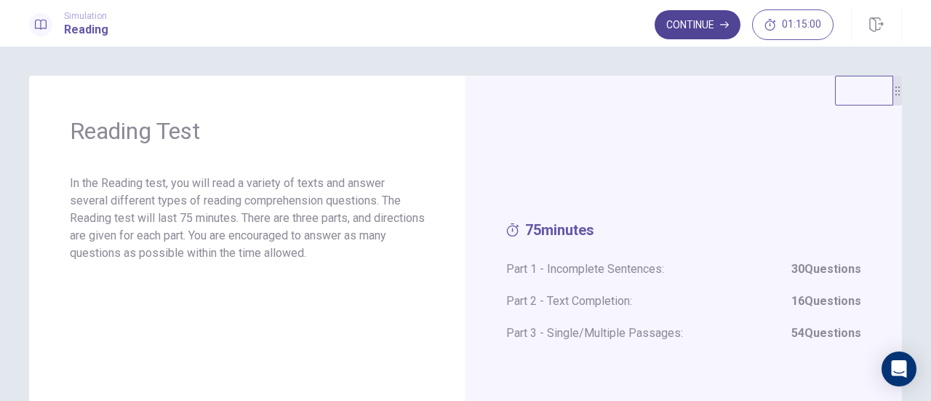
click at [722, 26] on icon "button" at bounding box center [724, 24] width 9 height 9
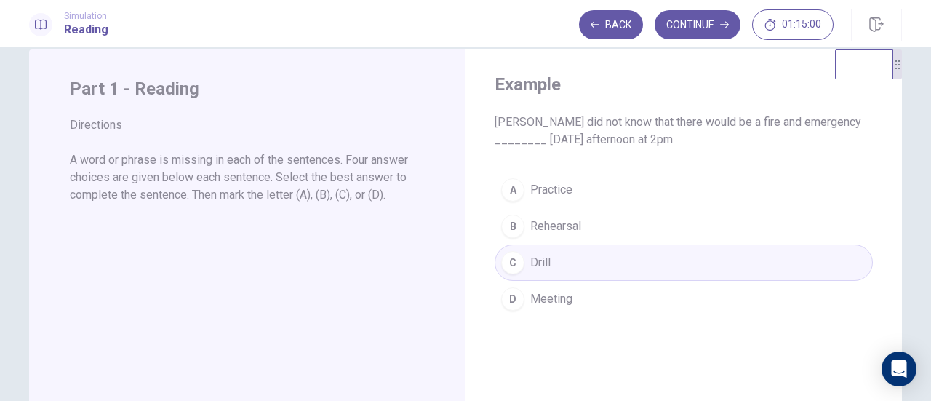
scroll to position [28, 0]
click at [691, 25] on button "Continue" at bounding box center [697, 24] width 86 height 29
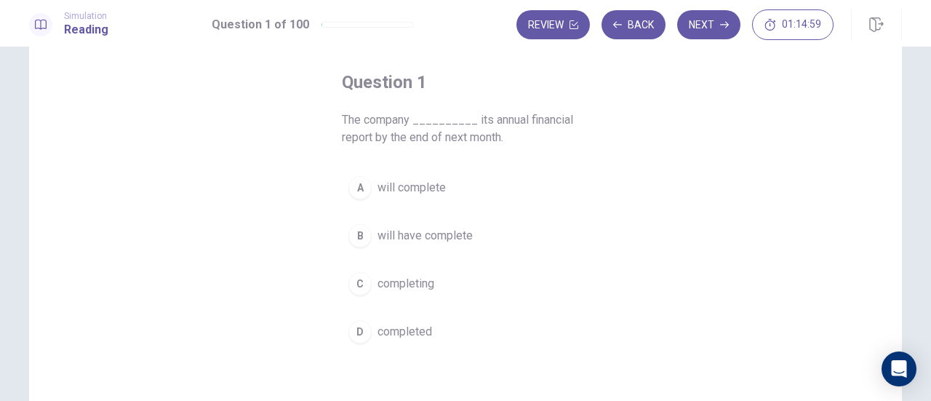
scroll to position [65, 0]
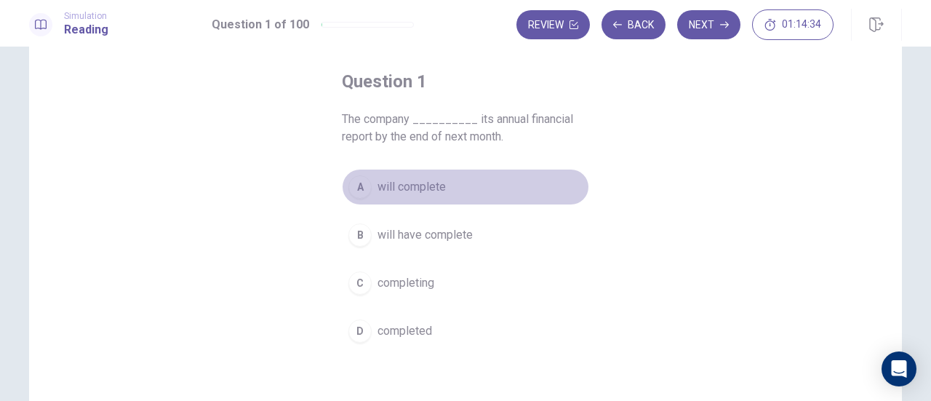
click at [441, 188] on span "will complete" at bounding box center [411, 186] width 68 height 17
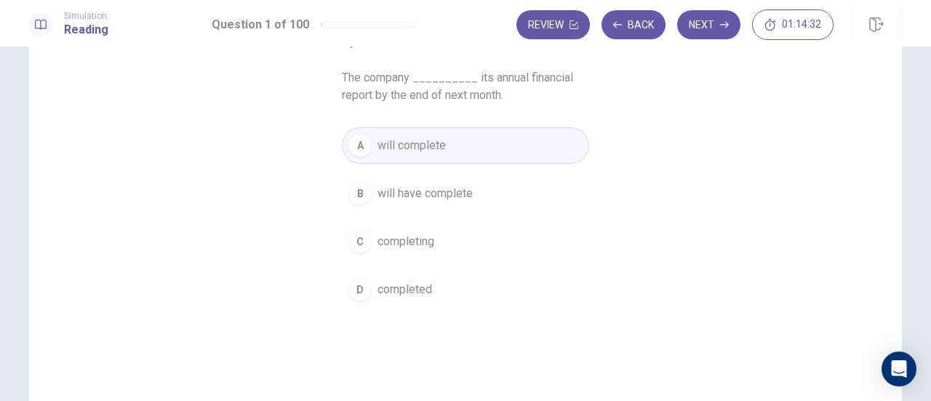
scroll to position [100, 0]
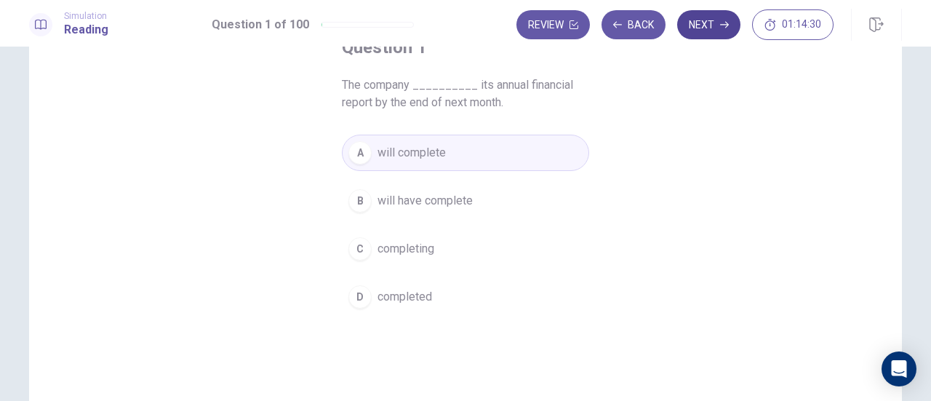
click at [701, 21] on button "Next" at bounding box center [708, 24] width 63 height 29
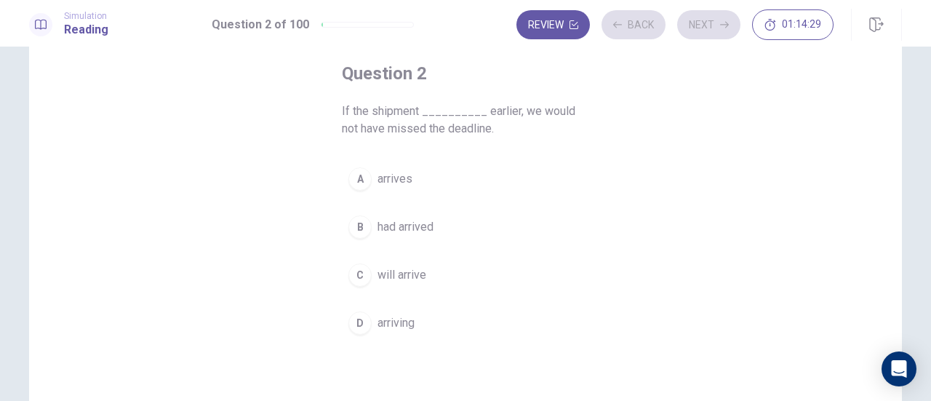
scroll to position [68, 0]
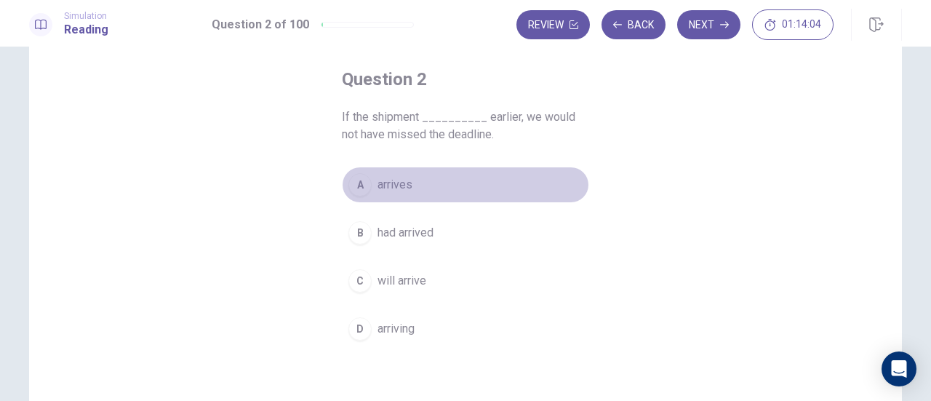
click at [390, 190] on span "arrives" at bounding box center [394, 184] width 35 height 17
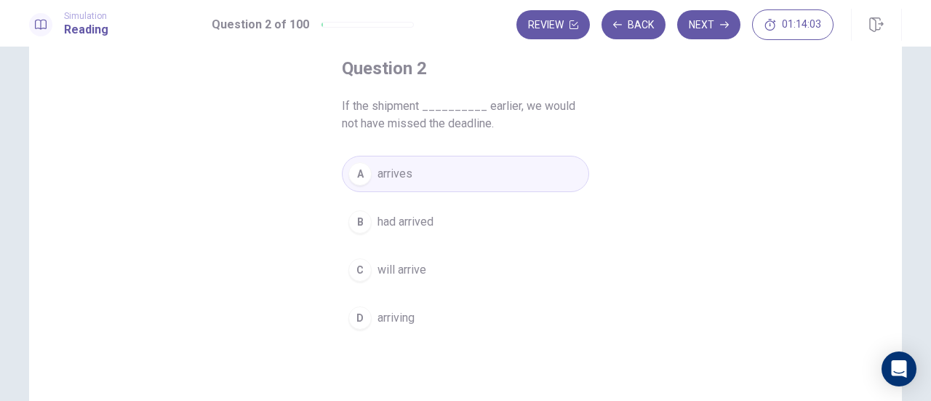
scroll to position [80, 0]
click at [724, 27] on icon "button" at bounding box center [724, 24] width 9 height 9
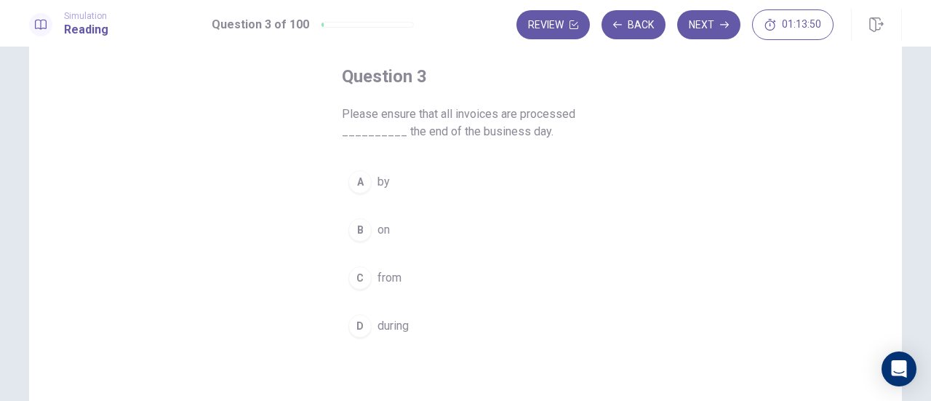
scroll to position [71, 0]
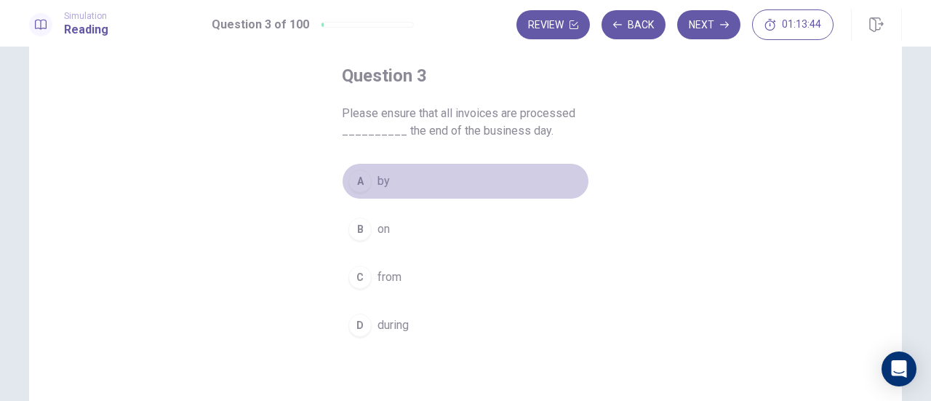
click at [380, 185] on span "by" at bounding box center [383, 180] width 12 height 17
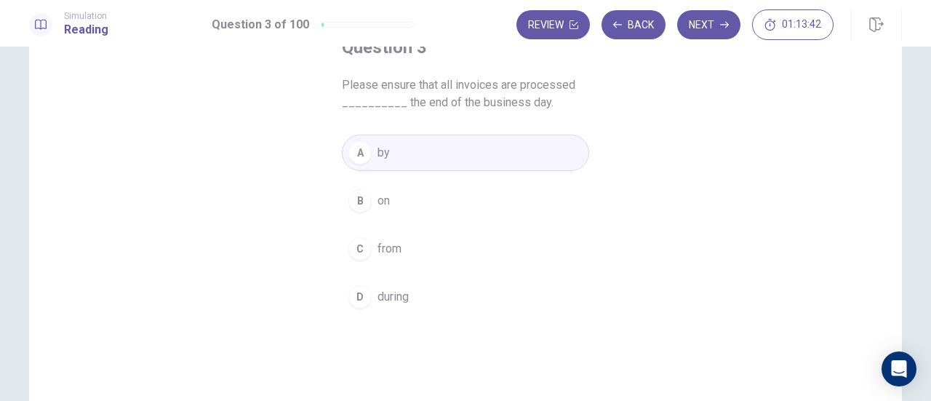
scroll to position [103, 0]
click at [709, 28] on button "Next" at bounding box center [708, 24] width 63 height 29
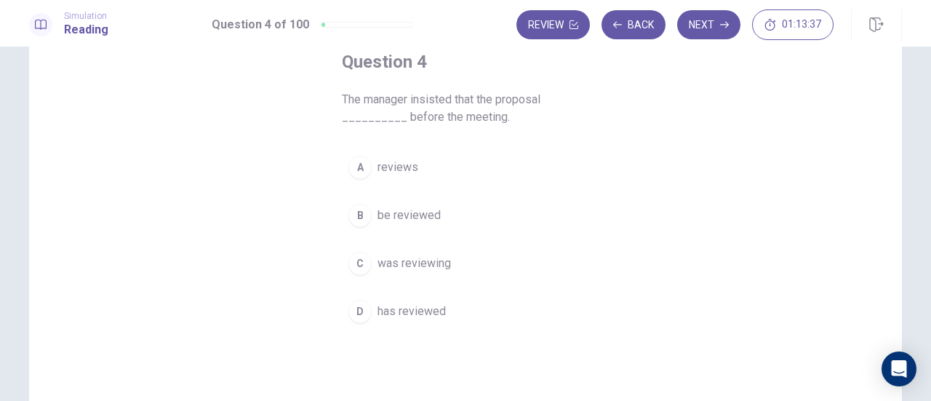
scroll to position [84, 0]
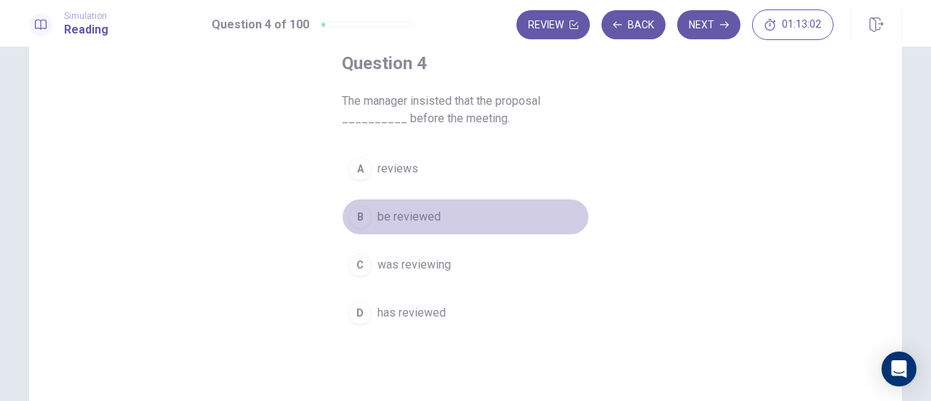
click at [423, 215] on span "be reviewed" at bounding box center [408, 216] width 63 height 17
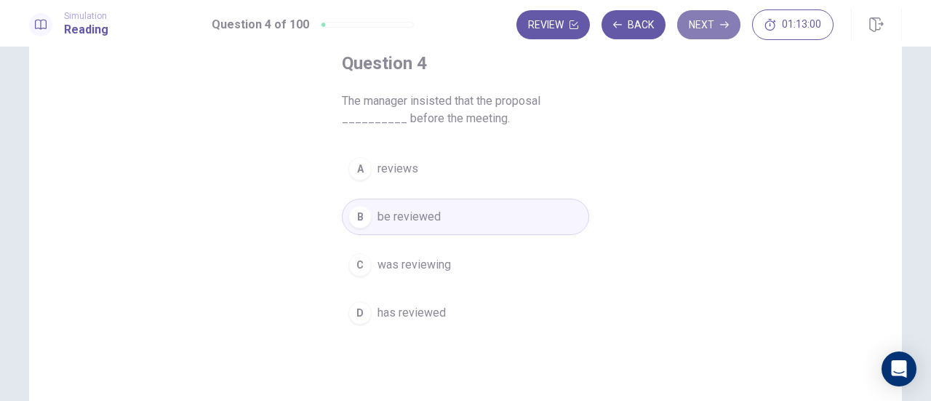
click at [699, 24] on button "Next" at bounding box center [708, 24] width 63 height 29
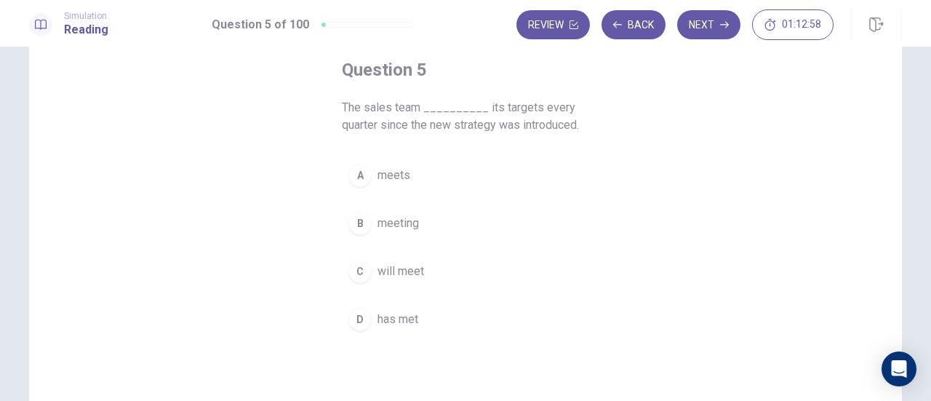
scroll to position [76, 0]
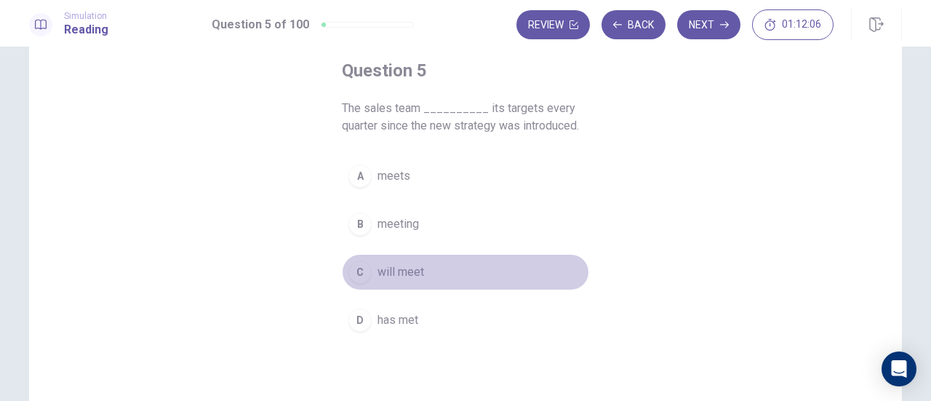
click at [412, 268] on span "will meet" at bounding box center [400, 271] width 47 height 17
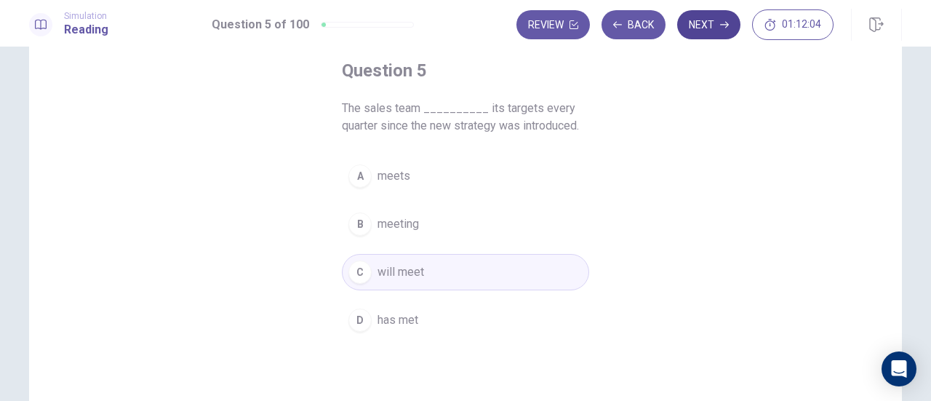
click at [726, 28] on icon "button" at bounding box center [724, 24] width 9 height 9
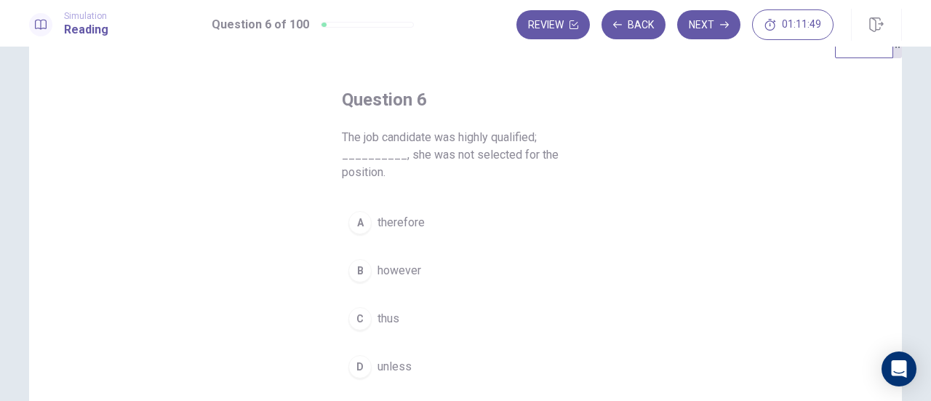
scroll to position [63, 0]
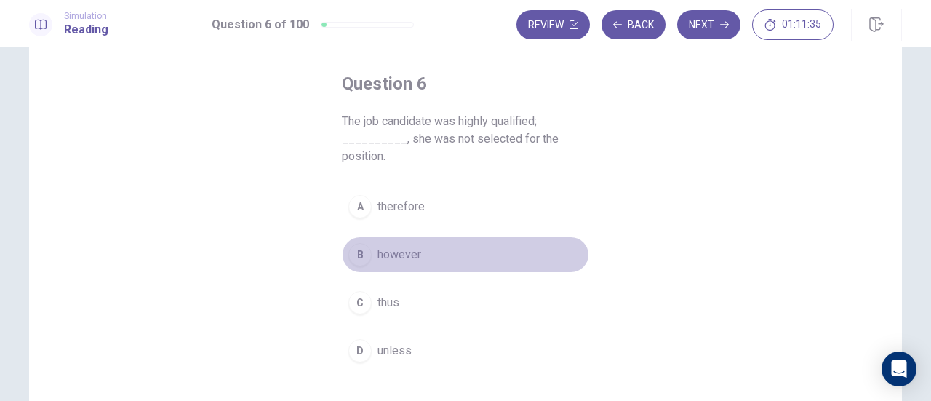
click at [445, 254] on button "B however" at bounding box center [465, 254] width 247 height 36
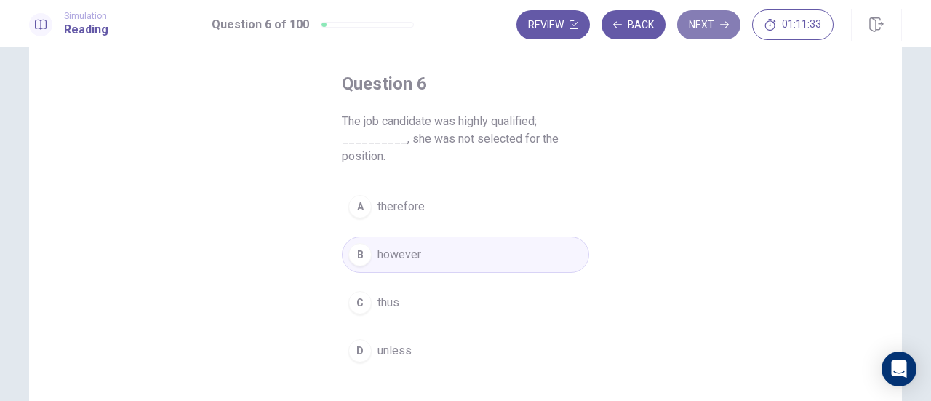
click at [718, 28] on button "Next" at bounding box center [708, 24] width 63 height 29
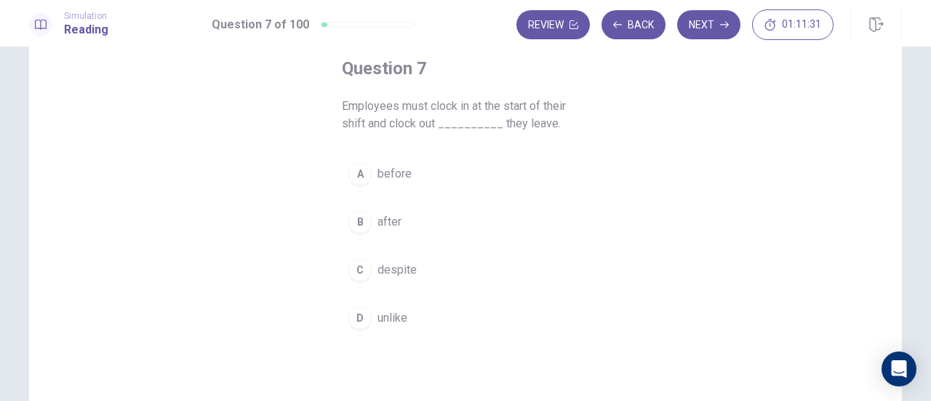
scroll to position [79, 0]
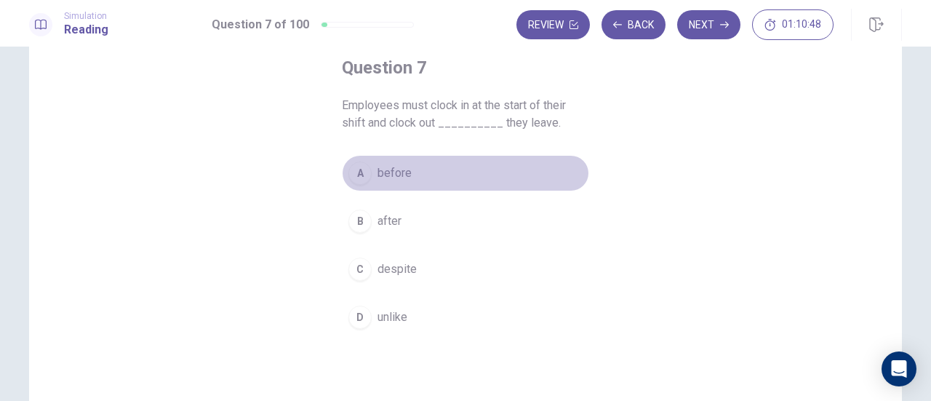
click at [393, 164] on span "before" at bounding box center [394, 172] width 34 height 17
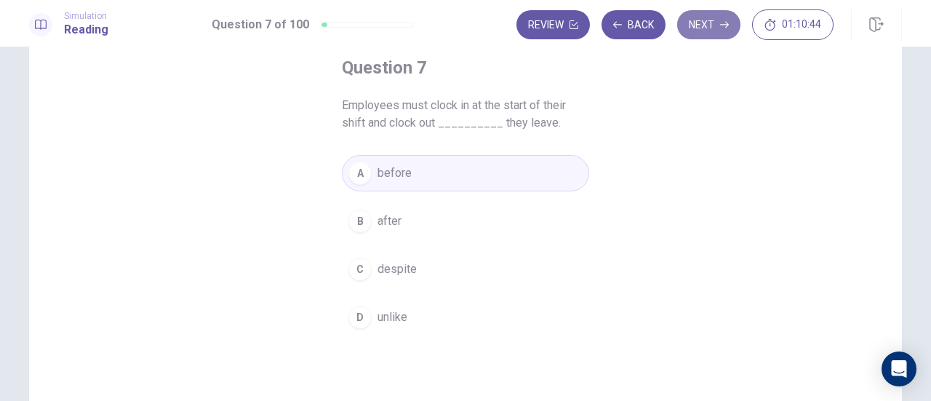
click at [703, 24] on button "Next" at bounding box center [708, 24] width 63 height 29
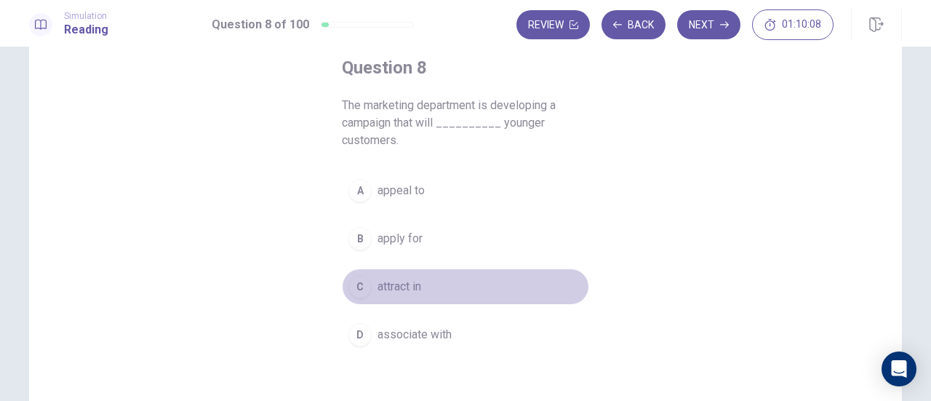
click at [389, 278] on span "attract in" at bounding box center [399, 286] width 44 height 17
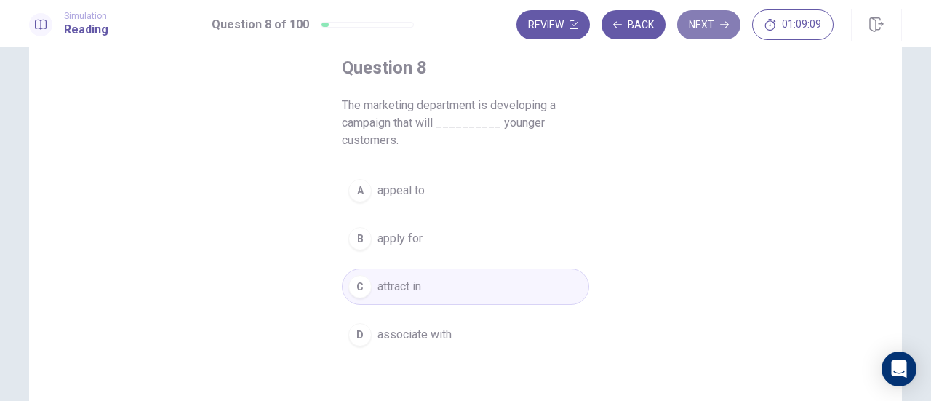
click at [707, 29] on button "Next" at bounding box center [708, 24] width 63 height 29
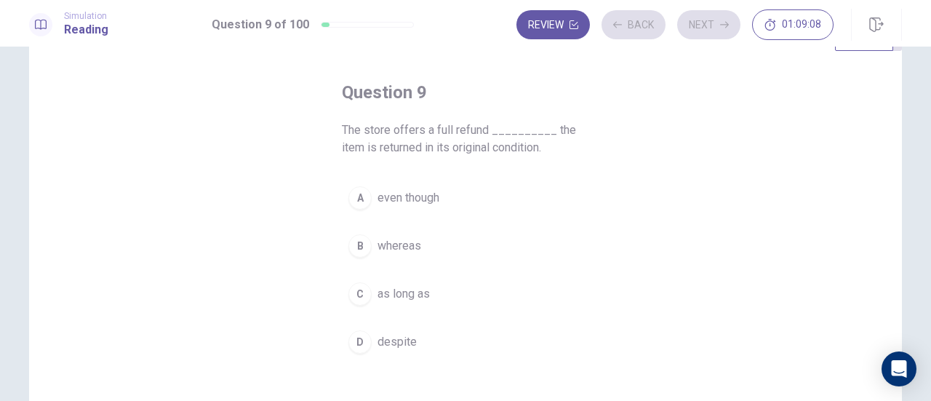
scroll to position [54, 0]
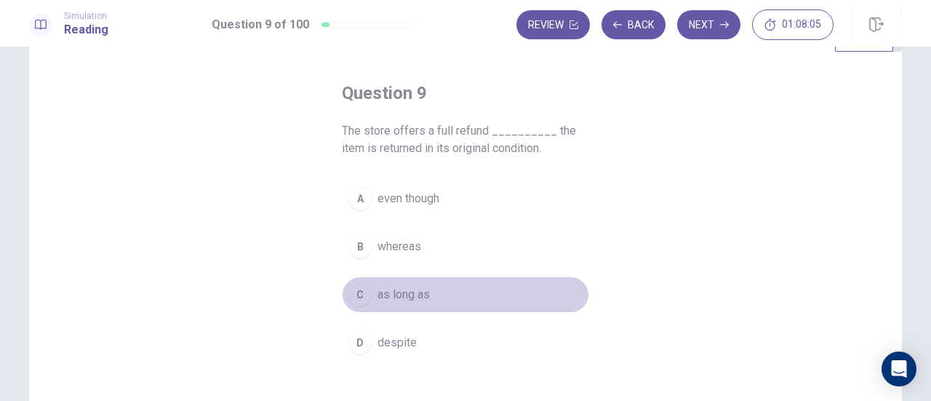
click at [387, 286] on span "as long as" at bounding box center [403, 294] width 52 height 17
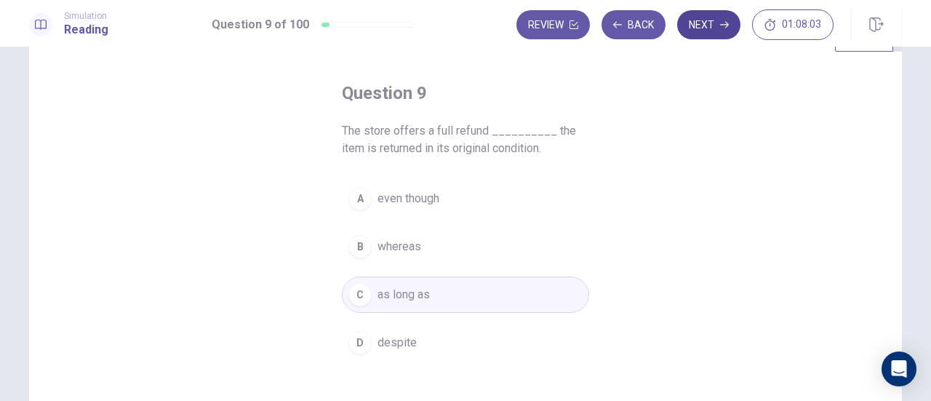
click at [702, 24] on button "Next" at bounding box center [708, 24] width 63 height 29
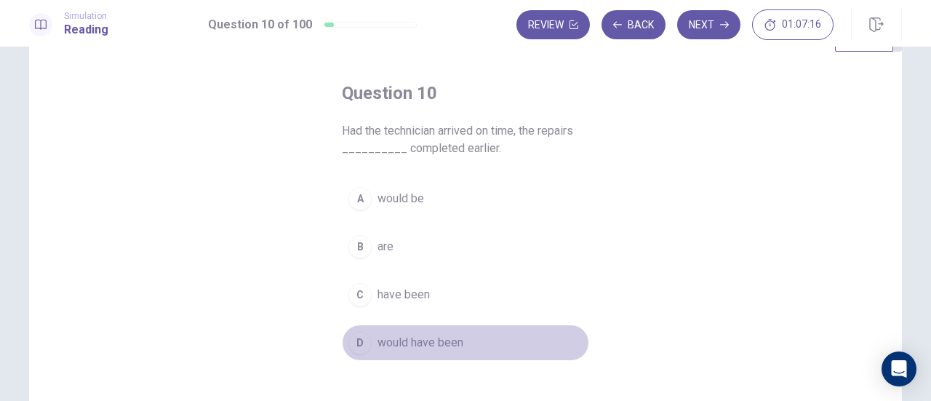
click at [423, 337] on span "would have been" at bounding box center [420, 342] width 86 height 17
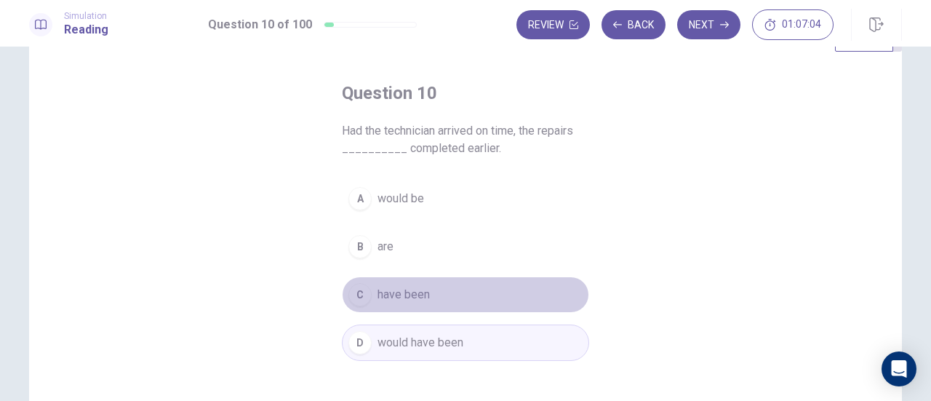
click at [550, 286] on button "C have been" at bounding box center [465, 294] width 247 height 36
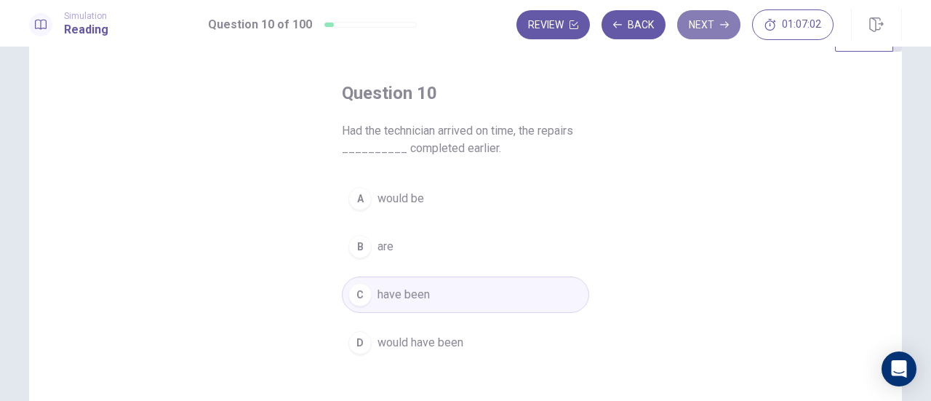
click at [708, 28] on button "Next" at bounding box center [708, 24] width 63 height 29
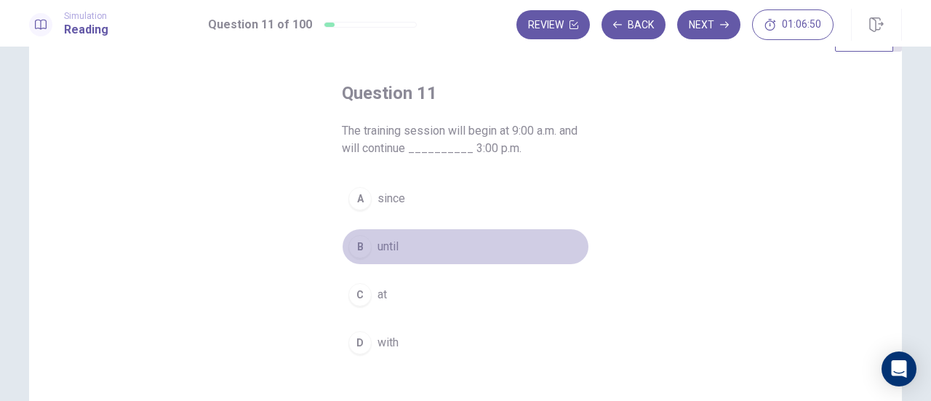
click at [416, 229] on button "B until" at bounding box center [465, 246] width 247 height 36
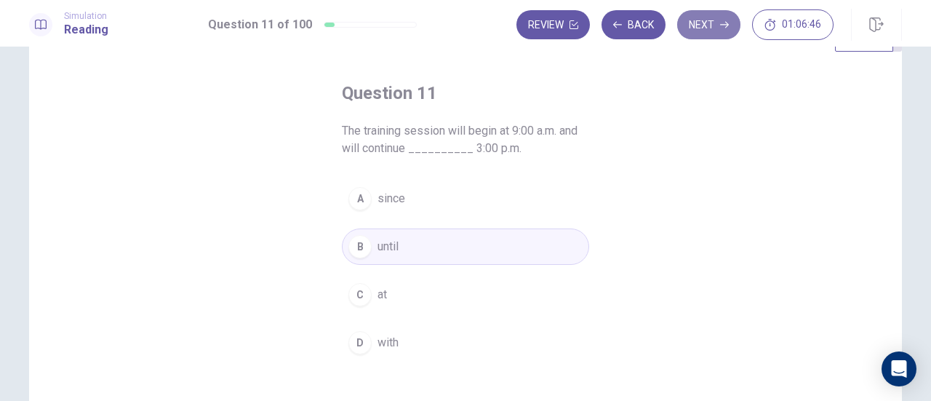
click at [716, 20] on button "Next" at bounding box center [708, 24] width 63 height 29
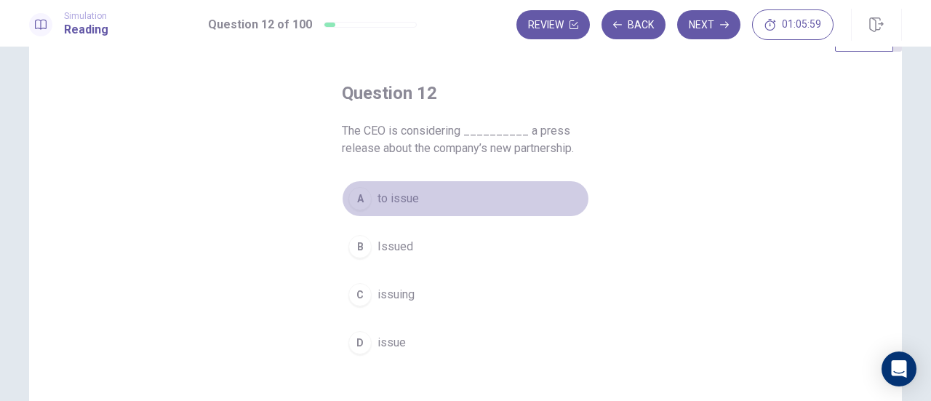
click at [413, 200] on span "to issue" at bounding box center [397, 198] width 41 height 17
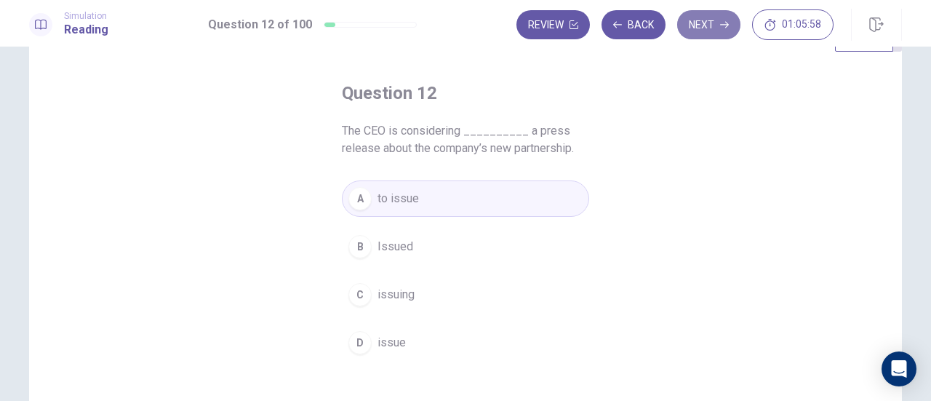
click at [711, 19] on button "Next" at bounding box center [708, 24] width 63 height 29
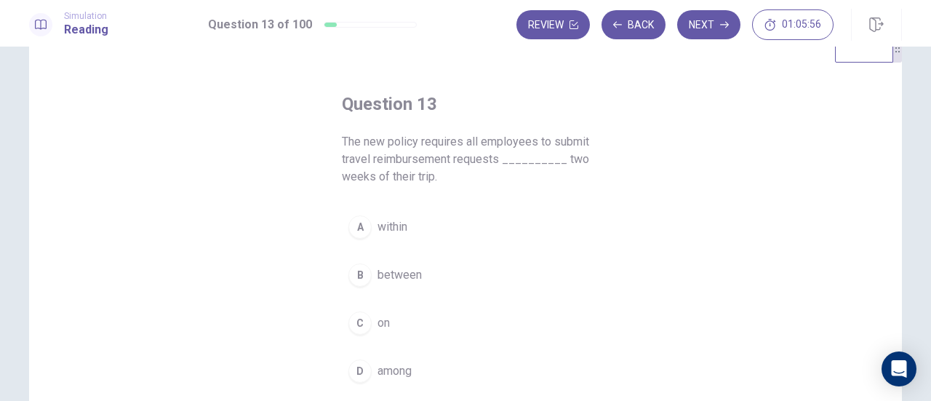
scroll to position [42, 0]
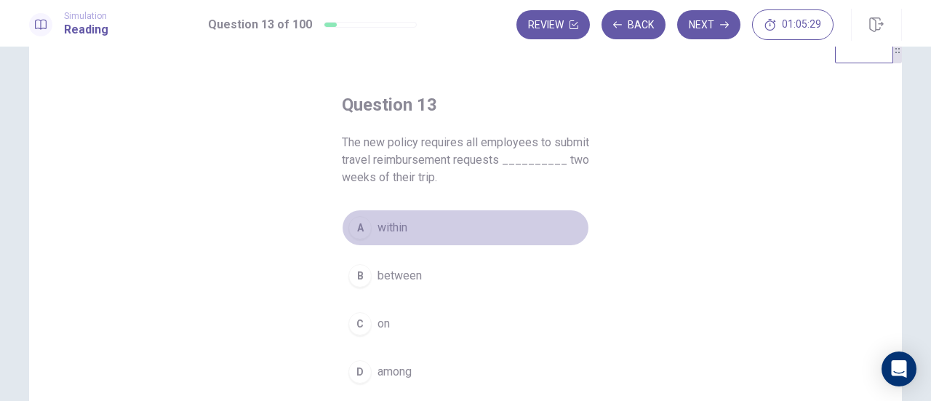
click at [378, 227] on span "within" at bounding box center [392, 227] width 30 height 17
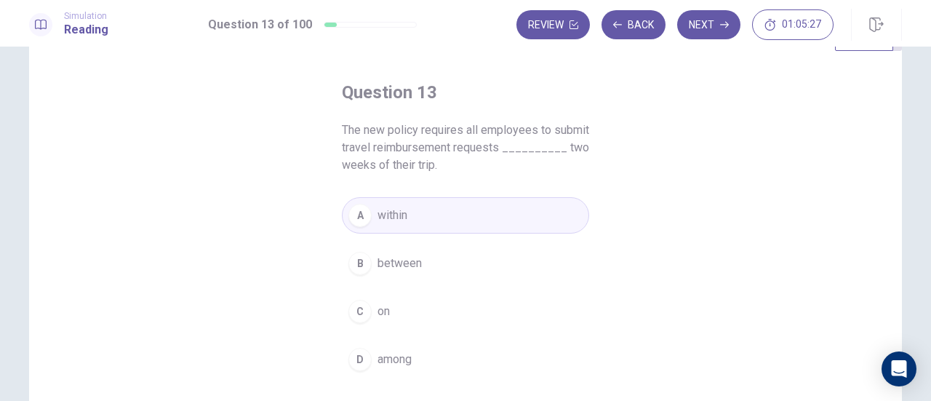
scroll to position [55, 0]
click at [706, 20] on button "Next" at bounding box center [708, 24] width 63 height 29
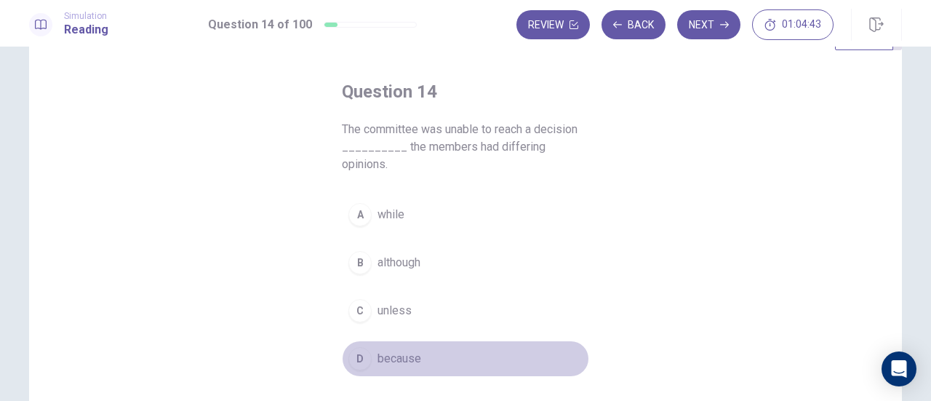
click at [399, 350] on span "because" at bounding box center [399, 358] width 44 height 17
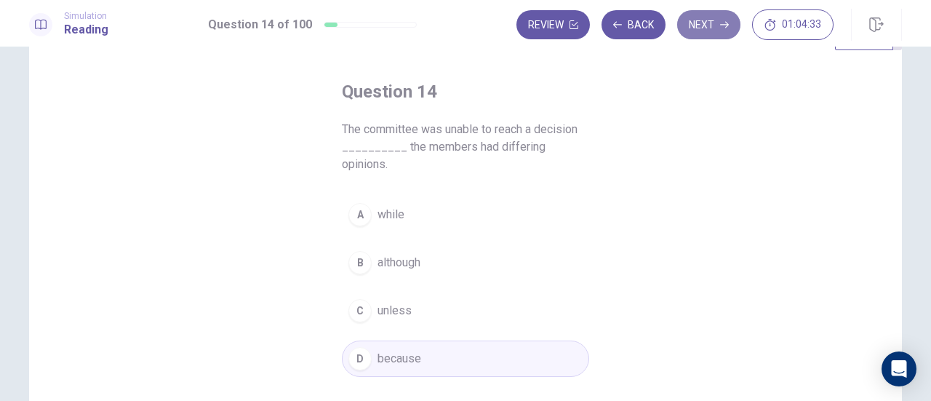
click at [711, 31] on button "Next" at bounding box center [708, 24] width 63 height 29
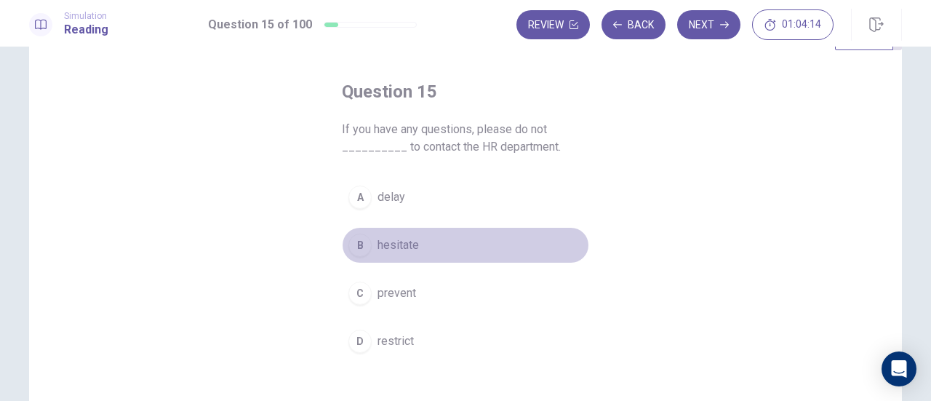
click at [403, 246] on span "hesitate" at bounding box center [397, 244] width 41 height 17
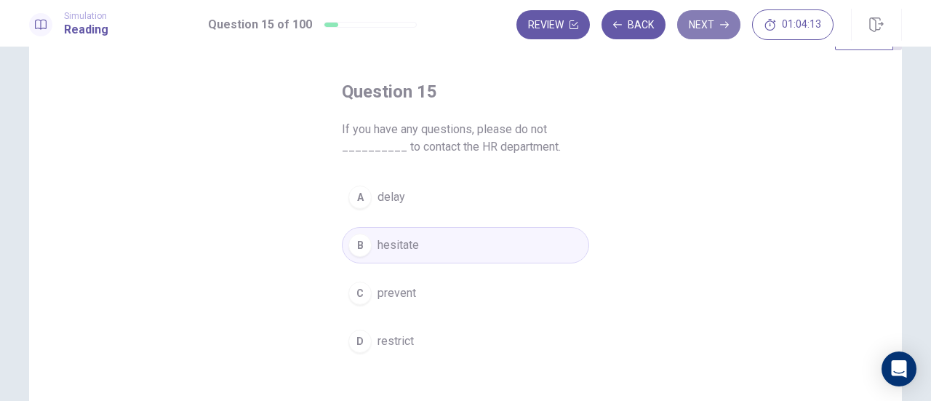
click at [708, 28] on button "Next" at bounding box center [708, 24] width 63 height 29
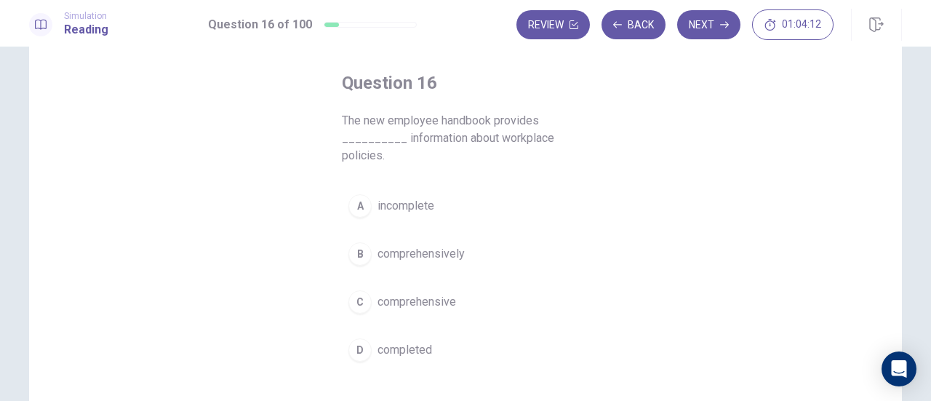
scroll to position [65, 0]
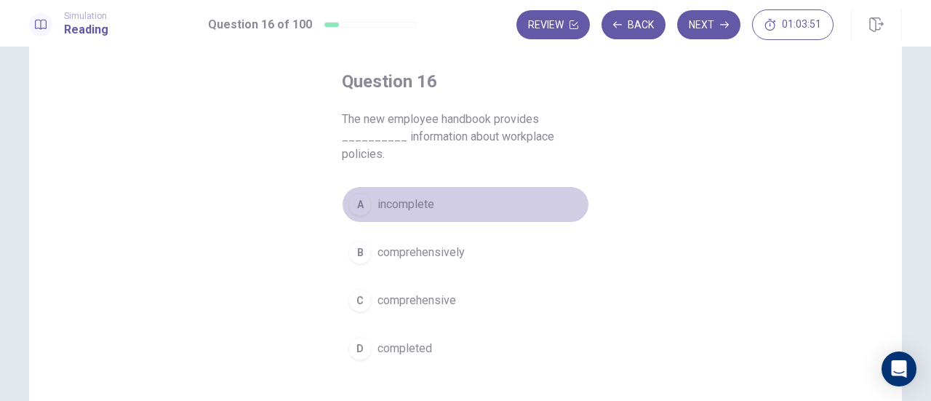
click at [419, 201] on span "incomplete" at bounding box center [405, 204] width 57 height 17
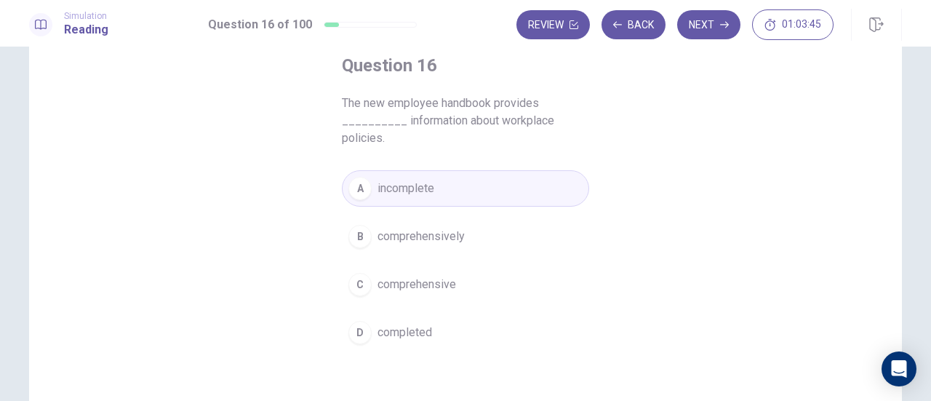
scroll to position [83, 0]
click at [698, 27] on button "Next" at bounding box center [708, 24] width 63 height 29
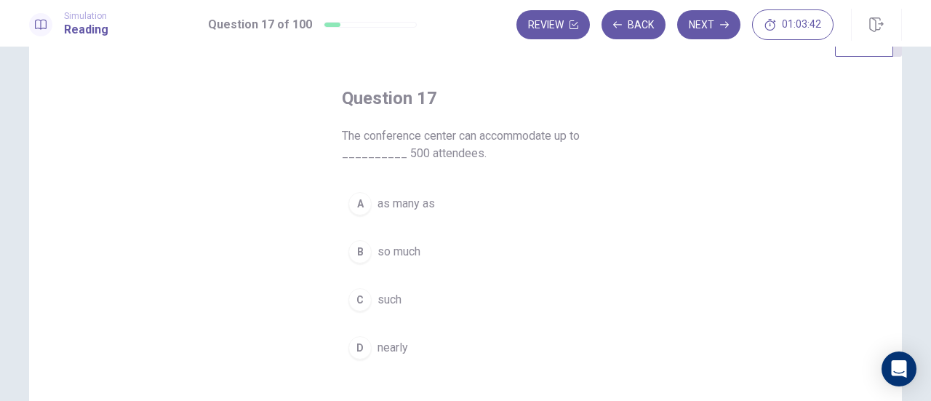
scroll to position [45, 0]
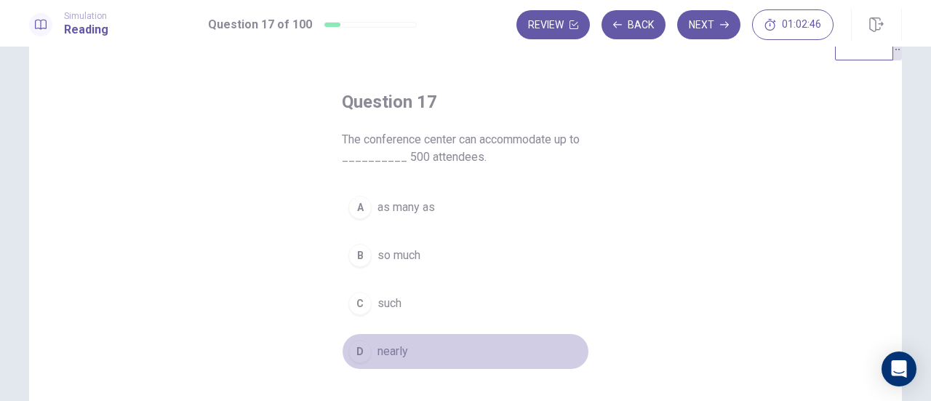
click at [385, 350] on span "nearly" at bounding box center [392, 350] width 31 height 17
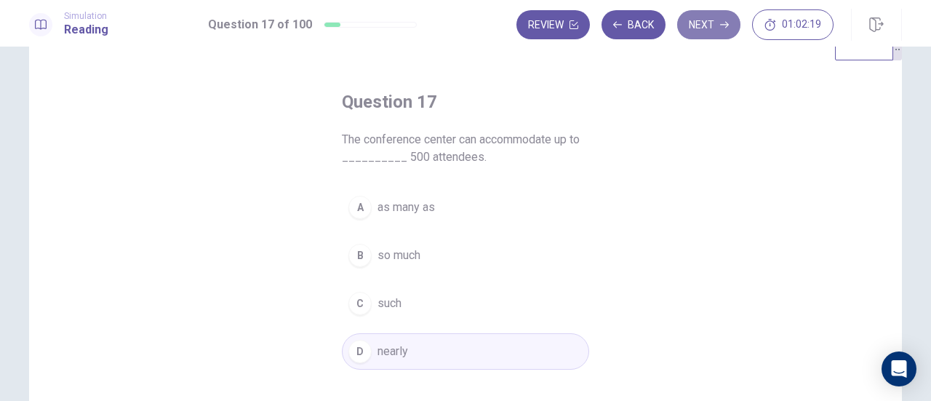
click at [701, 25] on button "Next" at bounding box center [708, 24] width 63 height 29
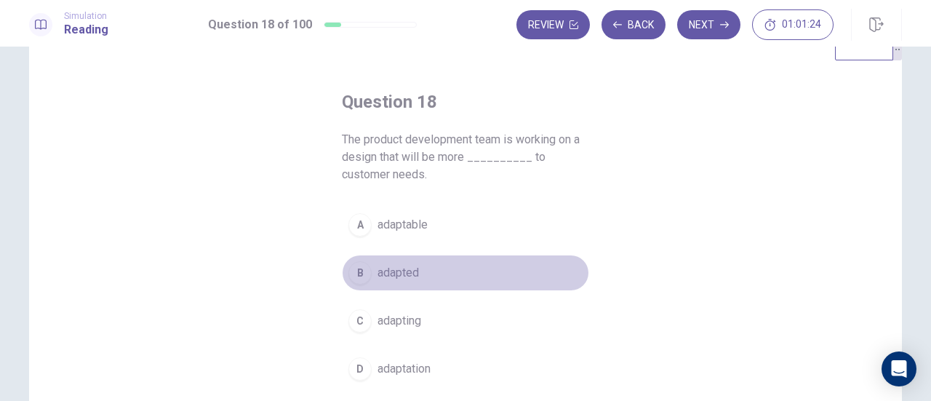
click at [414, 270] on span "adapted" at bounding box center [397, 272] width 41 height 17
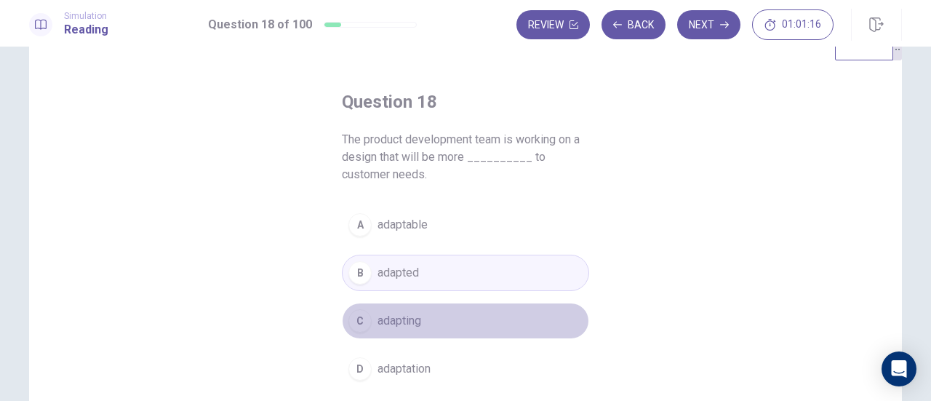
click at [406, 313] on span "adapting" at bounding box center [399, 320] width 44 height 17
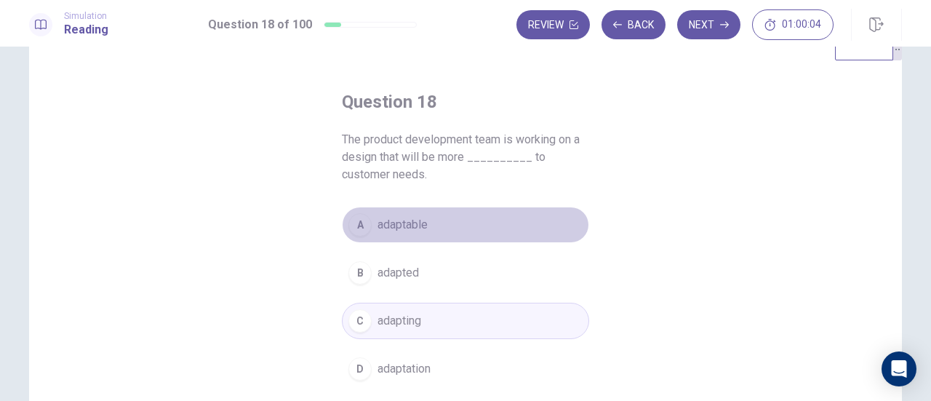
click at [444, 228] on button "A adaptable" at bounding box center [465, 224] width 247 height 36
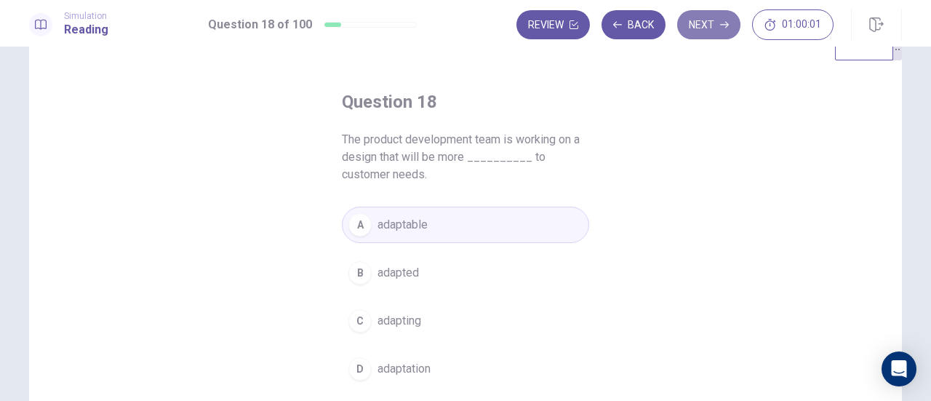
click at [697, 33] on button "Next" at bounding box center [708, 24] width 63 height 29
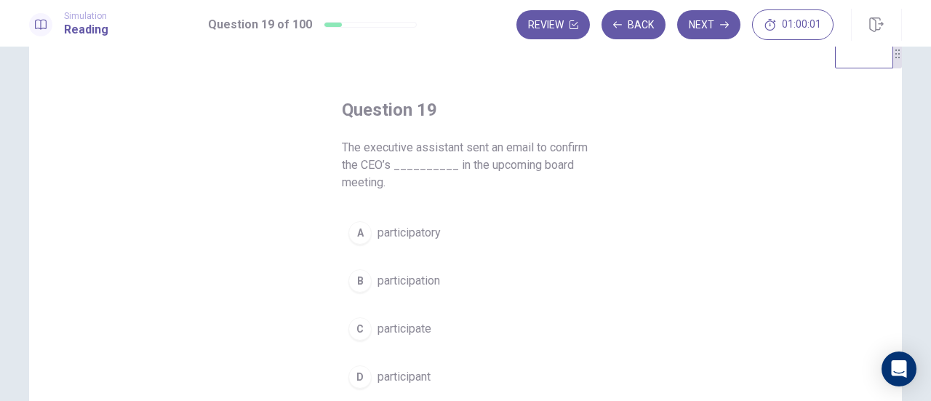
scroll to position [36, 0]
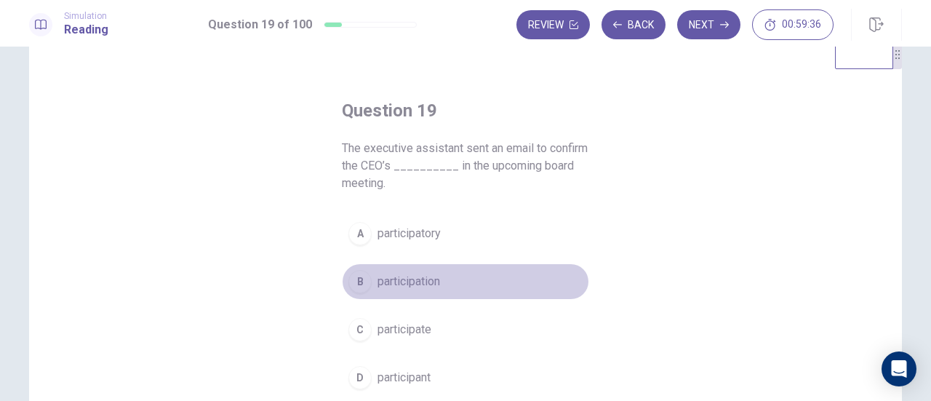
click at [419, 282] on span "participation" at bounding box center [408, 281] width 63 height 17
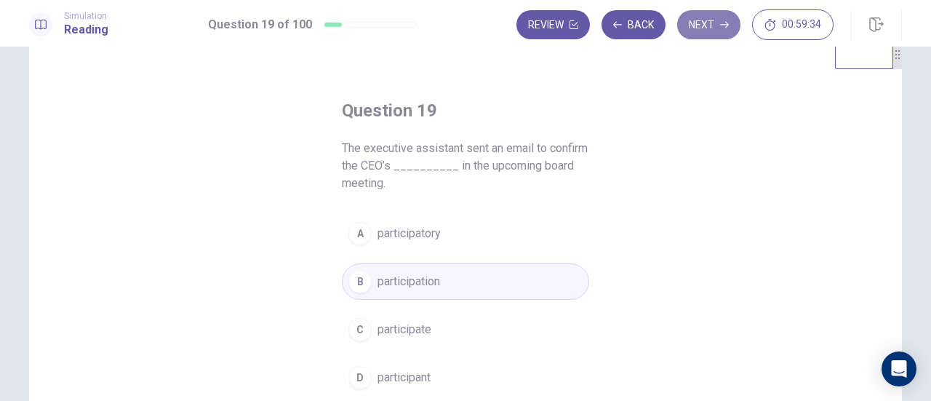
click at [727, 20] on button "Next" at bounding box center [708, 24] width 63 height 29
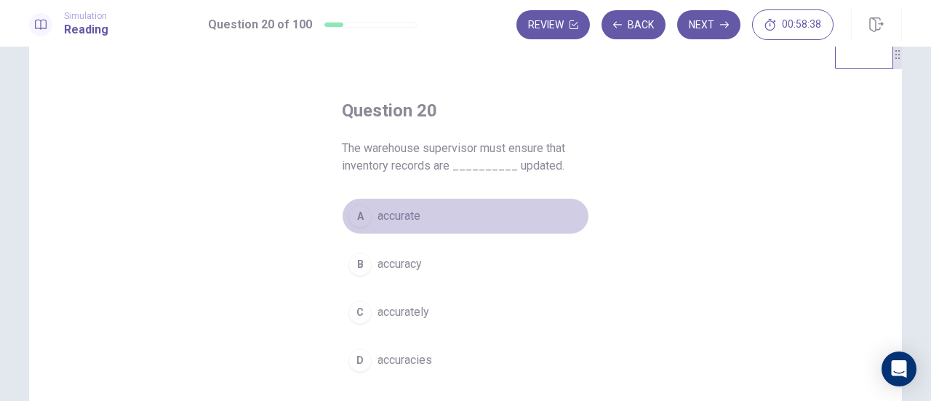
click at [360, 212] on div "A" at bounding box center [359, 215] width 23 height 23
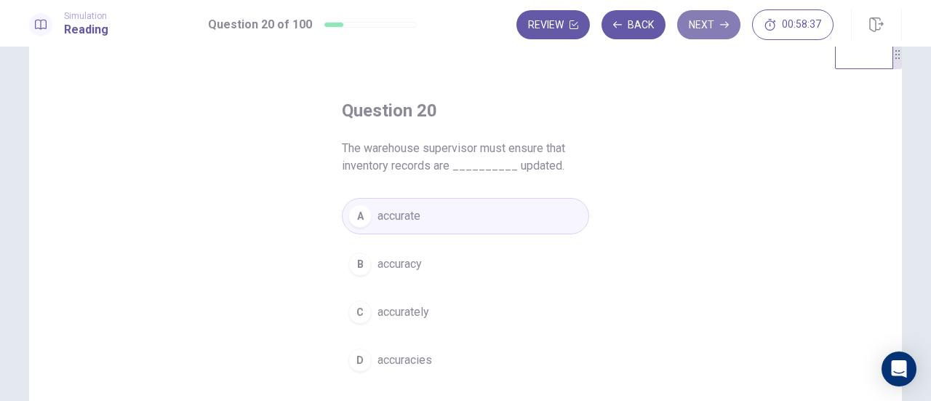
click at [721, 30] on button "Next" at bounding box center [708, 24] width 63 height 29
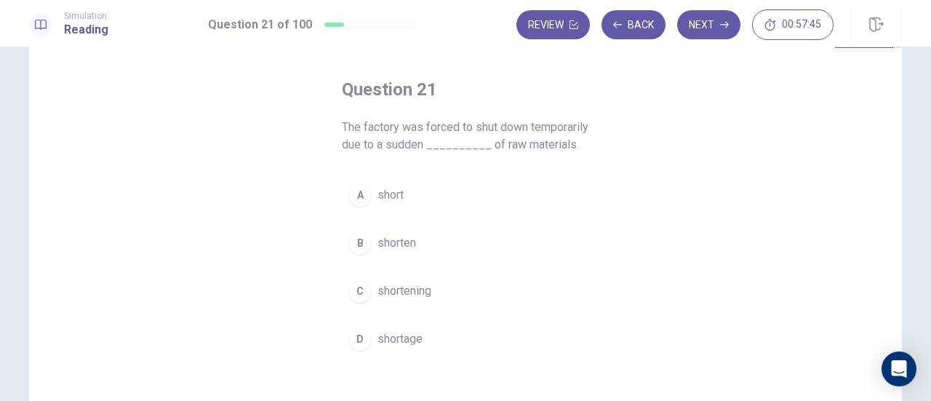
scroll to position [60, 0]
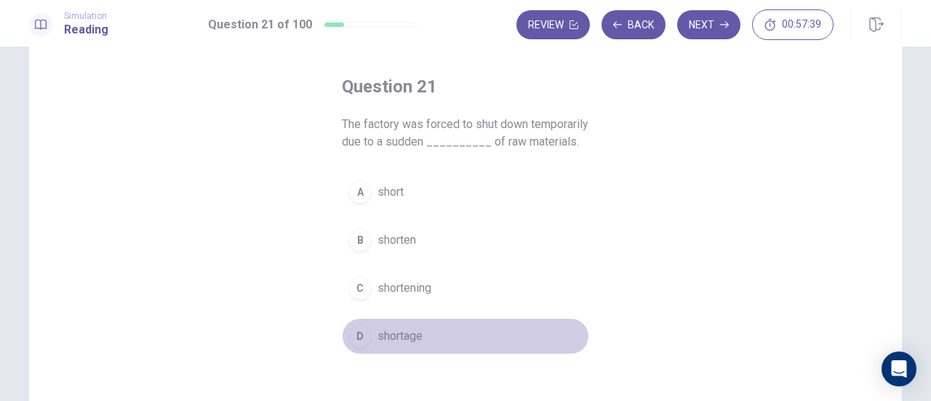
click at [390, 344] on span "shortage" at bounding box center [399, 335] width 45 height 17
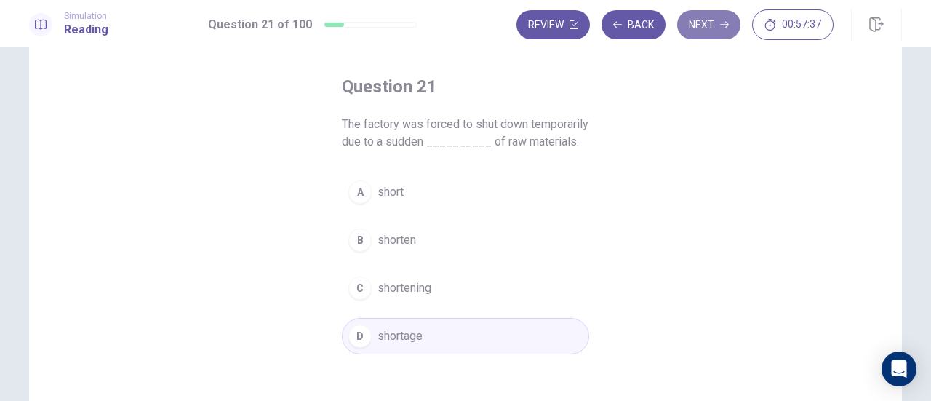
click at [714, 28] on button "Next" at bounding box center [708, 24] width 63 height 29
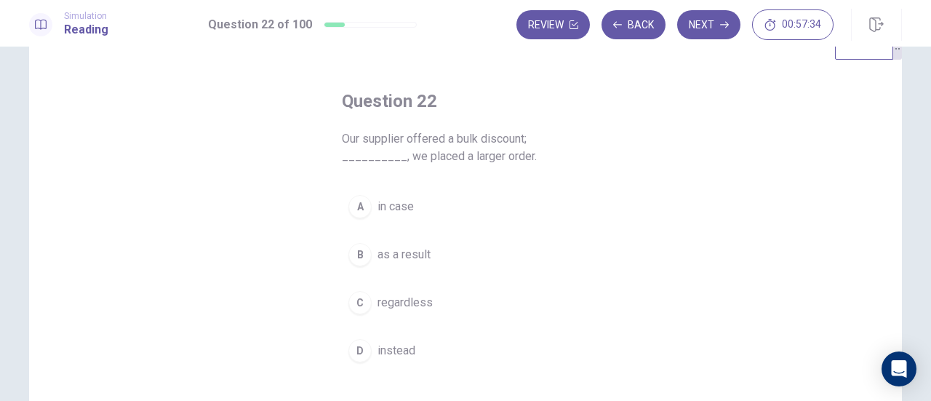
scroll to position [44, 0]
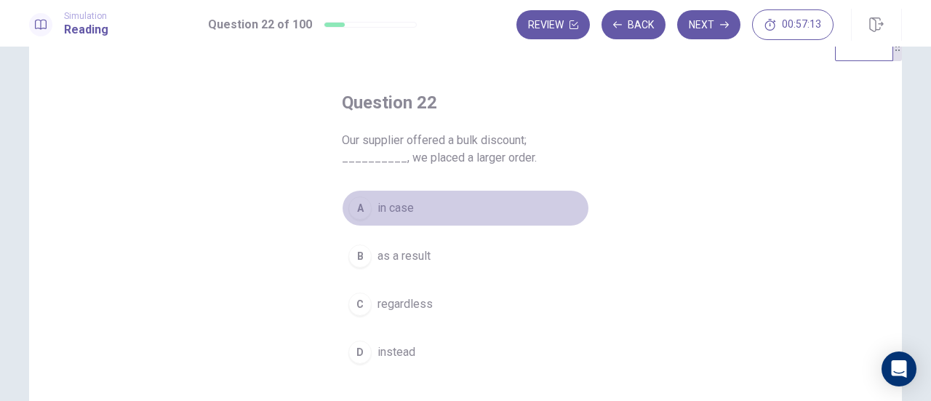
click at [393, 207] on span "in case" at bounding box center [395, 207] width 36 height 17
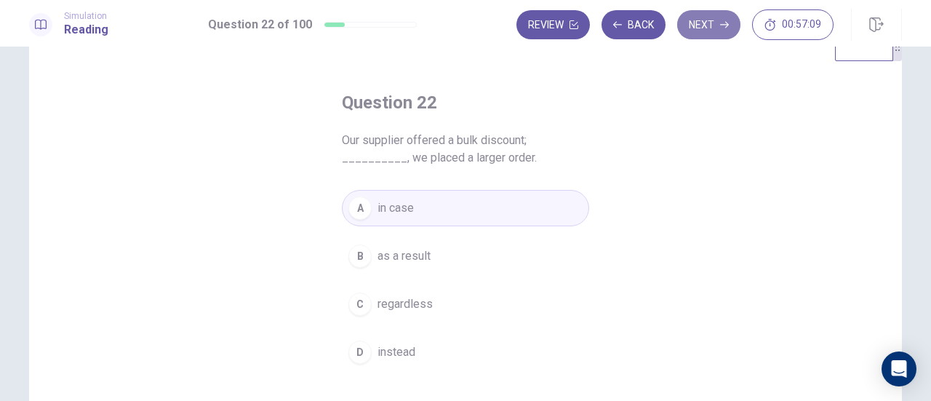
click at [711, 33] on button "Next" at bounding box center [708, 24] width 63 height 29
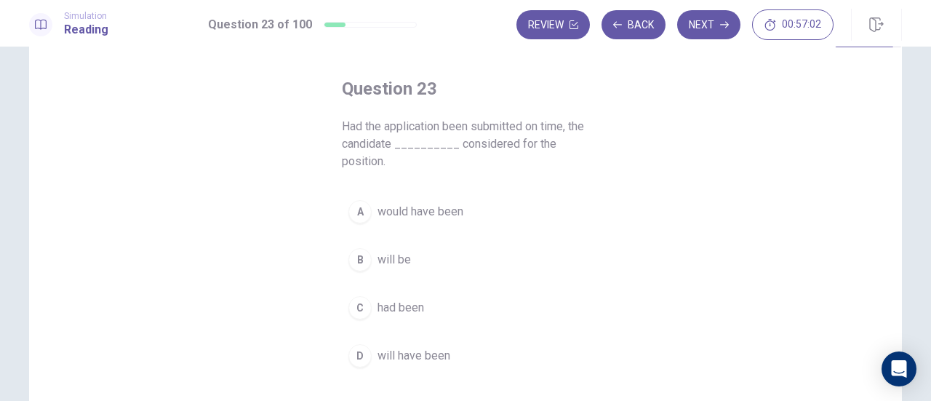
scroll to position [60, 0]
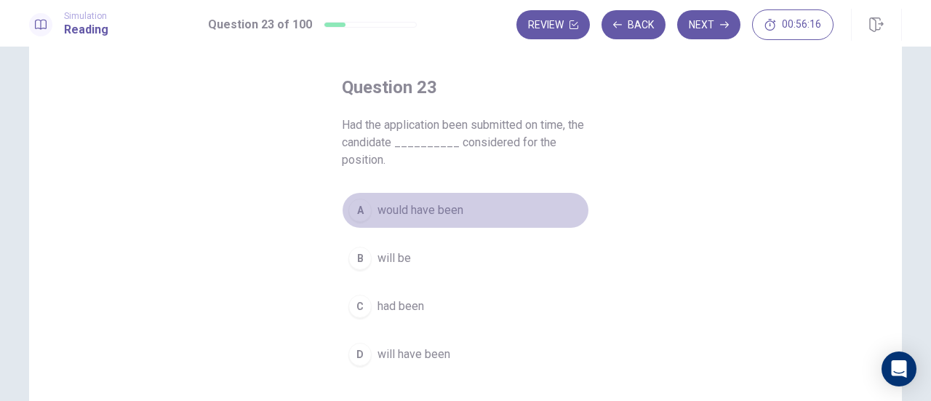
click at [430, 209] on span "would have been" at bounding box center [420, 209] width 86 height 17
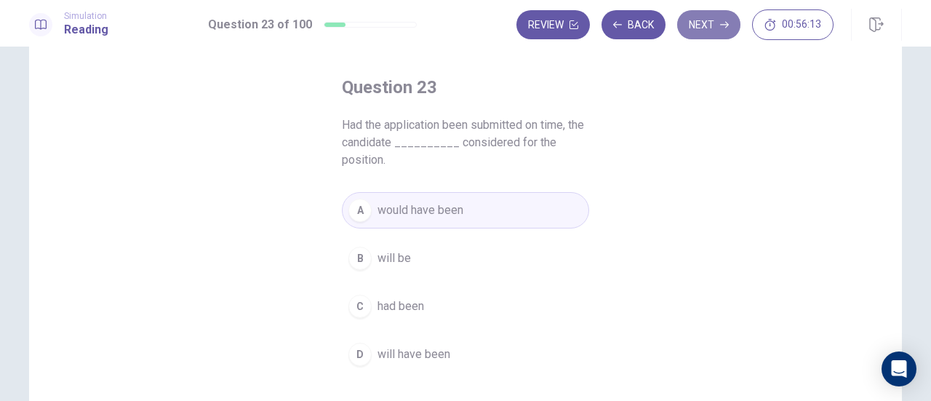
click at [702, 23] on button "Next" at bounding box center [708, 24] width 63 height 29
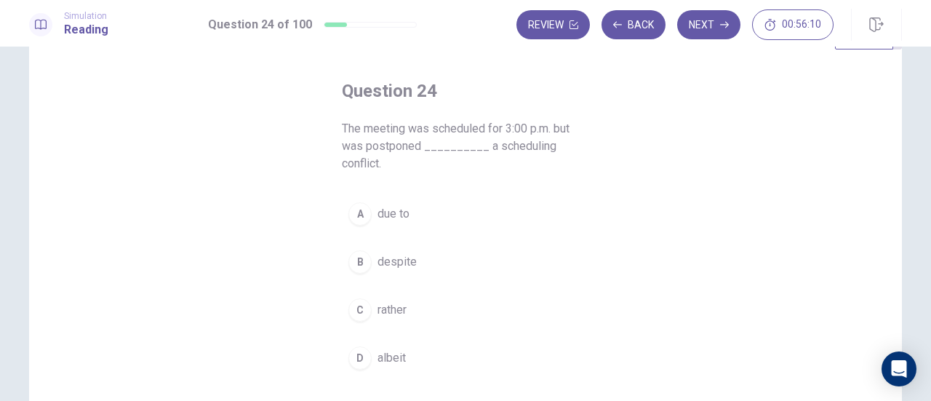
scroll to position [54, 0]
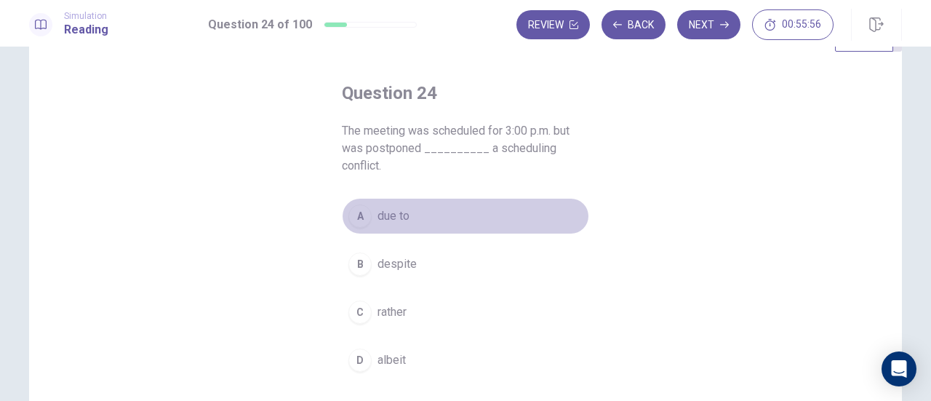
click at [411, 223] on button "A due to" at bounding box center [465, 216] width 247 height 36
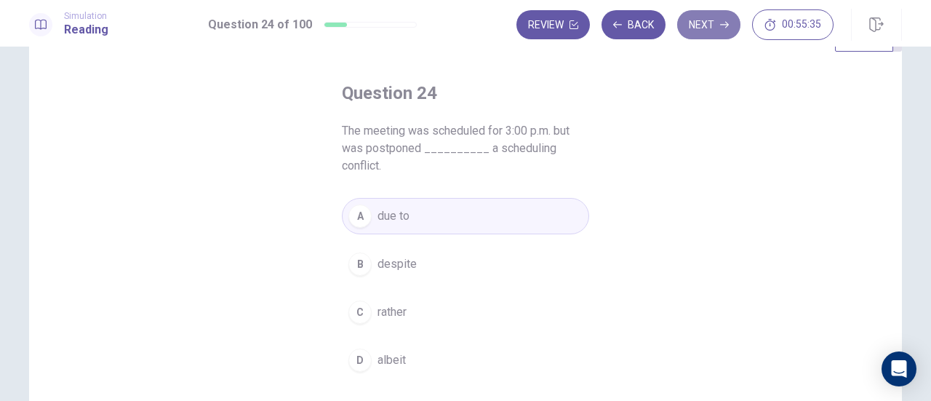
click at [699, 23] on button "Next" at bounding box center [708, 24] width 63 height 29
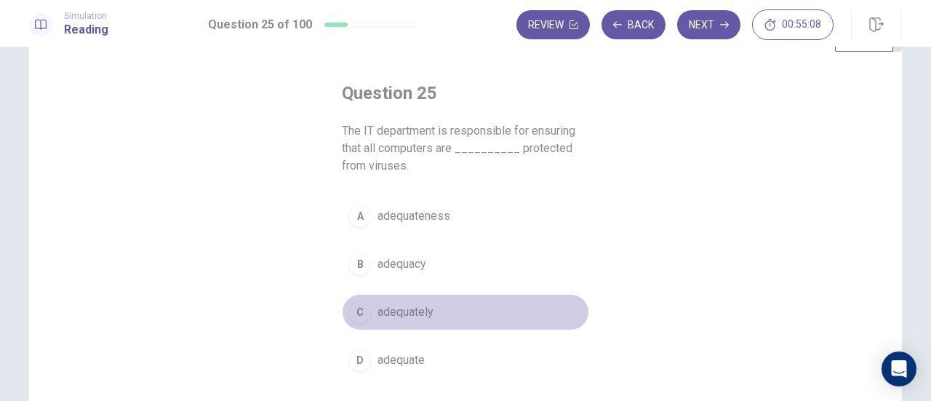
click at [430, 309] on button "C adequately" at bounding box center [465, 312] width 247 height 36
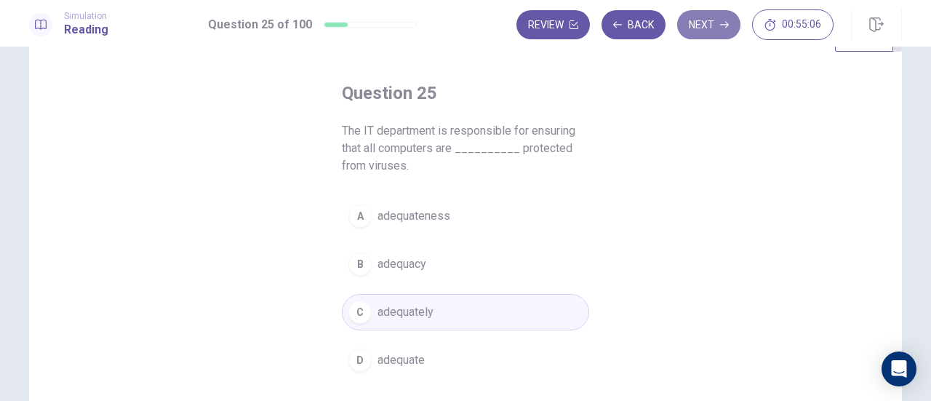
click at [726, 25] on icon "button" at bounding box center [724, 24] width 9 height 9
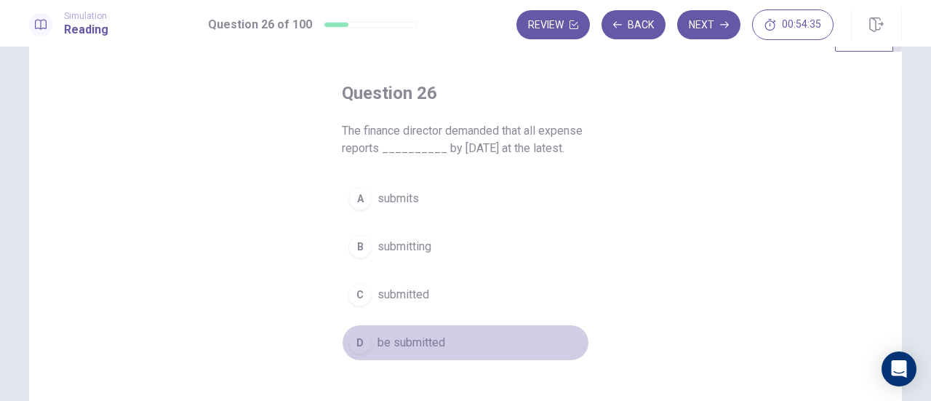
click at [409, 338] on span "be submitted" at bounding box center [411, 342] width 68 height 17
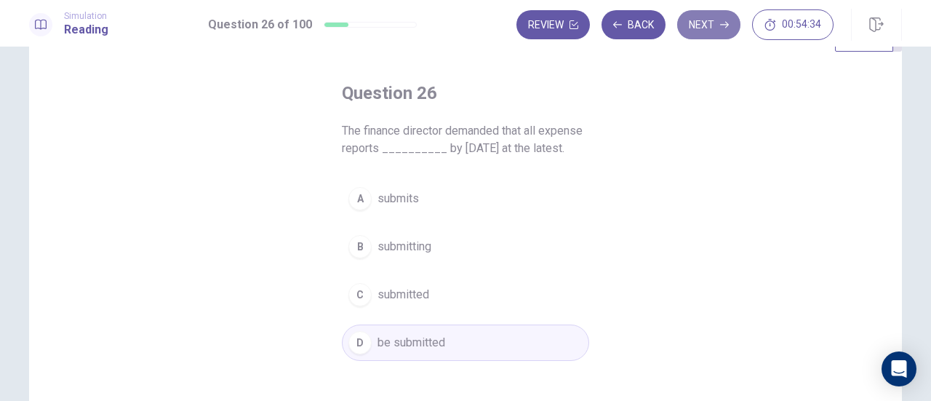
click at [692, 14] on button "Next" at bounding box center [708, 24] width 63 height 29
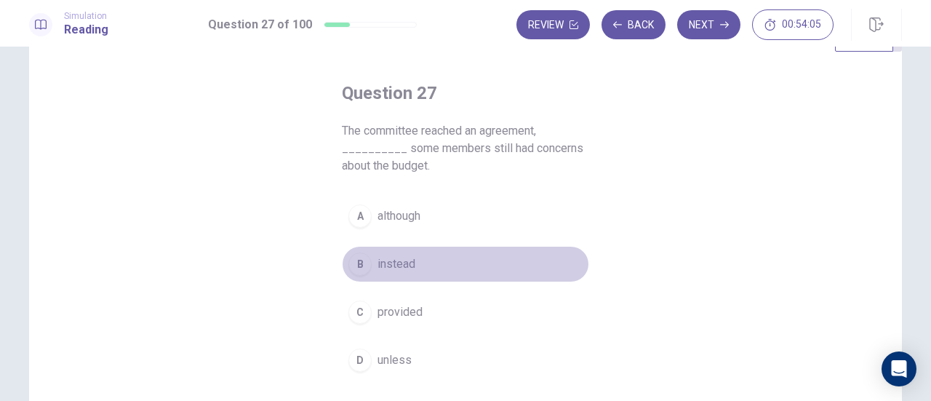
click at [406, 251] on button "B instead" at bounding box center [465, 264] width 247 height 36
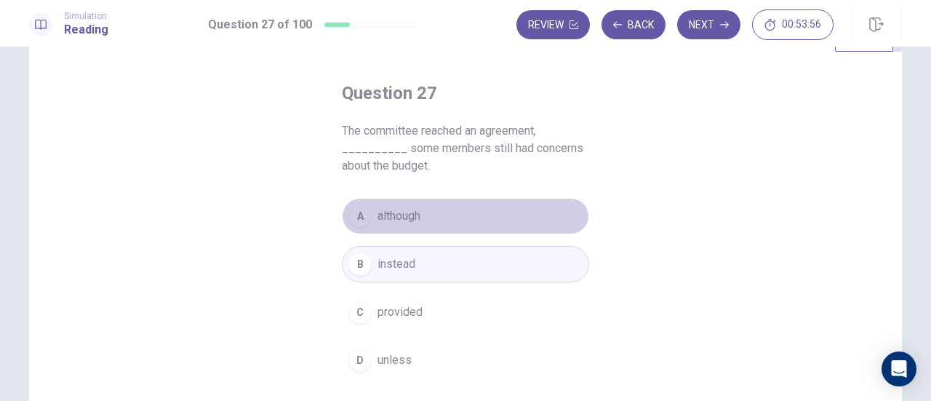
click at [417, 226] on button "A although" at bounding box center [465, 216] width 247 height 36
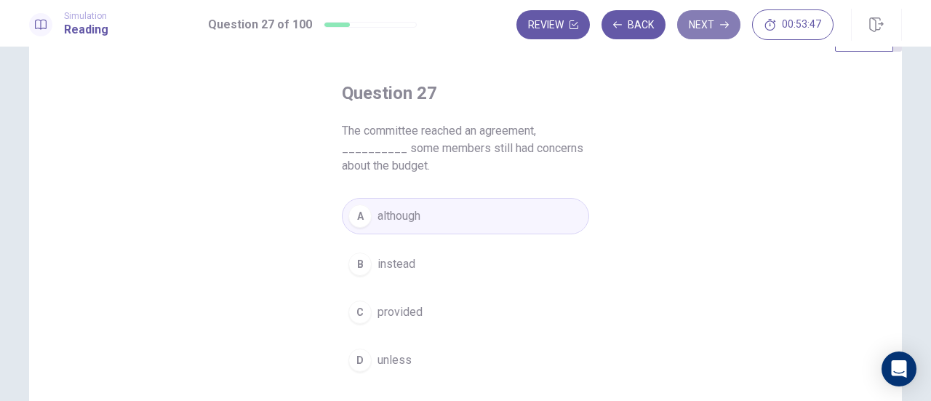
click at [704, 14] on button "Next" at bounding box center [708, 24] width 63 height 29
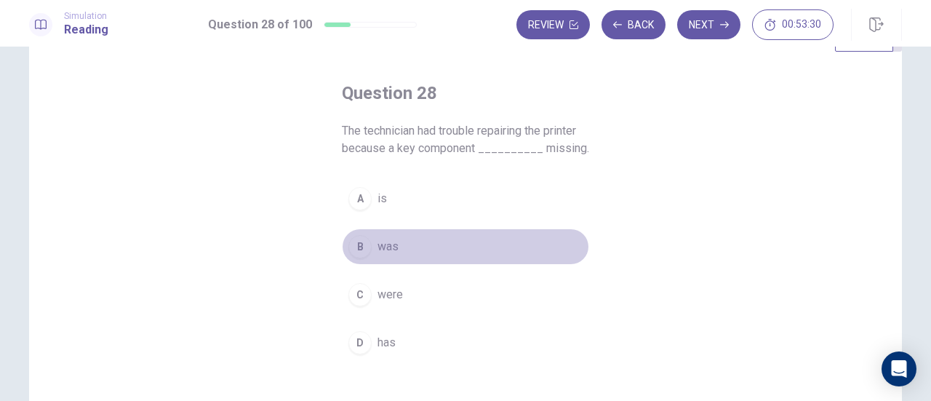
click at [386, 239] on span "was" at bounding box center [387, 246] width 21 height 17
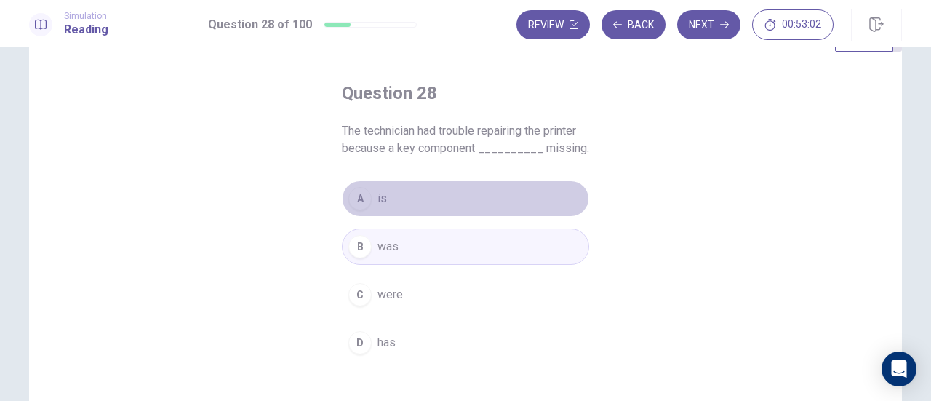
click at [451, 191] on button "A is" at bounding box center [465, 198] width 247 height 36
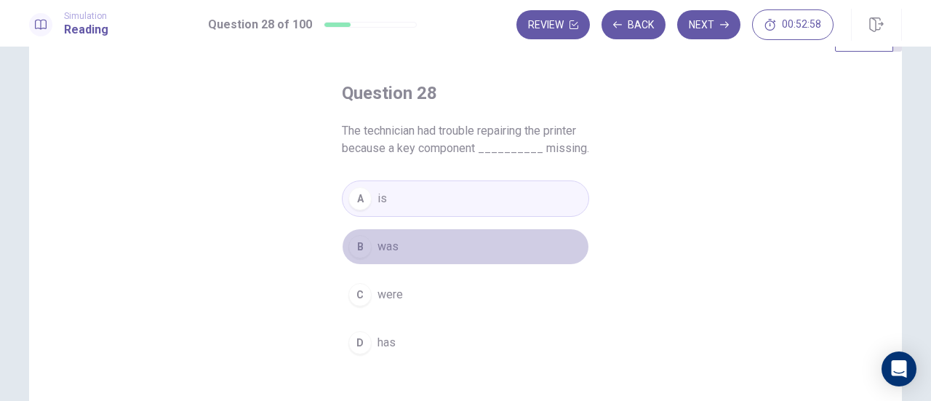
click at [452, 242] on button "B was" at bounding box center [465, 246] width 247 height 36
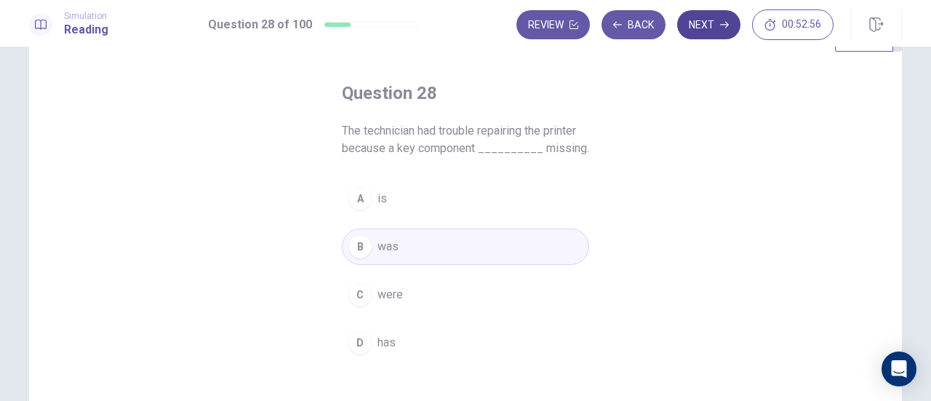
click at [714, 28] on button "Next" at bounding box center [708, 24] width 63 height 29
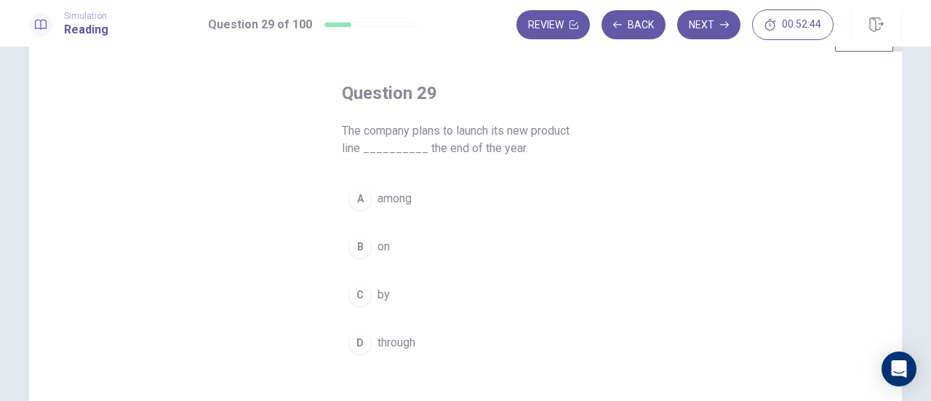
click at [412, 292] on button "C by" at bounding box center [465, 294] width 247 height 36
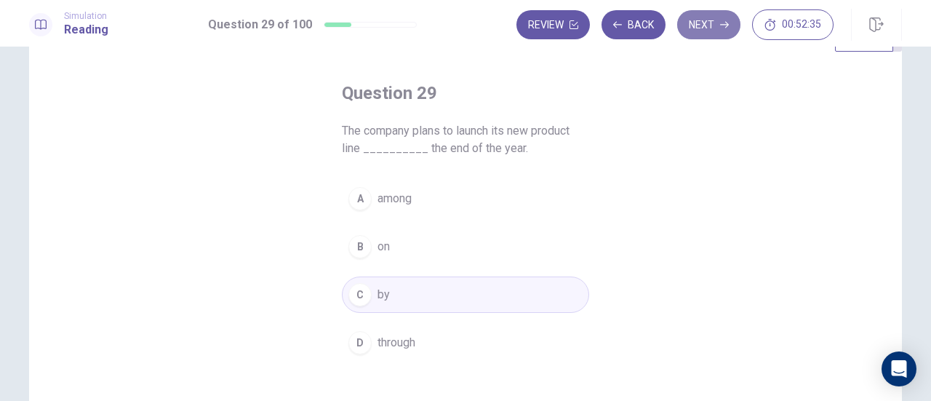
click at [701, 29] on button "Next" at bounding box center [708, 24] width 63 height 29
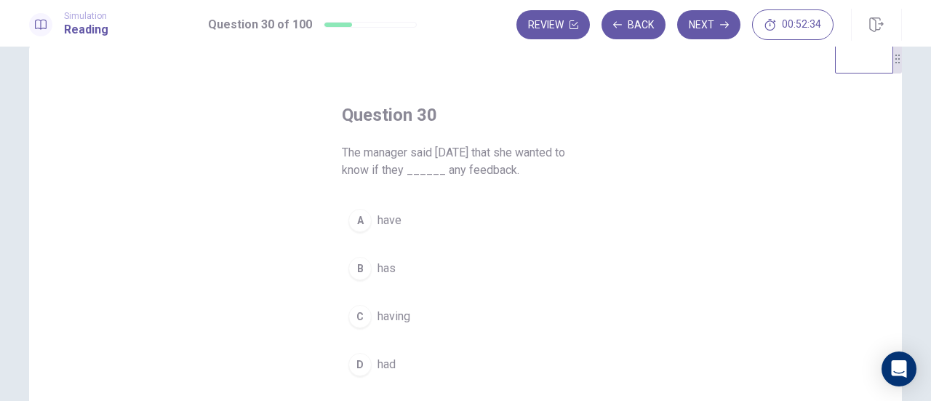
scroll to position [31, 0]
click at [392, 233] on button "A have" at bounding box center [465, 221] width 247 height 36
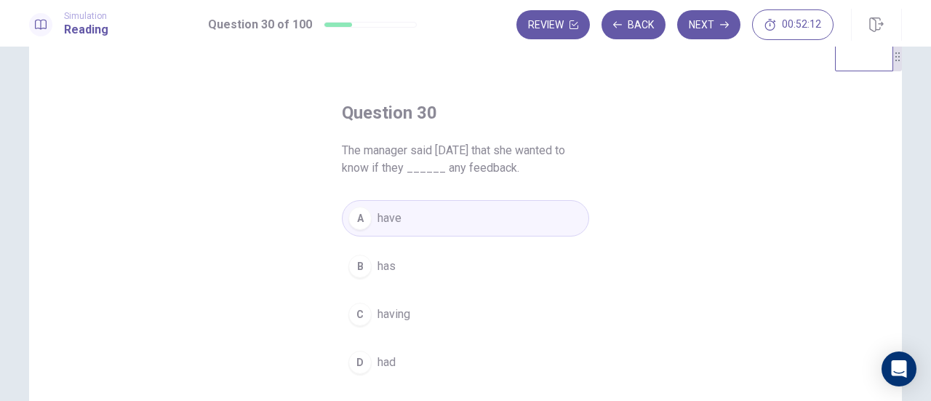
scroll to position [35, 0]
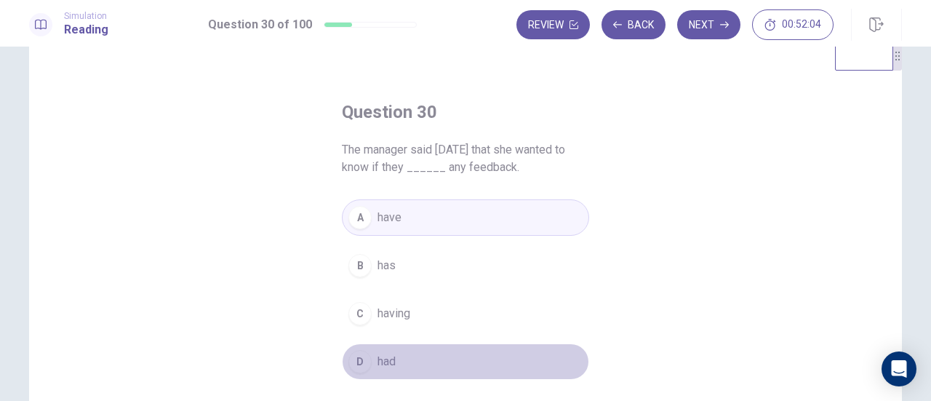
click at [386, 356] on span "had" at bounding box center [386, 361] width 18 height 17
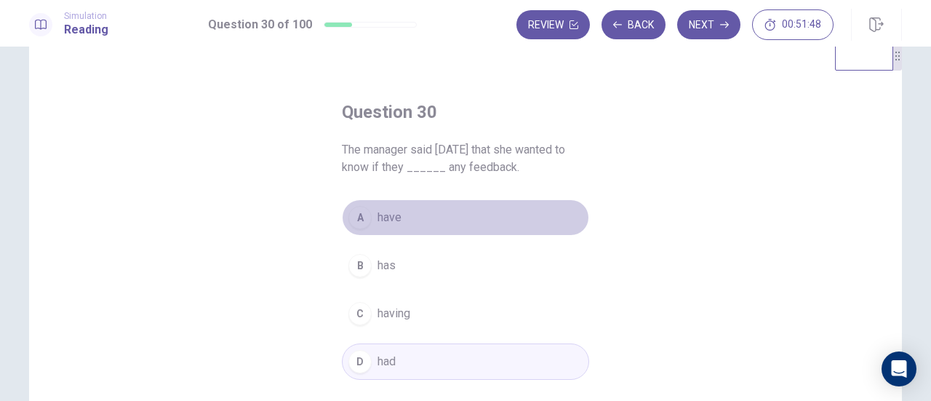
click at [410, 226] on button "A have" at bounding box center [465, 217] width 247 height 36
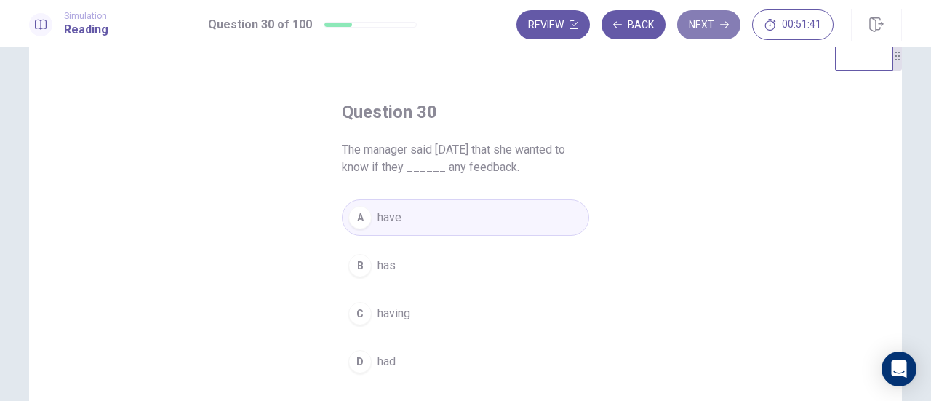
click at [720, 25] on button "Next" at bounding box center [708, 24] width 63 height 29
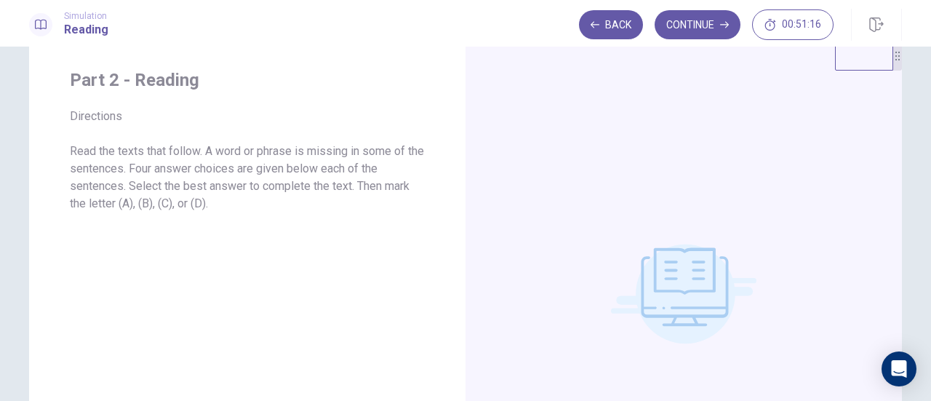
scroll to position [0, 0]
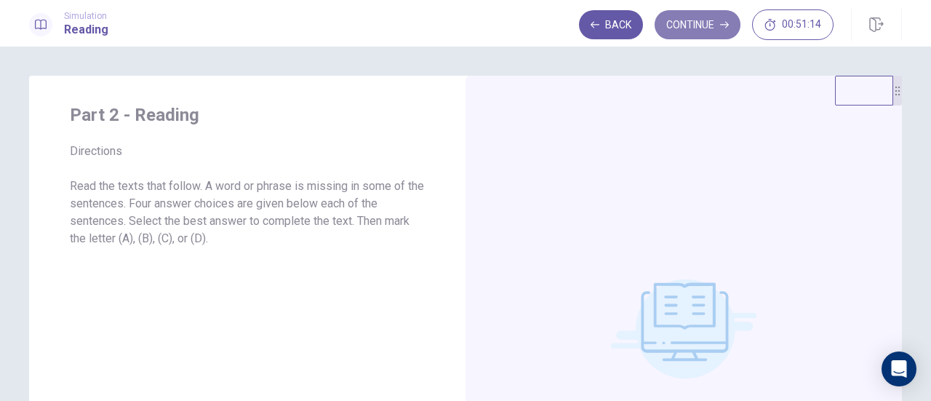
click at [708, 24] on button "Continue" at bounding box center [697, 24] width 86 height 29
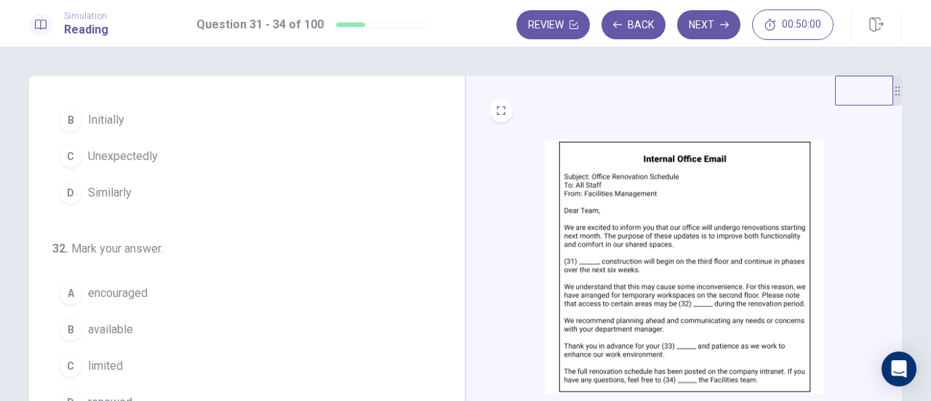
scroll to position [75, 0]
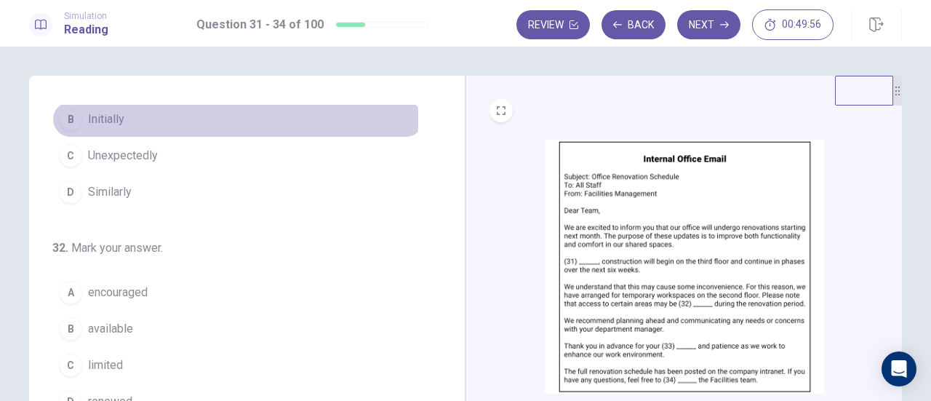
click at [95, 119] on span "Initially" at bounding box center [106, 119] width 36 height 17
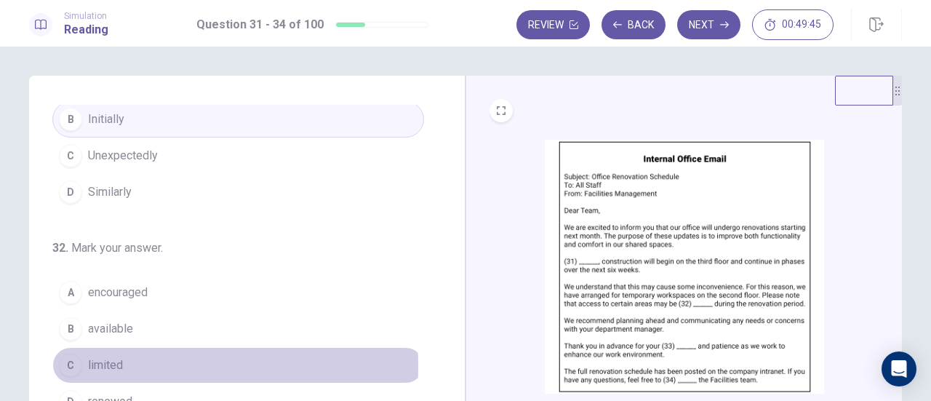
click at [75, 363] on div "C" at bounding box center [70, 364] width 23 height 23
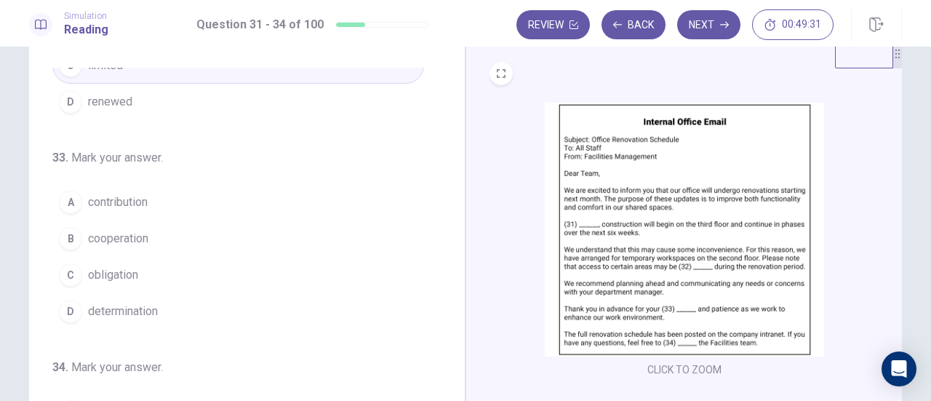
scroll to position [36, 0]
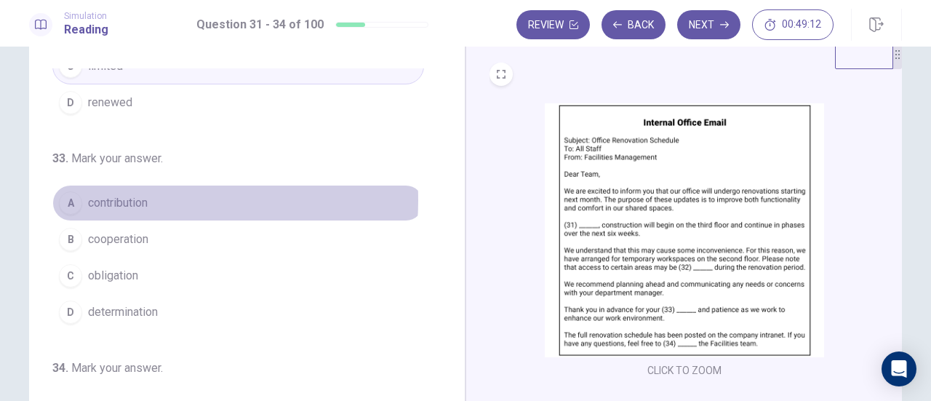
click at [121, 196] on span "contribution" at bounding box center [118, 202] width 60 height 17
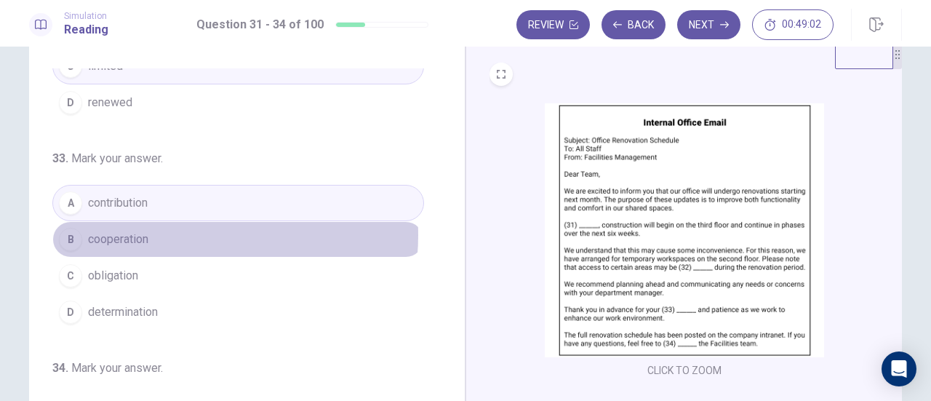
click at [175, 230] on button "B cooperation" at bounding box center [238, 239] width 372 height 36
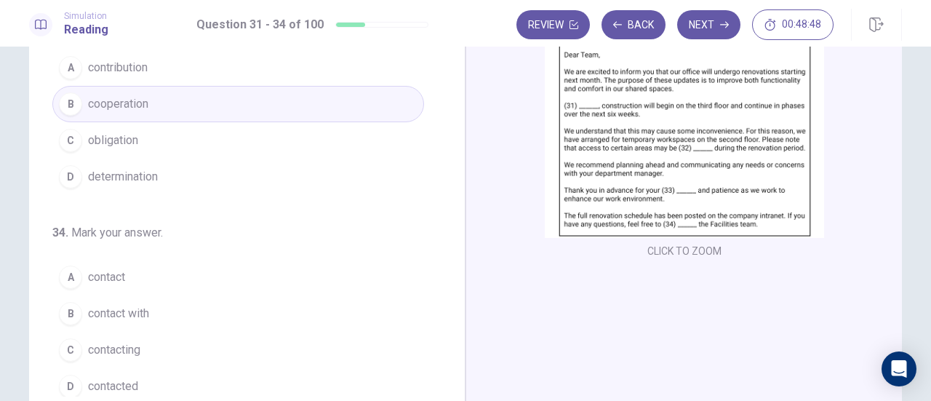
scroll to position [156, 0]
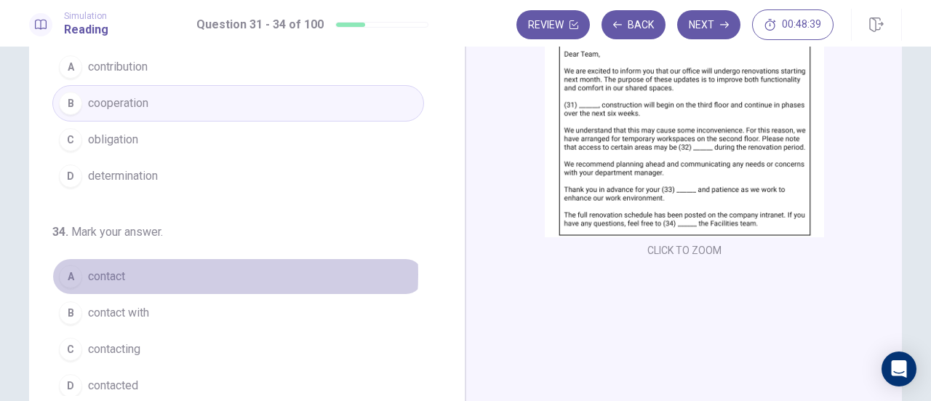
click at [153, 268] on button "A contact" at bounding box center [238, 276] width 372 height 36
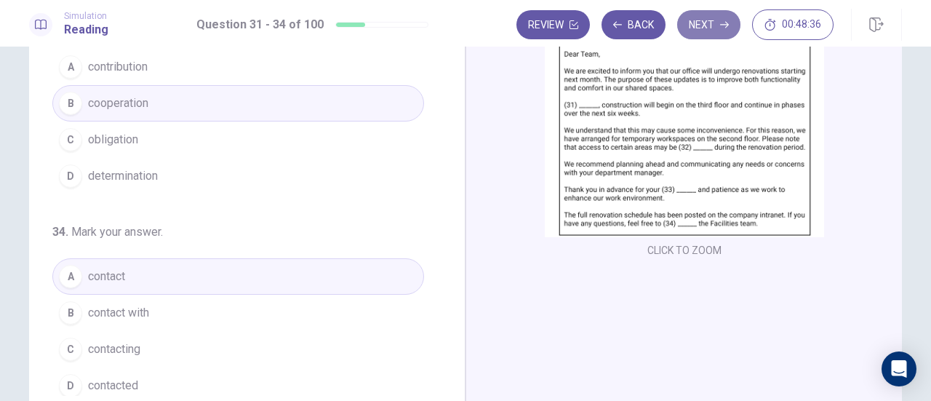
click at [710, 27] on button "Next" at bounding box center [708, 24] width 63 height 29
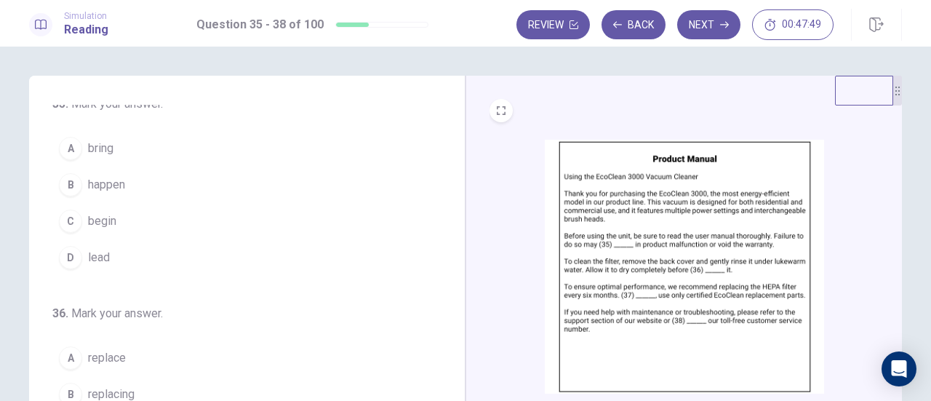
scroll to position [0, 0]
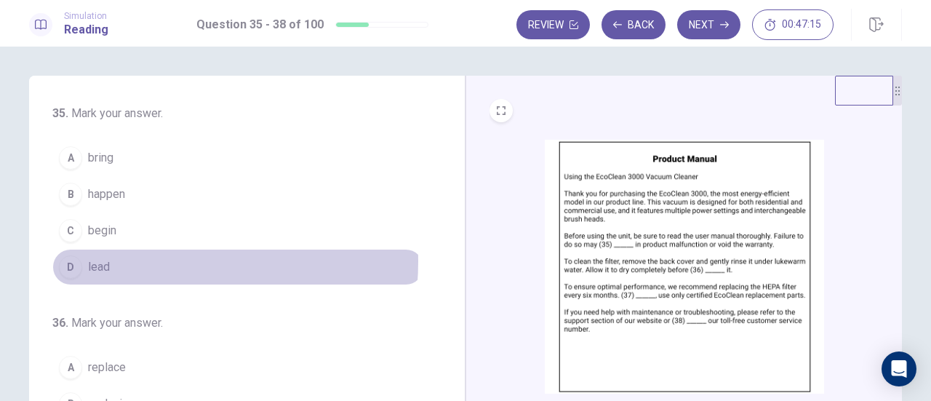
click at [134, 260] on button "D lead" at bounding box center [238, 267] width 372 height 36
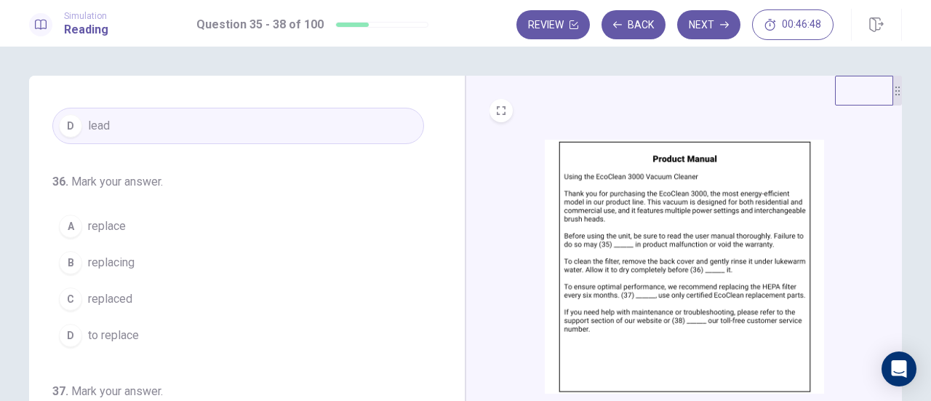
scroll to position [143, 0]
click at [127, 329] on span "to replace" at bounding box center [113, 333] width 51 height 17
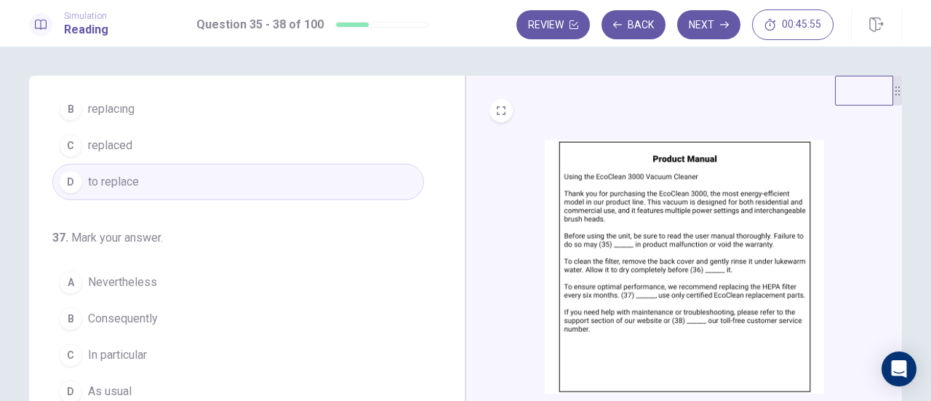
scroll to position [353, 0]
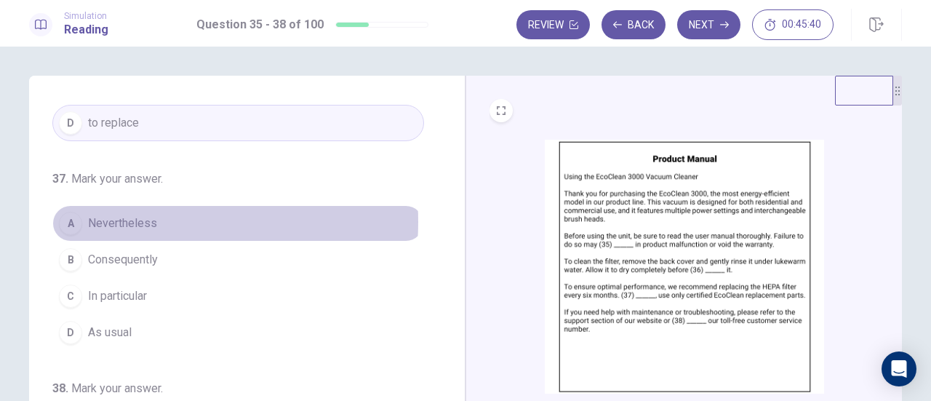
click at [134, 217] on span "Nevertheless" at bounding box center [122, 222] width 69 height 17
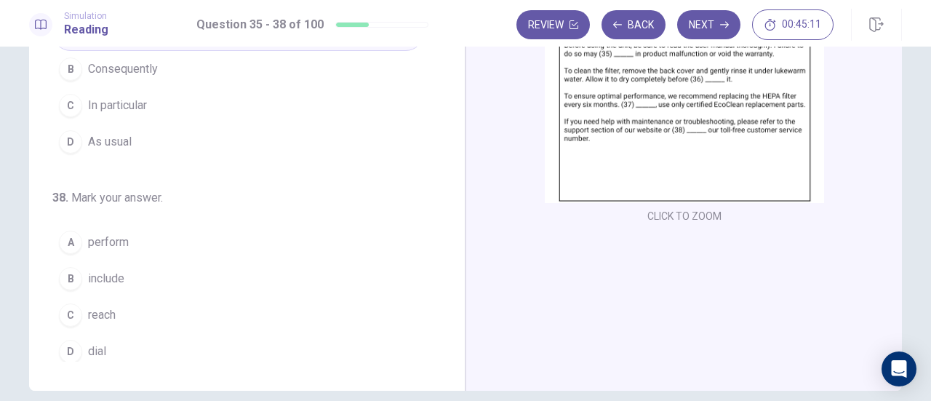
scroll to position [191, 0]
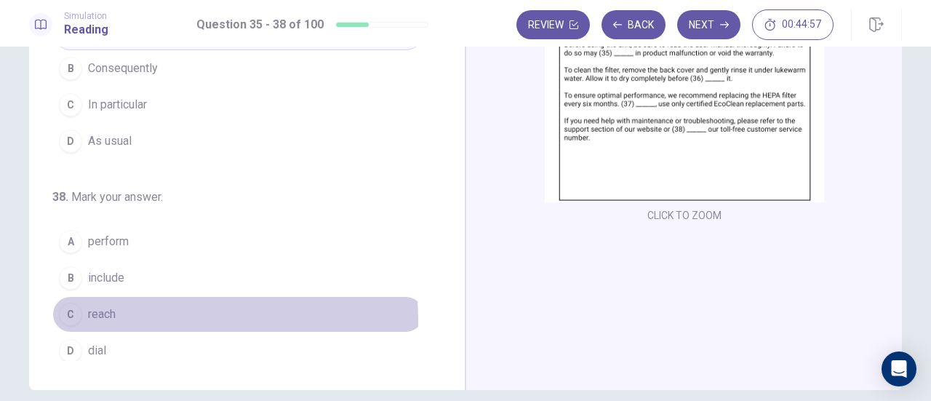
click at [106, 313] on span "reach" at bounding box center [102, 313] width 28 height 17
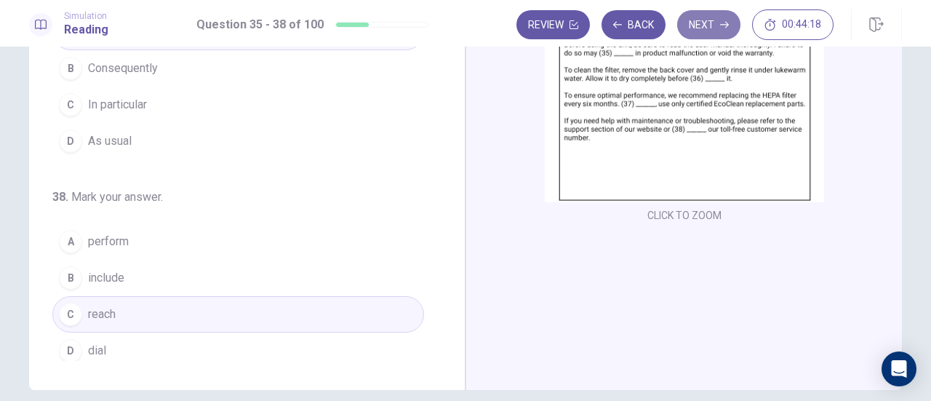
click at [728, 28] on icon "button" at bounding box center [724, 24] width 9 height 9
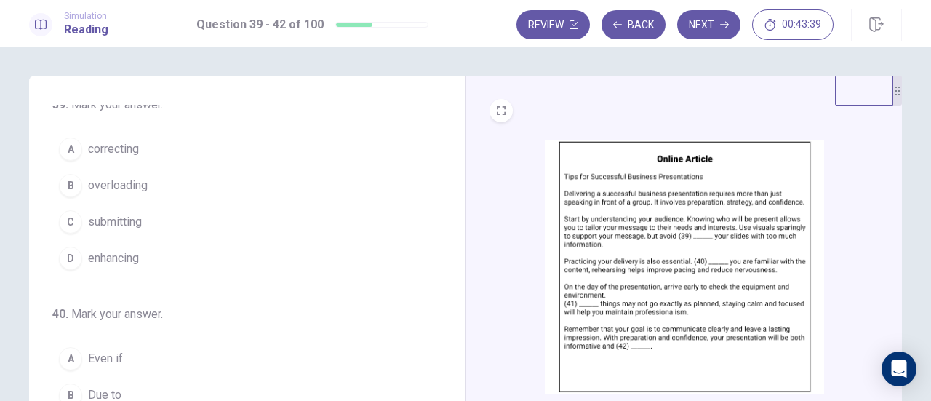
scroll to position [8, 0]
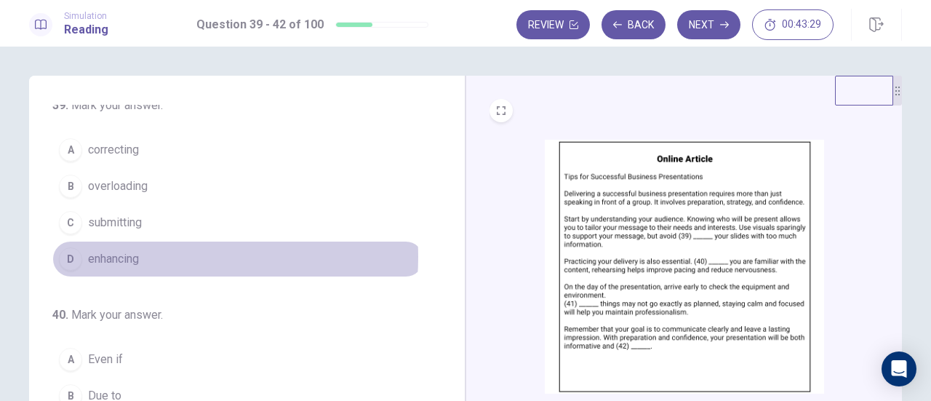
click at [138, 254] on button "D enhancing" at bounding box center [238, 259] width 372 height 36
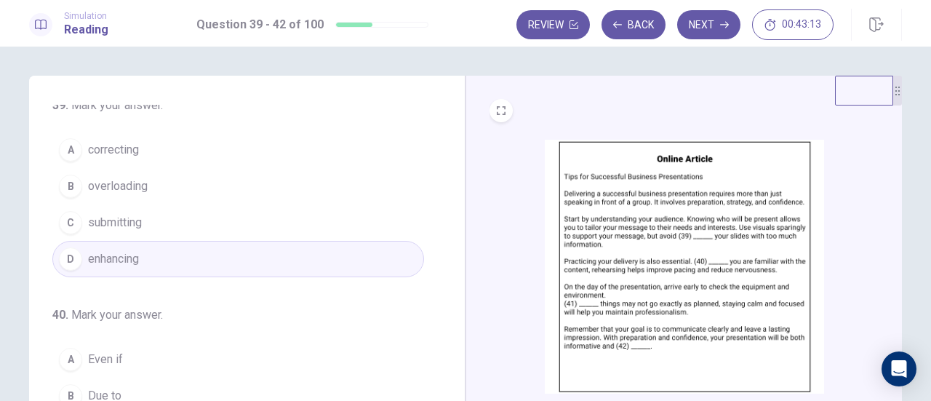
click at [152, 188] on button "B overloading" at bounding box center [238, 186] width 372 height 36
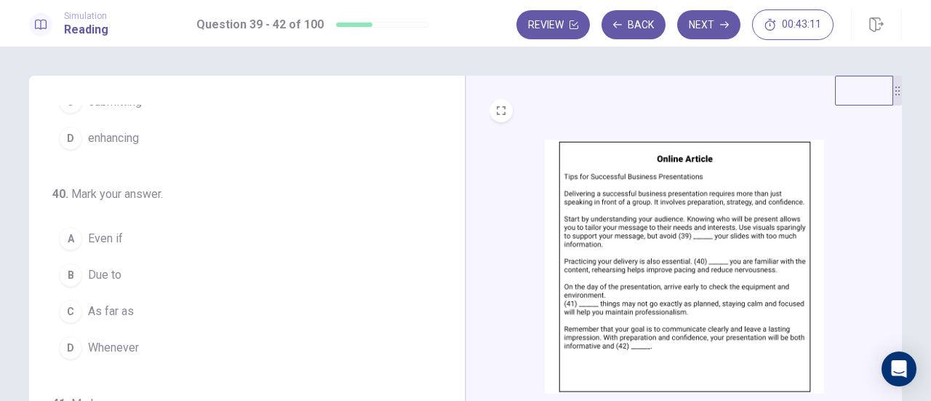
scroll to position [159, 0]
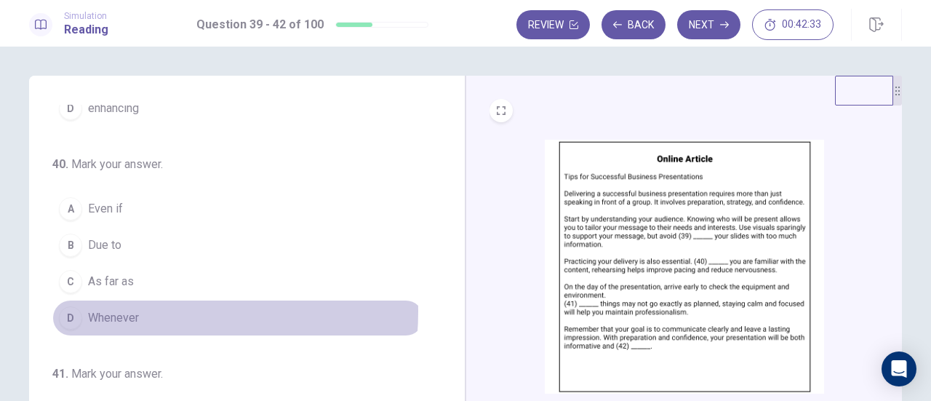
click at [123, 309] on span "Whenever" at bounding box center [113, 317] width 51 height 17
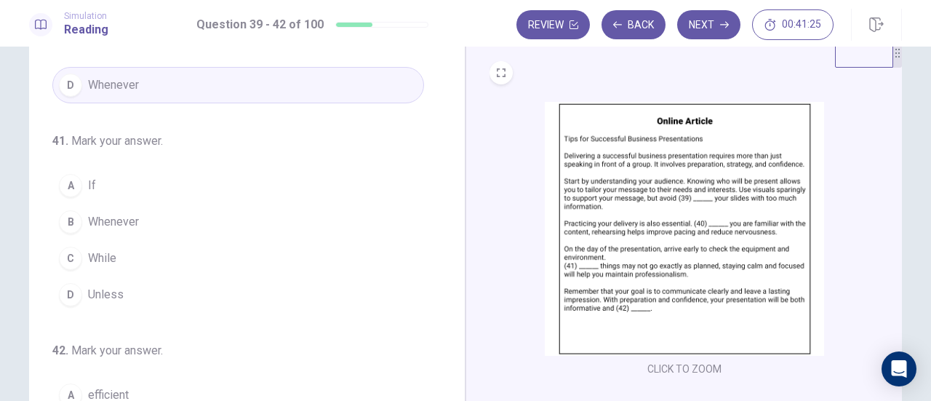
scroll to position [39, 0]
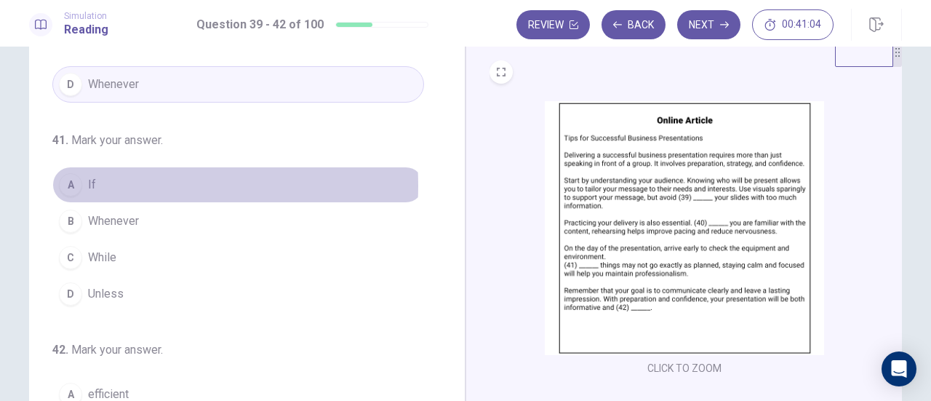
click at [108, 181] on button "A If" at bounding box center [238, 185] width 372 height 36
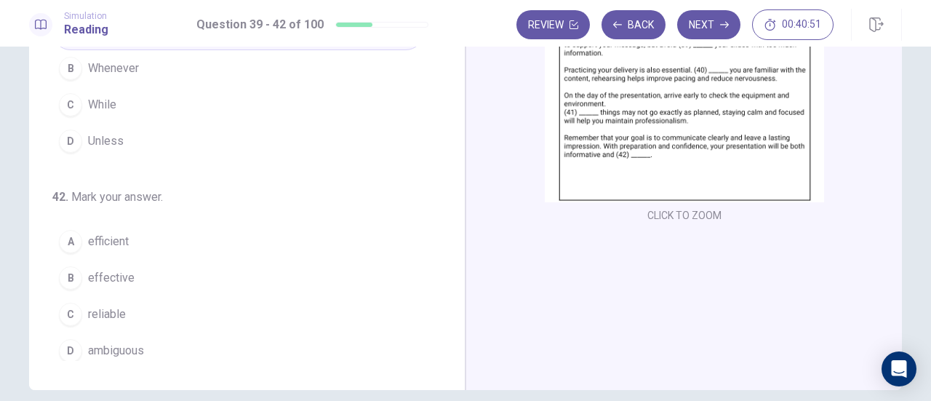
scroll to position [192, 0]
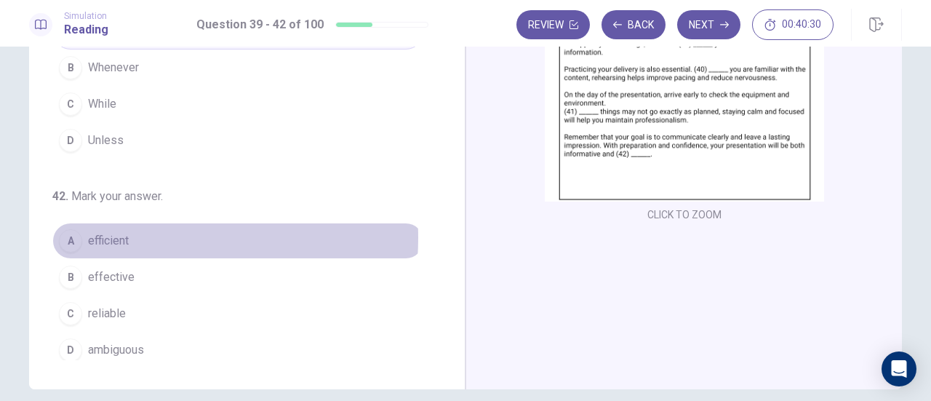
click at [127, 232] on button "A efficient" at bounding box center [238, 240] width 372 height 36
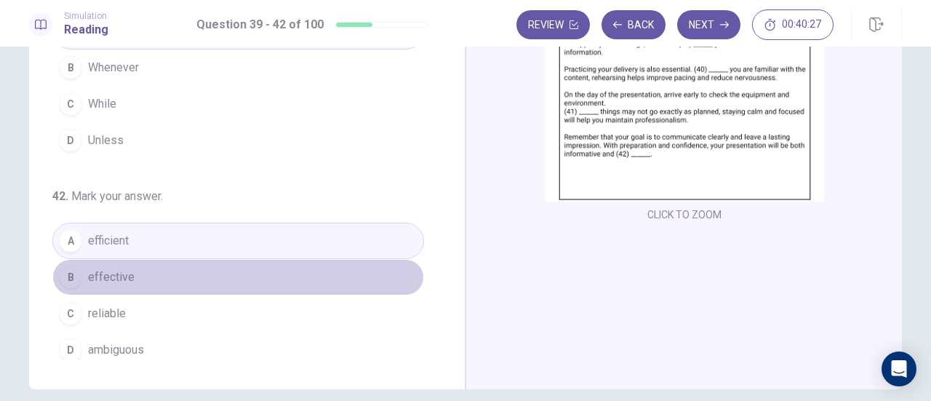
click at [242, 269] on button "B effective" at bounding box center [238, 277] width 372 height 36
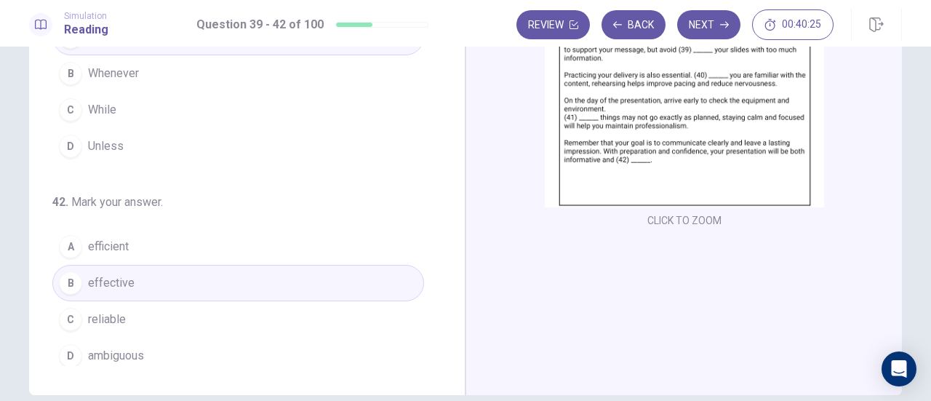
scroll to position [185, 0]
click at [707, 25] on button "Next" at bounding box center [708, 24] width 63 height 29
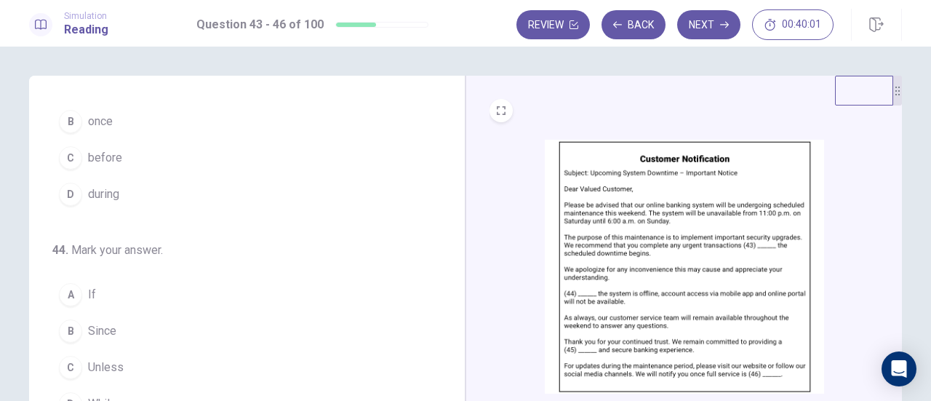
scroll to position [0, 0]
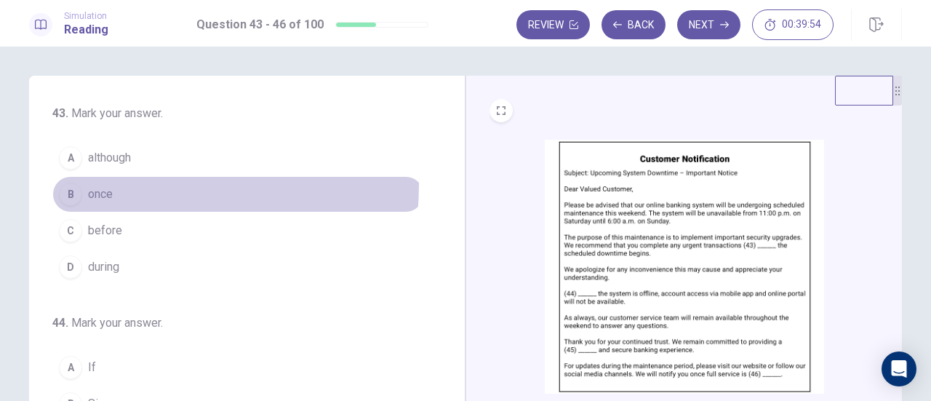
click at [92, 182] on button "B once" at bounding box center [238, 194] width 372 height 36
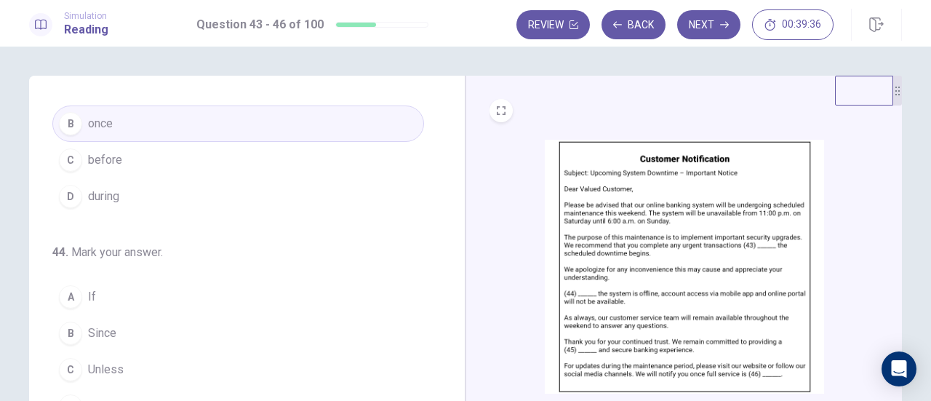
scroll to position [71, 0]
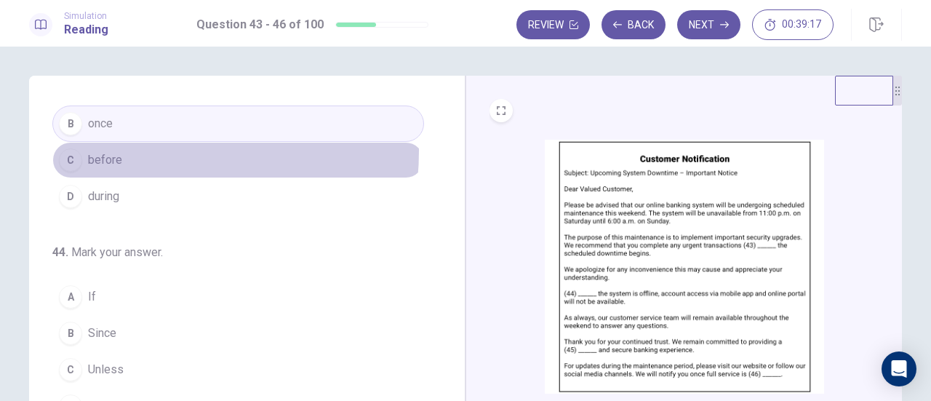
click at [124, 149] on button "C before" at bounding box center [238, 160] width 372 height 36
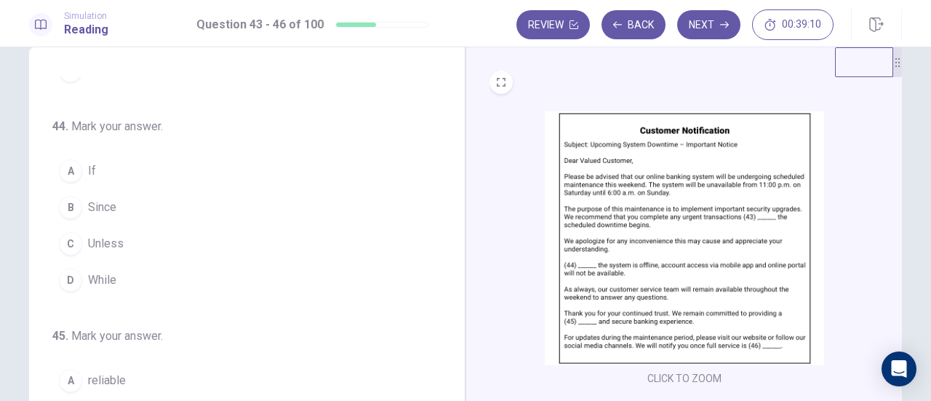
scroll to position [29, 0]
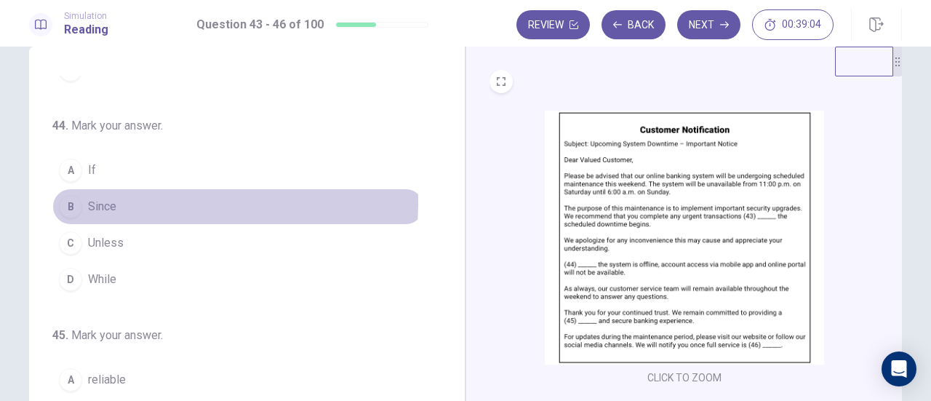
click at [137, 199] on button "B Since" at bounding box center [238, 206] width 372 height 36
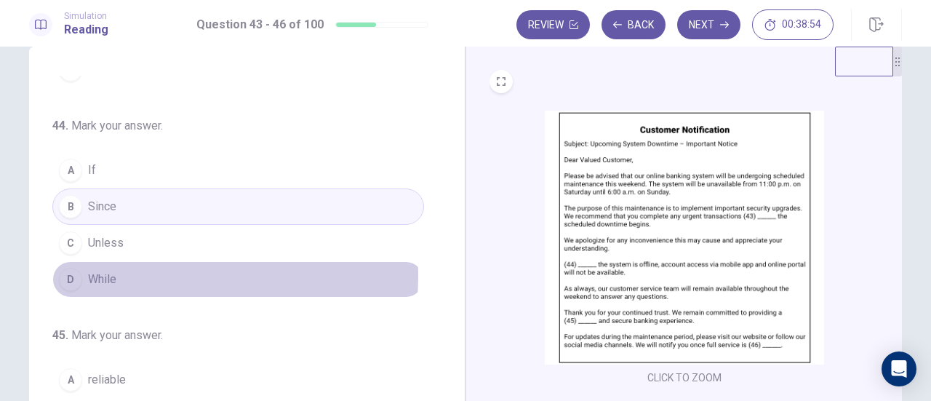
click at [119, 273] on button "D While" at bounding box center [238, 279] width 372 height 36
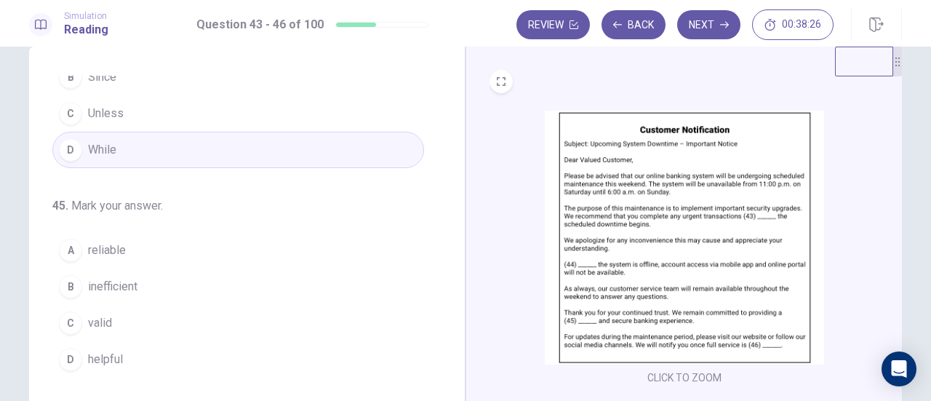
scroll to position [325, 0]
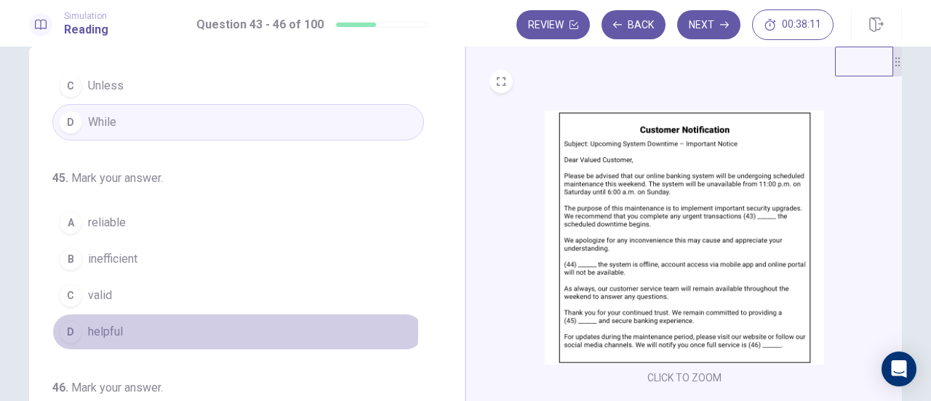
click at [116, 325] on span "helpful" at bounding box center [105, 331] width 35 height 17
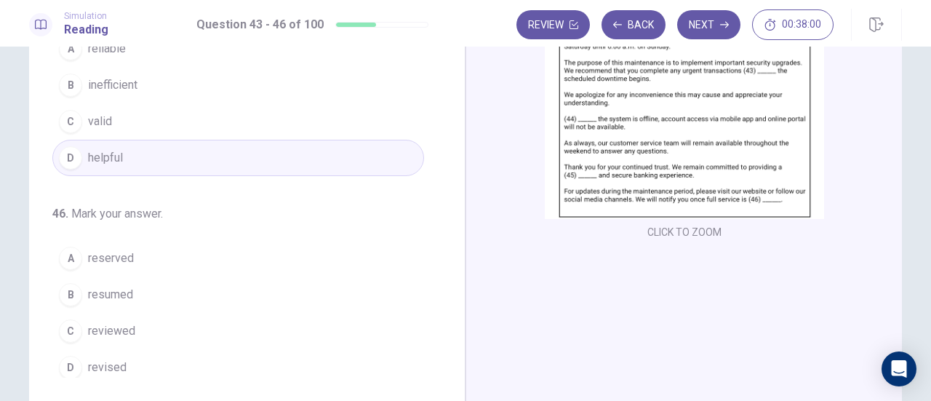
scroll to position [175, 0]
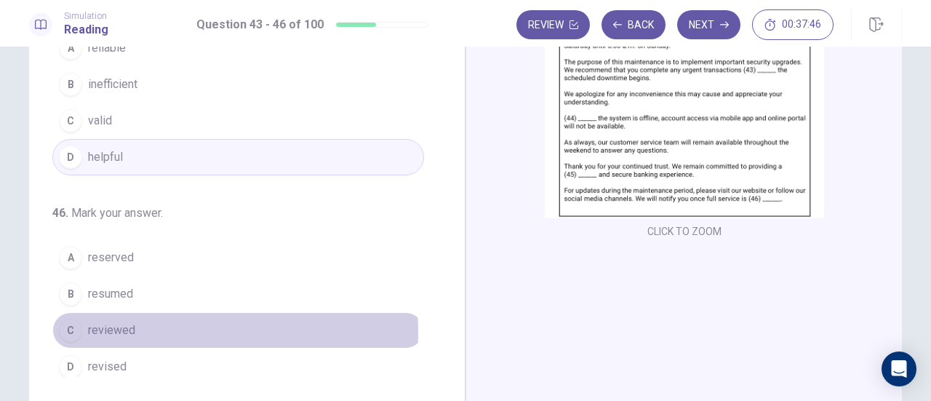
click at [139, 325] on button "C reviewed" at bounding box center [238, 330] width 372 height 36
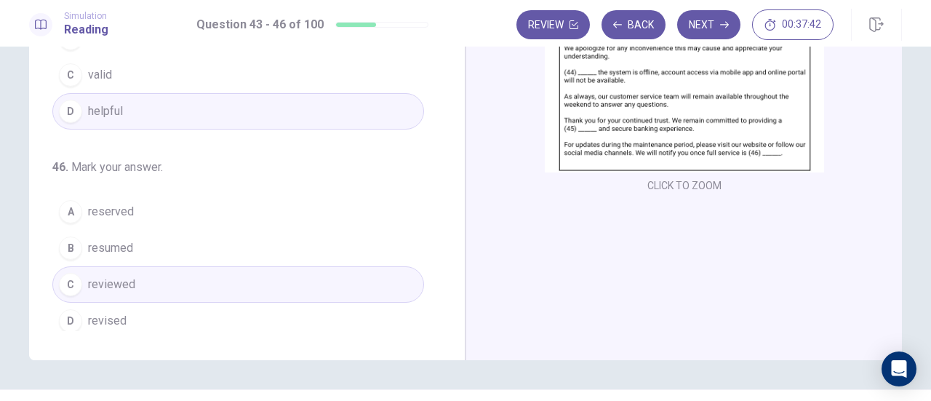
scroll to position [222, 0]
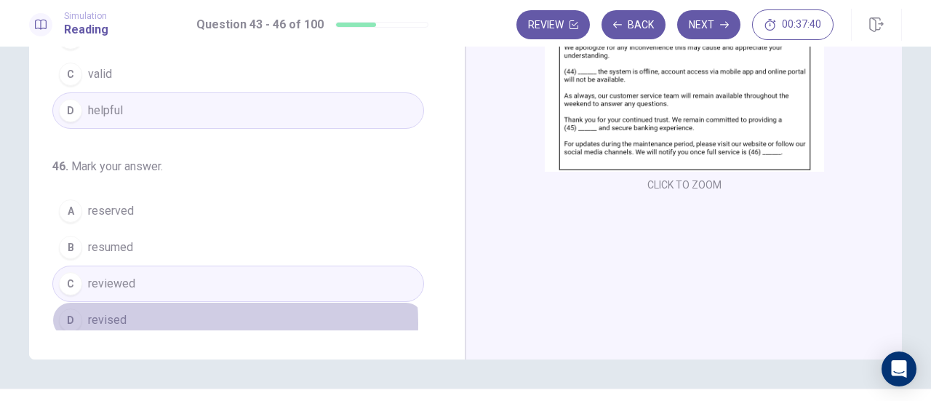
click at [188, 315] on button "D revised" at bounding box center [238, 320] width 372 height 36
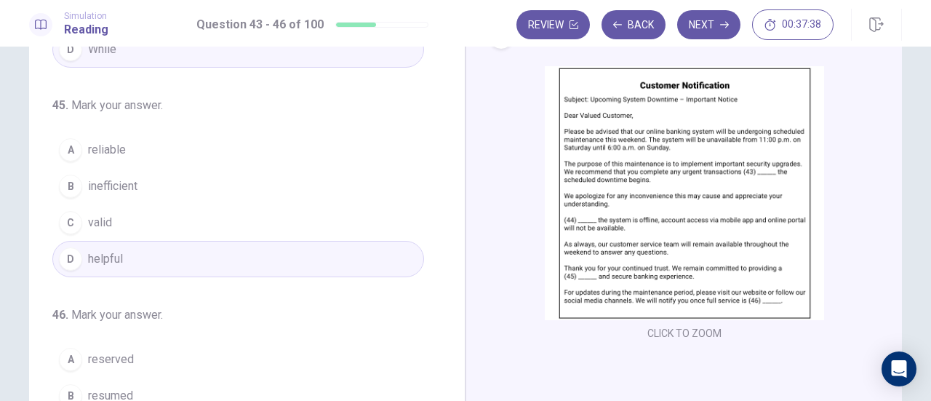
scroll to position [69, 0]
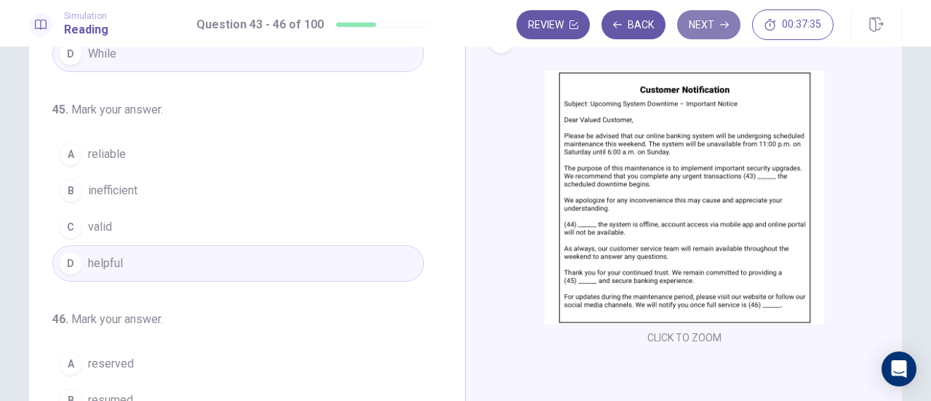
click at [712, 23] on button "Next" at bounding box center [708, 24] width 63 height 29
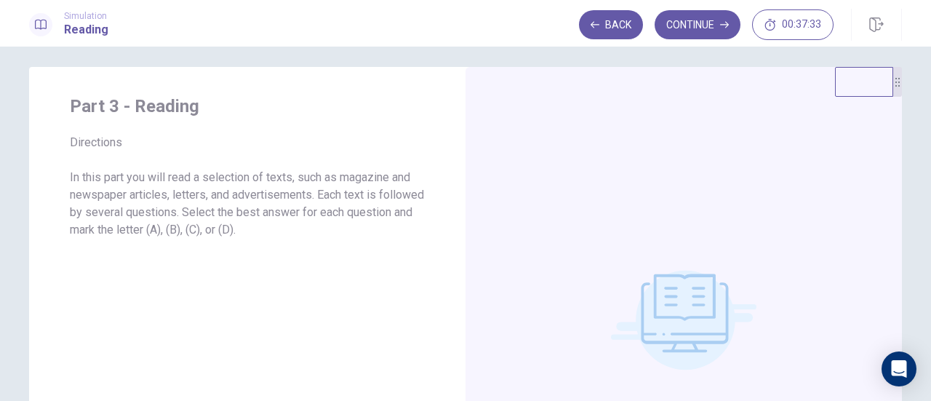
scroll to position [0, 0]
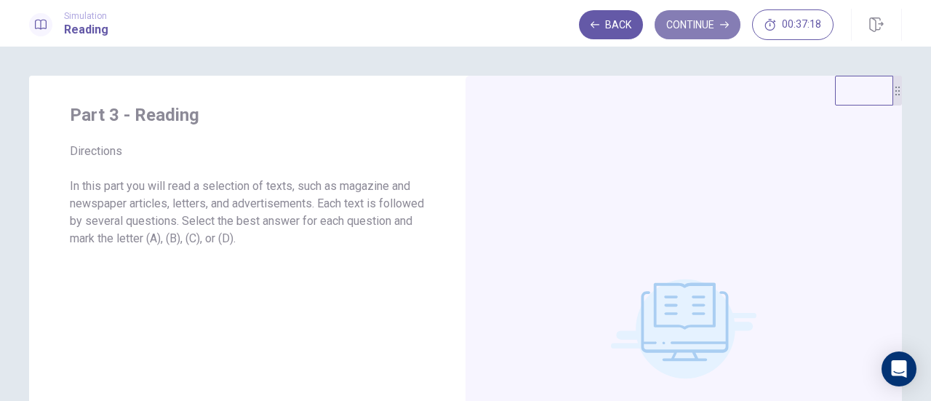
click at [697, 19] on button "Continue" at bounding box center [697, 24] width 86 height 29
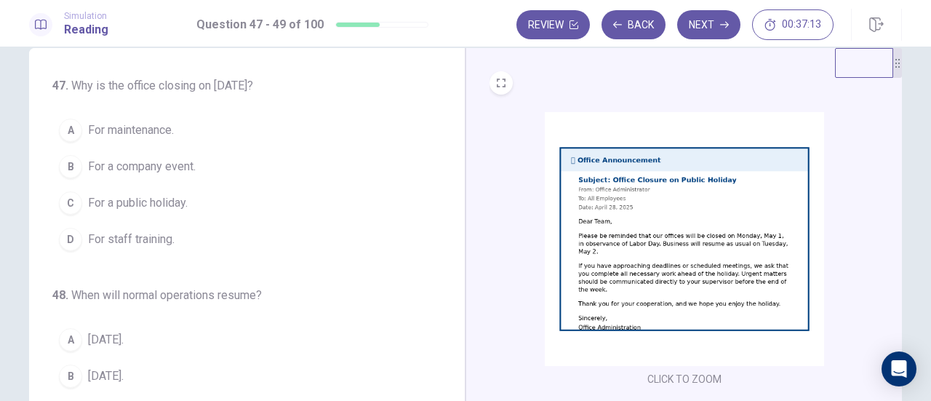
scroll to position [28, 0]
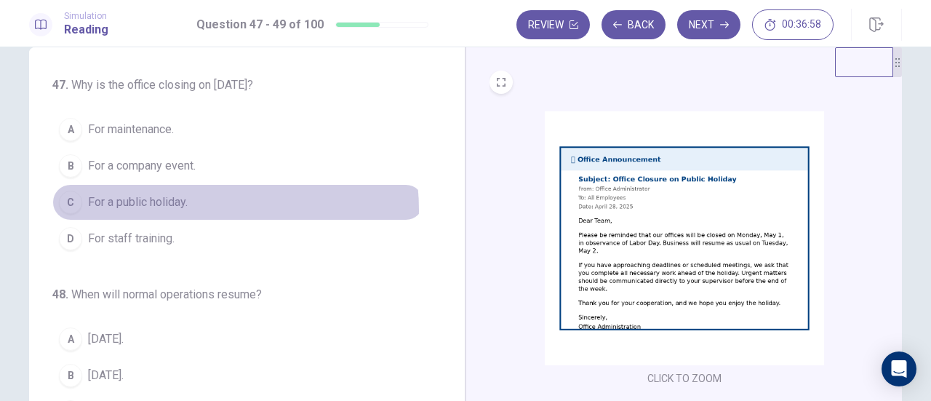
click at [175, 209] on span "For a public holiday." at bounding box center [138, 201] width 100 height 17
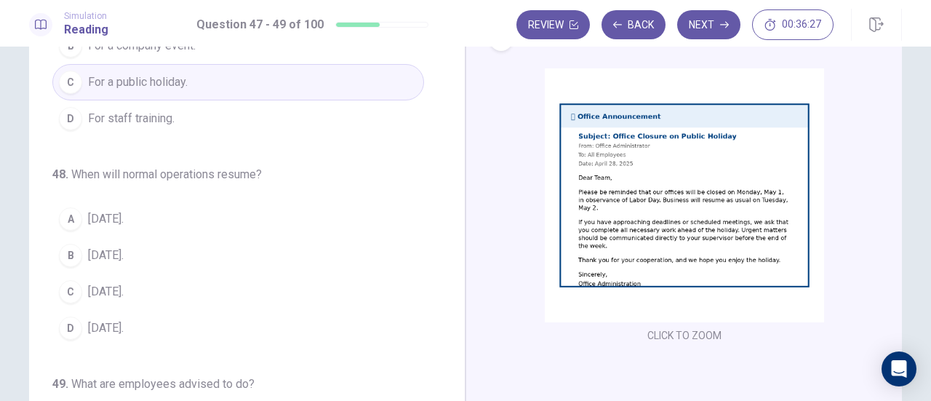
scroll to position [78, 0]
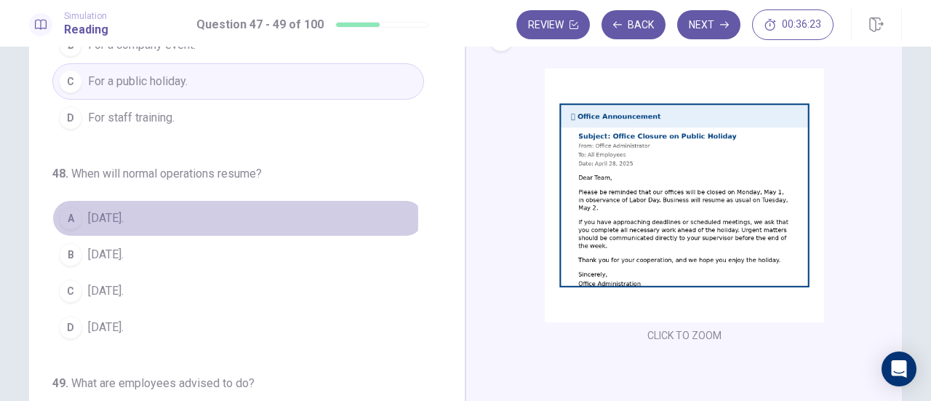
click at [95, 216] on span "May 2." at bounding box center [106, 217] width 36 height 17
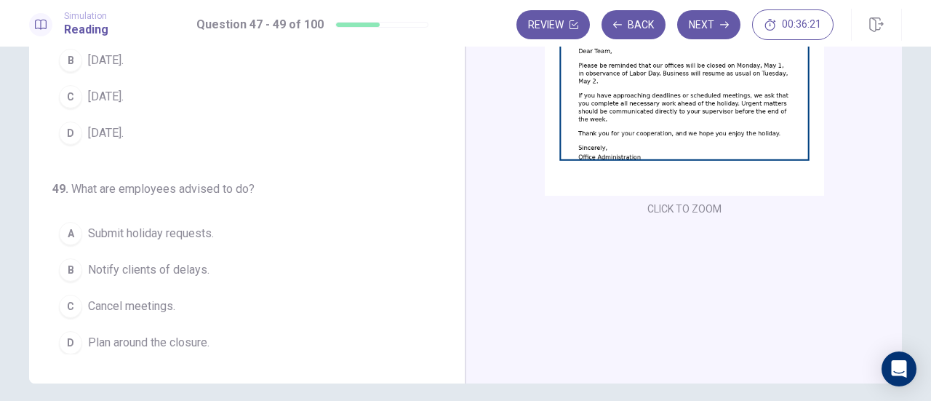
scroll to position [201, 0]
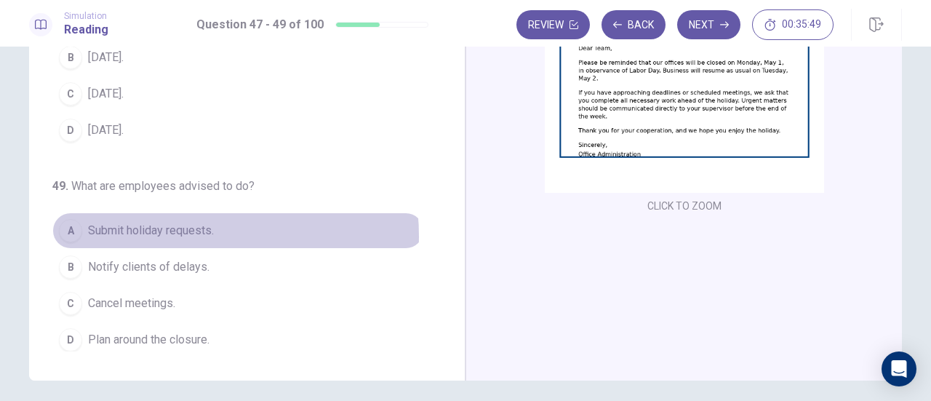
click at [174, 232] on span "Submit holiday requests." at bounding box center [151, 230] width 126 height 17
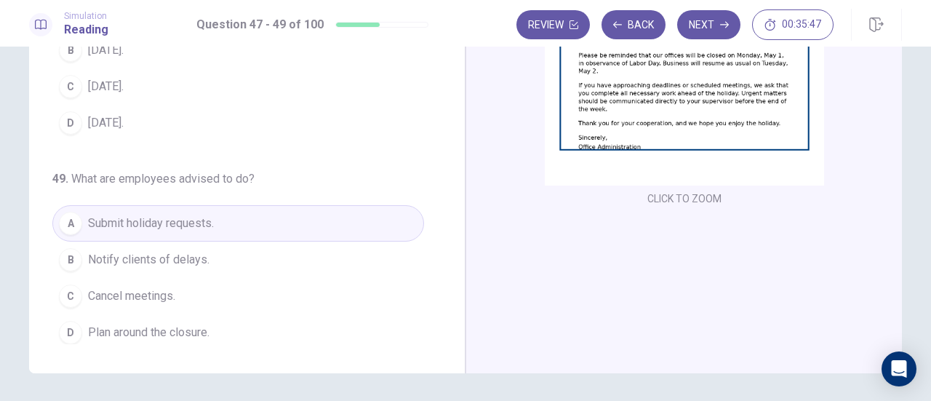
scroll to position [209, 0]
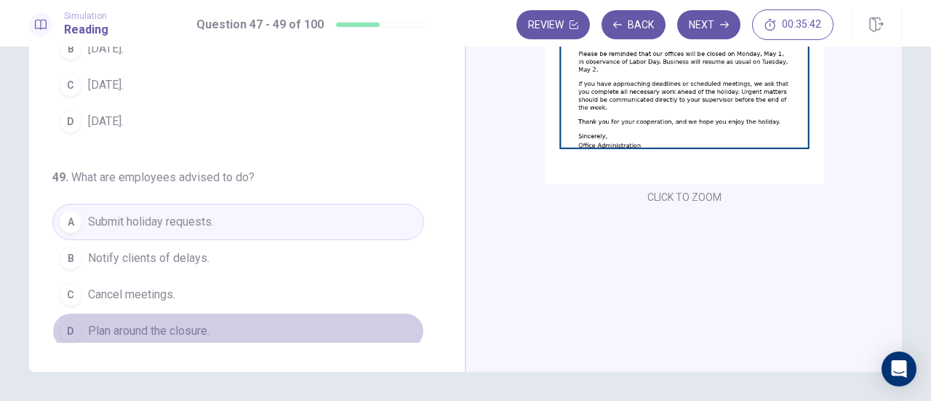
click at [243, 324] on button "D Plan around the closure." at bounding box center [238, 331] width 372 height 36
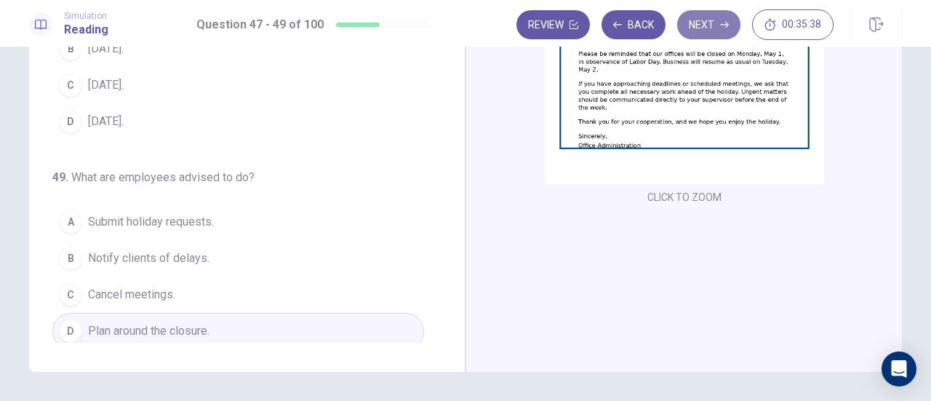
click at [710, 28] on button "Next" at bounding box center [708, 24] width 63 height 29
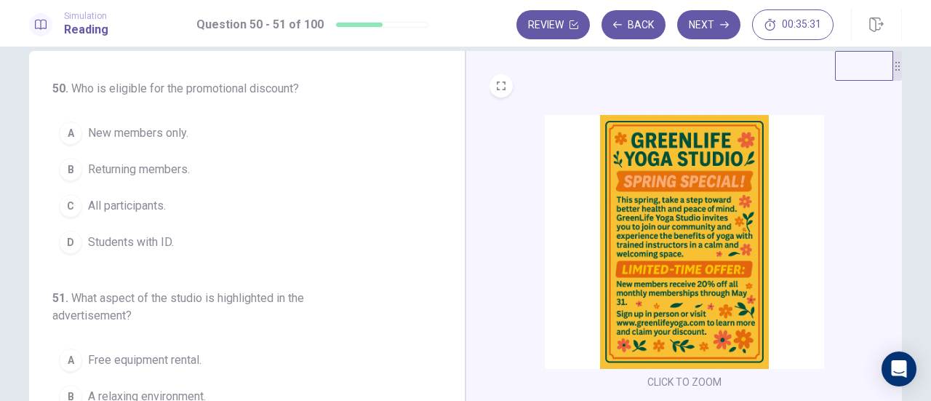
scroll to position [36, 0]
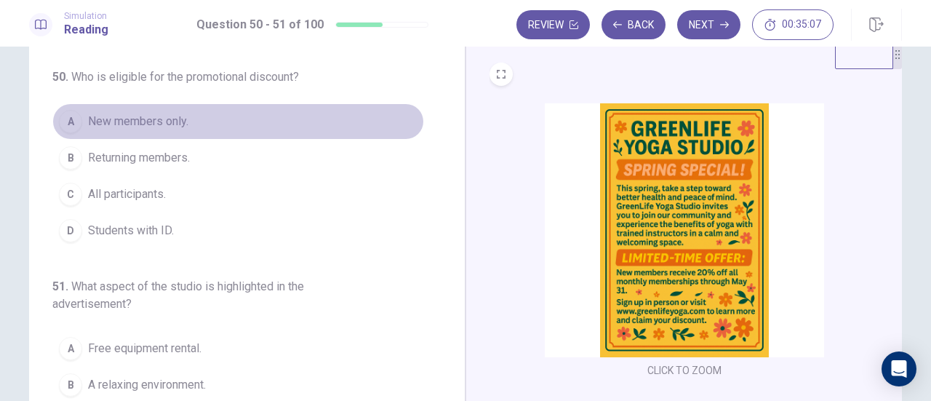
click at [140, 113] on span "New members only." at bounding box center [138, 121] width 100 height 17
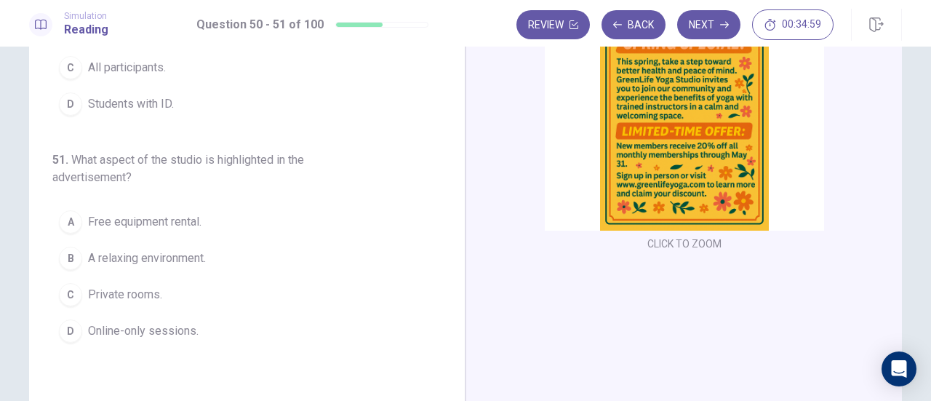
scroll to position [169, 0]
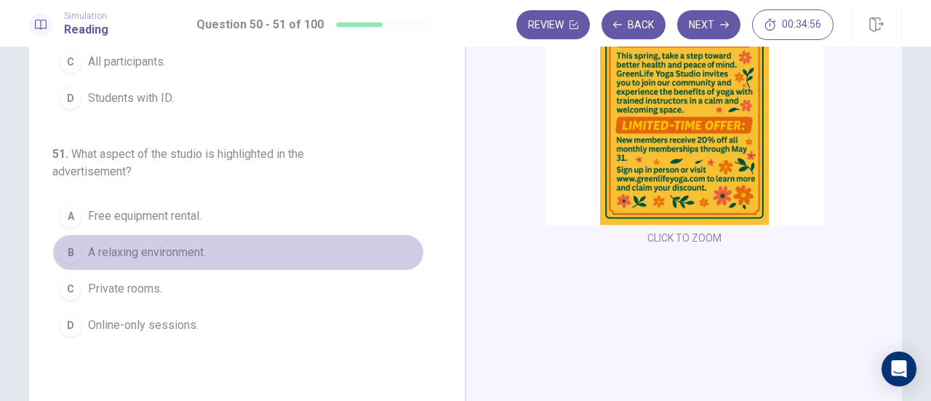
click at [169, 245] on span "A relaxing environment." at bounding box center [147, 252] width 118 height 17
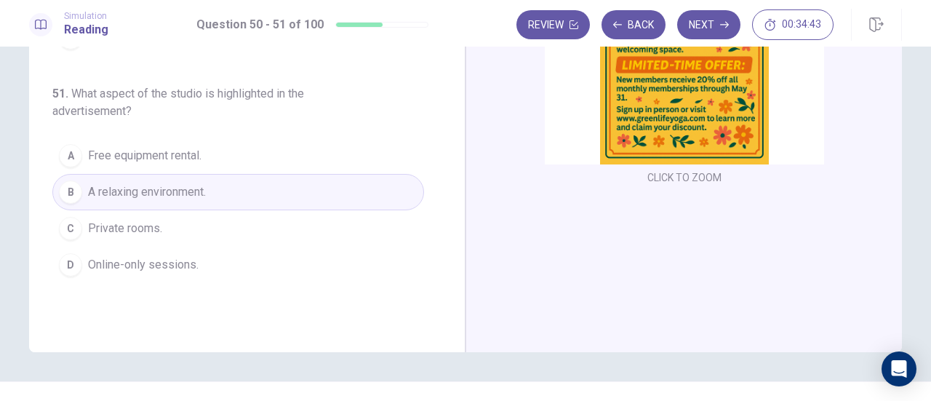
scroll to position [256, 0]
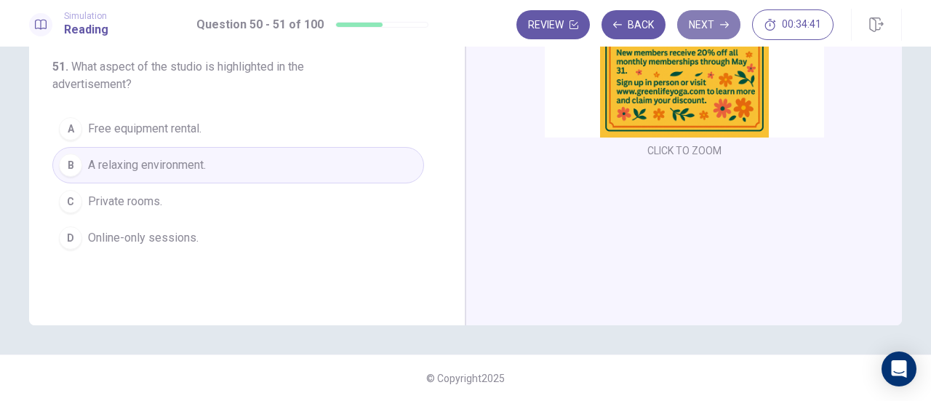
click at [711, 17] on button "Next" at bounding box center [708, 24] width 63 height 29
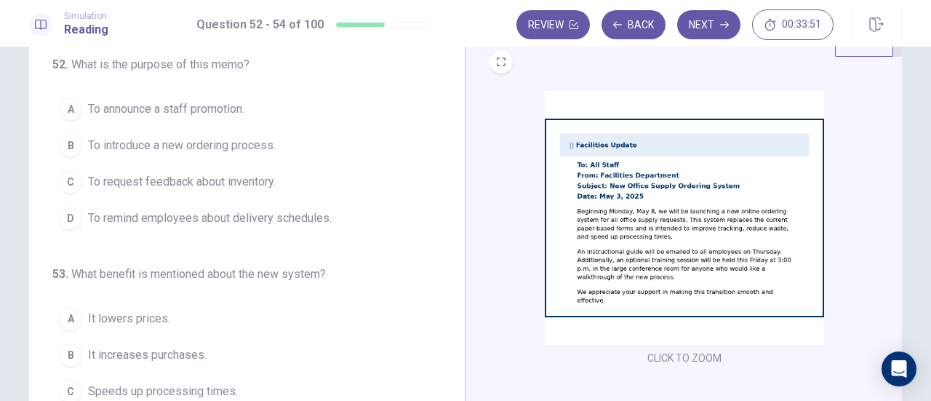
scroll to position [48, 0]
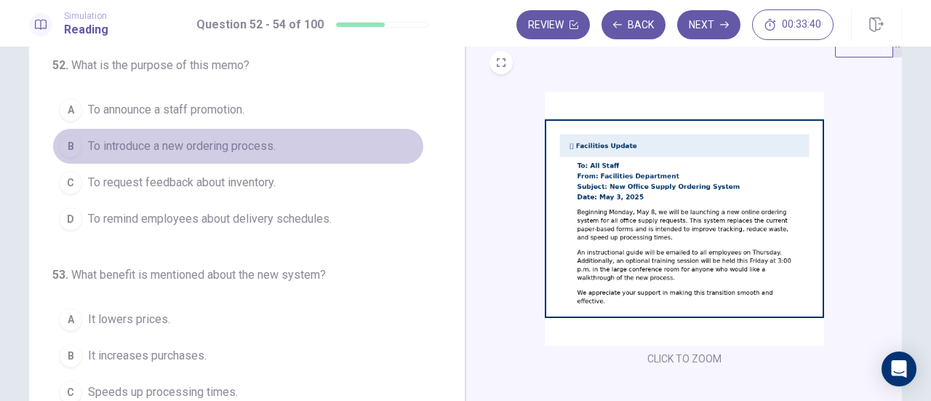
click at [233, 148] on span "To introduce a new ordering process." at bounding box center [182, 145] width 188 height 17
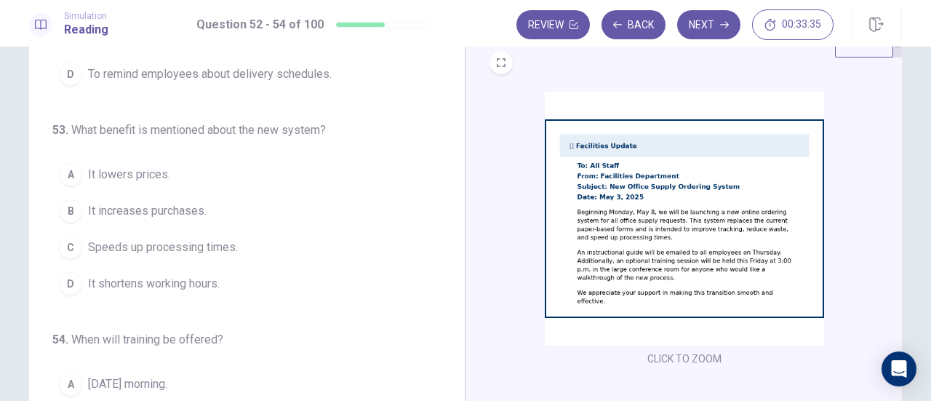
scroll to position [145, 0]
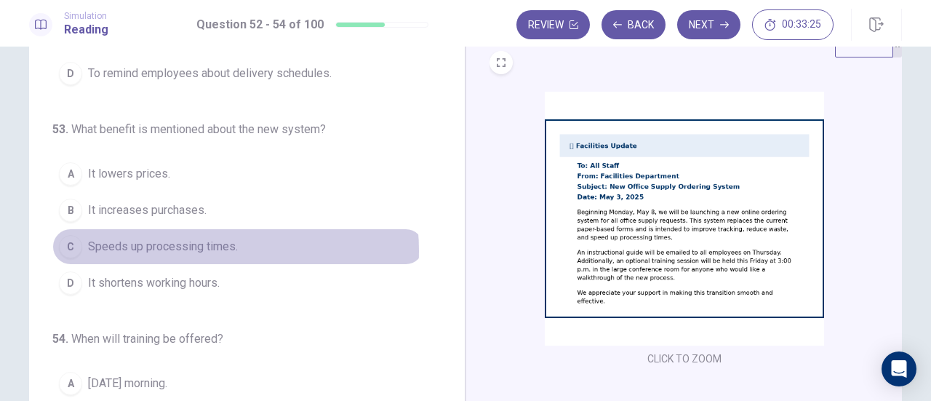
click at [185, 247] on span "Speeds up processing times." at bounding box center [163, 246] width 150 height 17
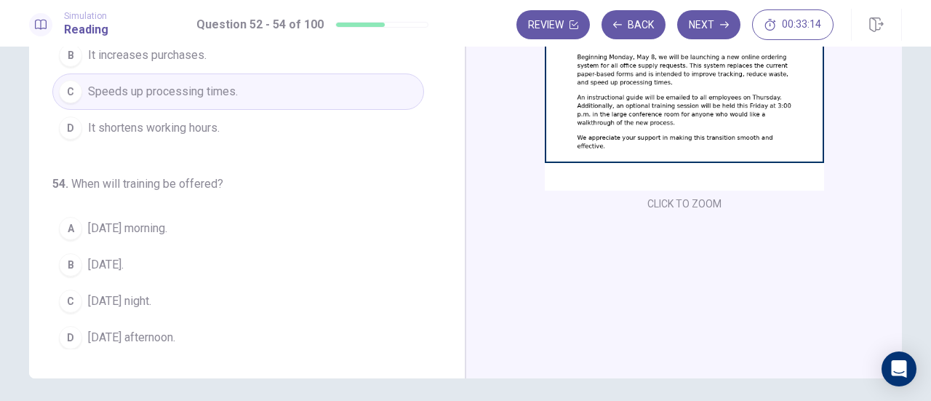
scroll to position [223, 0]
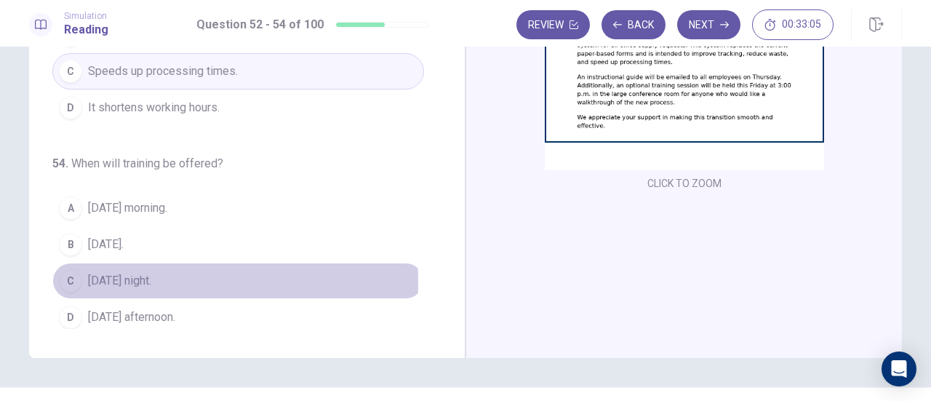
click at [119, 276] on span "Friday night." at bounding box center [119, 280] width 63 height 17
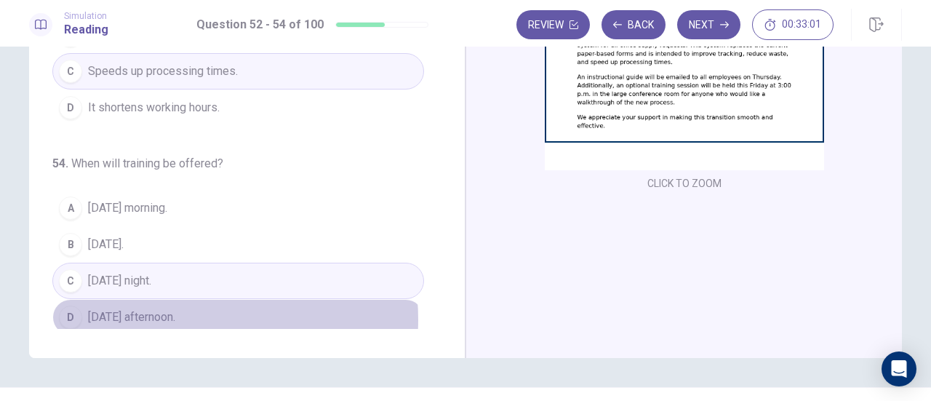
click at [186, 313] on button "D Friday afternoon." at bounding box center [238, 317] width 372 height 36
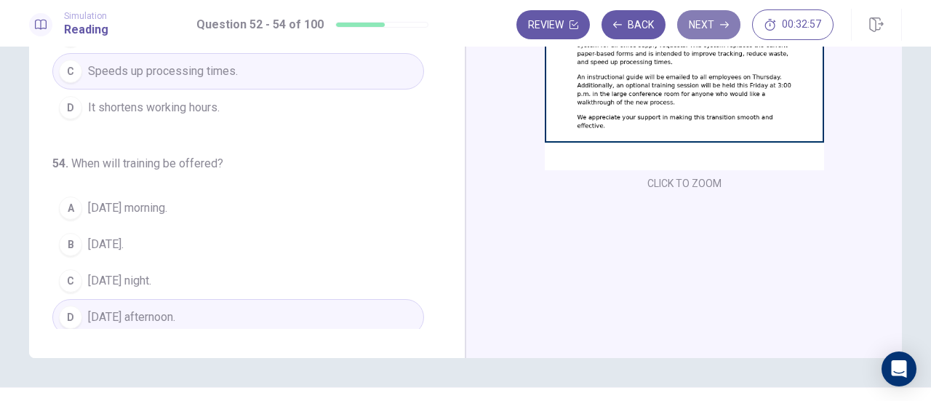
click at [716, 20] on button "Next" at bounding box center [708, 24] width 63 height 29
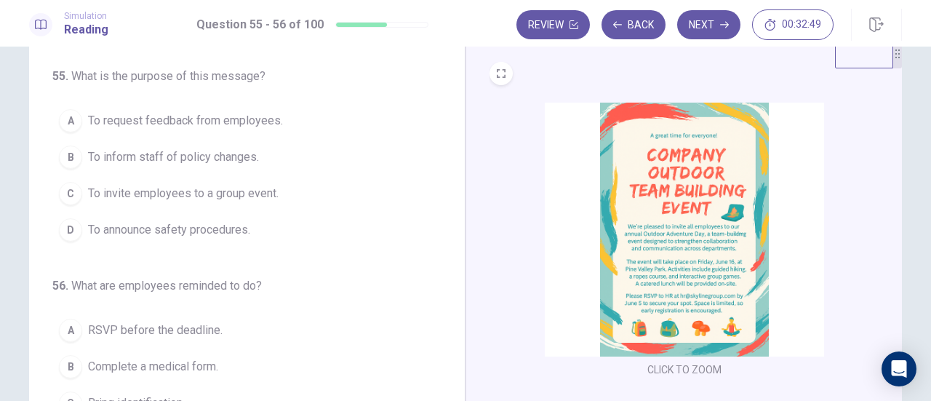
scroll to position [38, 0]
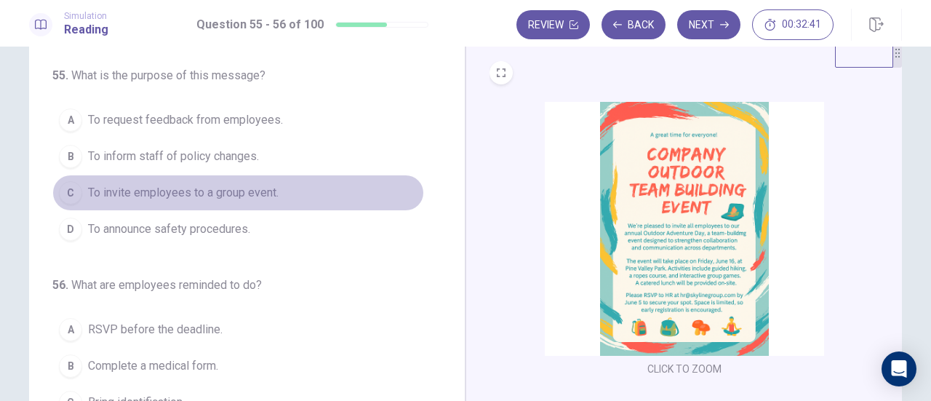
click at [235, 188] on span "To invite employees to a group event." at bounding box center [183, 192] width 190 height 17
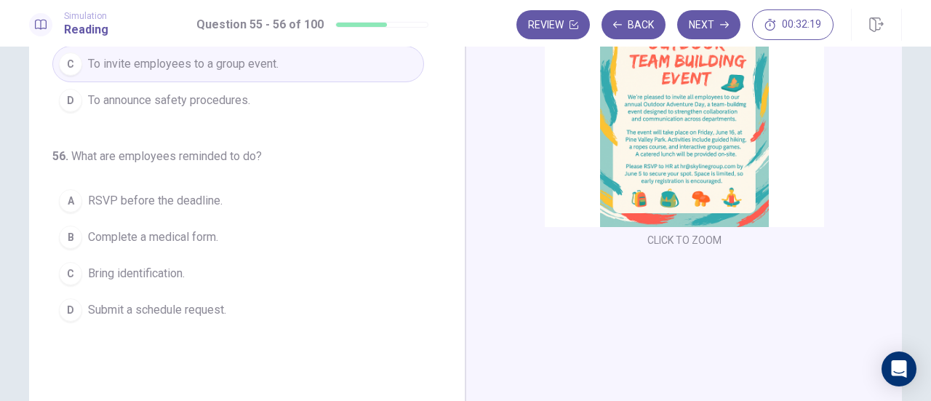
scroll to position [167, 0]
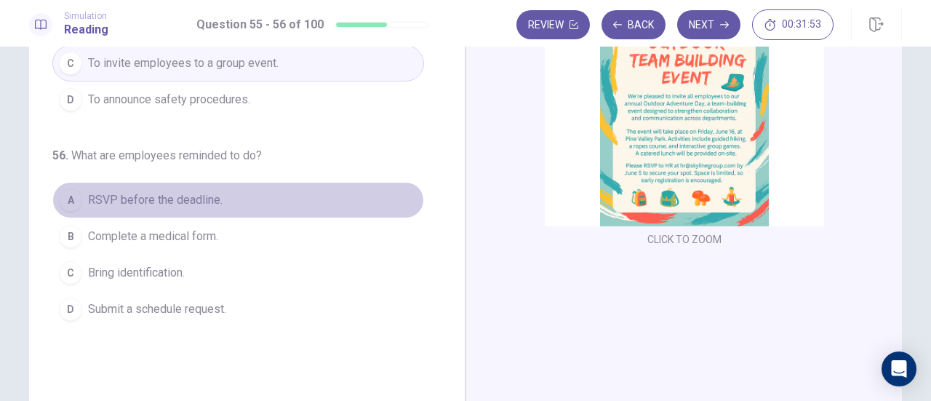
click at [196, 203] on span "RSVP before the deadline." at bounding box center [155, 199] width 135 height 17
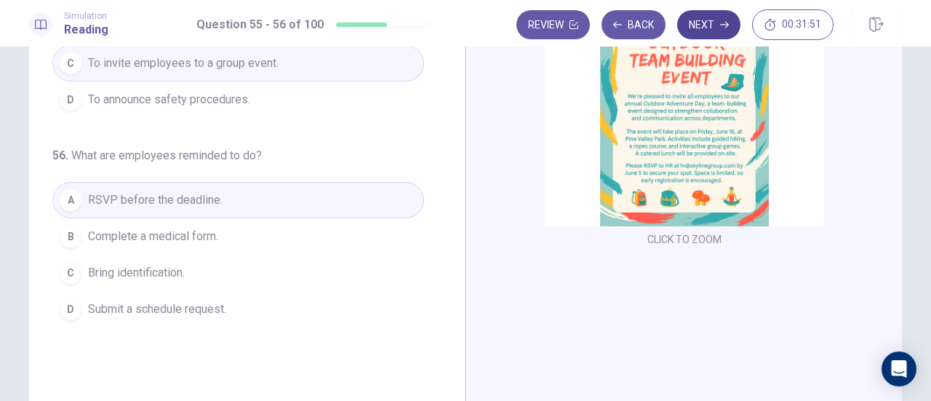
click at [720, 30] on button "Next" at bounding box center [708, 24] width 63 height 29
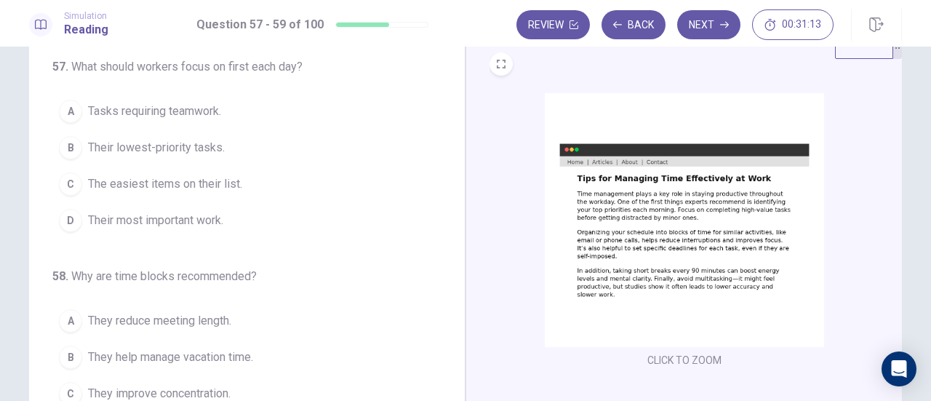
scroll to position [23, 0]
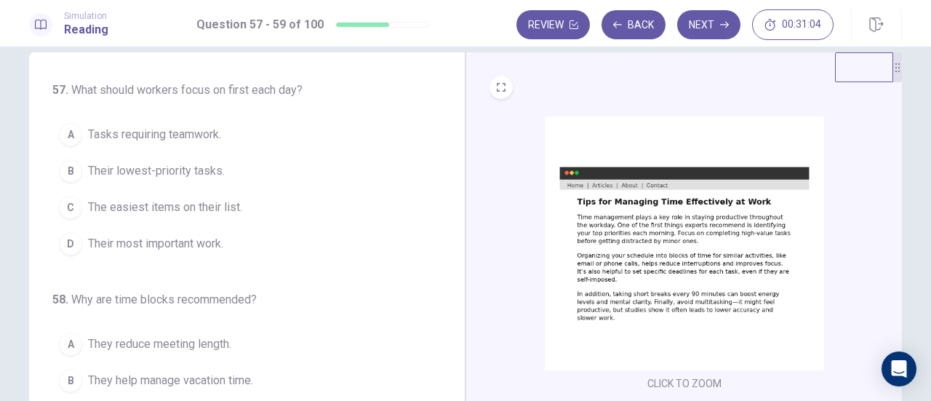
click at [204, 242] on span "Their most important work." at bounding box center [155, 243] width 135 height 17
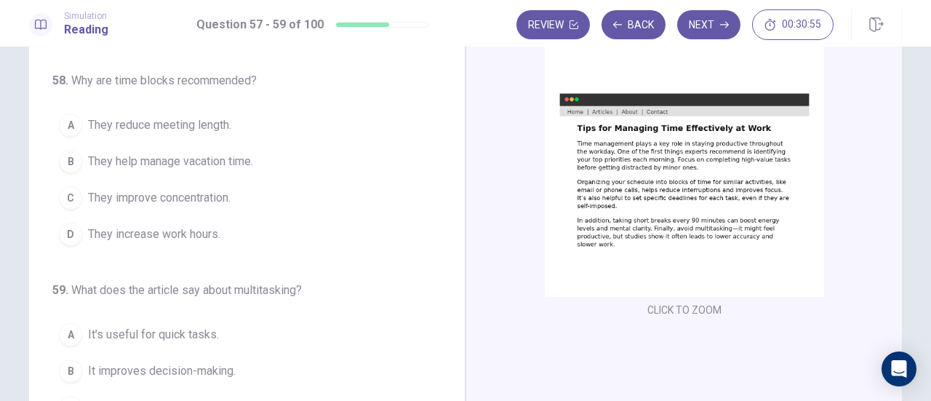
scroll to position [97, 0]
click at [638, 24] on button "Back" at bounding box center [633, 24] width 64 height 29
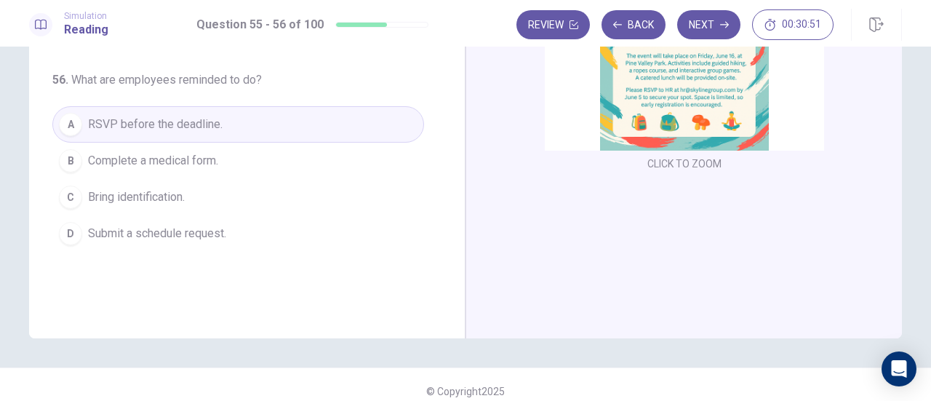
scroll to position [256, 0]
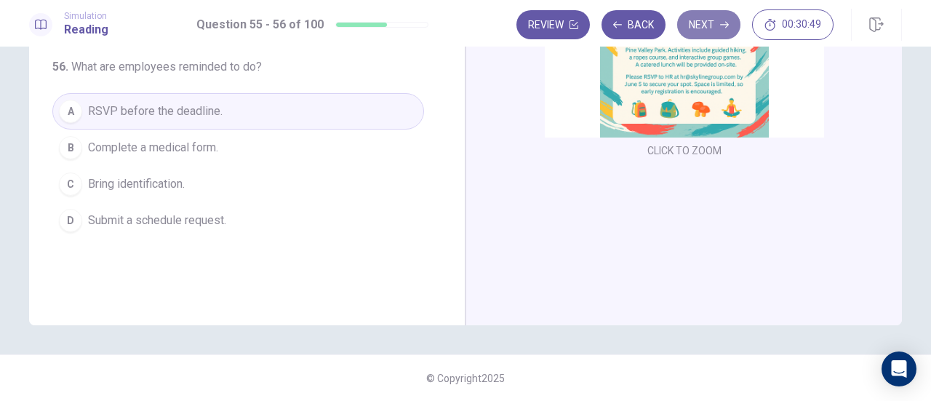
click at [710, 22] on button "Next" at bounding box center [708, 24] width 63 height 29
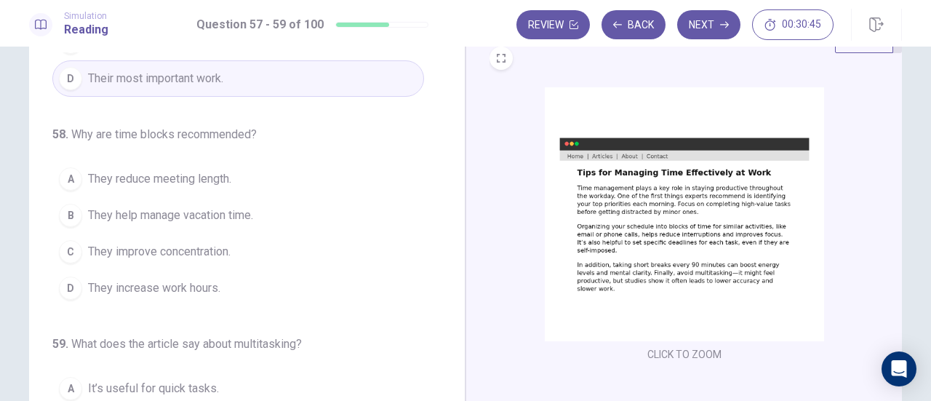
scroll to position [137, 0]
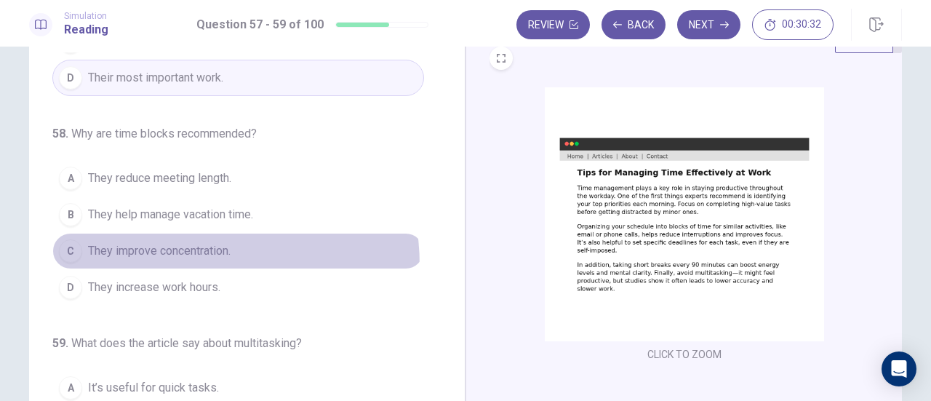
click at [167, 262] on button "C They improve concentration." at bounding box center [238, 251] width 372 height 36
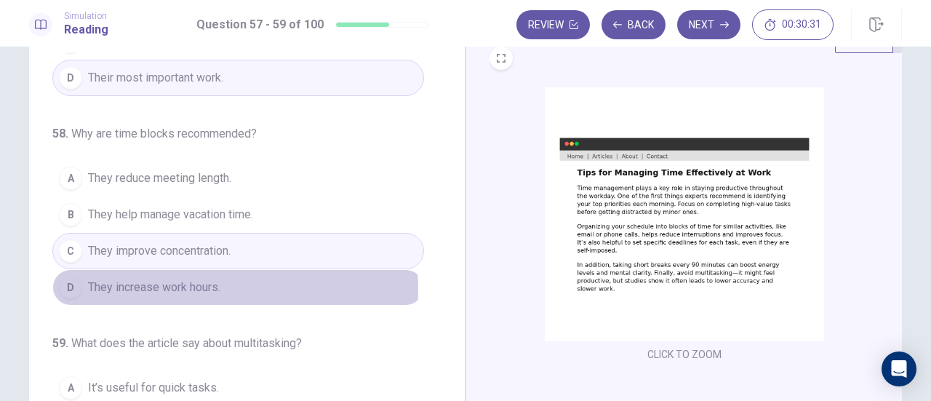
click at [167, 286] on span "They increase work hours." at bounding box center [154, 286] width 132 height 17
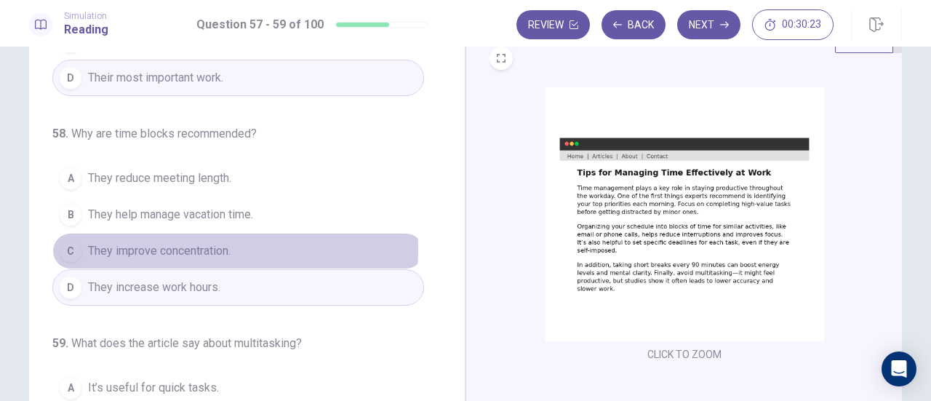
click at [195, 246] on span "They improve concentration." at bounding box center [159, 250] width 143 height 17
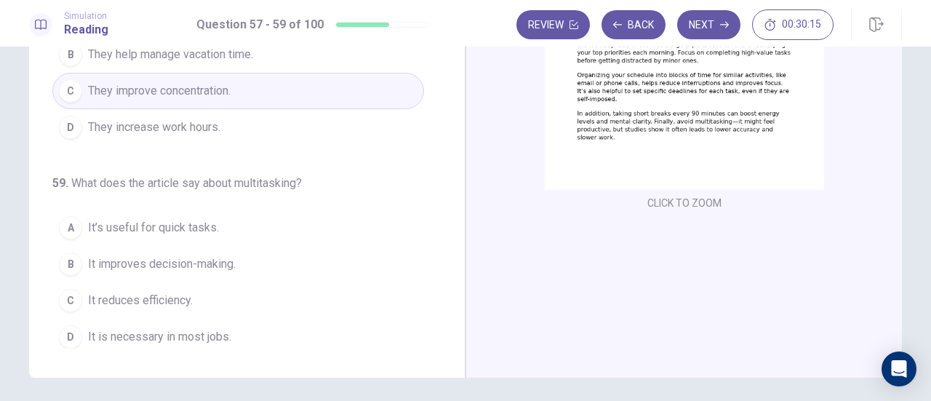
scroll to position [211, 0]
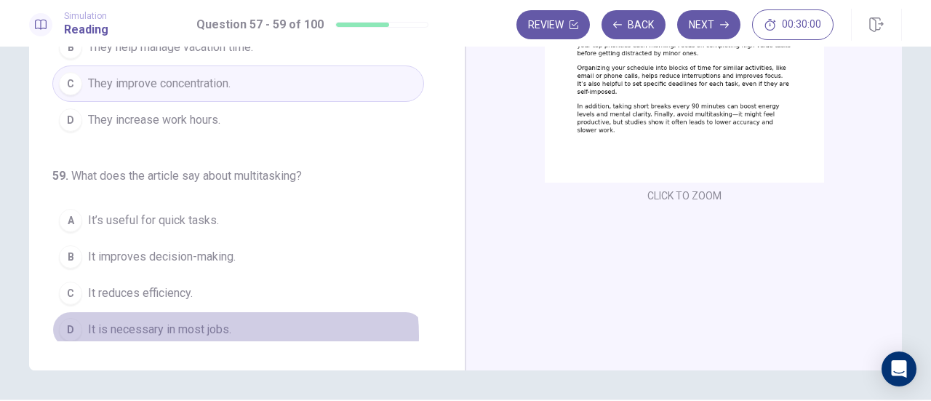
click at [220, 329] on span "It is necessary in most jobs." at bounding box center [159, 329] width 143 height 17
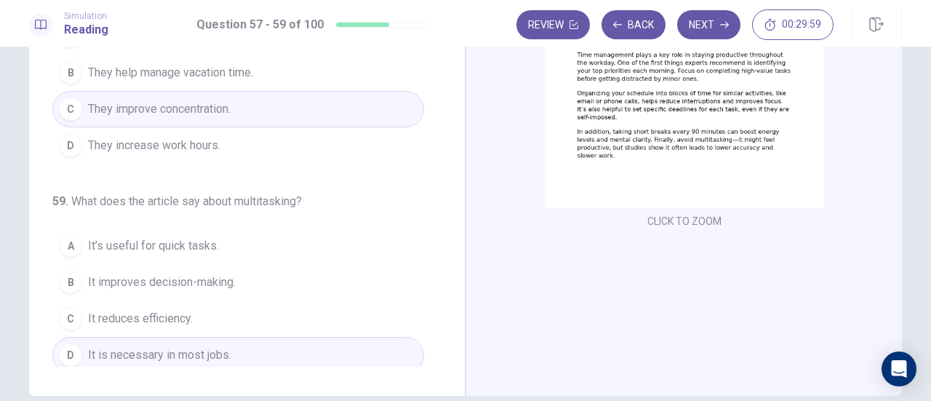
scroll to position [182, 0]
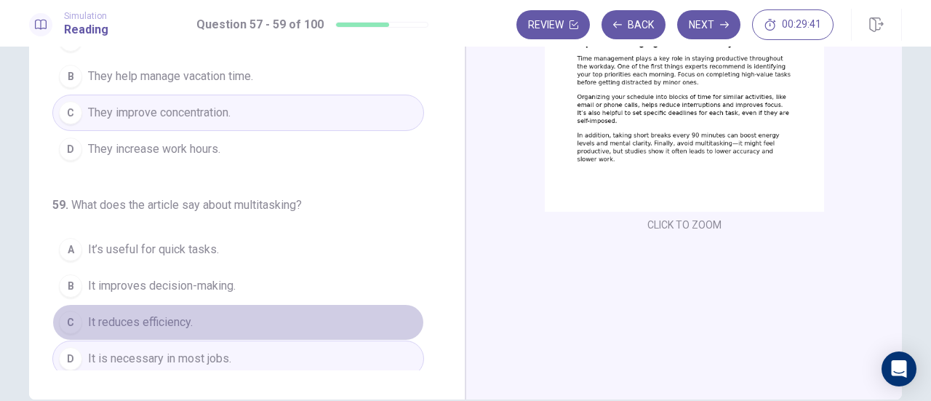
click at [238, 321] on button "C It reduces efficiency." at bounding box center [238, 322] width 372 height 36
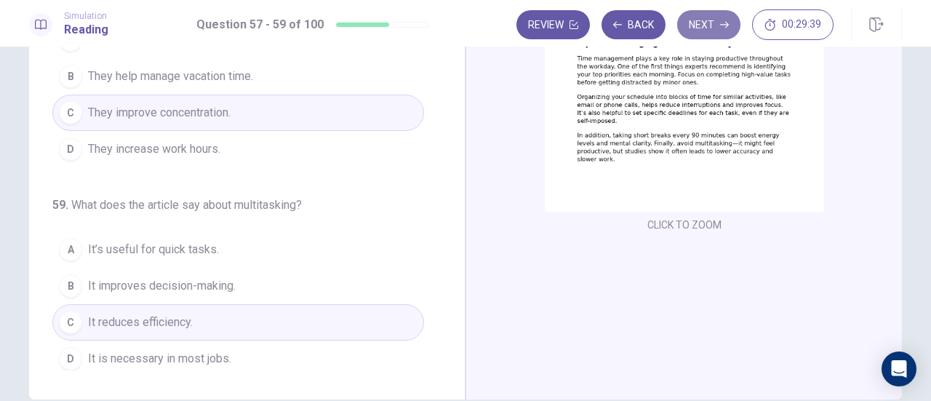
click at [705, 31] on button "Next" at bounding box center [708, 24] width 63 height 29
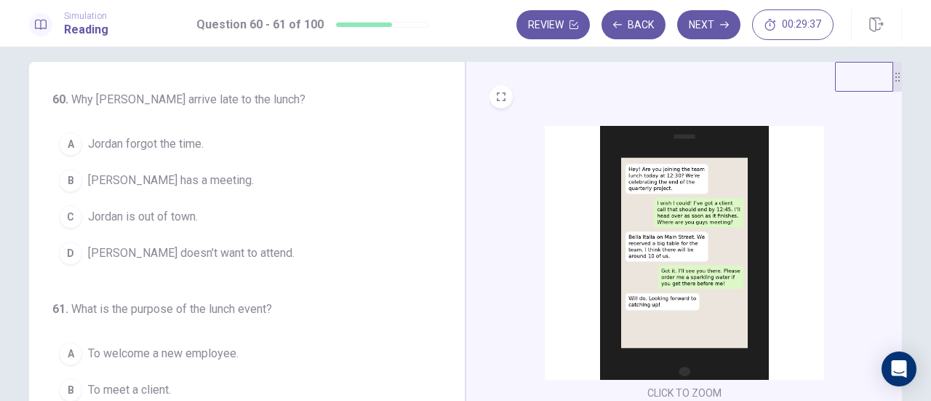
scroll to position [0, 0]
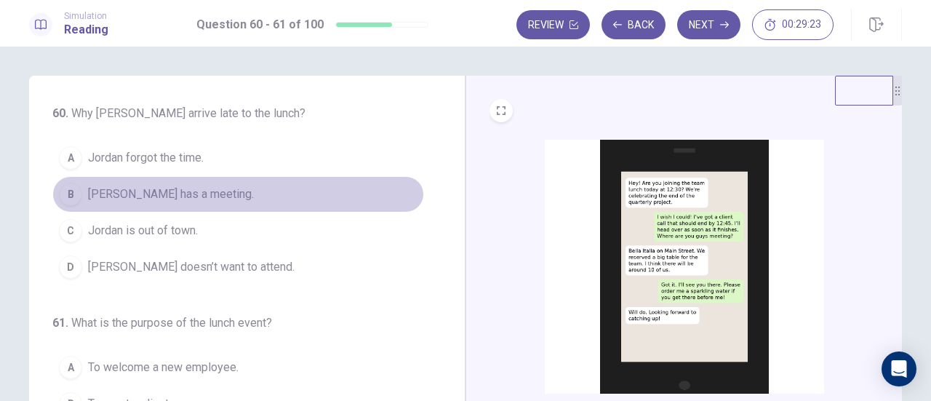
click at [163, 198] on span "Jordan has a meeting." at bounding box center [171, 193] width 166 height 17
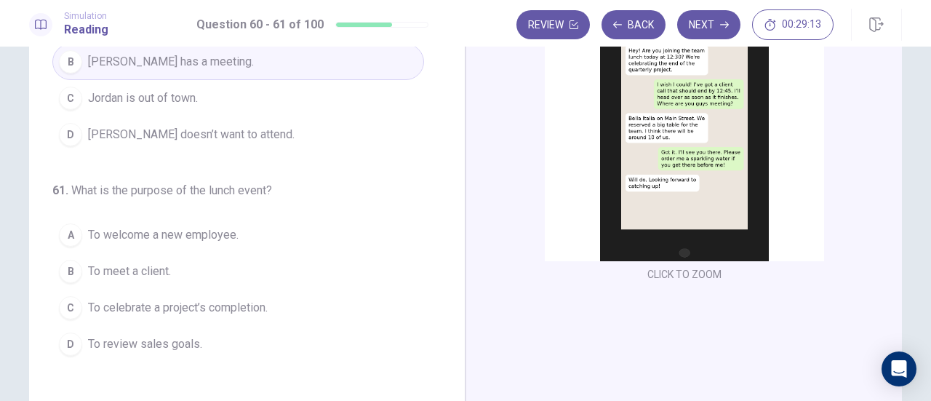
scroll to position [132, 0]
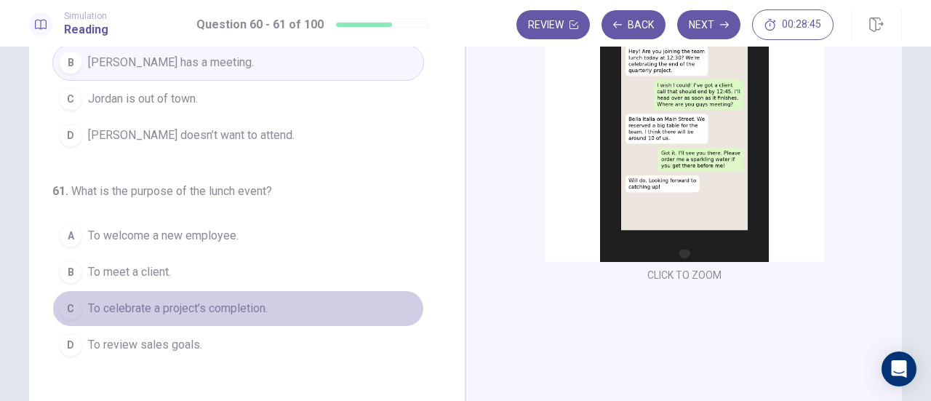
click at [161, 305] on span "To celebrate a project’s completion." at bounding box center [178, 308] width 180 height 17
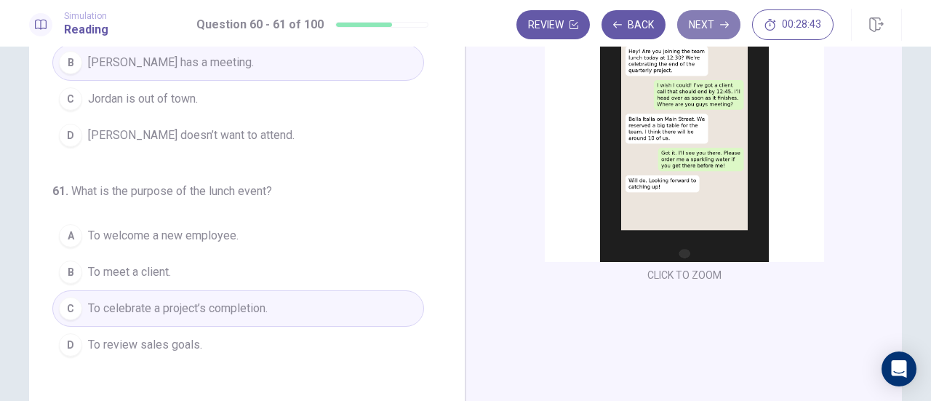
click at [698, 15] on button "Next" at bounding box center [708, 24] width 63 height 29
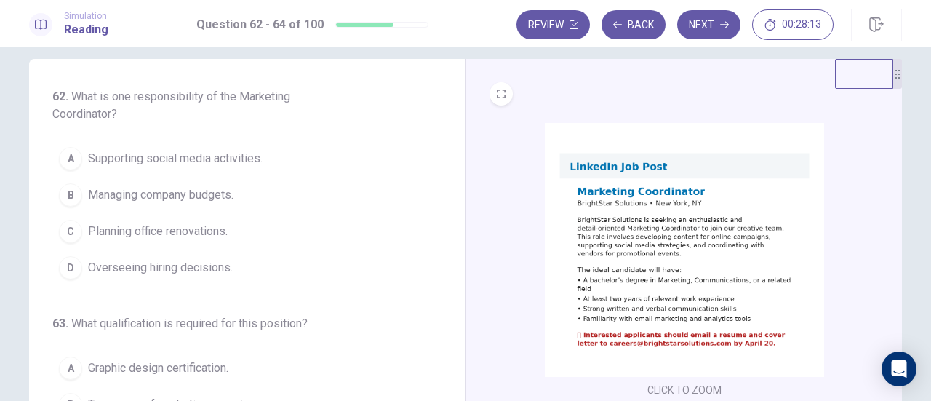
scroll to position [0, 0]
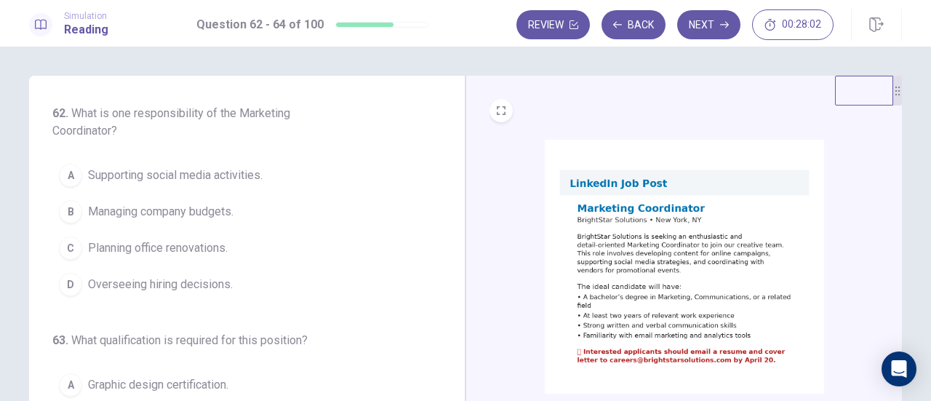
click at [214, 181] on span "Supporting social media activities." at bounding box center [175, 175] width 175 height 17
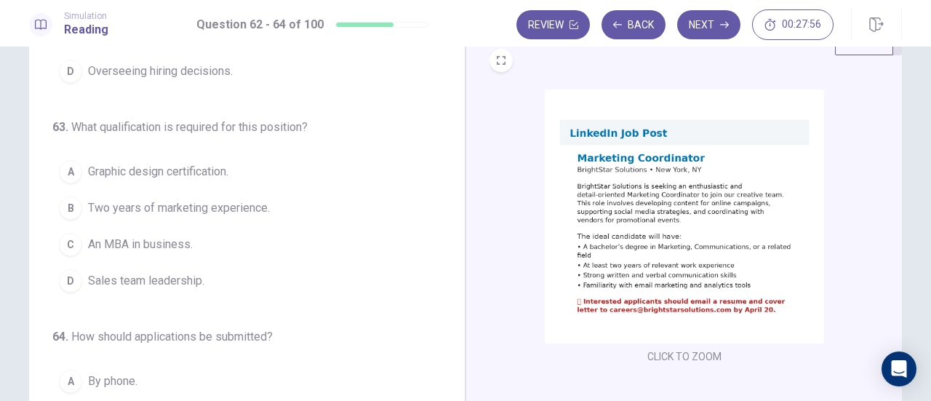
scroll to position [54, 0]
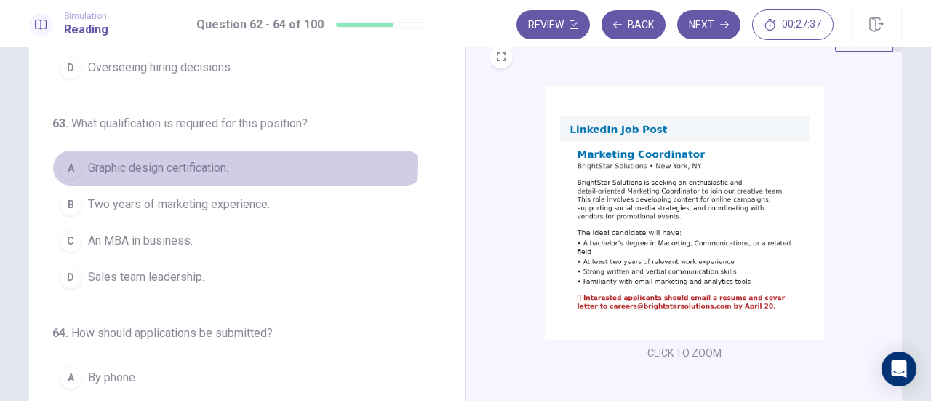
click at [173, 161] on span "Graphic design certification." at bounding box center [158, 167] width 140 height 17
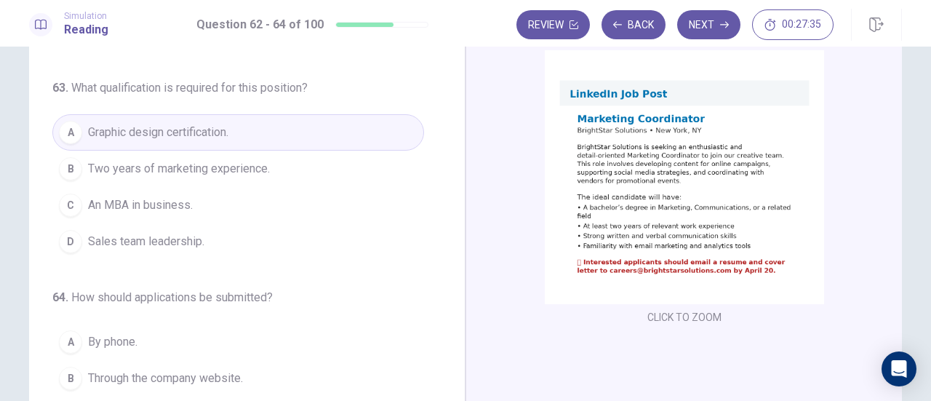
scroll to position [90, 0]
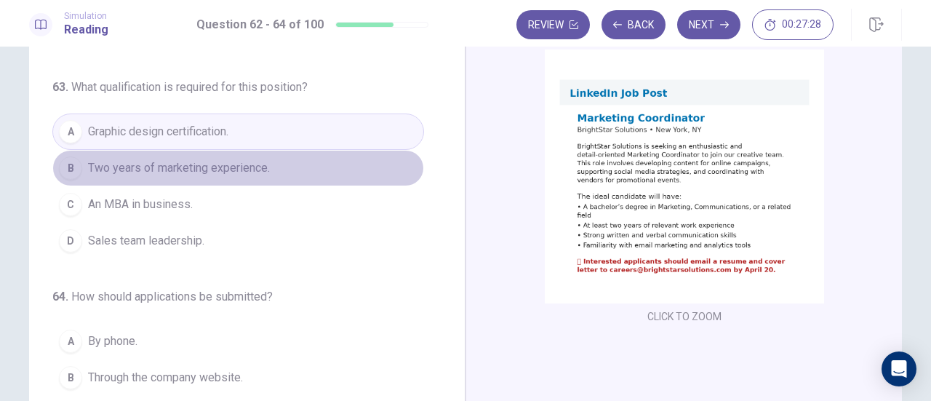
click at [284, 169] on button "B Two years of marketing experience." at bounding box center [238, 168] width 372 height 36
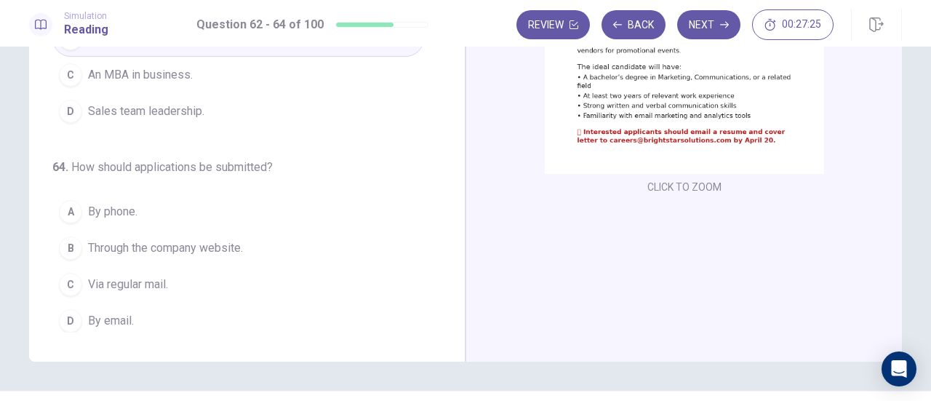
scroll to position [221, 0]
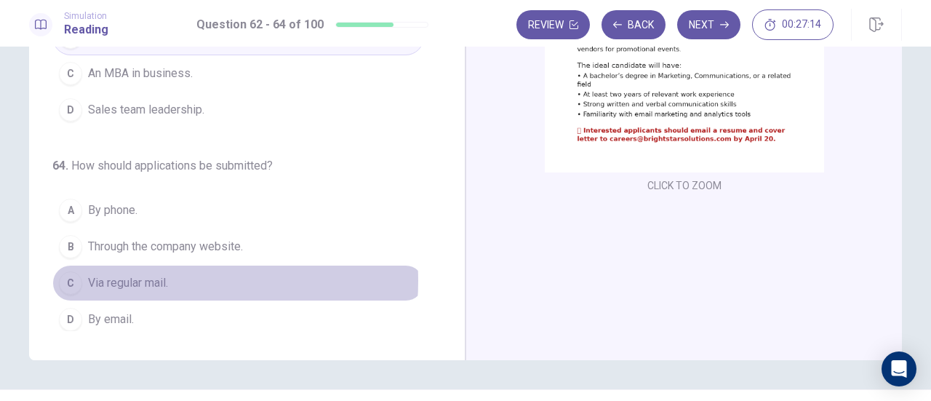
click at [150, 275] on span "Via regular mail." at bounding box center [128, 282] width 80 height 17
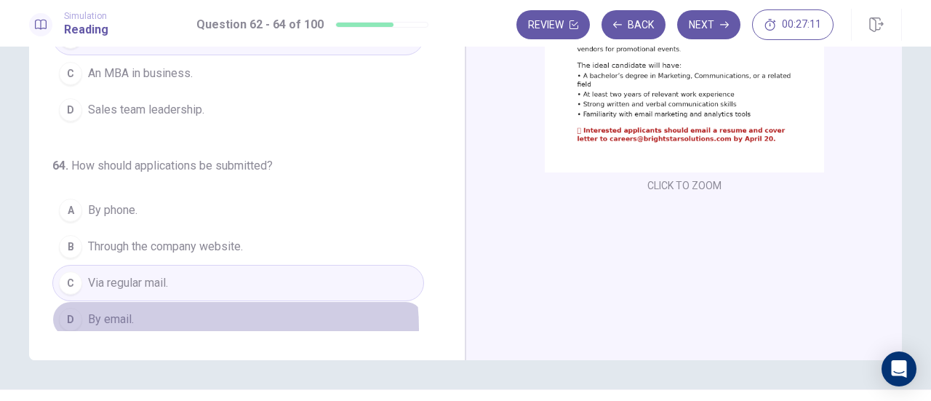
click at [195, 322] on button "D By email." at bounding box center [238, 319] width 372 height 36
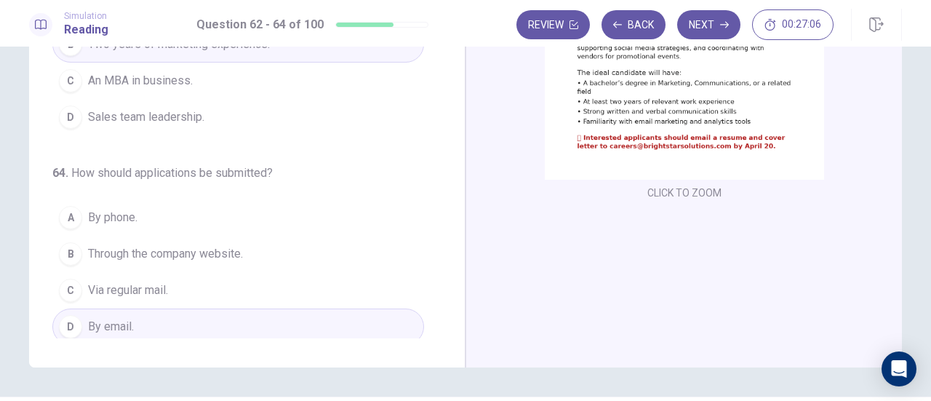
scroll to position [213, 0]
click at [707, 29] on button "Next" at bounding box center [708, 24] width 63 height 29
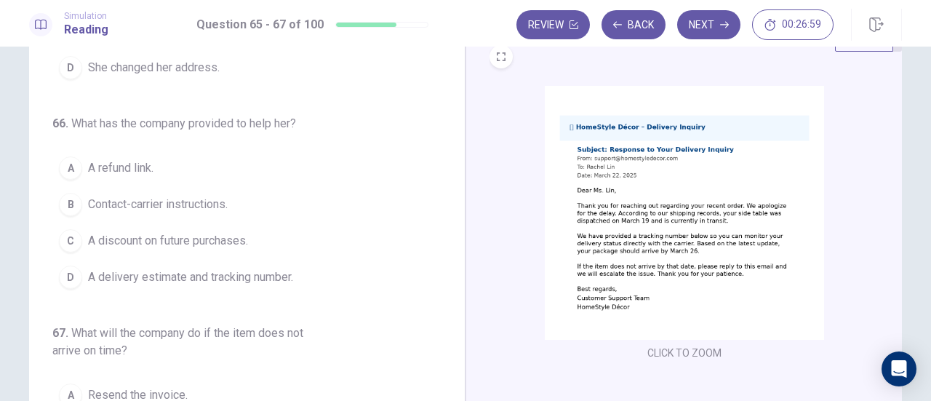
scroll to position [7, 0]
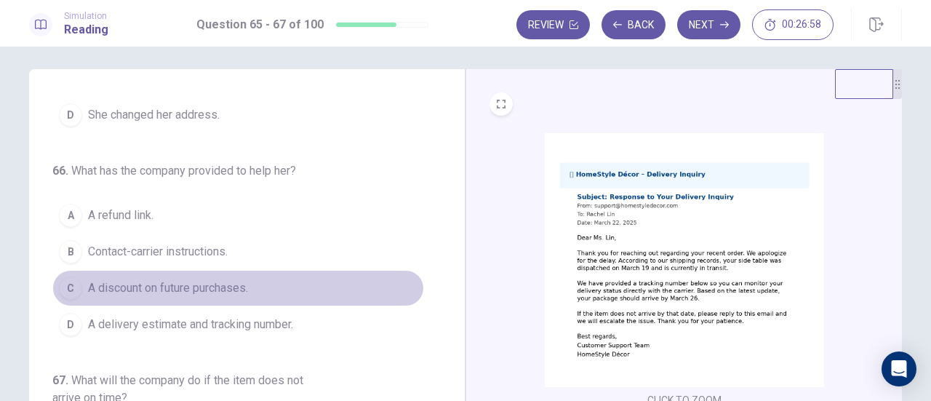
click at [362, 288] on button "C A discount on future purchases." at bounding box center [238, 288] width 372 height 36
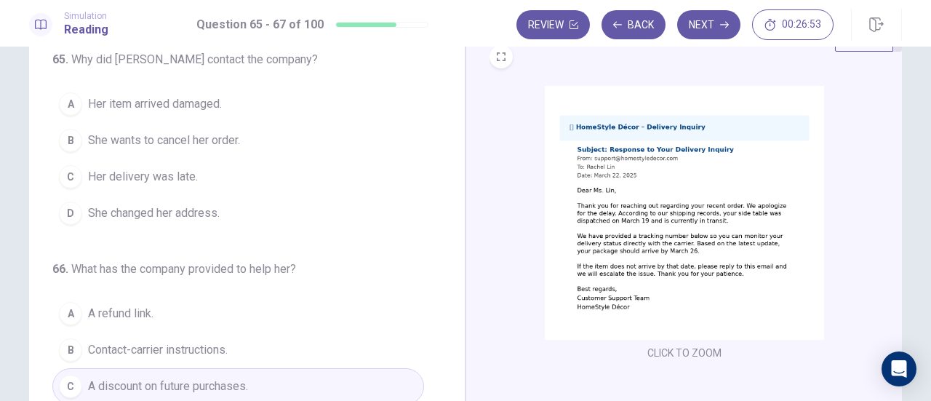
scroll to position [74, 0]
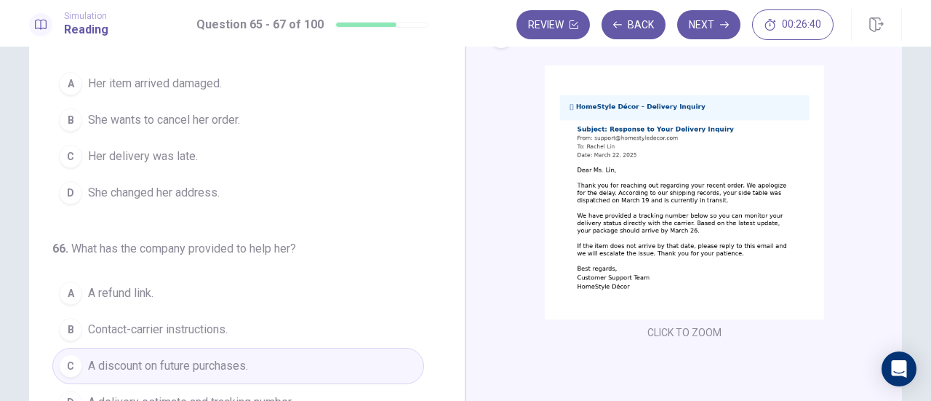
click at [172, 165] on button "C Her delivery was late." at bounding box center [238, 156] width 372 height 36
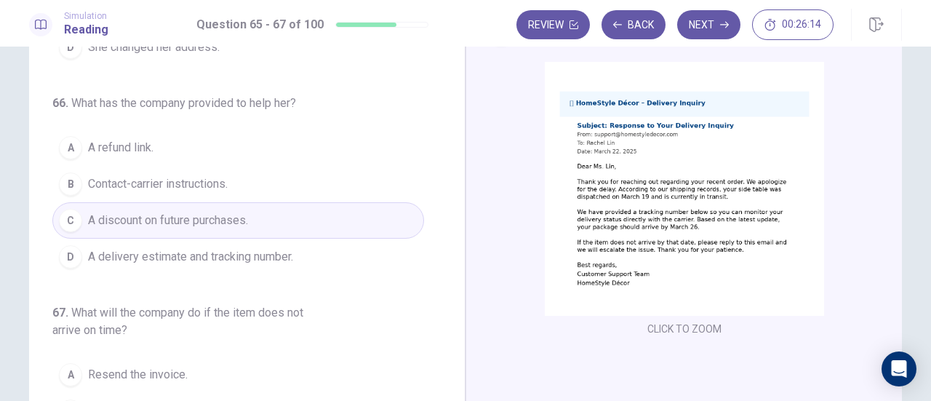
scroll to position [79, 0]
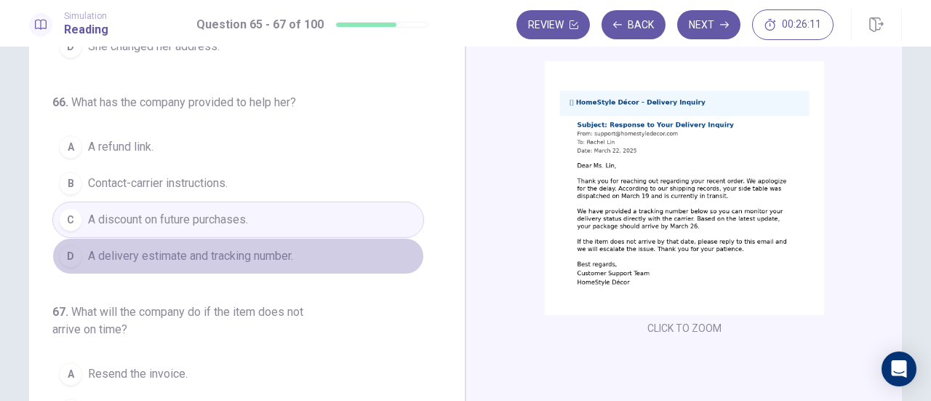
click at [249, 247] on span "A delivery estimate and tracking number." at bounding box center [190, 255] width 205 height 17
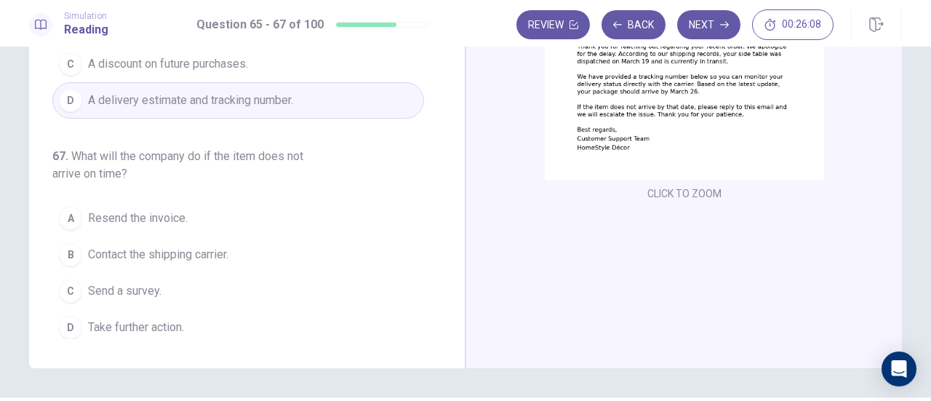
scroll to position [220, 0]
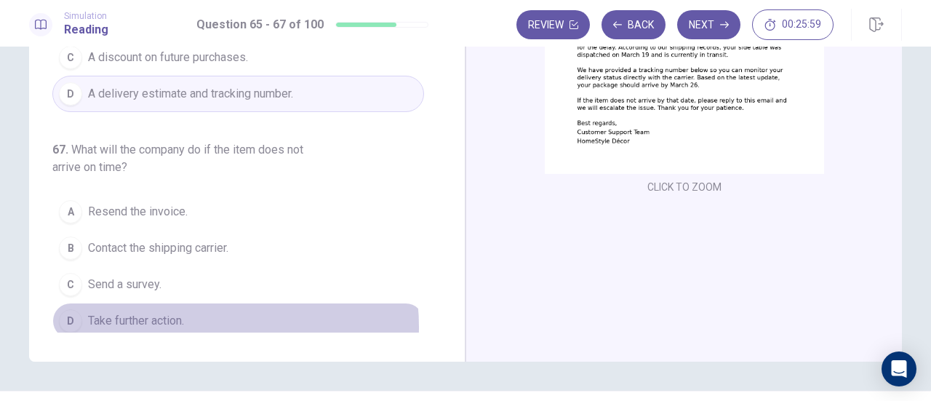
click at [194, 321] on button "D Take further action." at bounding box center [238, 320] width 372 height 36
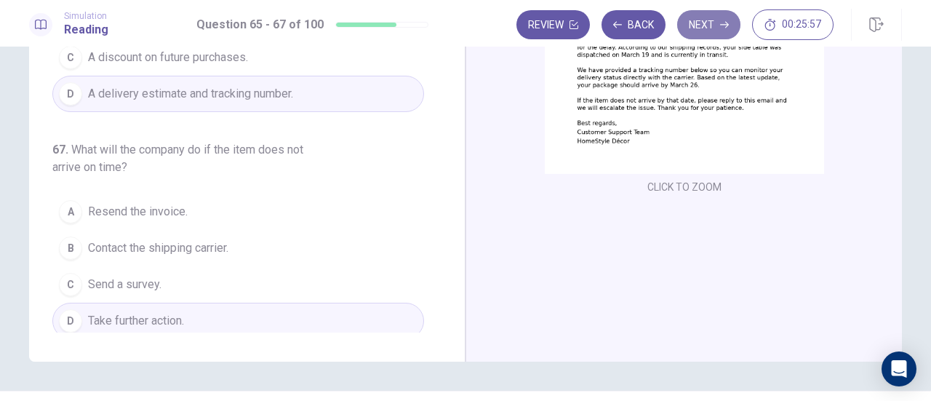
click at [734, 29] on button "Next" at bounding box center [708, 24] width 63 height 29
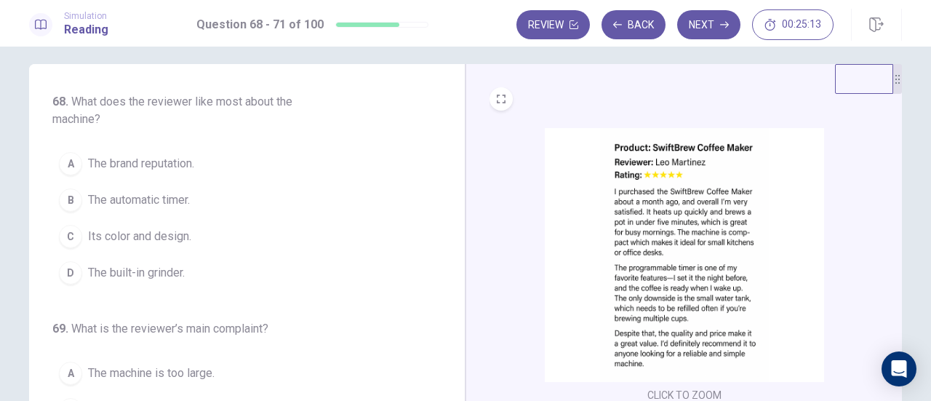
scroll to position [10, 0]
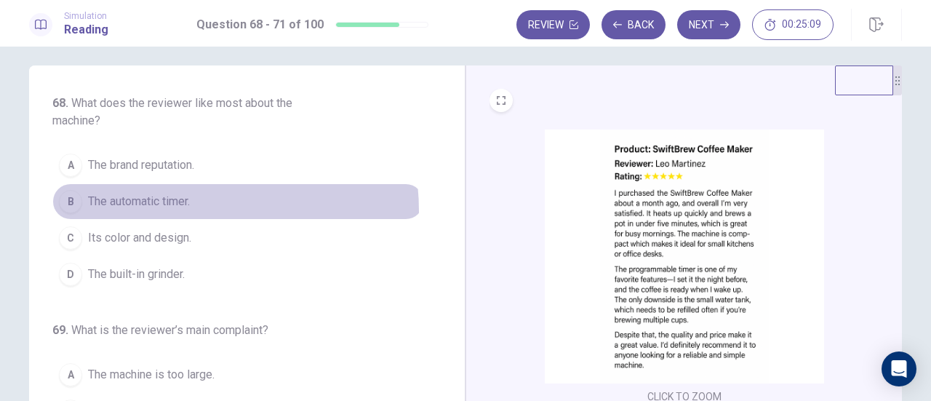
click at [167, 210] on button "B The automatic timer." at bounding box center [238, 201] width 372 height 36
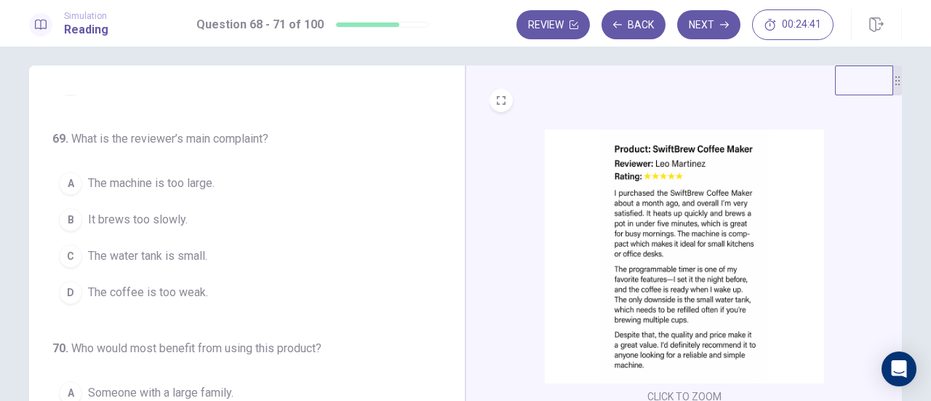
scroll to position [192, 0]
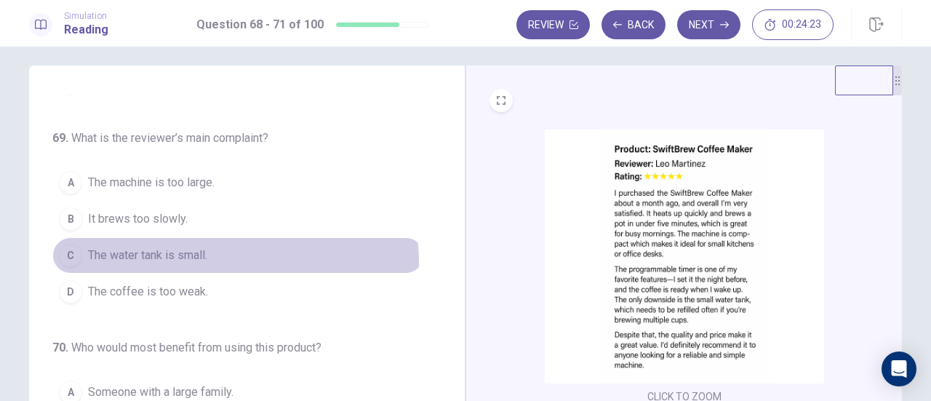
click at [193, 260] on span "The water tank is small." at bounding box center [147, 254] width 119 height 17
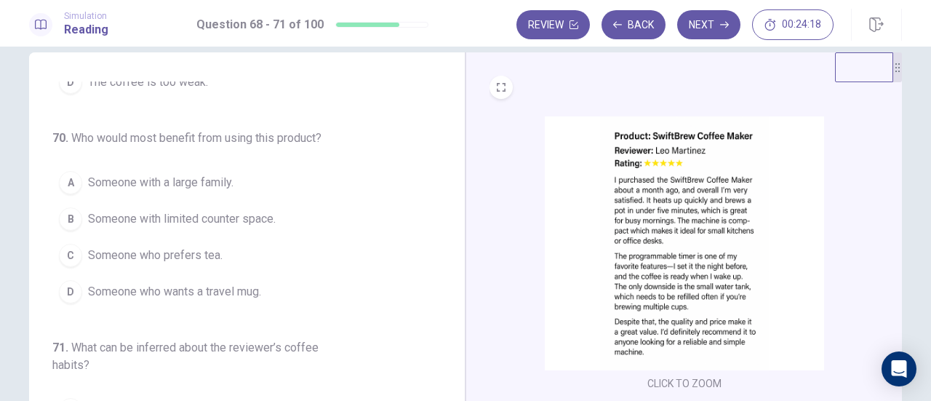
scroll to position [24, 0]
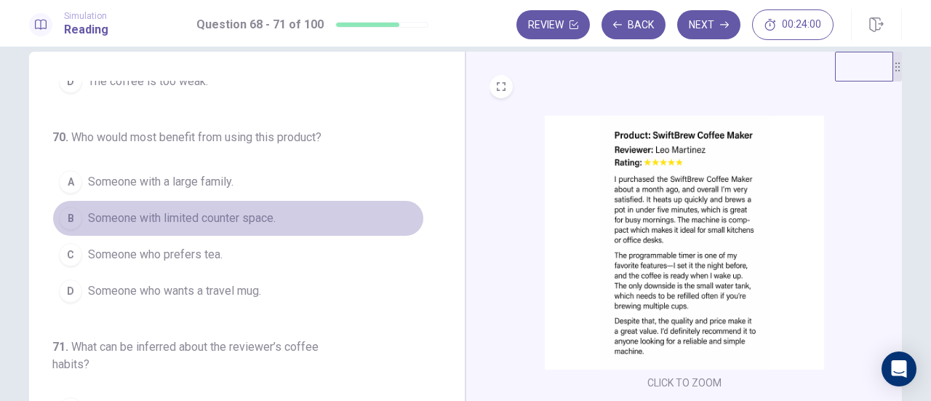
click at [273, 209] on span "Someone with limited counter space." at bounding box center [182, 217] width 188 height 17
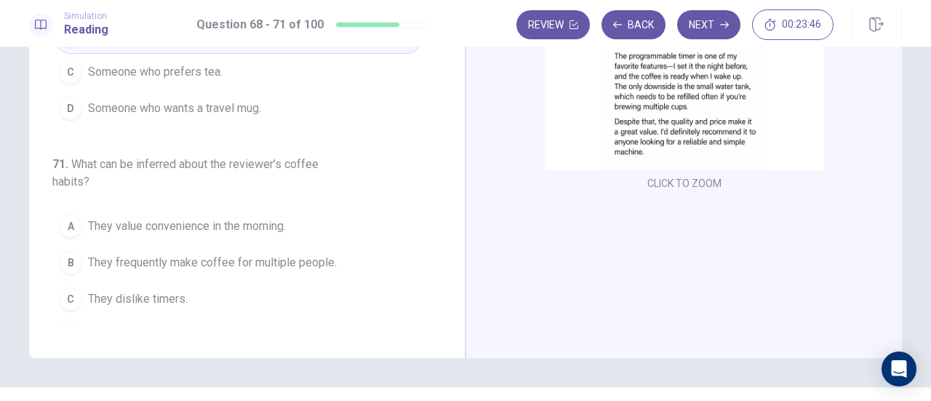
scroll to position [388, 0]
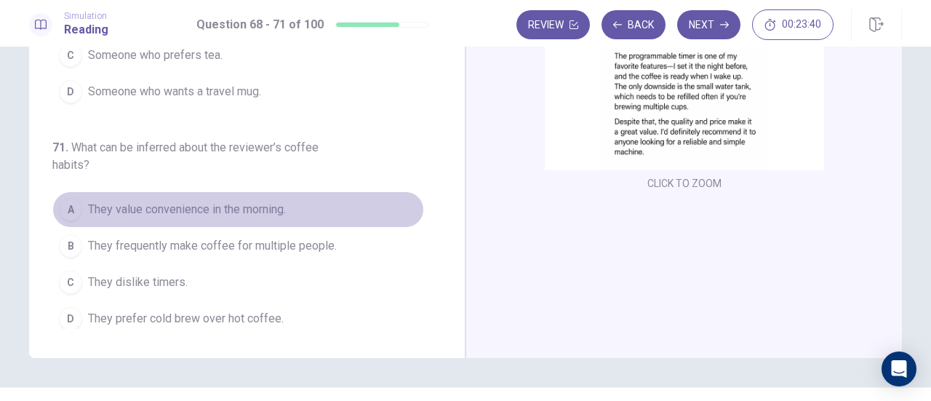
click at [254, 201] on span "They value convenience in the morning." at bounding box center [187, 209] width 198 height 17
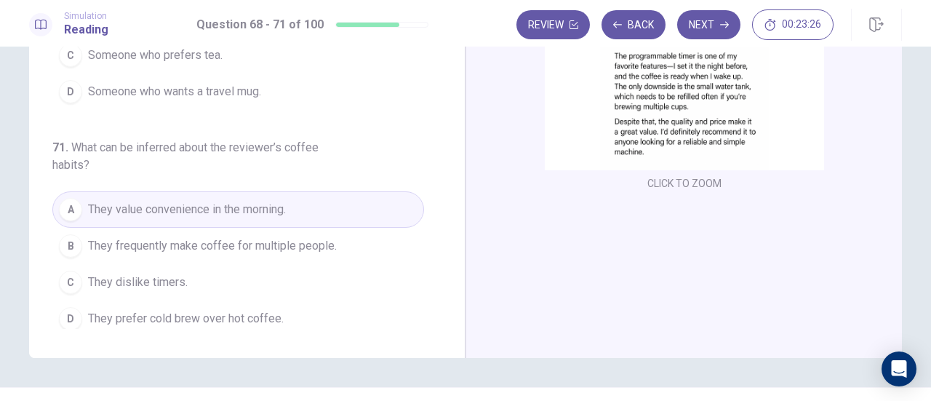
scroll to position [213, 0]
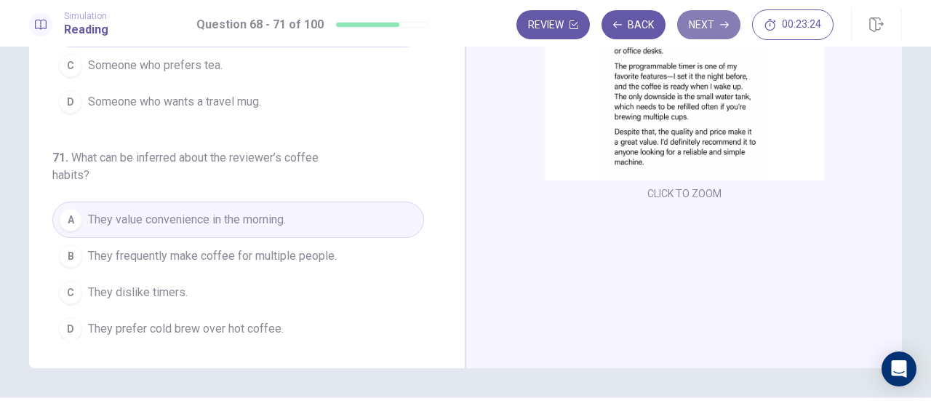
click at [715, 25] on button "Next" at bounding box center [708, 24] width 63 height 29
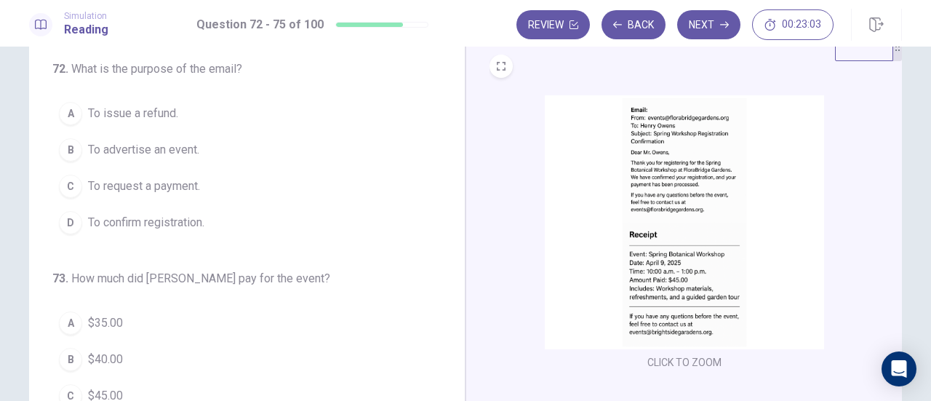
scroll to position [20, 0]
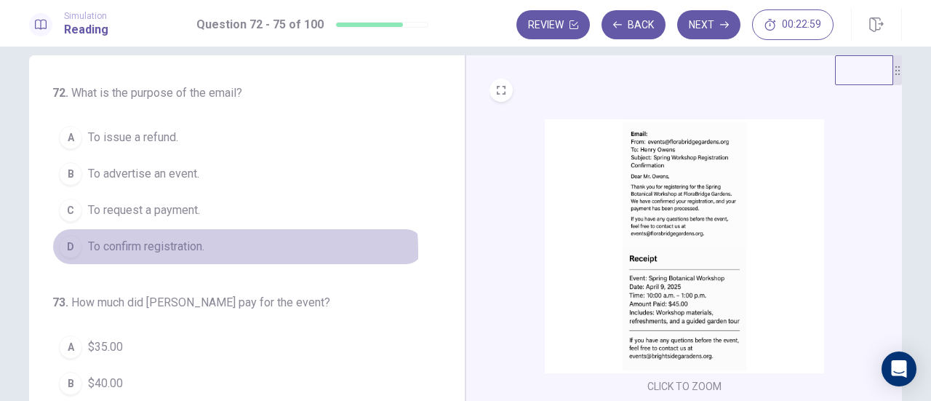
click at [164, 250] on span "To confirm registration." at bounding box center [146, 246] width 116 height 17
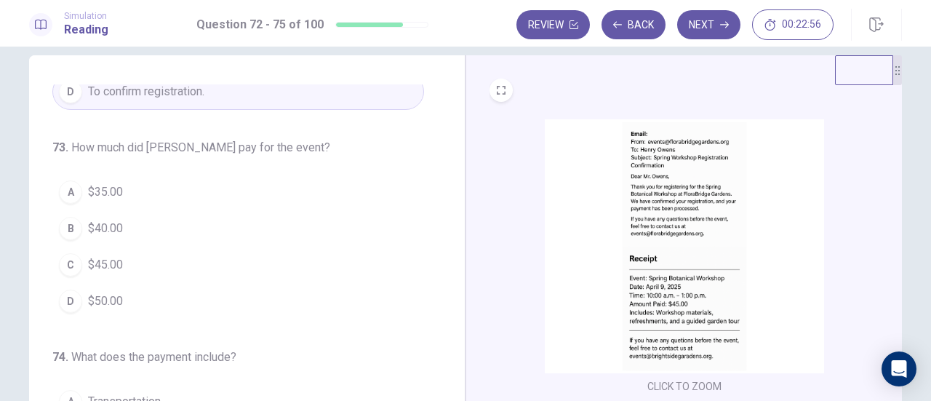
scroll to position [156, 0]
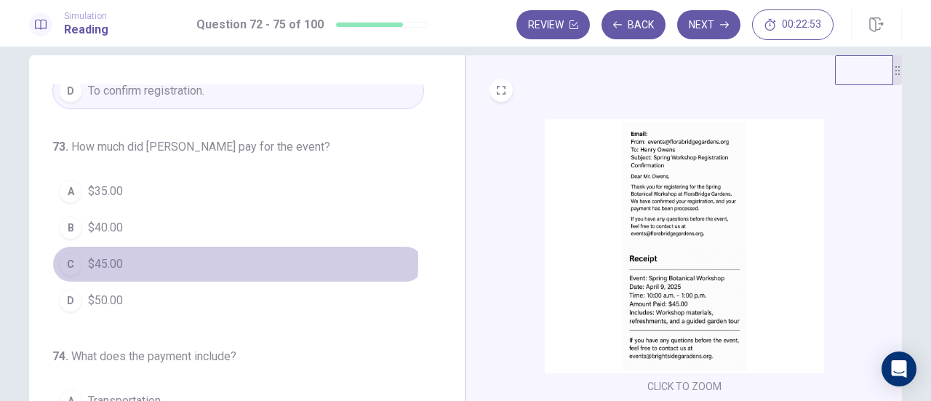
click at [105, 256] on span "$45.00" at bounding box center [105, 263] width 35 height 17
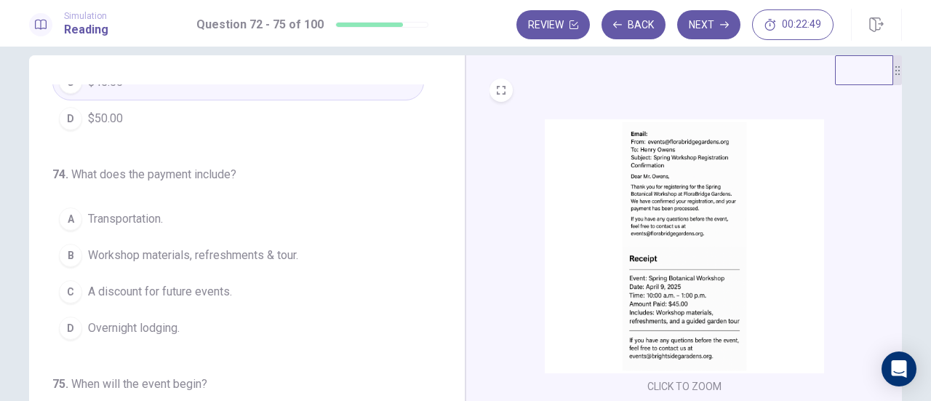
scroll to position [353, 0]
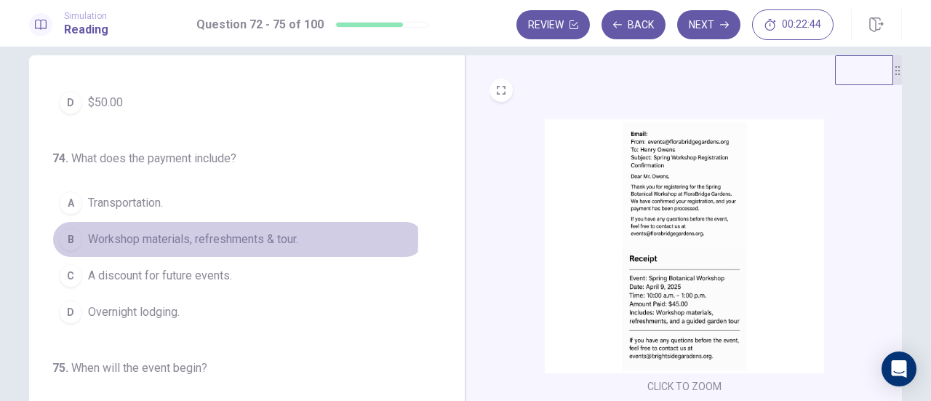
click at [156, 234] on span "Workshop materials, refreshments & tour." at bounding box center [193, 238] width 210 height 17
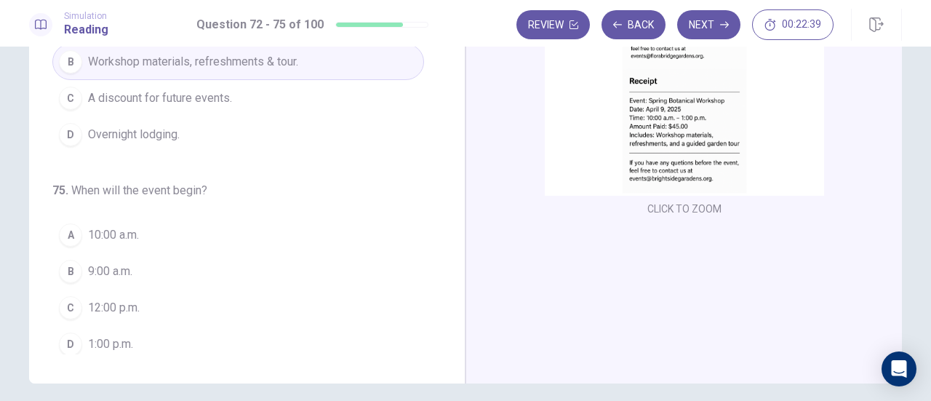
scroll to position [198, 0]
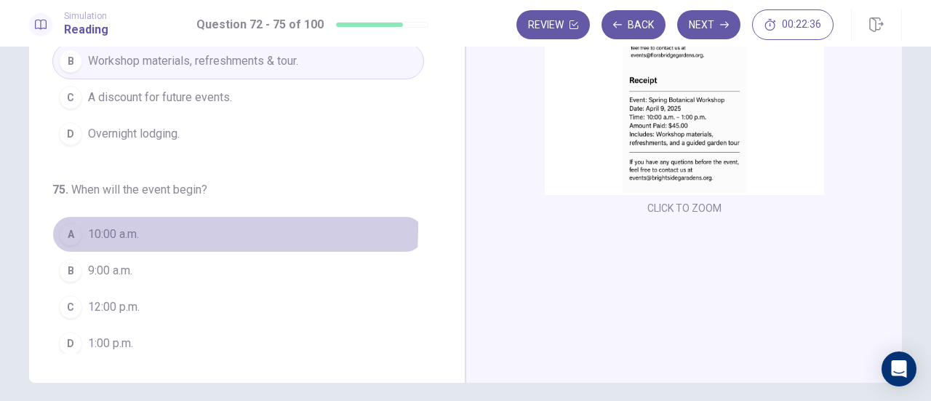
click at [116, 225] on span "10:00 a.m." at bounding box center [113, 233] width 51 height 17
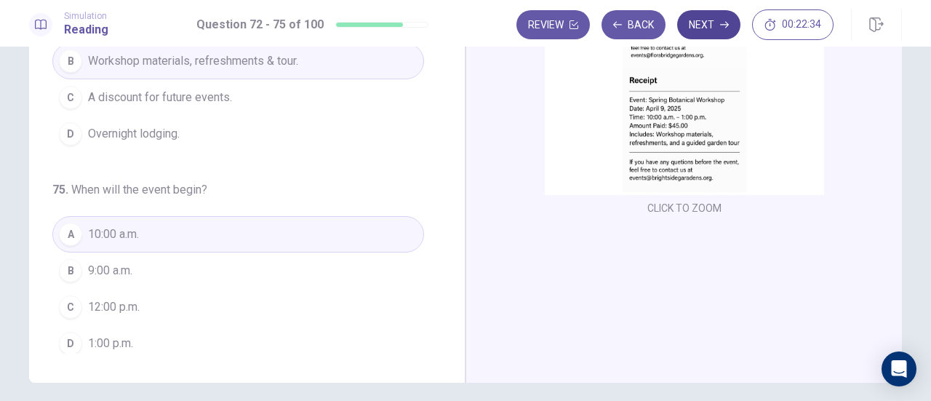
click at [718, 28] on button "Next" at bounding box center [708, 24] width 63 height 29
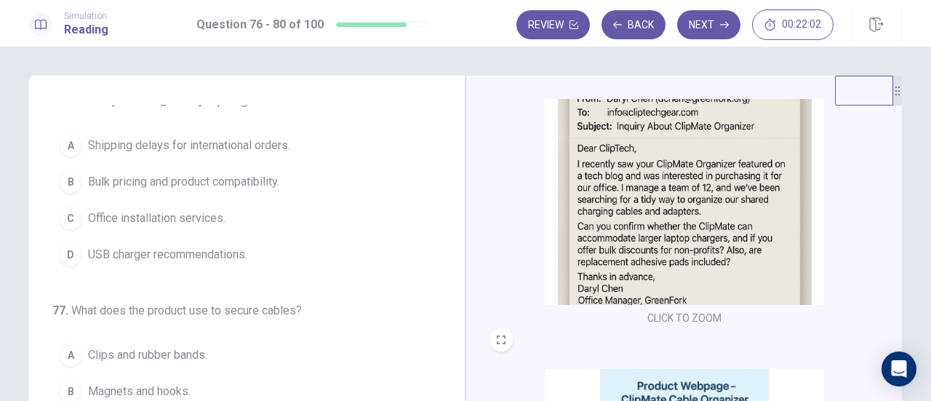
scroll to position [0, 0]
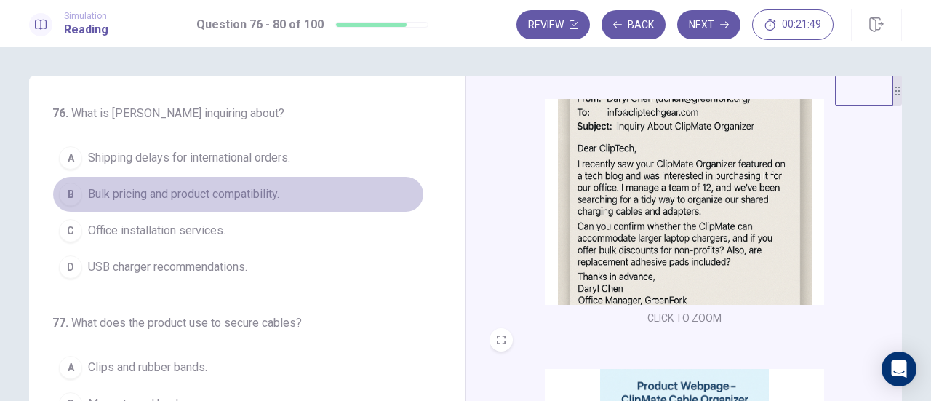
click at [254, 198] on span "Bulk pricing and product compatibility." at bounding box center [183, 193] width 191 height 17
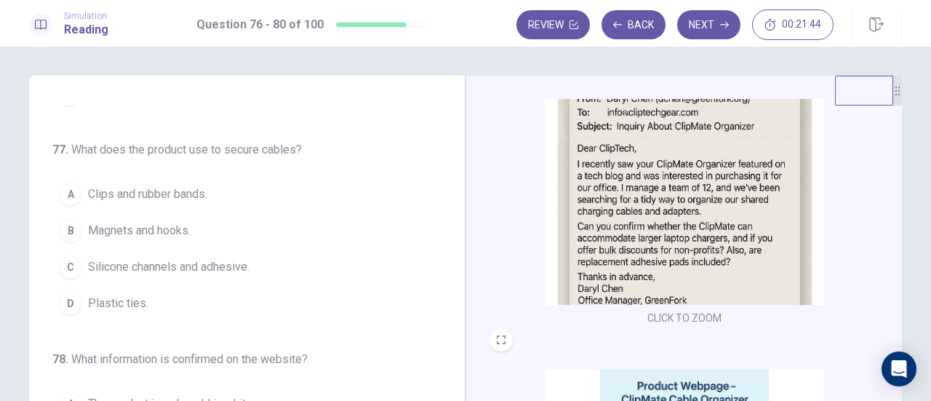
scroll to position [176, 0]
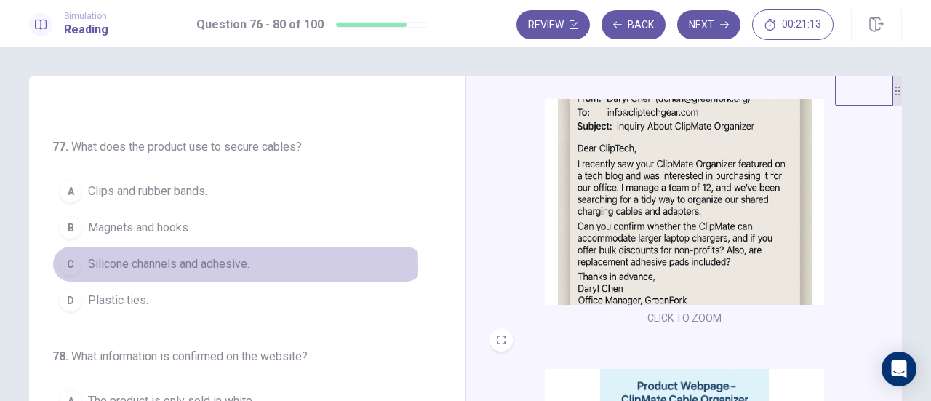
click at [170, 262] on span "Silicone channels and adhesive." at bounding box center [168, 263] width 161 height 17
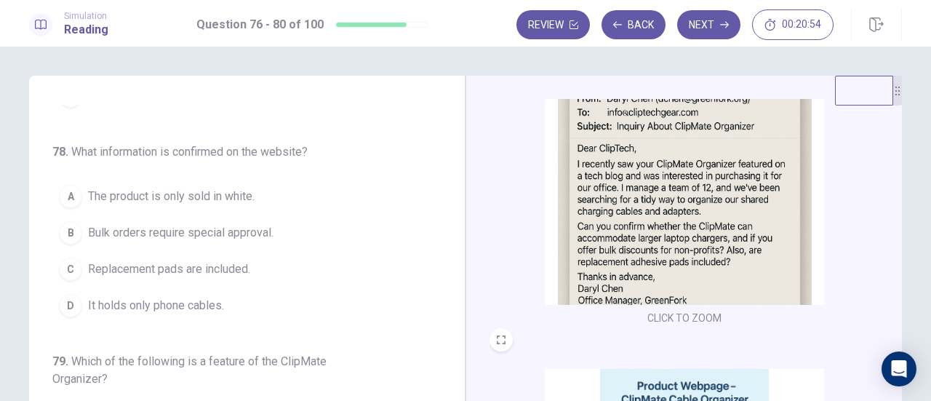
scroll to position [380, 0]
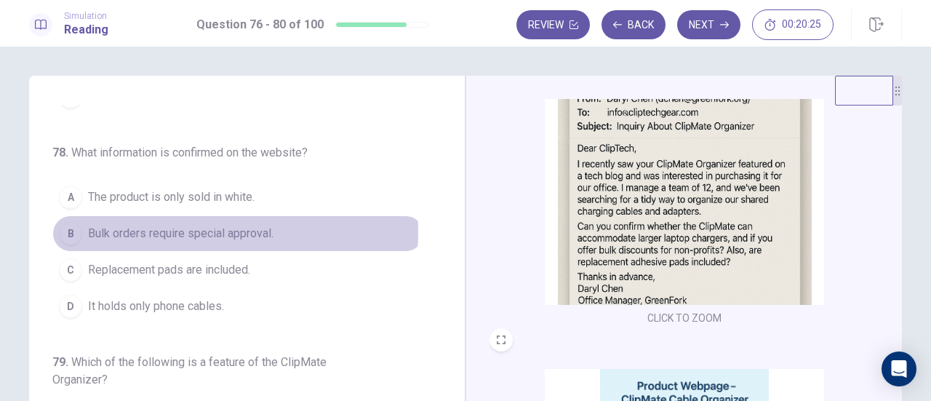
click at [188, 228] on span "Bulk orders require special approval." at bounding box center [180, 233] width 185 height 17
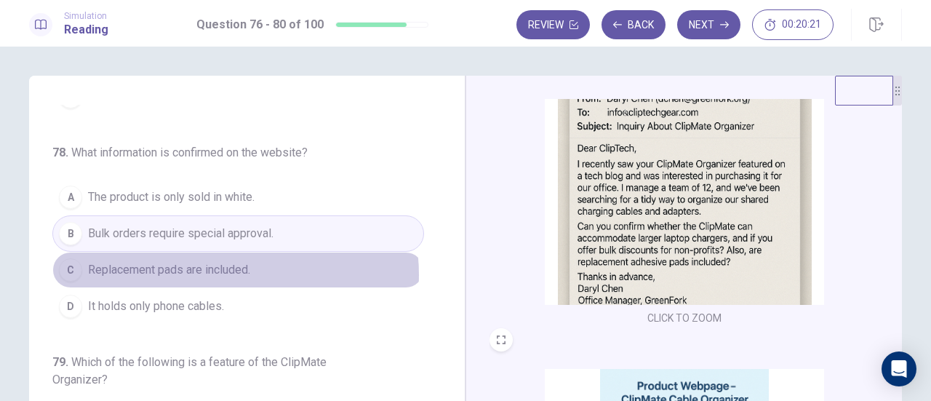
click at [220, 270] on span "Replacement pads are included." at bounding box center [169, 269] width 162 height 17
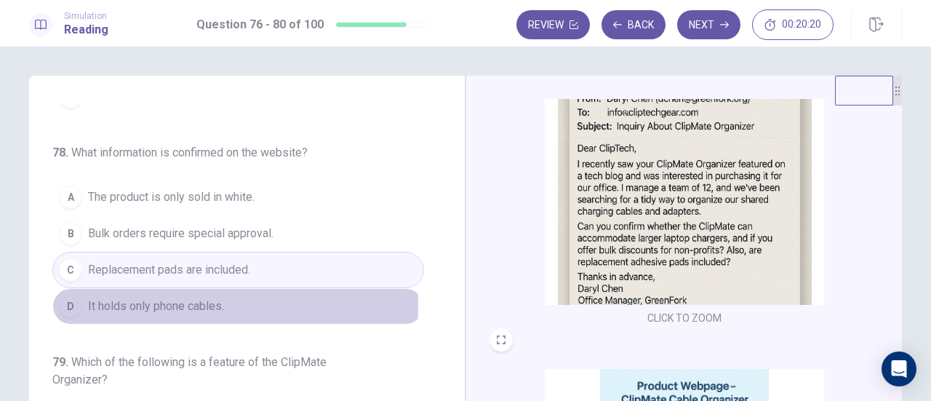
click at [193, 301] on span "It holds only phone cables." at bounding box center [156, 305] width 136 height 17
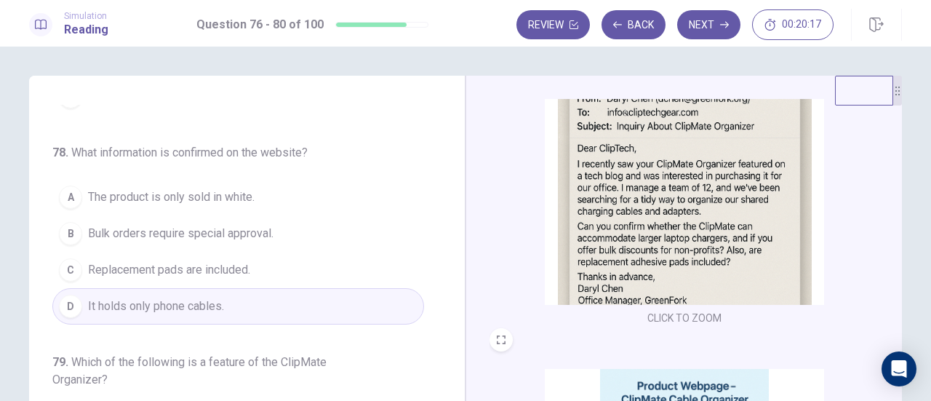
click at [253, 202] on button "A The product is only sold in white." at bounding box center [238, 197] width 372 height 36
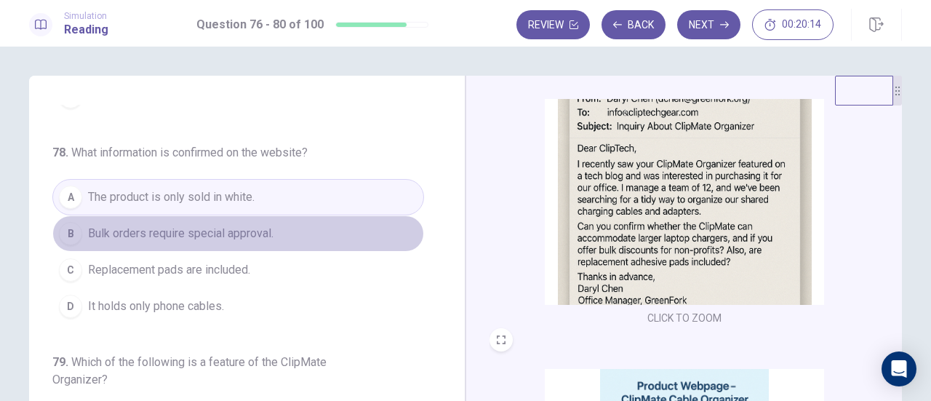
click at [246, 235] on span "Bulk orders require special approval." at bounding box center [180, 233] width 185 height 17
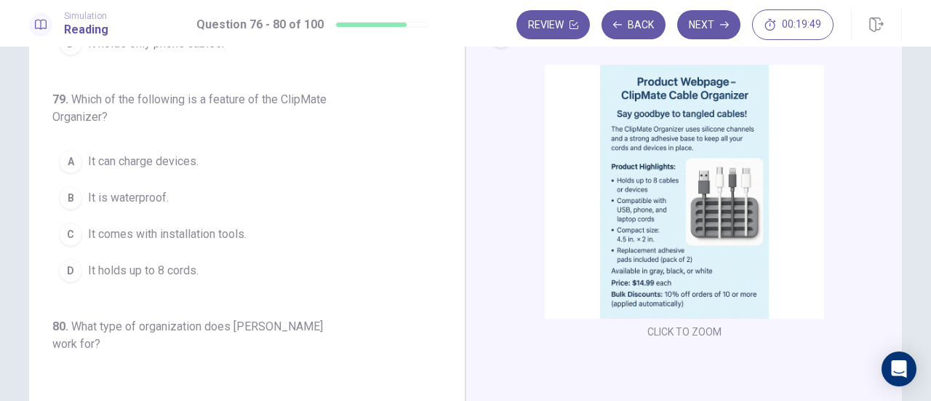
scroll to position [465, 0]
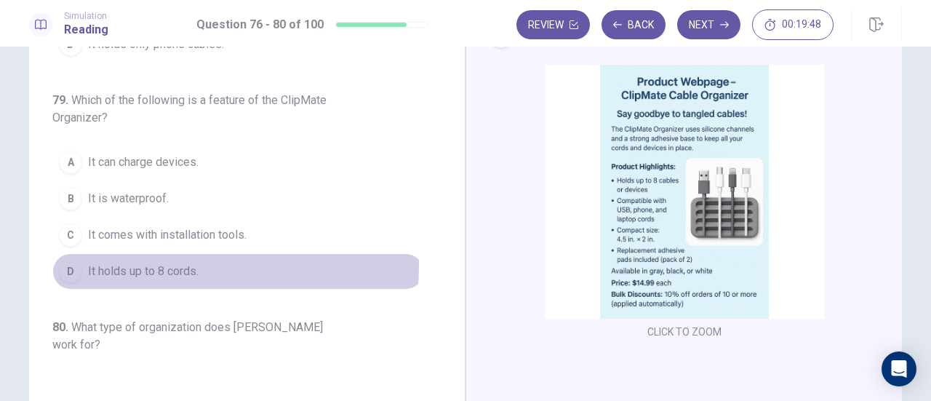
click at [176, 262] on span "It holds up to 8 cords." at bounding box center [143, 270] width 111 height 17
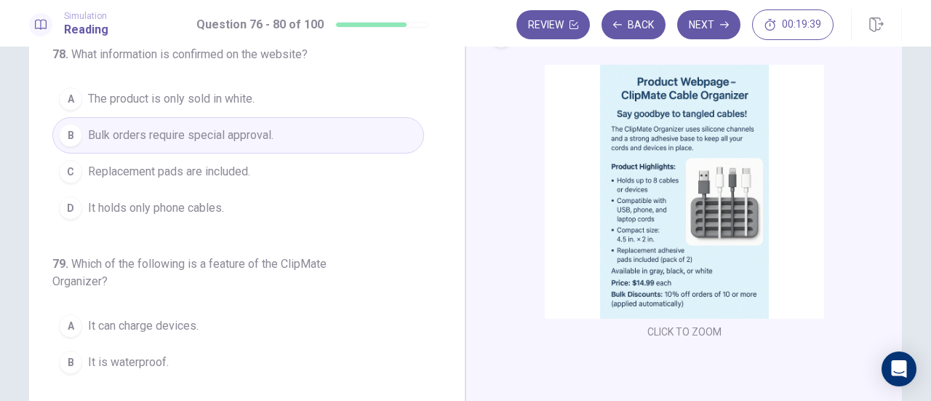
scroll to position [283, 0]
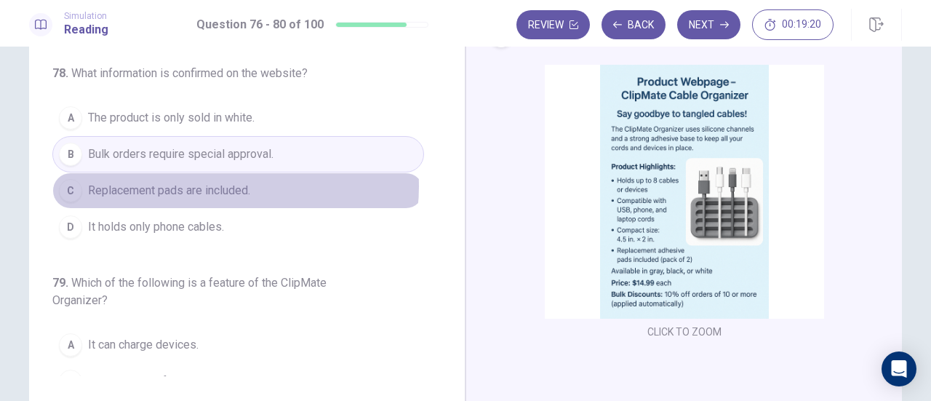
click at [224, 182] on span "Replacement pads are included." at bounding box center [169, 190] width 162 height 17
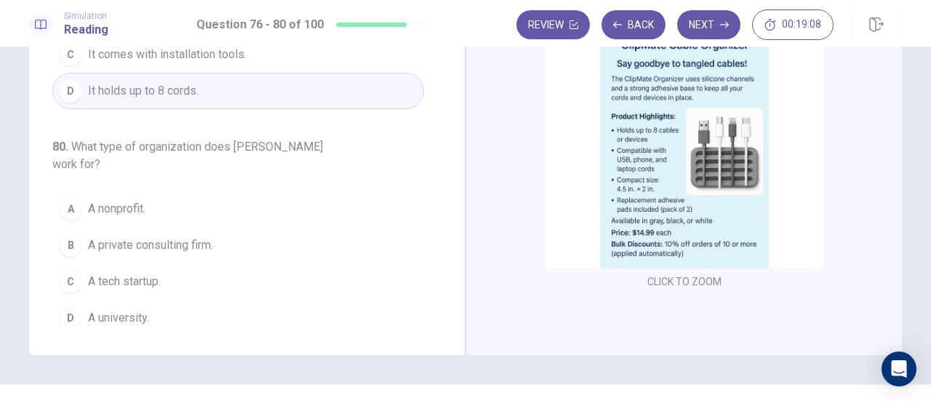
scroll to position [227, 0]
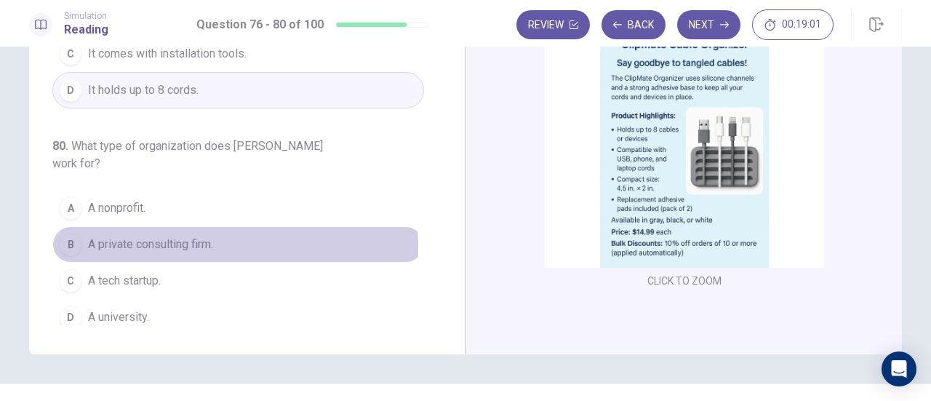
click at [161, 238] on span "A private consulting firm." at bounding box center [150, 244] width 125 height 17
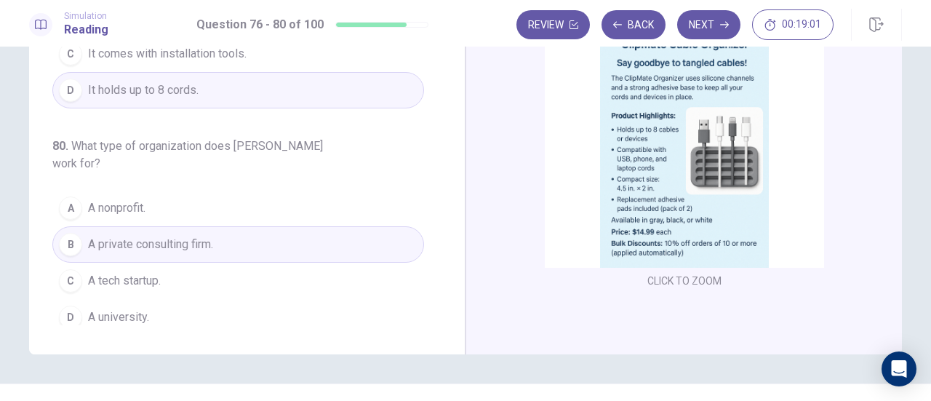
click at [154, 272] on span "A tech startup." at bounding box center [124, 280] width 73 height 17
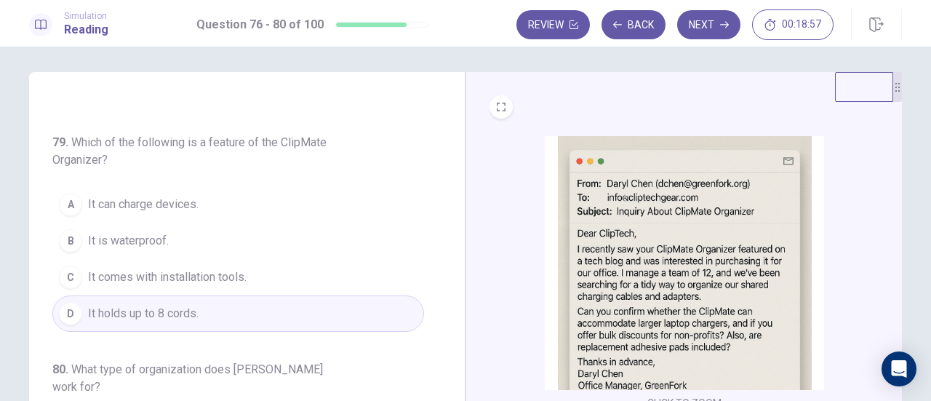
scroll to position [0, 0]
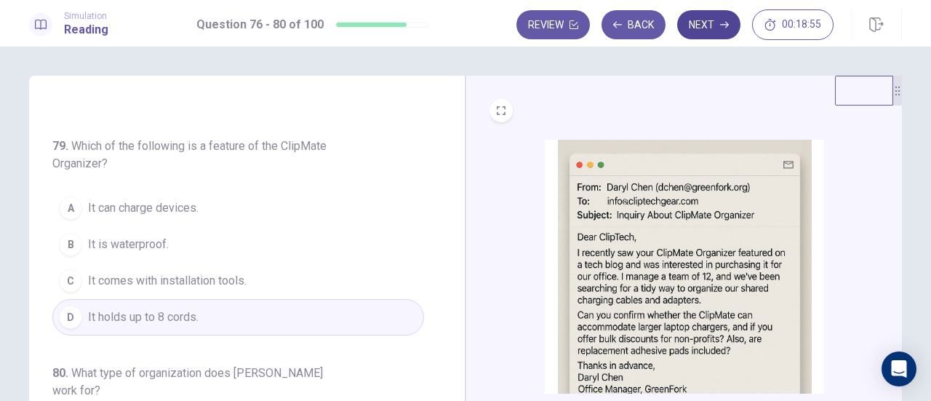
click at [718, 27] on button "Next" at bounding box center [708, 24] width 63 height 29
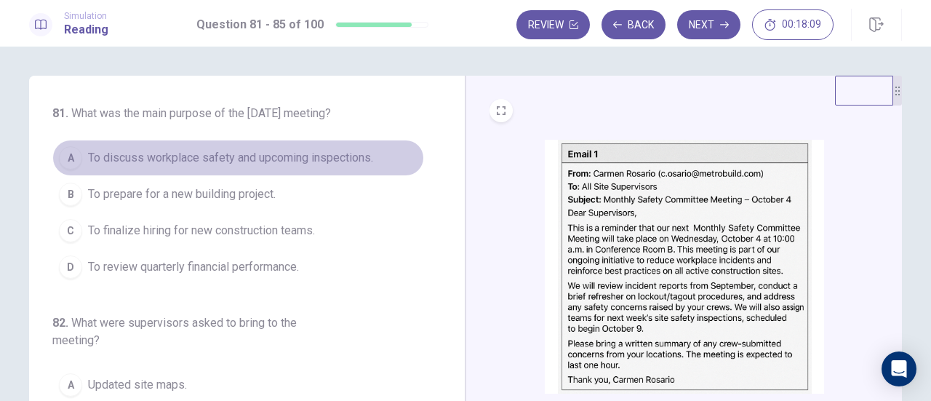
click at [280, 176] on button "A To discuss workplace safety and upcoming inspections." at bounding box center [238, 158] width 372 height 36
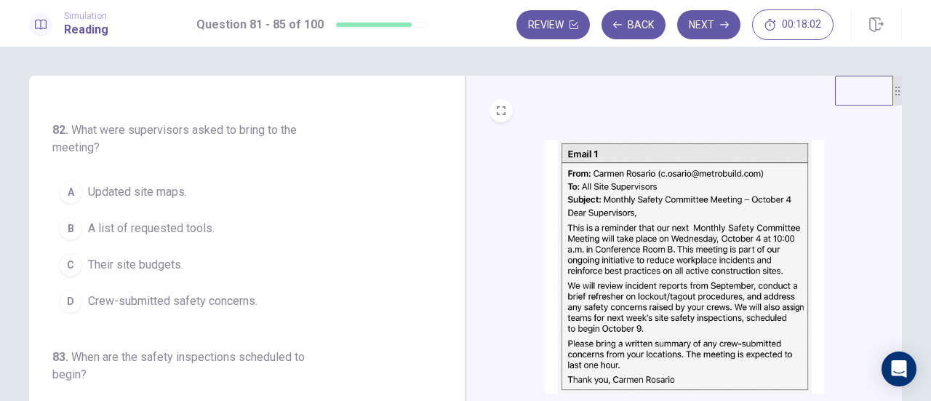
scroll to position [193, 0]
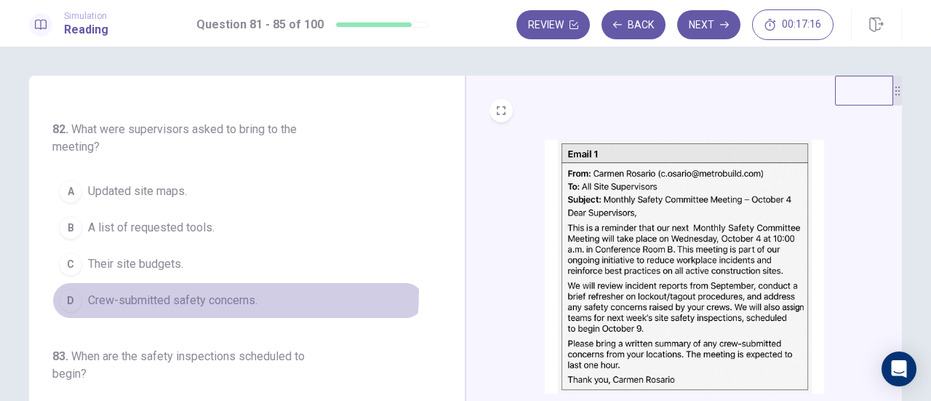
click at [153, 305] on span "Crew-submitted safety concerns." at bounding box center [172, 300] width 169 height 17
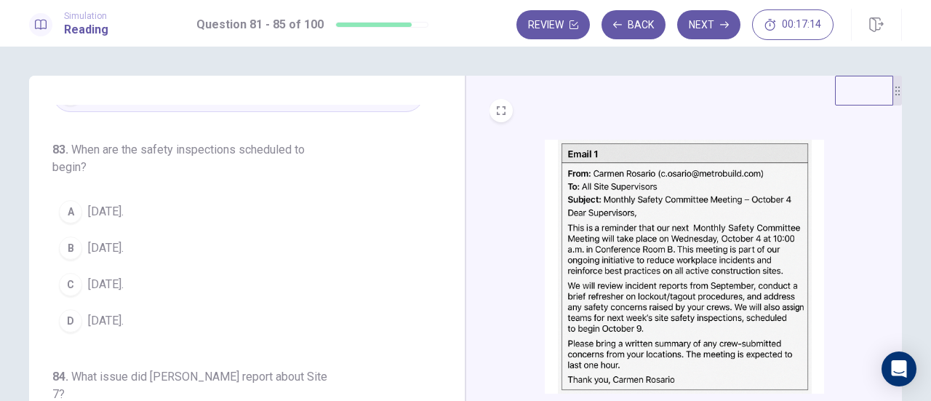
scroll to position [403, 0]
click at [111, 290] on span "October 9." at bounding box center [106, 281] width 36 height 17
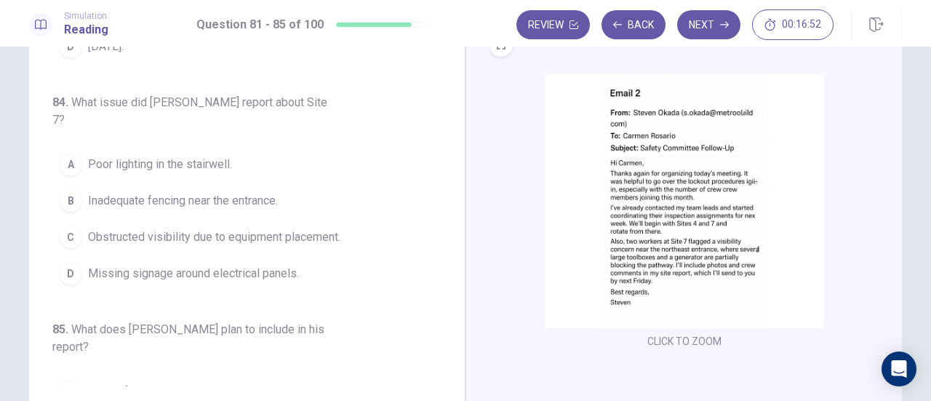
scroll to position [508, 0]
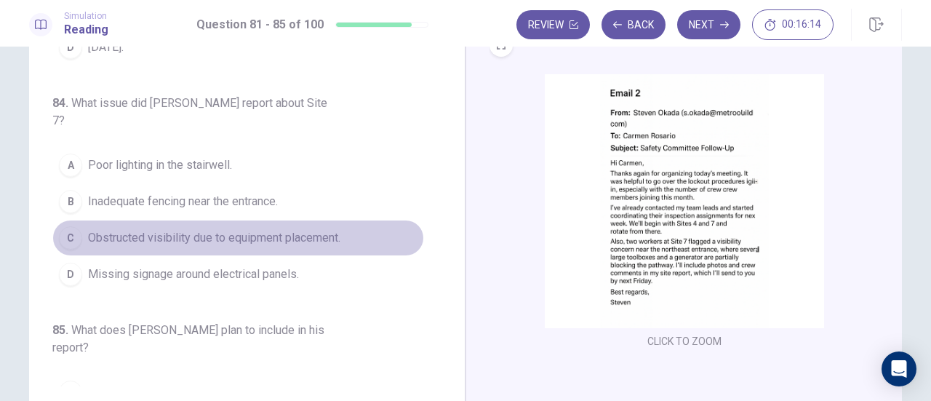
click at [260, 229] on span "Obstructed visibility due to equipment placement." at bounding box center [214, 237] width 252 height 17
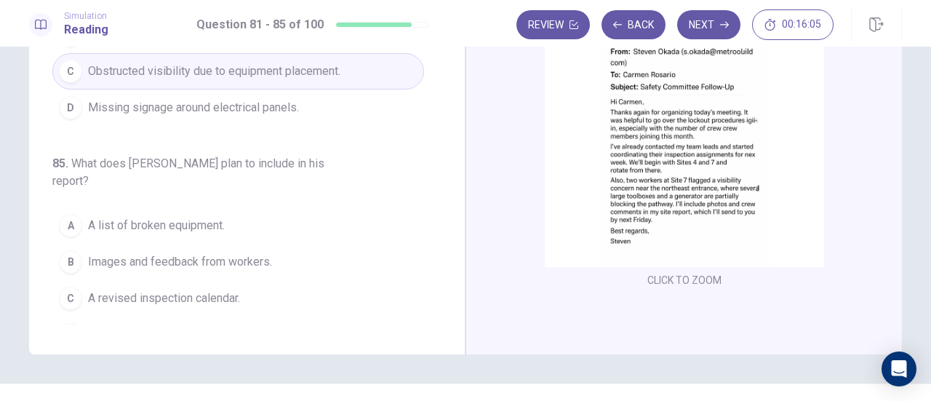
scroll to position [256, 0]
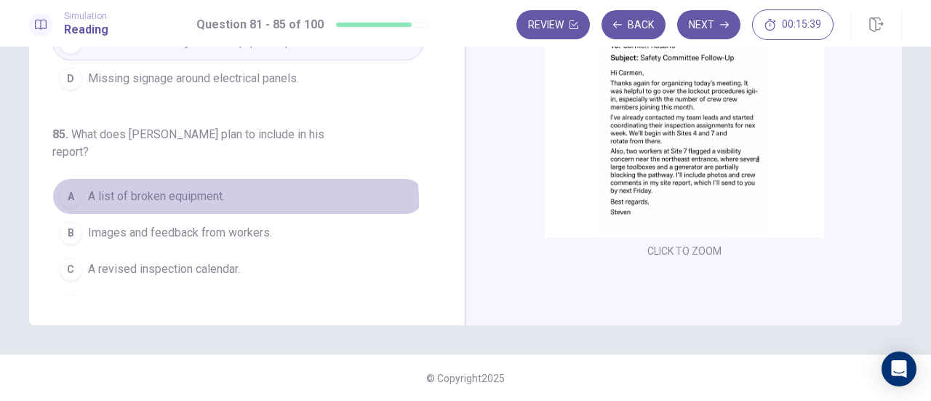
click at [198, 188] on span "A list of broken equipment." at bounding box center [156, 196] width 137 height 17
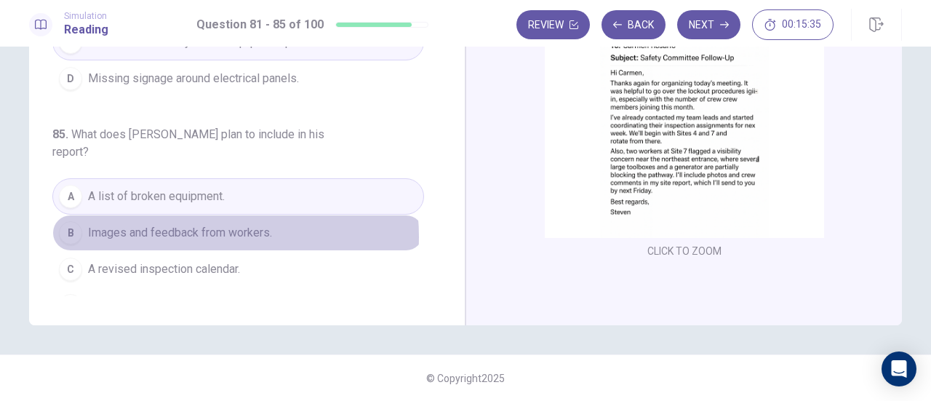
click at [196, 224] on span "Images and feedback from workers." at bounding box center [180, 232] width 184 height 17
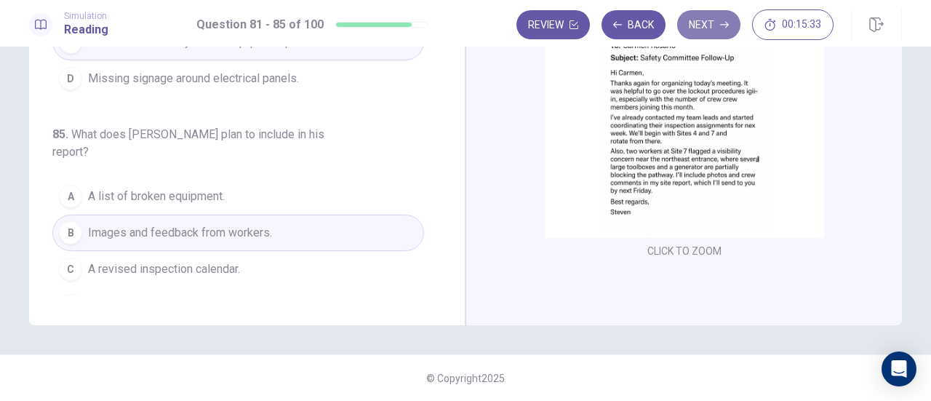
click at [710, 29] on button "Next" at bounding box center [708, 24] width 63 height 29
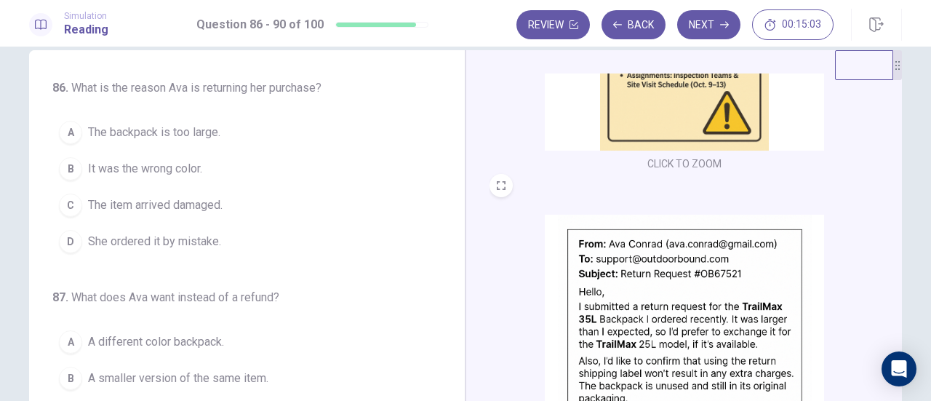
scroll to position [0, 0]
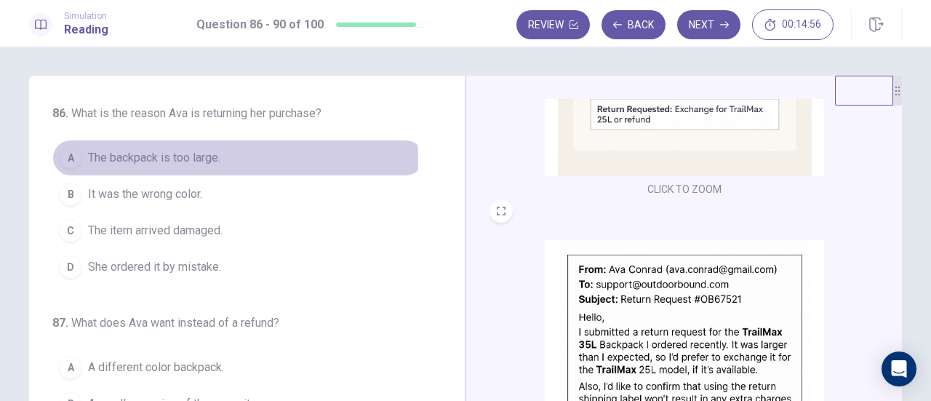
click at [193, 159] on span "The backpack is too large." at bounding box center [154, 157] width 132 height 17
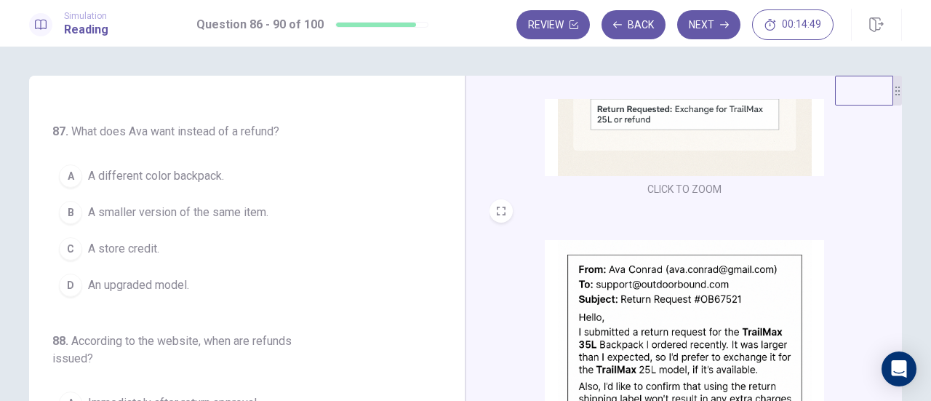
scroll to position [192, 0]
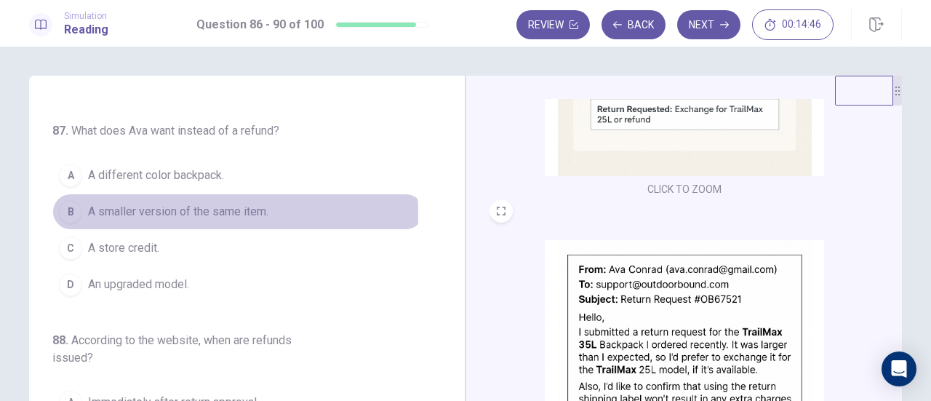
click at [161, 210] on span "A smaller version of the same item." at bounding box center [178, 211] width 180 height 17
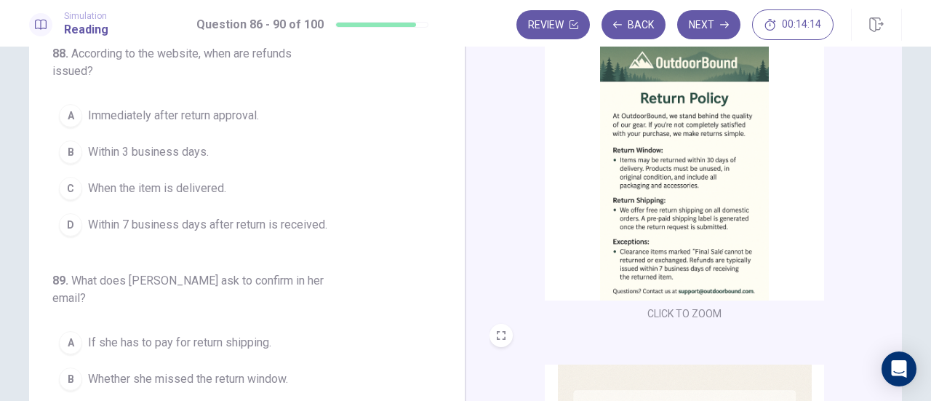
scroll to position [382, 0]
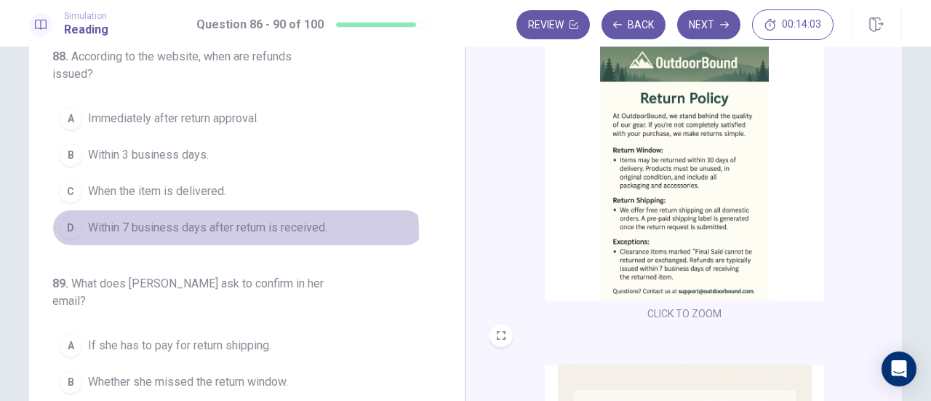
click at [188, 228] on span "Within 7 business days after return is received." at bounding box center [207, 227] width 239 height 17
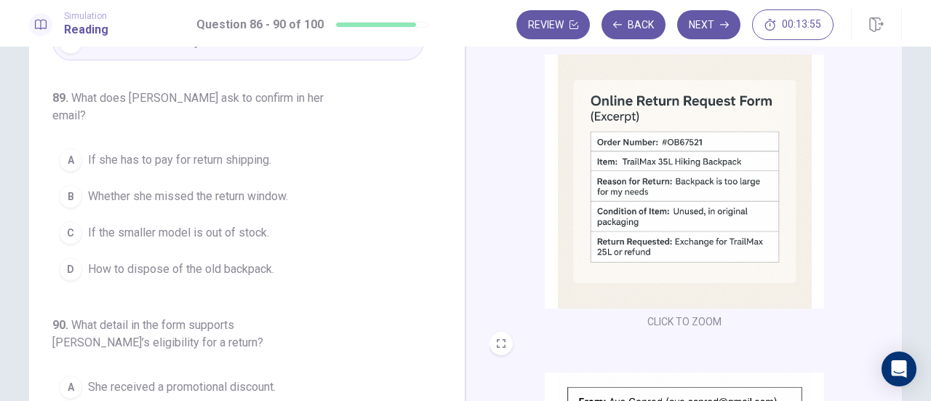
scroll to position [535, 0]
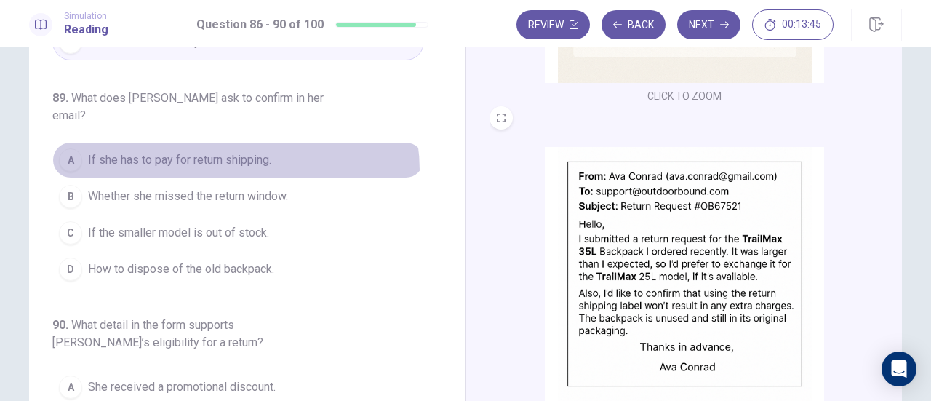
click at [230, 146] on button "A If she has to pay for return shipping." at bounding box center [238, 160] width 372 height 36
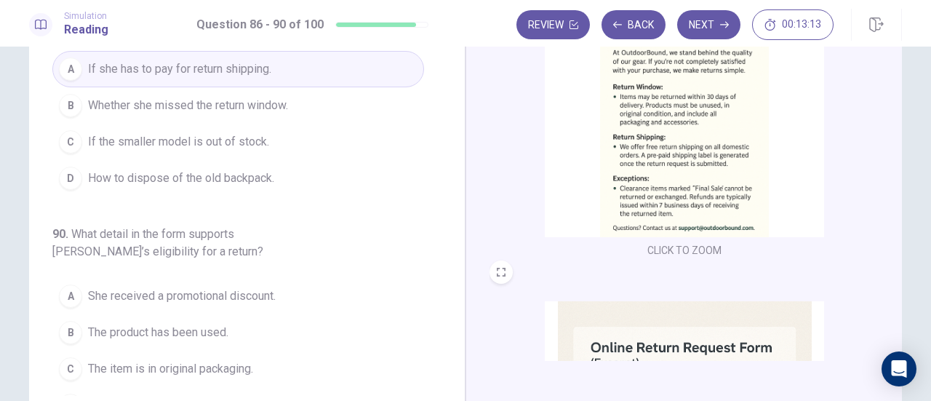
scroll to position [155, 0]
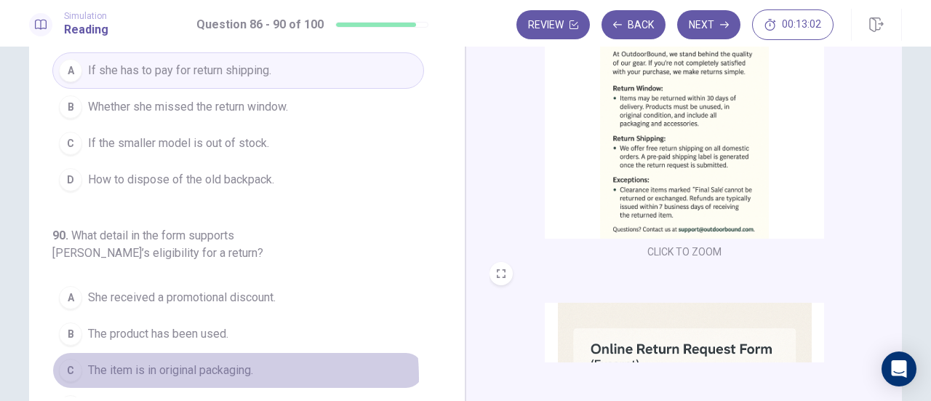
click at [188, 361] on span "The item is in original packaging." at bounding box center [170, 369] width 165 height 17
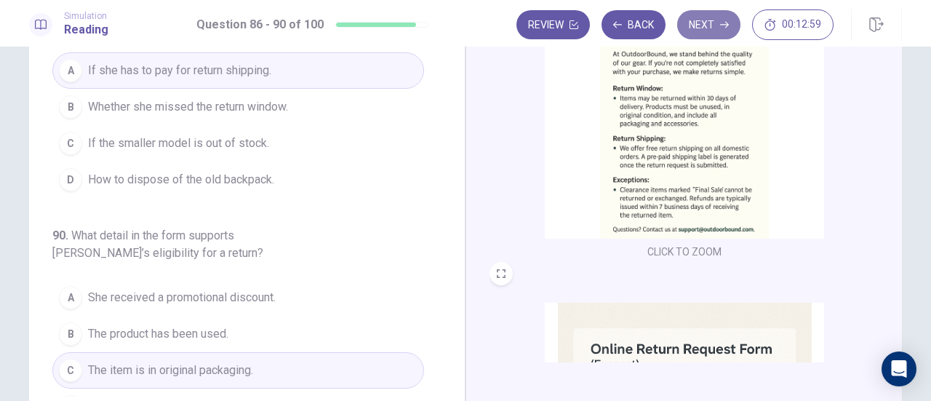
click at [699, 21] on button "Next" at bounding box center [708, 24] width 63 height 29
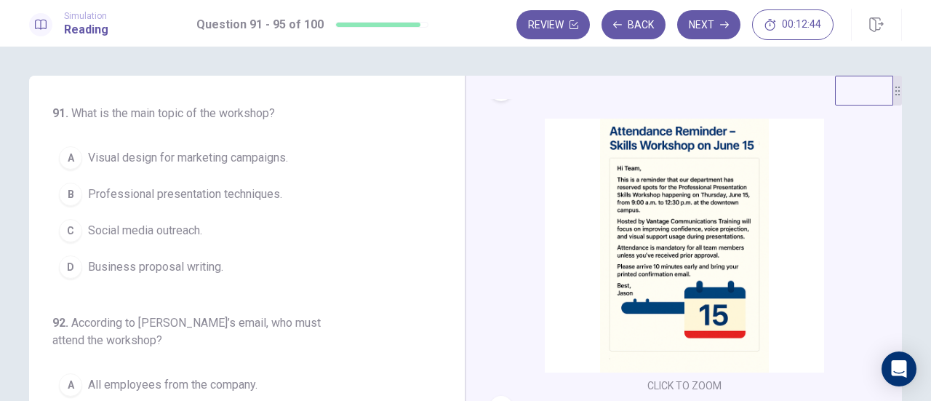
scroll to position [22, 0]
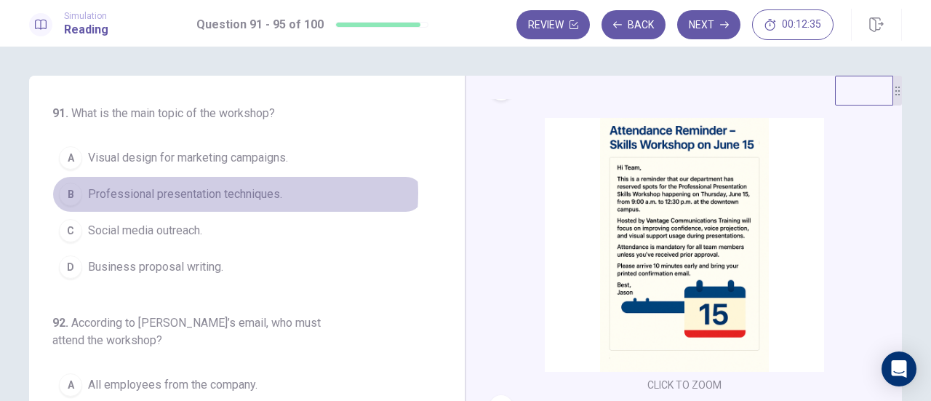
click at [231, 193] on span "Professional presentation techniques." at bounding box center [185, 193] width 194 height 17
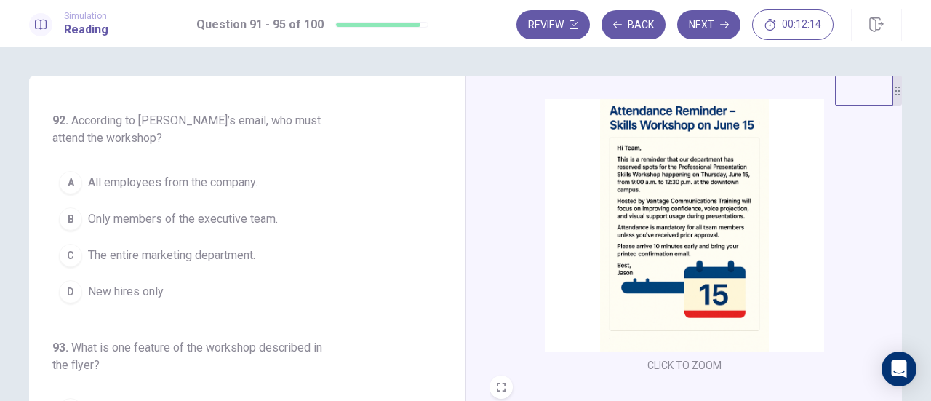
scroll to position [203, 0]
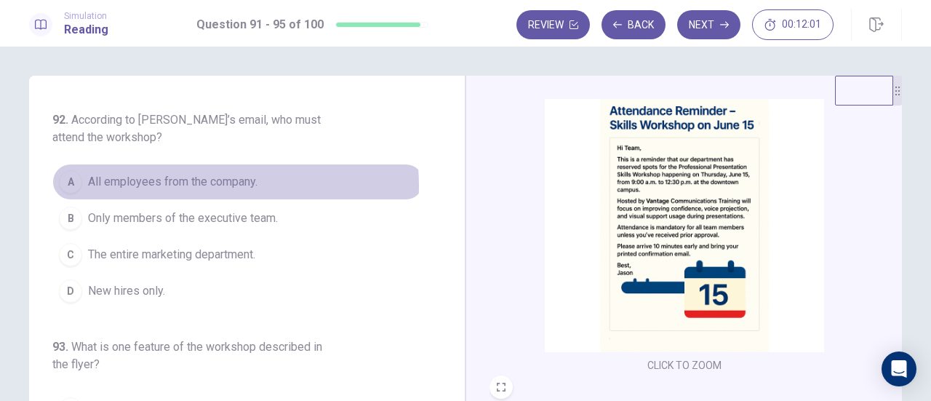
click at [212, 183] on span "All employees from the company." at bounding box center [172, 181] width 169 height 17
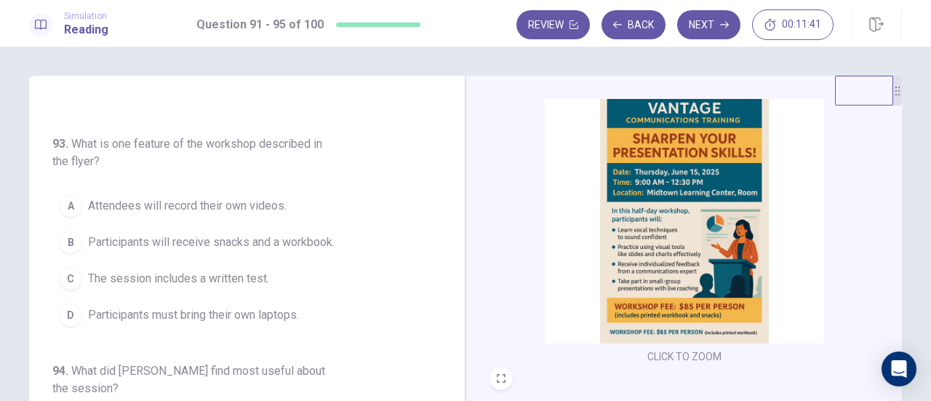
scroll to position [387, 0]
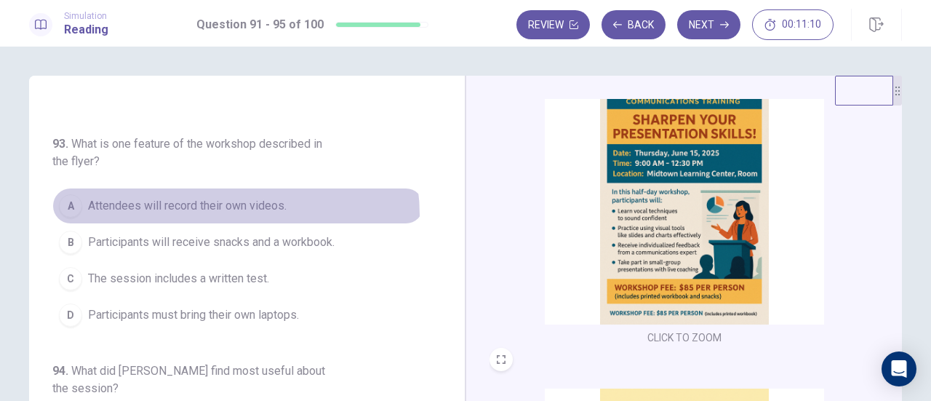
click at [228, 210] on button "A Attendees will record their own videos." at bounding box center [238, 206] width 372 height 36
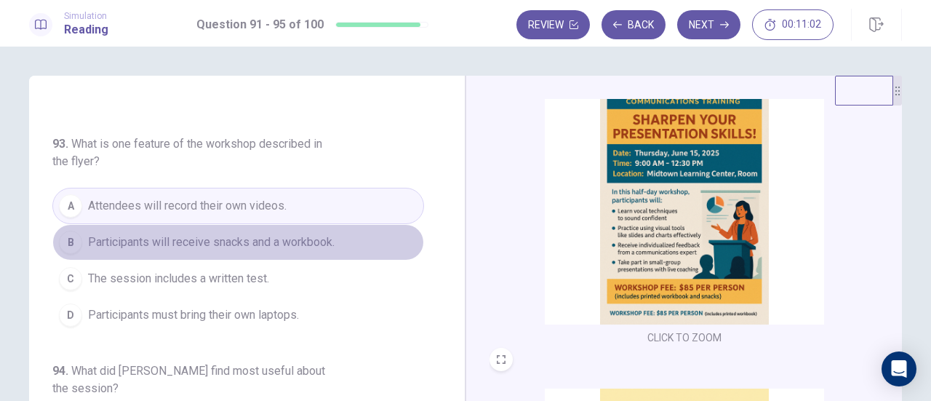
click at [271, 238] on span "Participants will receive snacks and a workbook." at bounding box center [211, 241] width 246 height 17
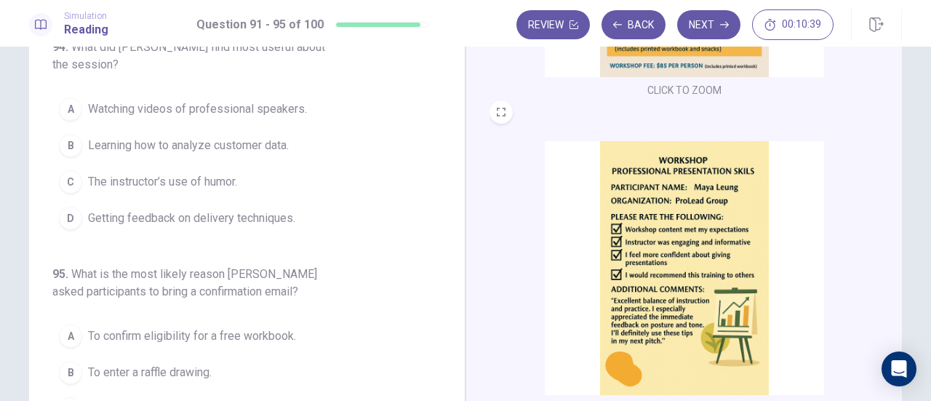
scroll to position [100, 0]
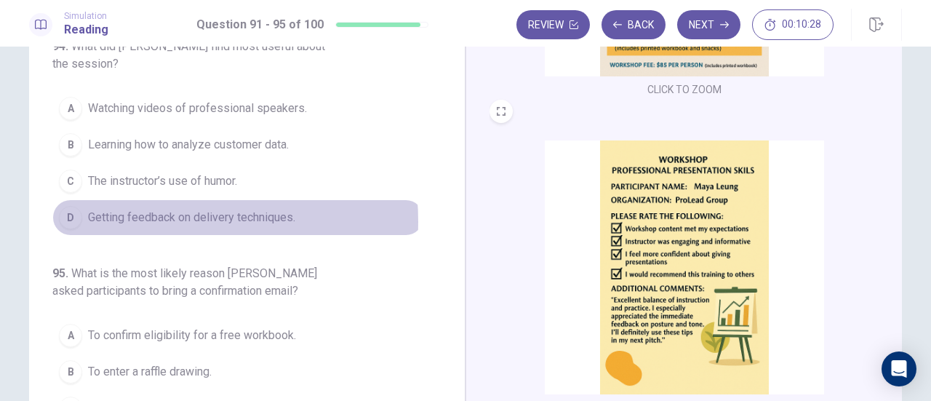
click at [154, 213] on span "Getting feedback on delivery techniques." at bounding box center [191, 217] width 207 height 17
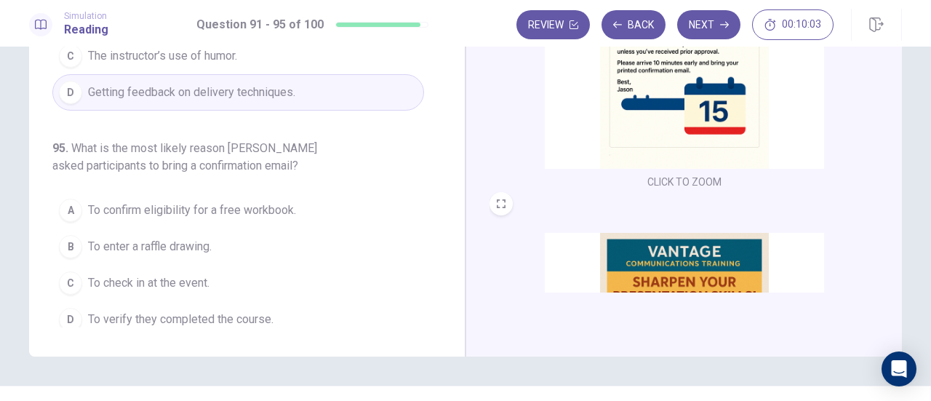
scroll to position [226, 0]
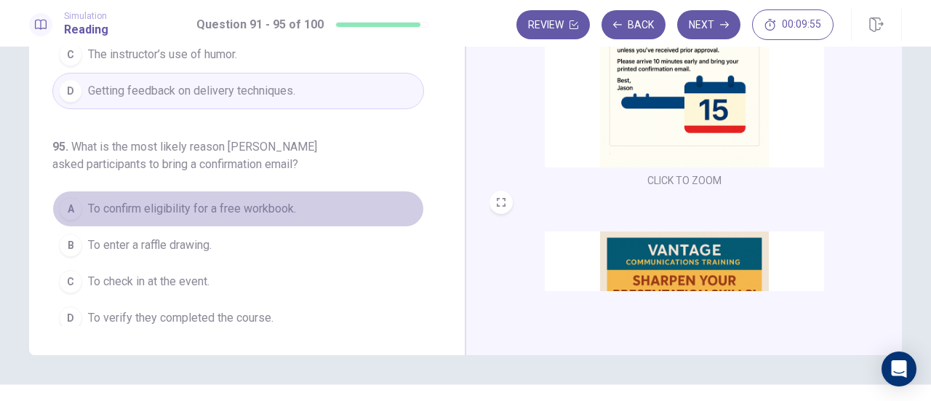
click at [242, 200] on span "To confirm eligibility for a free workbook." at bounding box center [192, 208] width 208 height 17
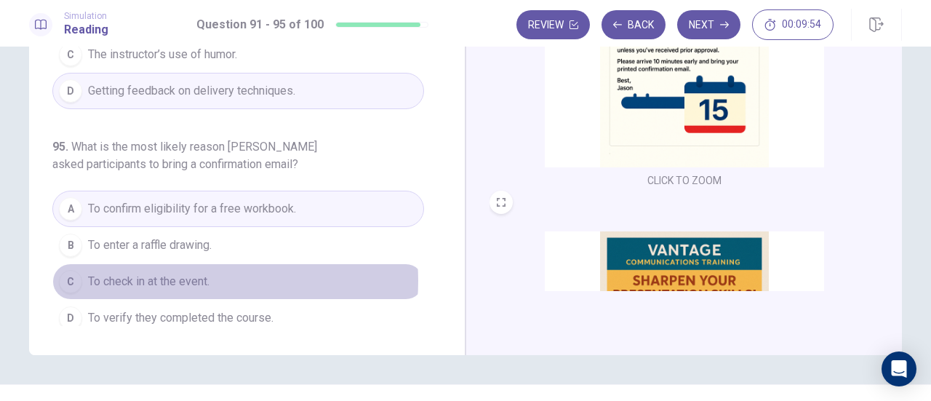
click at [198, 273] on span "To check in at the event." at bounding box center [148, 281] width 121 height 17
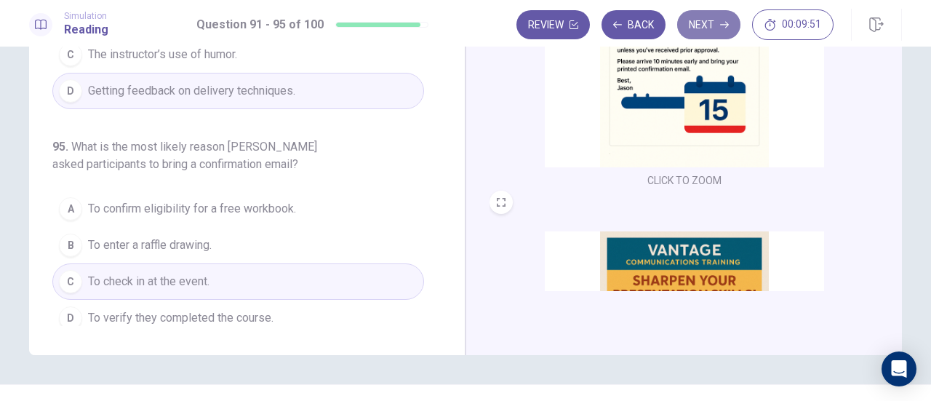
click at [721, 16] on button "Next" at bounding box center [708, 24] width 63 height 29
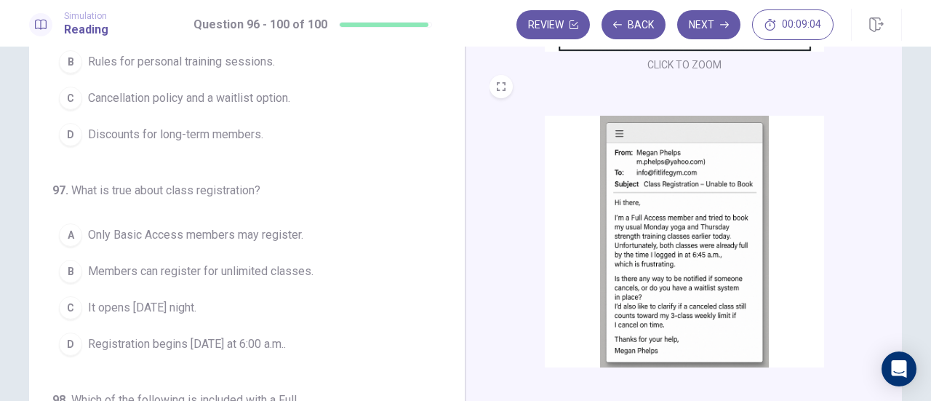
scroll to position [0, 0]
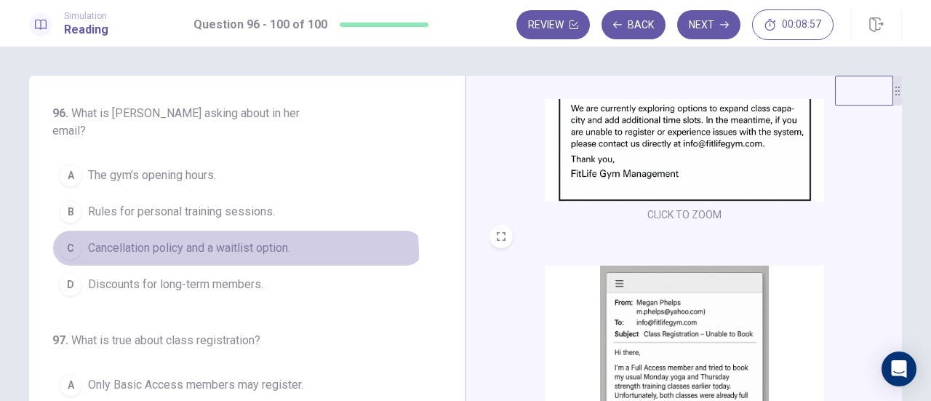
click at [190, 239] on span "Cancellation policy and a waitlist option." at bounding box center [189, 247] width 202 height 17
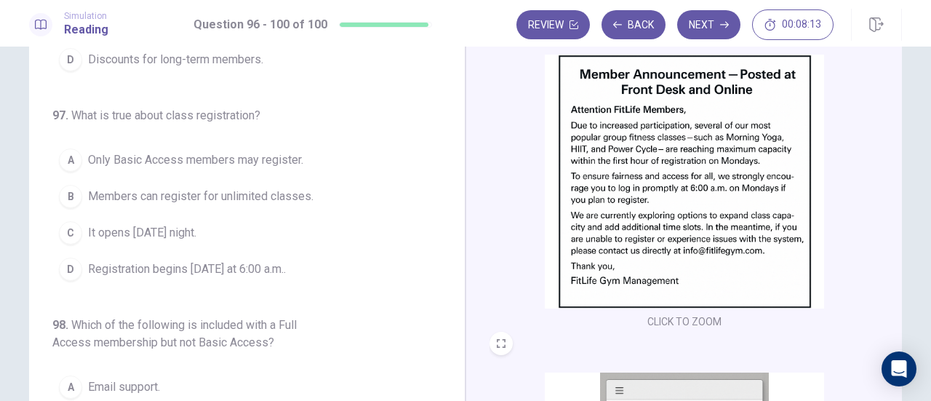
scroll to position [302, 0]
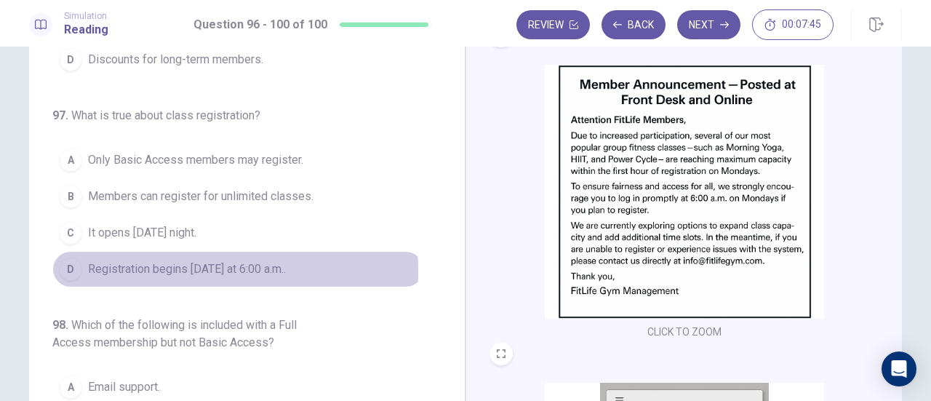
click at [59, 257] on div "D" at bounding box center [70, 268] width 23 height 23
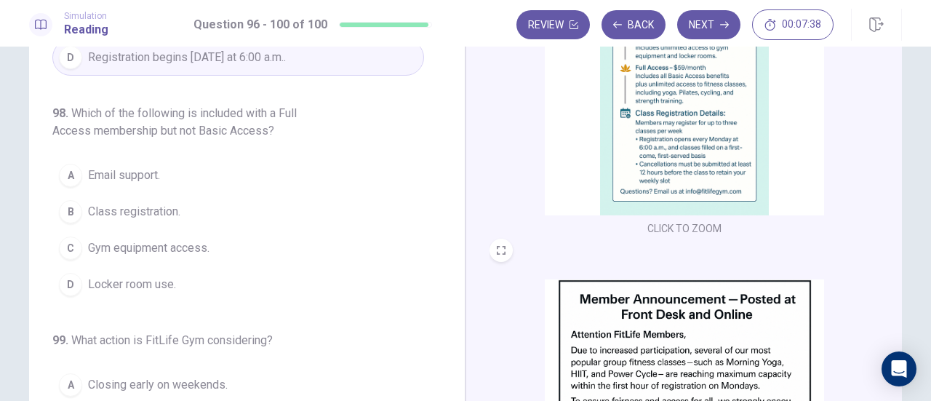
scroll to position [0, 0]
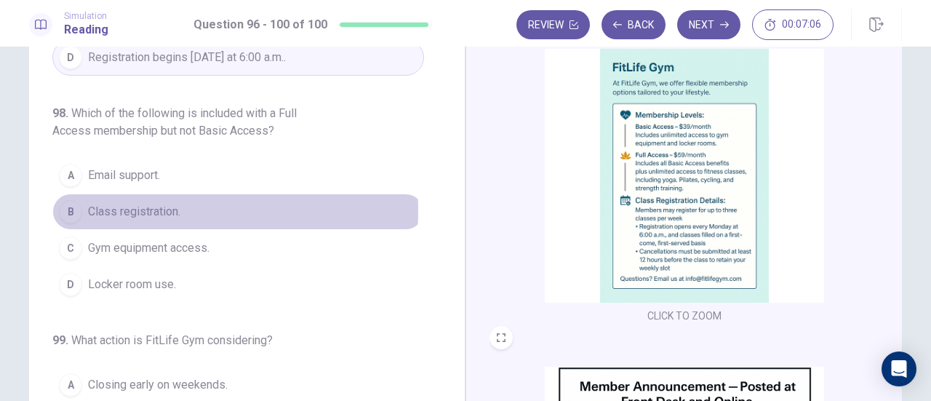
click at [151, 203] on span "Class registration." at bounding box center [134, 211] width 92 height 17
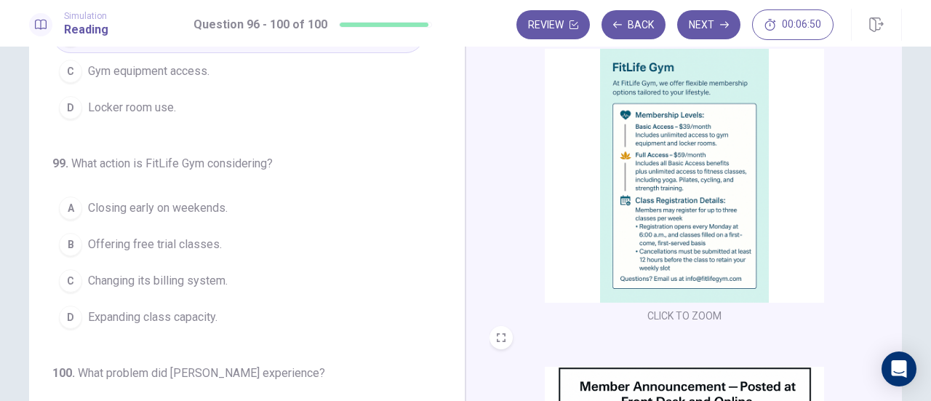
scroll to position [523, 0]
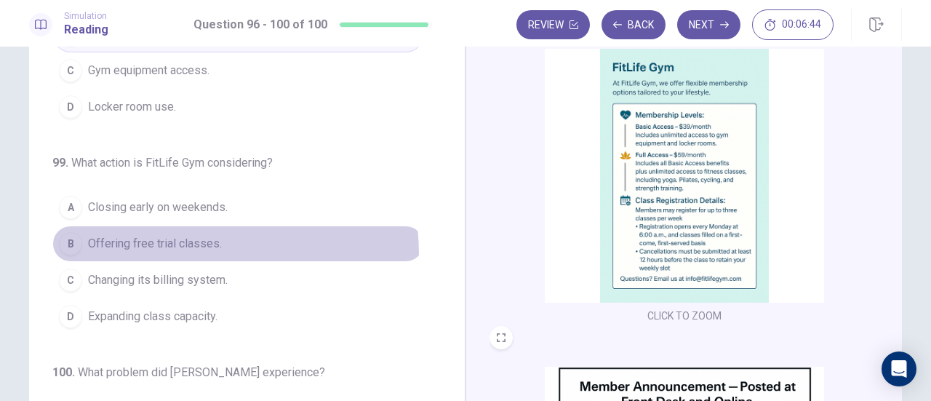
click at [137, 230] on button "B Offering free trial classes." at bounding box center [238, 243] width 372 height 36
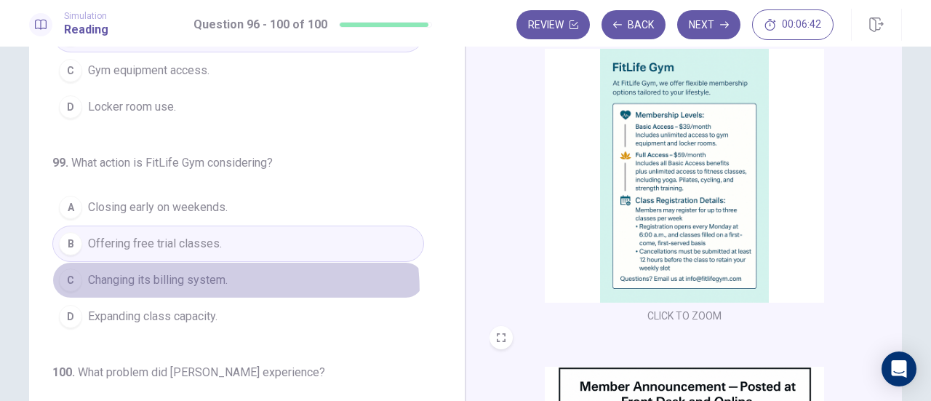
click at [164, 268] on button "C Changing its billing system." at bounding box center [238, 280] width 372 height 36
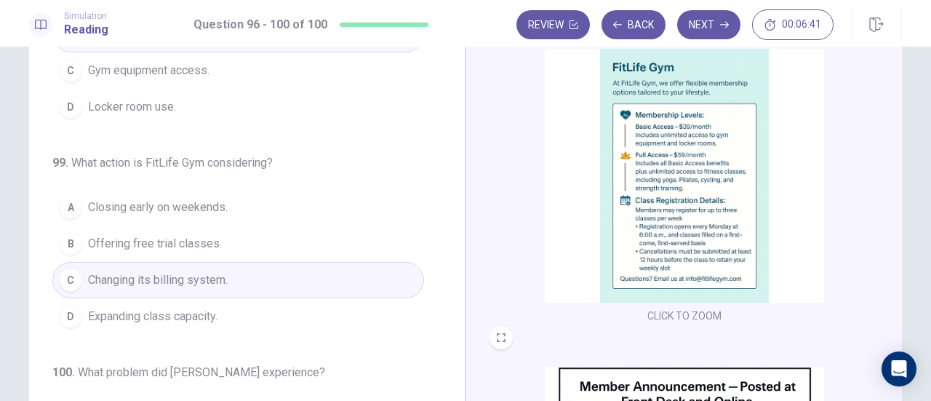
click at [190, 198] on span "Closing early on weekends." at bounding box center [158, 206] width 140 height 17
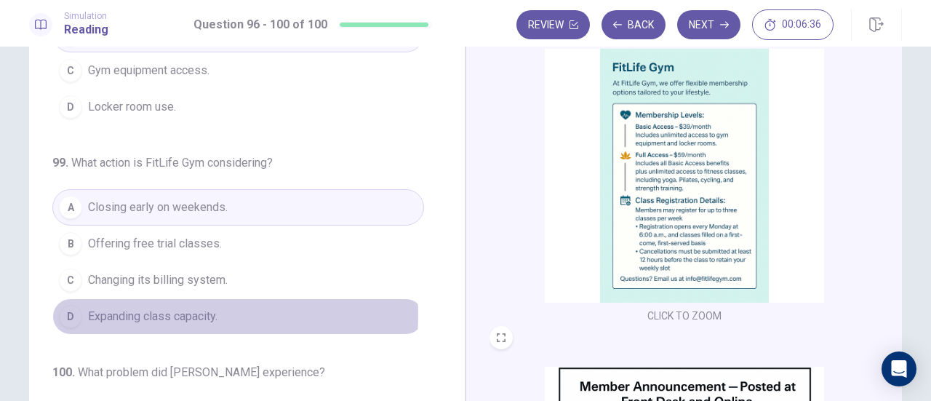
click at [186, 308] on span "Expanding class capacity." at bounding box center [152, 316] width 129 height 17
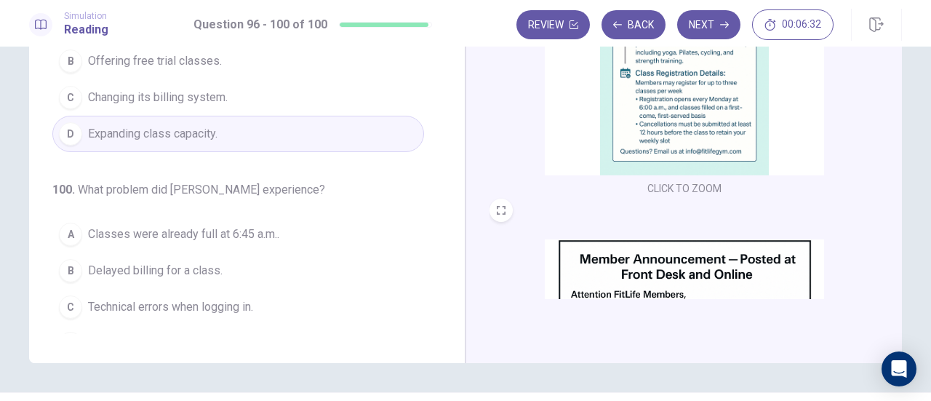
scroll to position [220, 0]
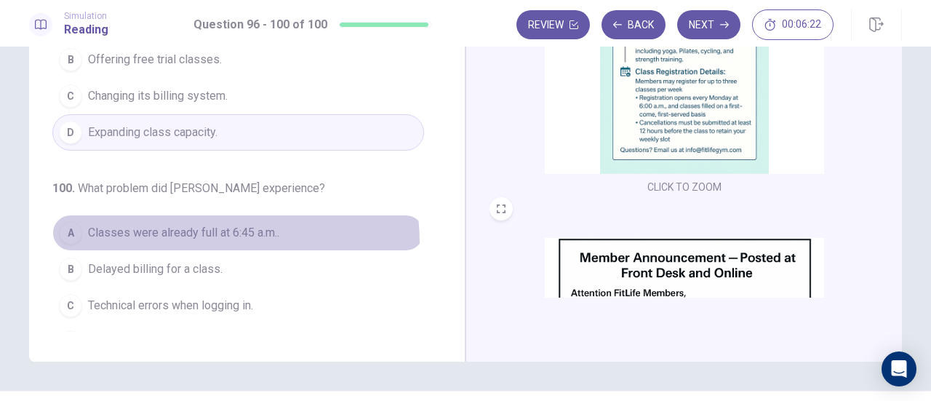
click at [199, 217] on button "A Classes were already full at 6:45 a.m.." at bounding box center [238, 232] width 372 height 36
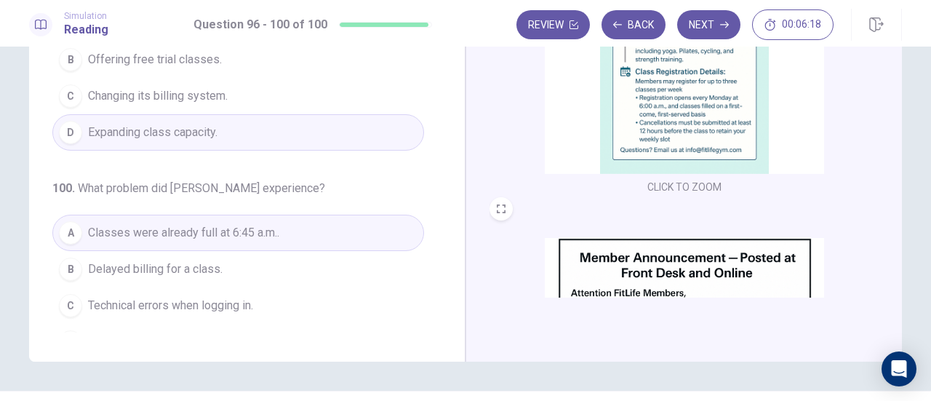
scroll to position [256, 0]
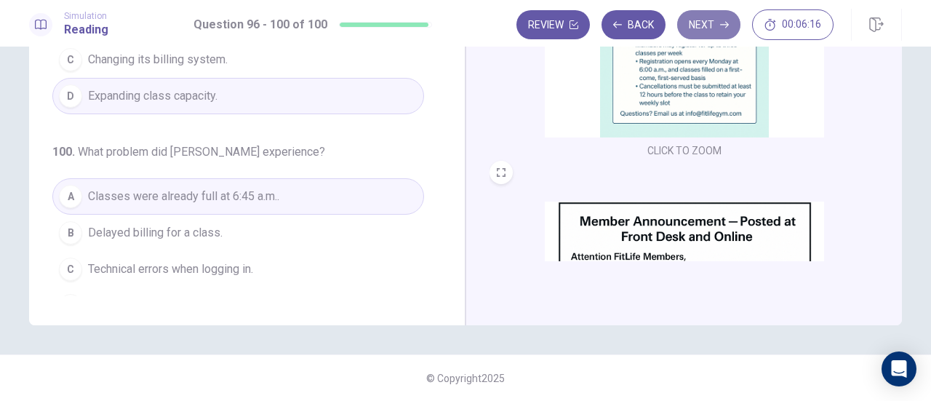
click at [705, 24] on button "Next" at bounding box center [708, 24] width 63 height 29
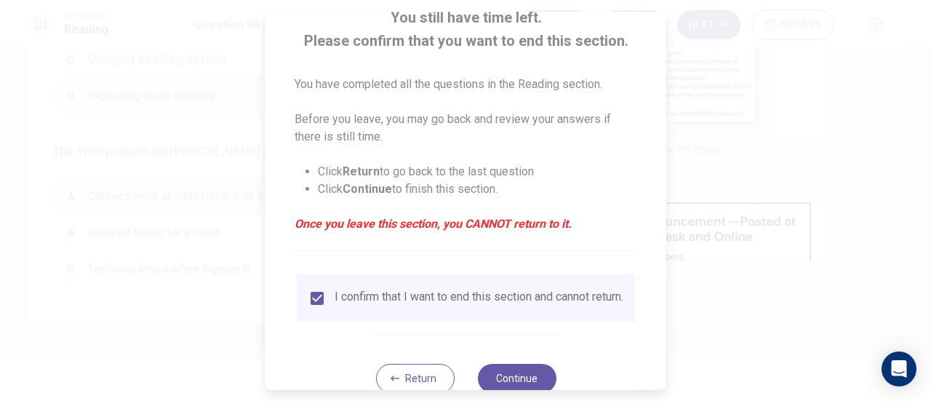
scroll to position [141, 0]
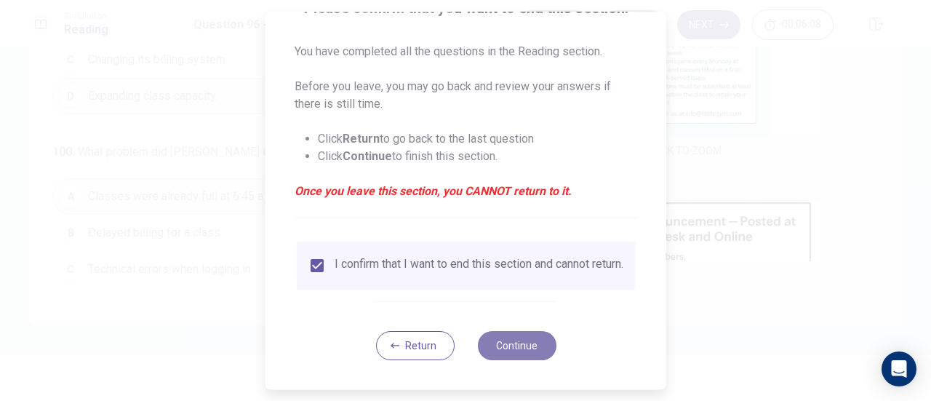
click at [532, 337] on button "Continue" at bounding box center [516, 345] width 79 height 29
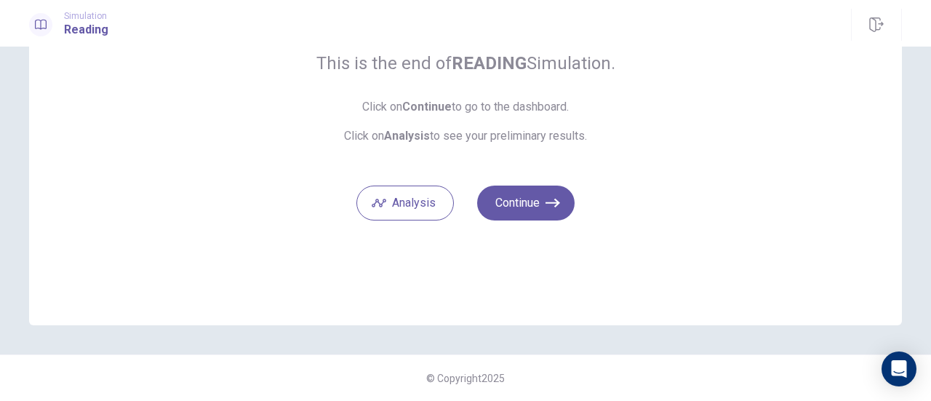
scroll to position [128, 0]
click at [547, 206] on icon "button" at bounding box center [552, 203] width 15 height 15
